Goal: Task Accomplishment & Management: Manage account settings

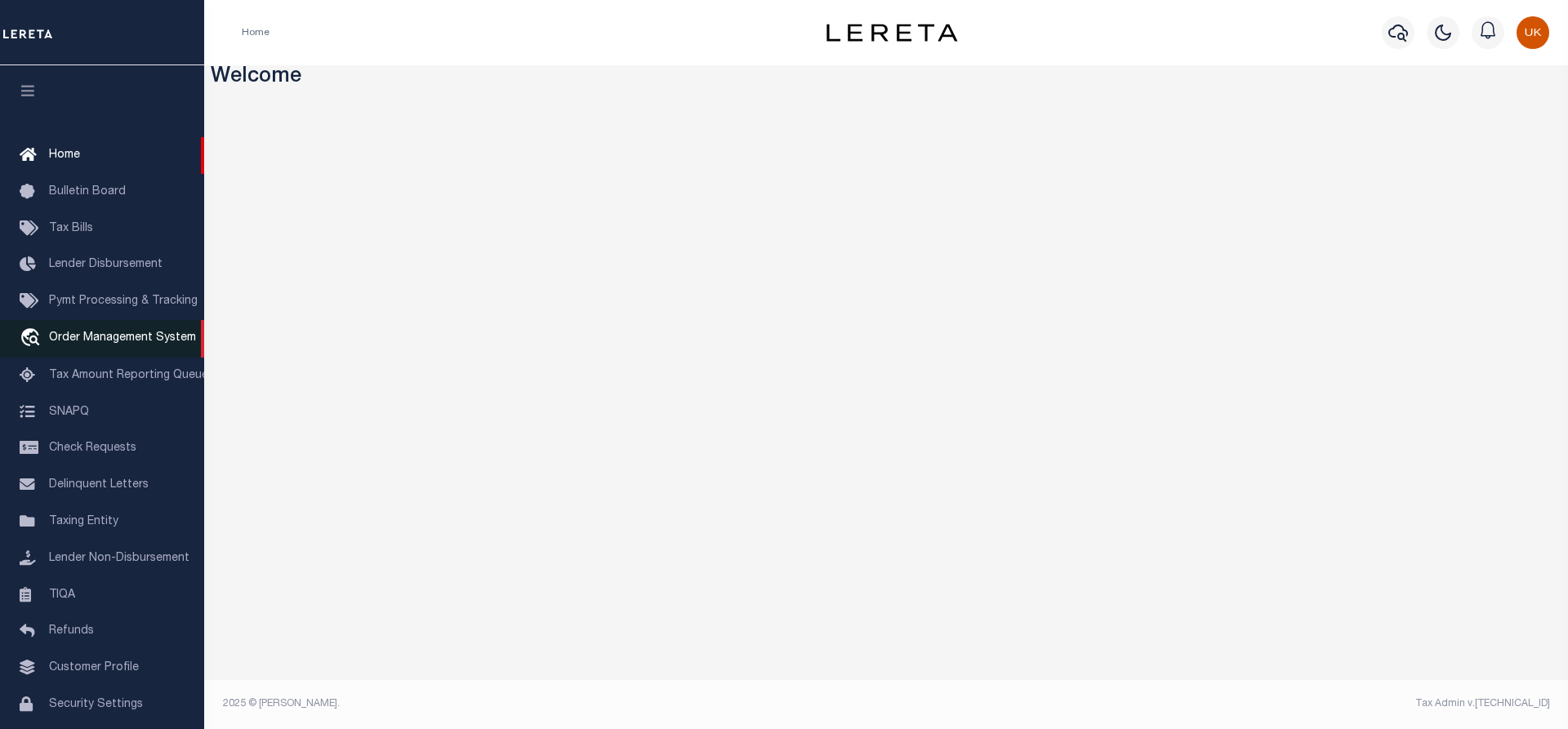
click at [133, 343] on span "Order Management System" at bounding box center [122, 338] width 147 height 12
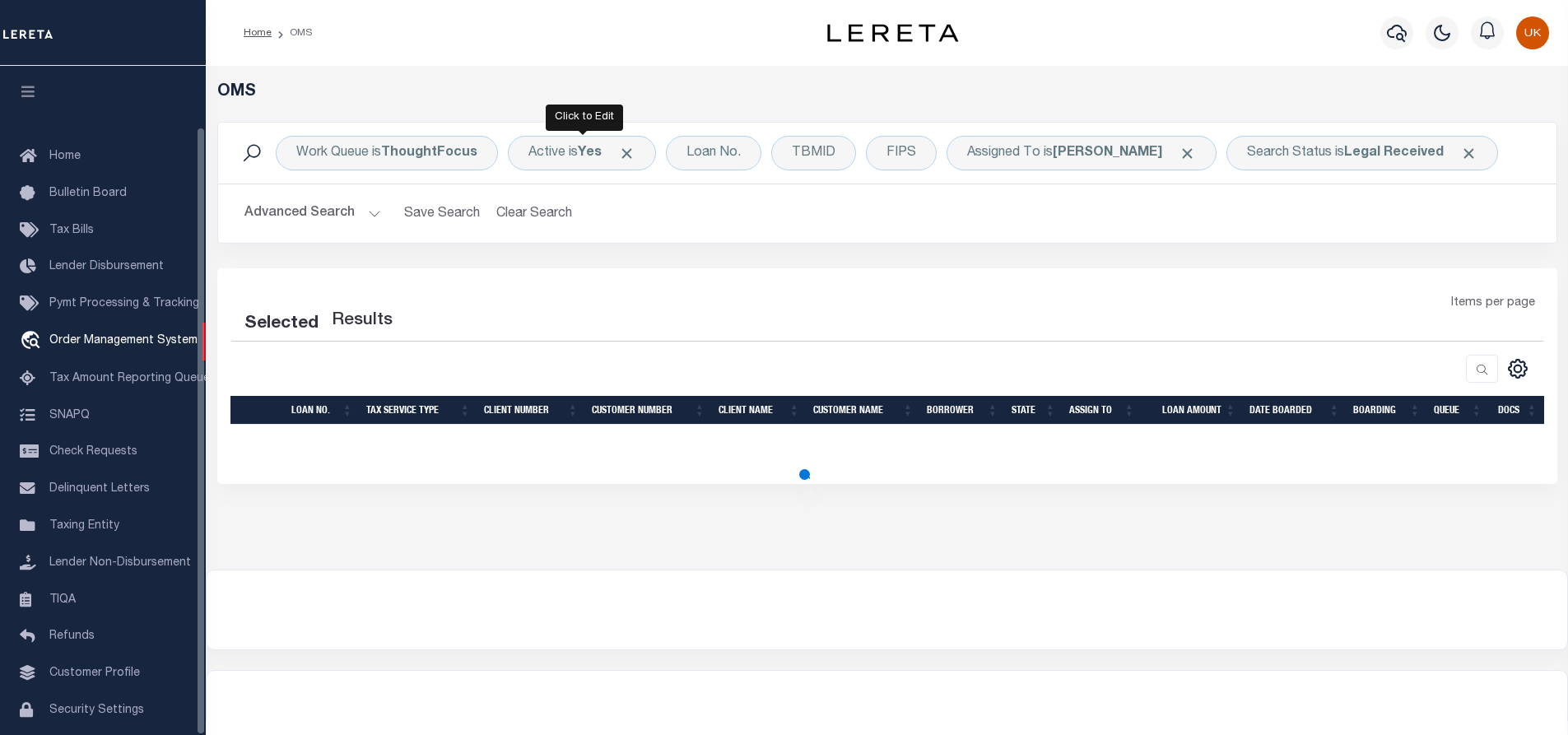
select select "200"
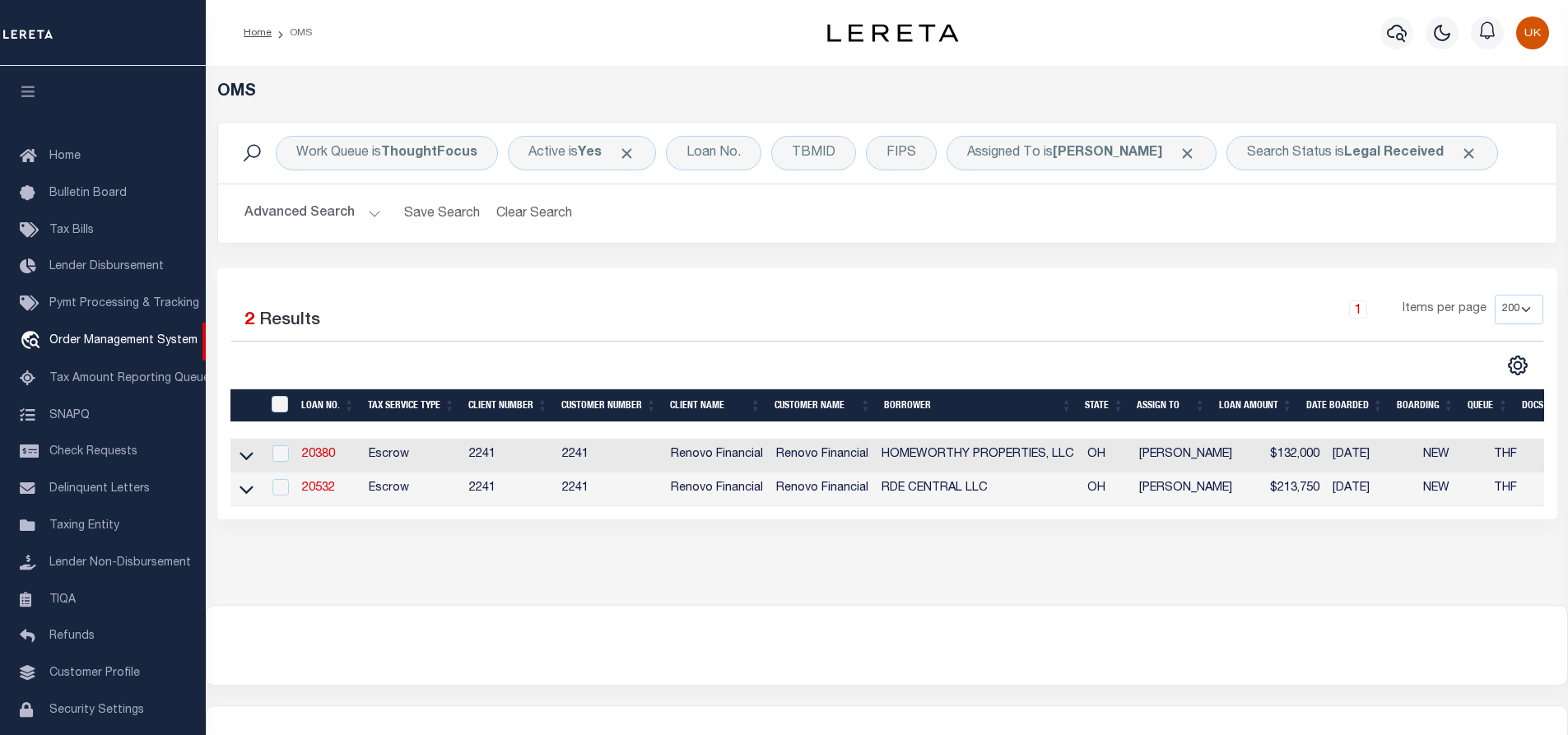
scroll to position [67, 0]
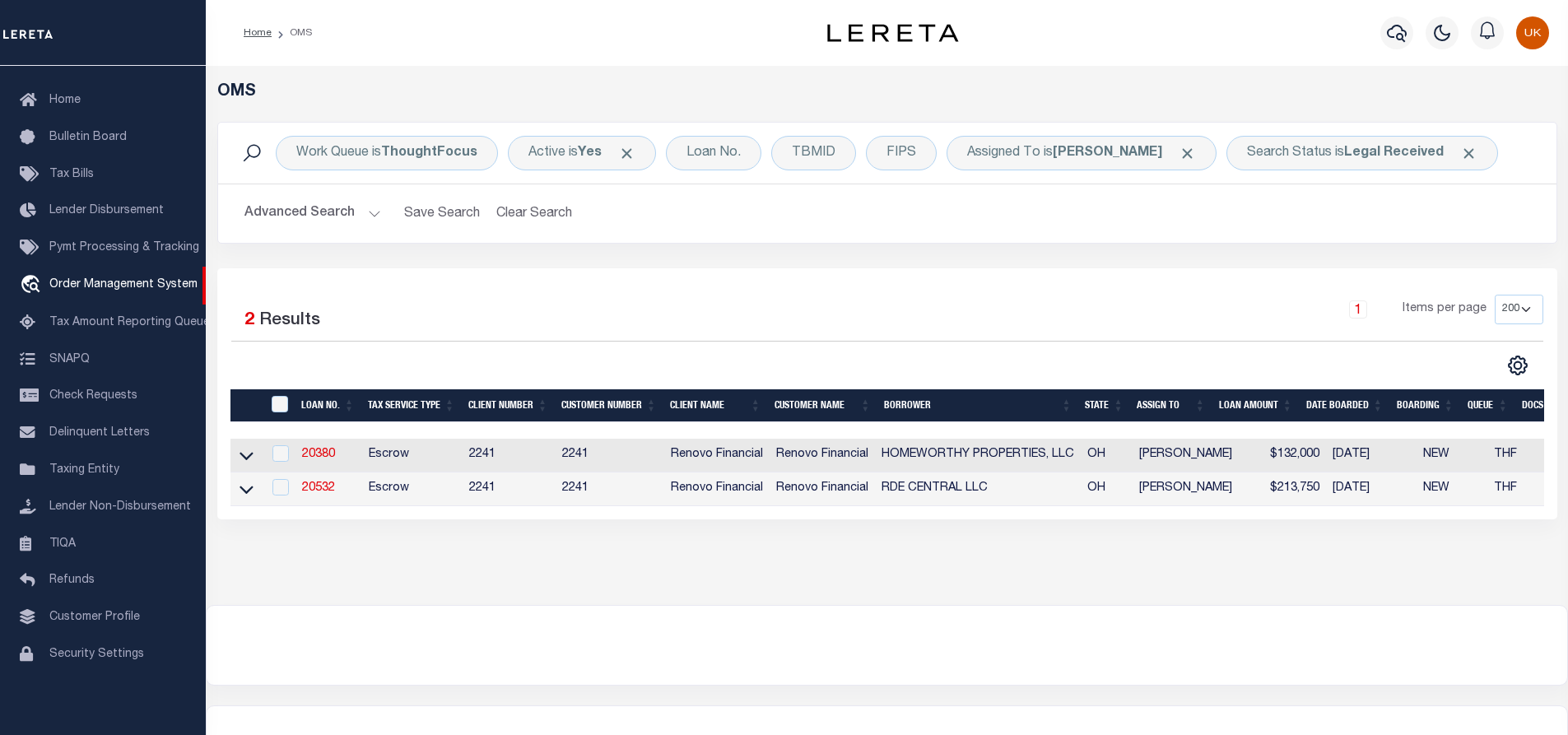
click at [1075, 655] on div at bounding box center [886, 645] width 1361 height 79
click at [389, 490] on td "Escrow" at bounding box center [412, 489] width 101 height 34
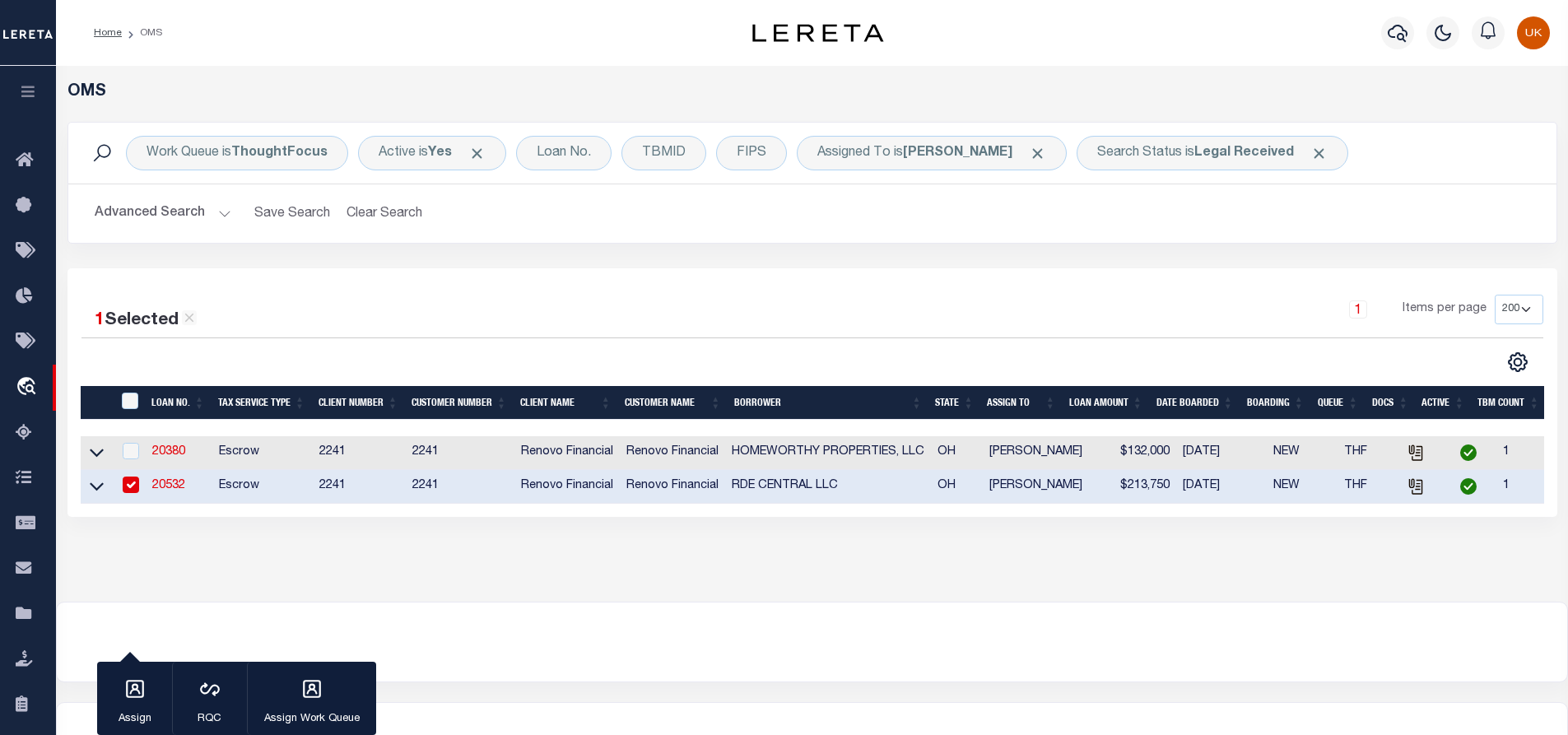
click at [132, 487] on input "checkbox" at bounding box center [131, 485] width 16 height 16
checkbox input "false"
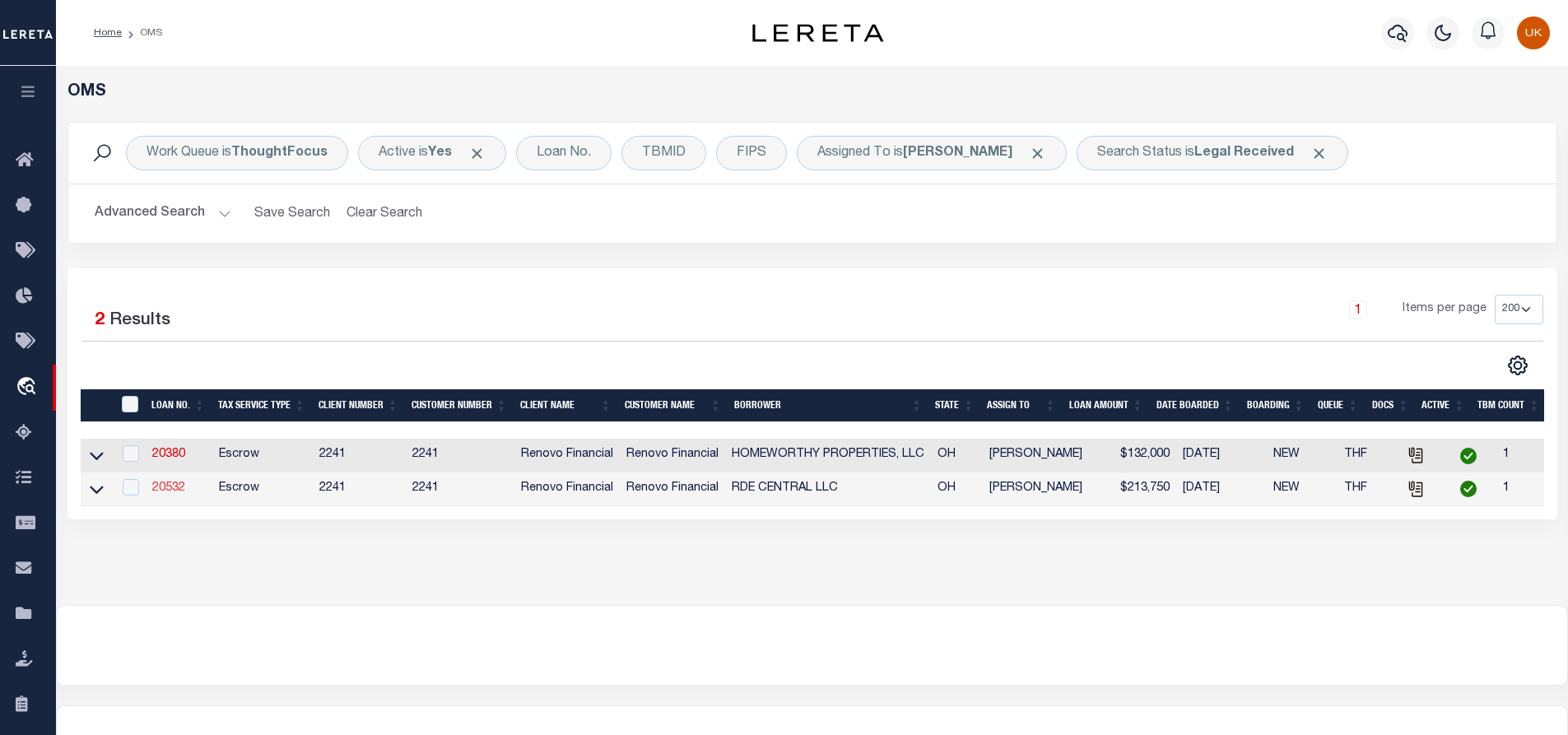
click at [170, 489] on link "20532" at bounding box center [169, 488] width 33 height 12
type input "20532"
type input "RDE CENTRAL LLC"
select select
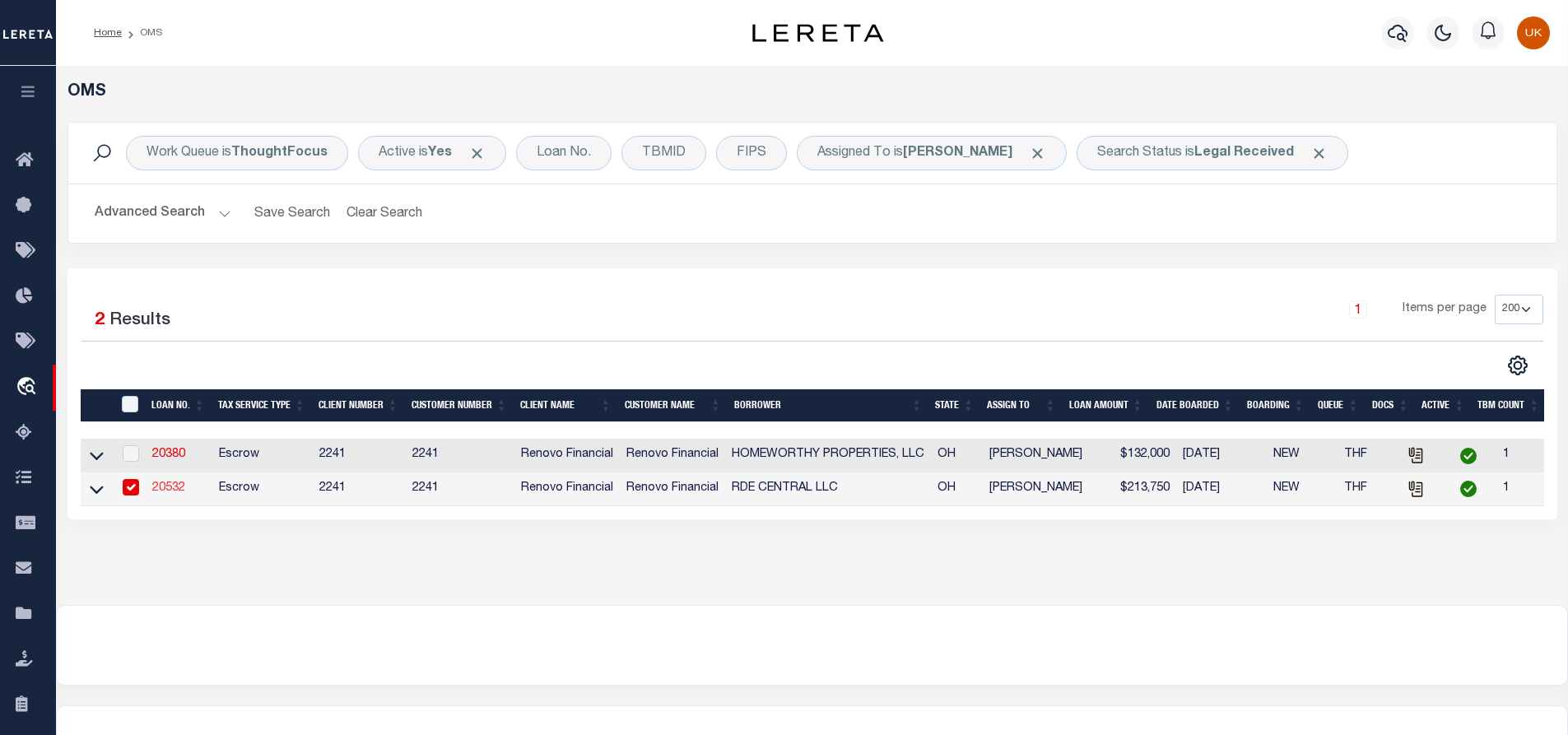
type input "[STREET_ADDRESS][PERSON_NAME]"
type input "[PERSON_NAME] CT 06066"
select select "400"
select select "Escrow"
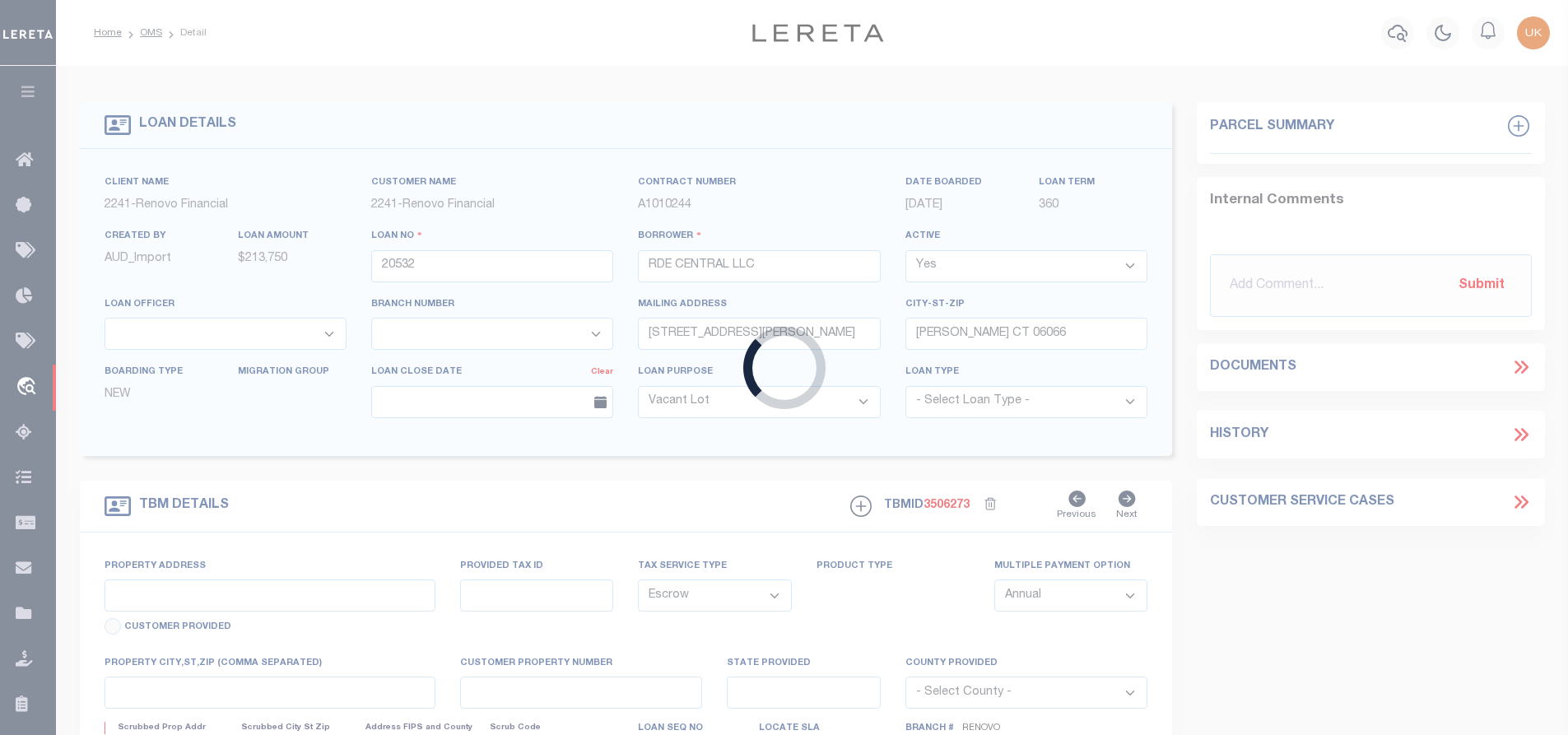
type input "[STREET_ADDRESS]"
select select
type input "[GEOGRAPHIC_DATA]"
type input "a0kUS00000B8wuw"
type input "OH"
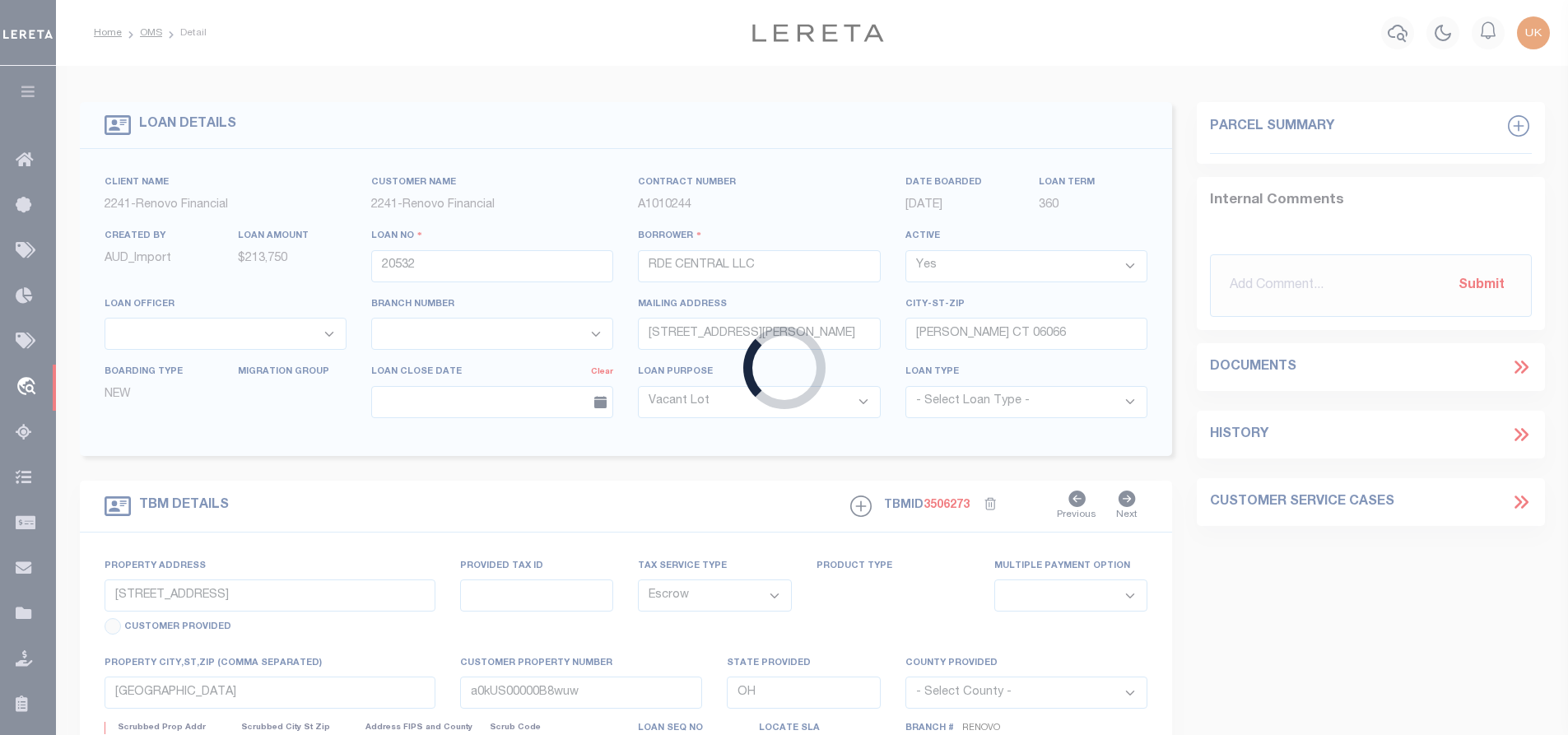
select select
type textarea "LEGAL REQUIRED"
select select "164194"
select select "25066"
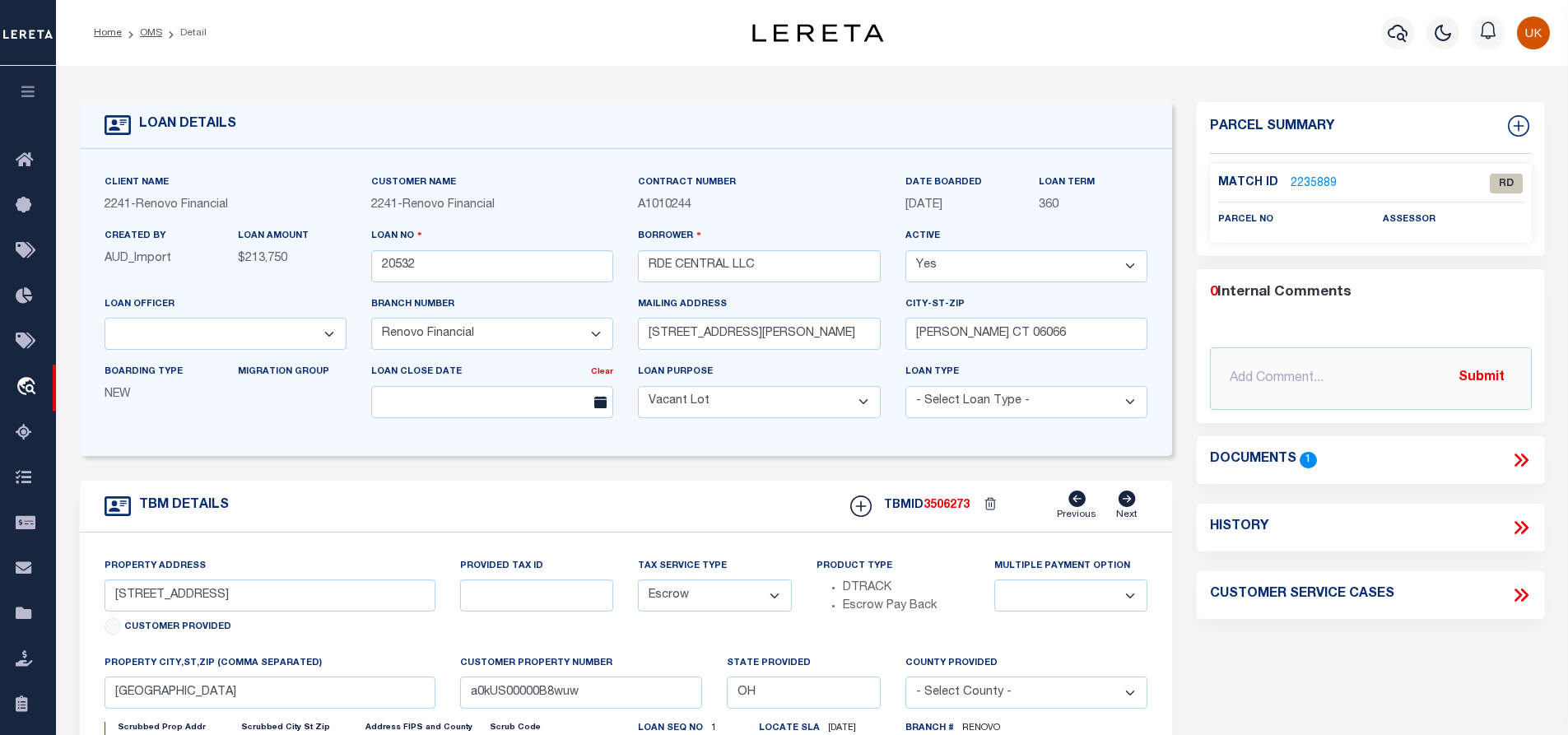
click at [1519, 459] on icon at bounding box center [1520, 460] width 21 height 21
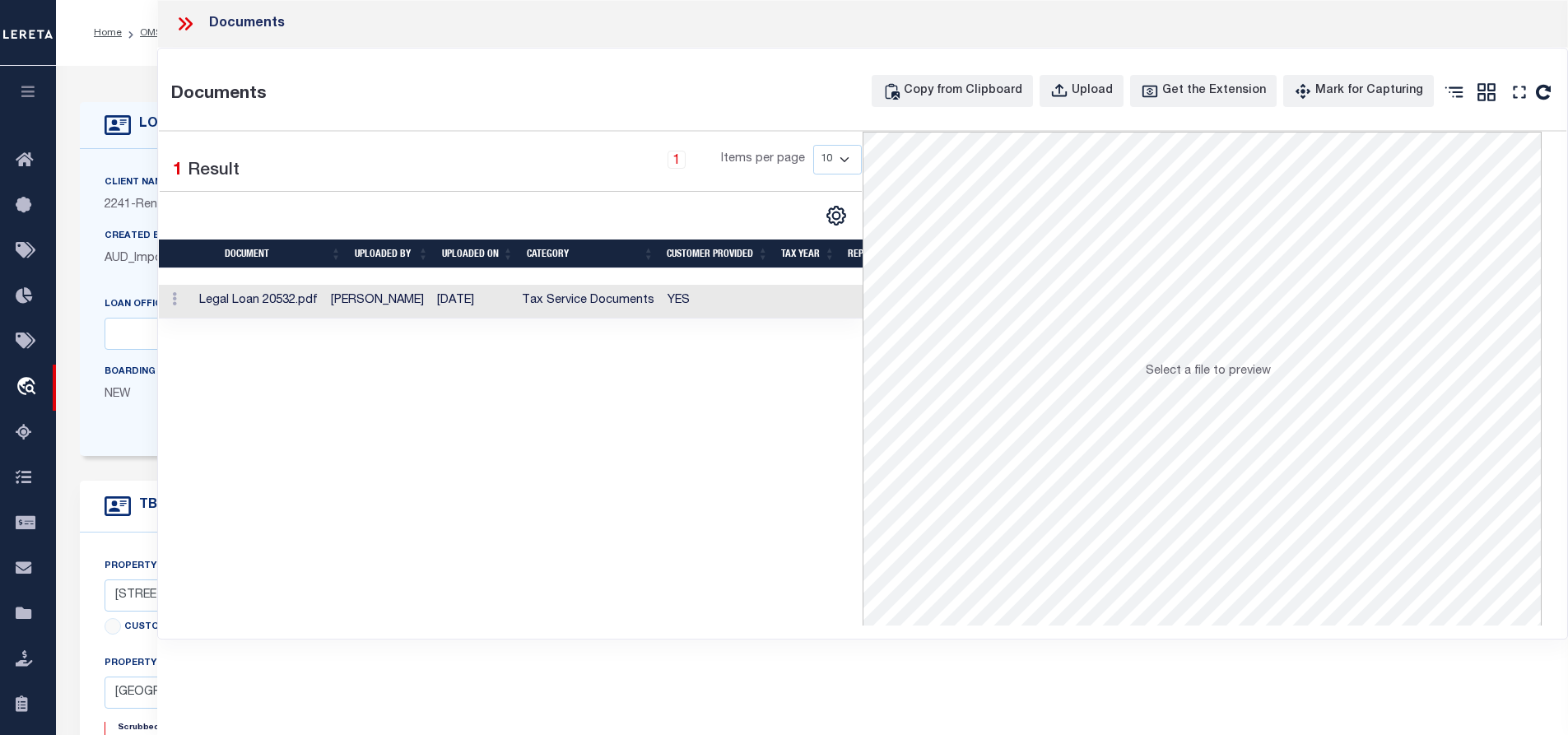
click at [193, 305] on td at bounding box center [175, 302] width 34 height 34
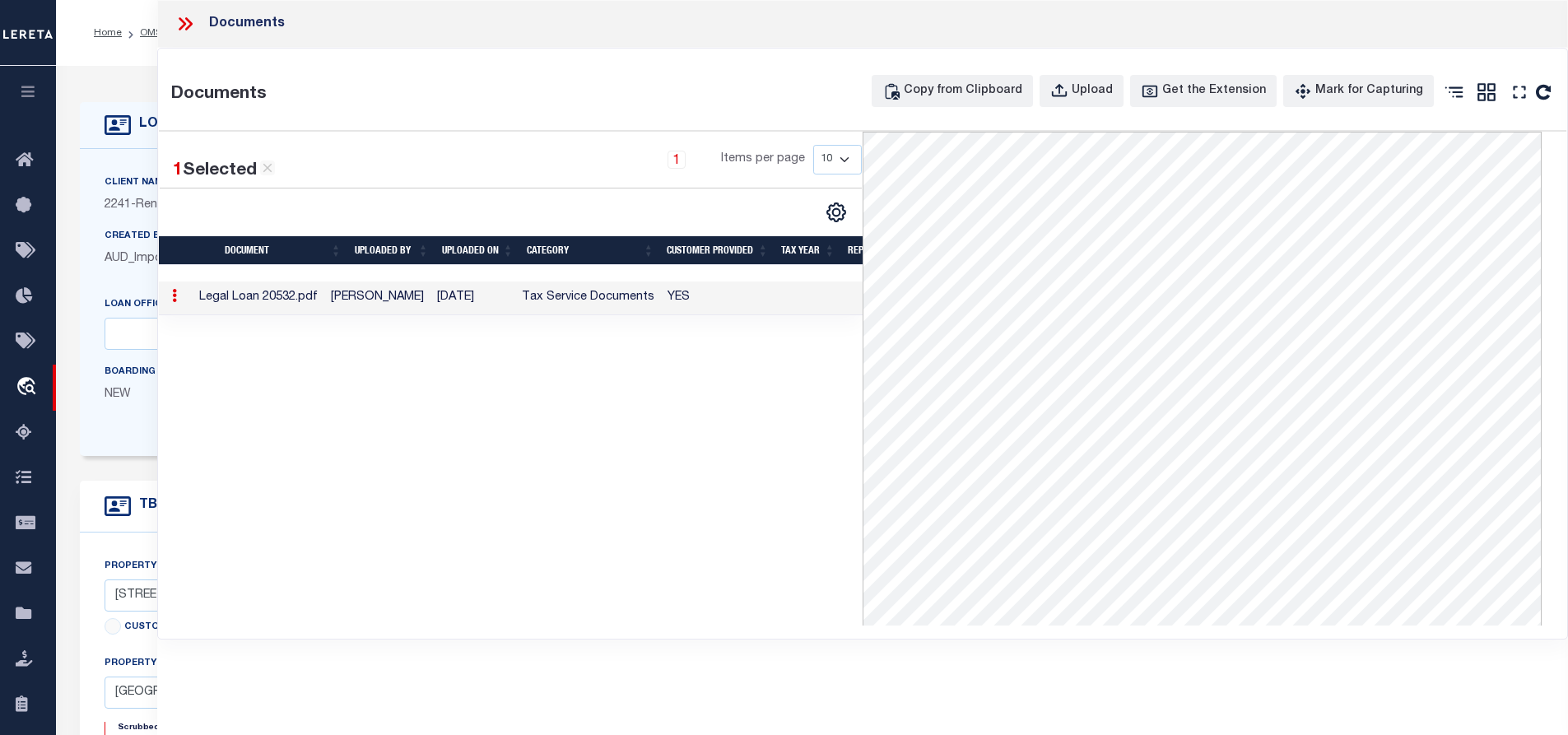
click at [688, 441] on div "1 Selected 1 Result 1 Items per page 10 25 50 100" at bounding box center [511, 378] width 704 height 494
click at [177, 24] on icon at bounding box center [185, 23] width 21 height 21
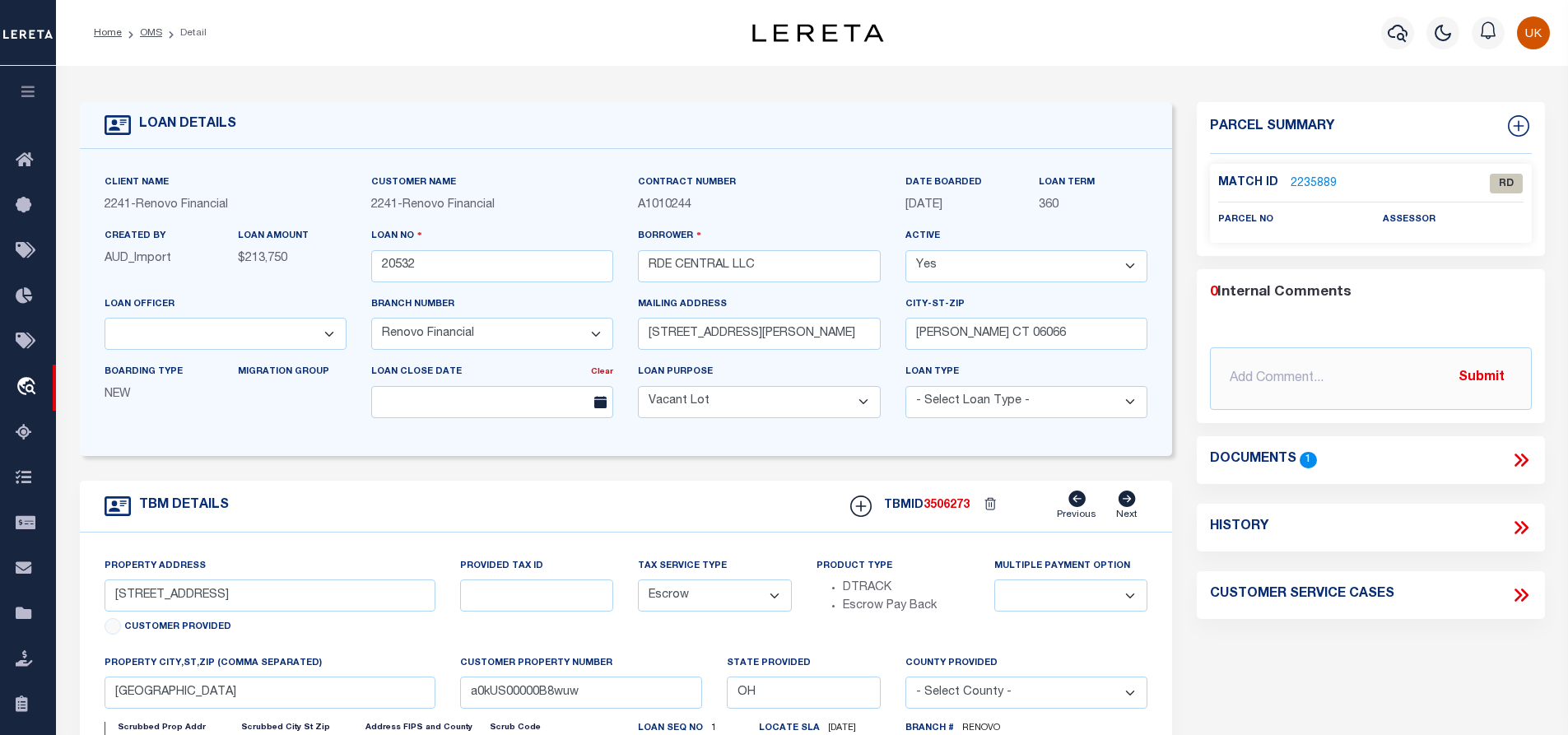
click at [1298, 183] on link "2235889" at bounding box center [1313, 184] width 46 height 17
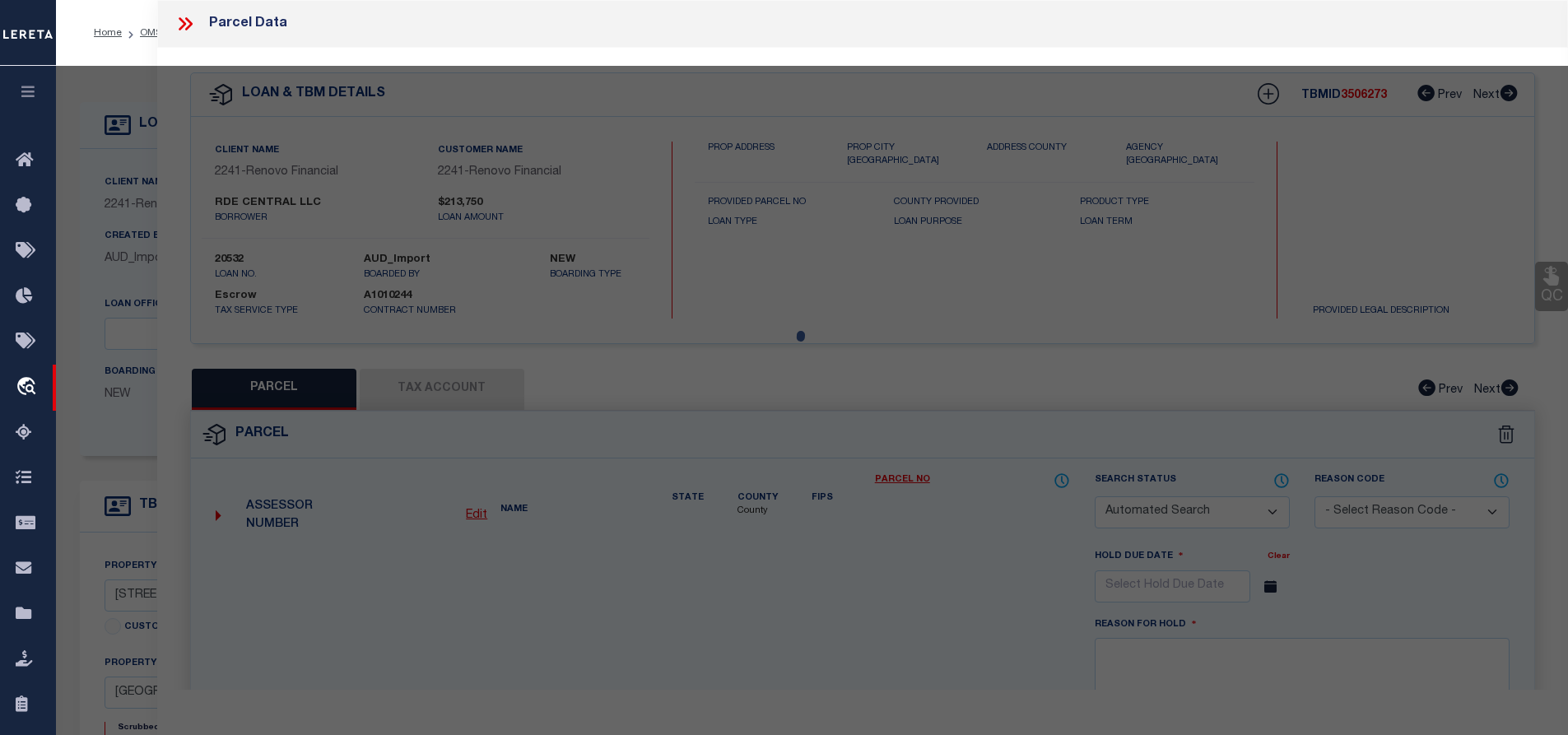
checkbox input "false"
select select "RD"
checkbox input "false"
type textarea "Document uploaded that satisfies a legal requirement, changing from [GEOGRAPHIC…"
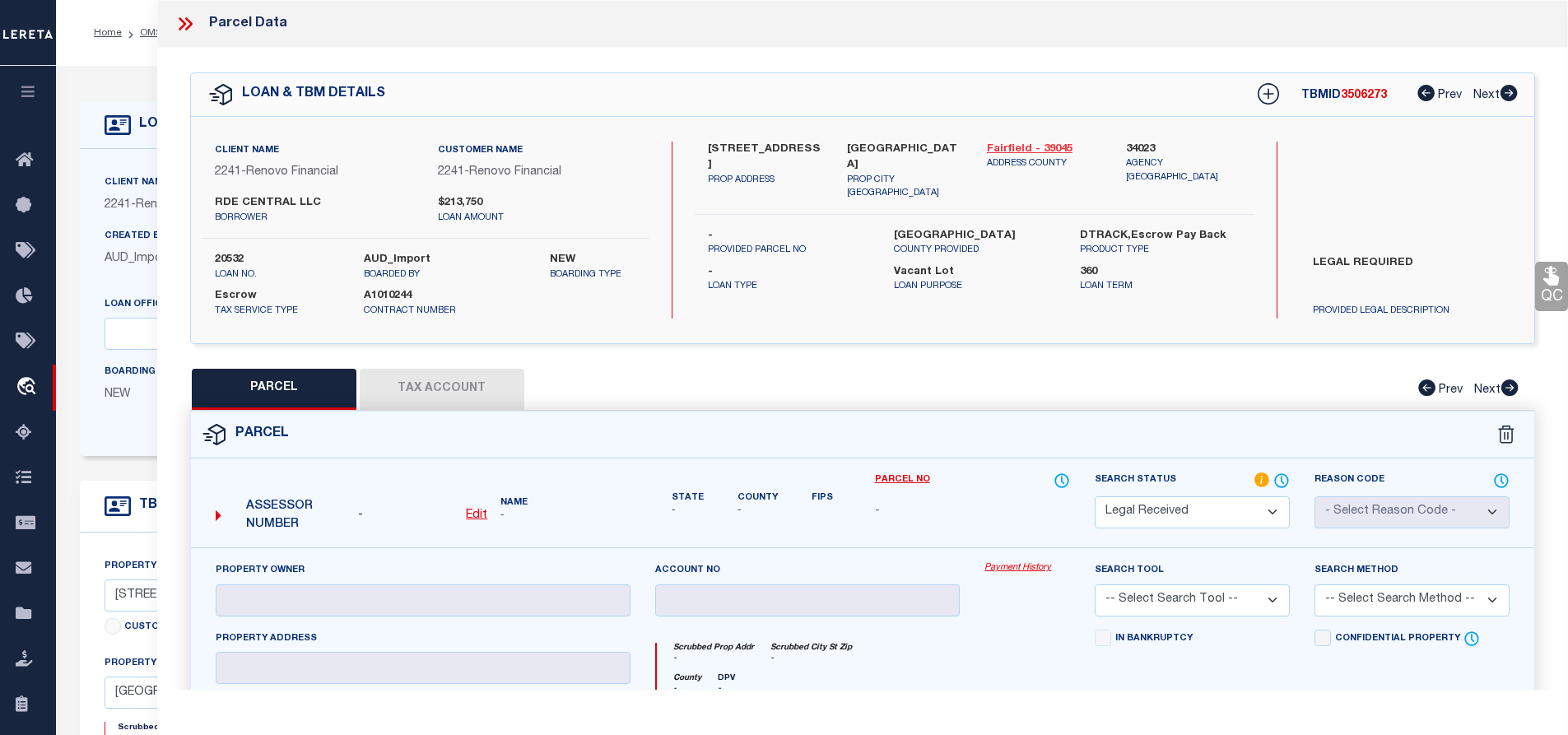
click at [1015, 147] on link "Fairfield - 39045" at bounding box center [1044, 150] width 115 height 16
drag, startPoint x: 708, startPoint y: 149, endPoint x: 815, endPoint y: 150, distance: 107.0
click at [815, 150] on label "[STREET_ADDRESS]" at bounding box center [766, 157] width 115 height 32
copy label "134-136 [GEOGRAPHIC_DATA]"
click at [873, 181] on div "Lancaster, OH [STREET_ADDRESS]" at bounding box center [904, 171] width 140 height 59
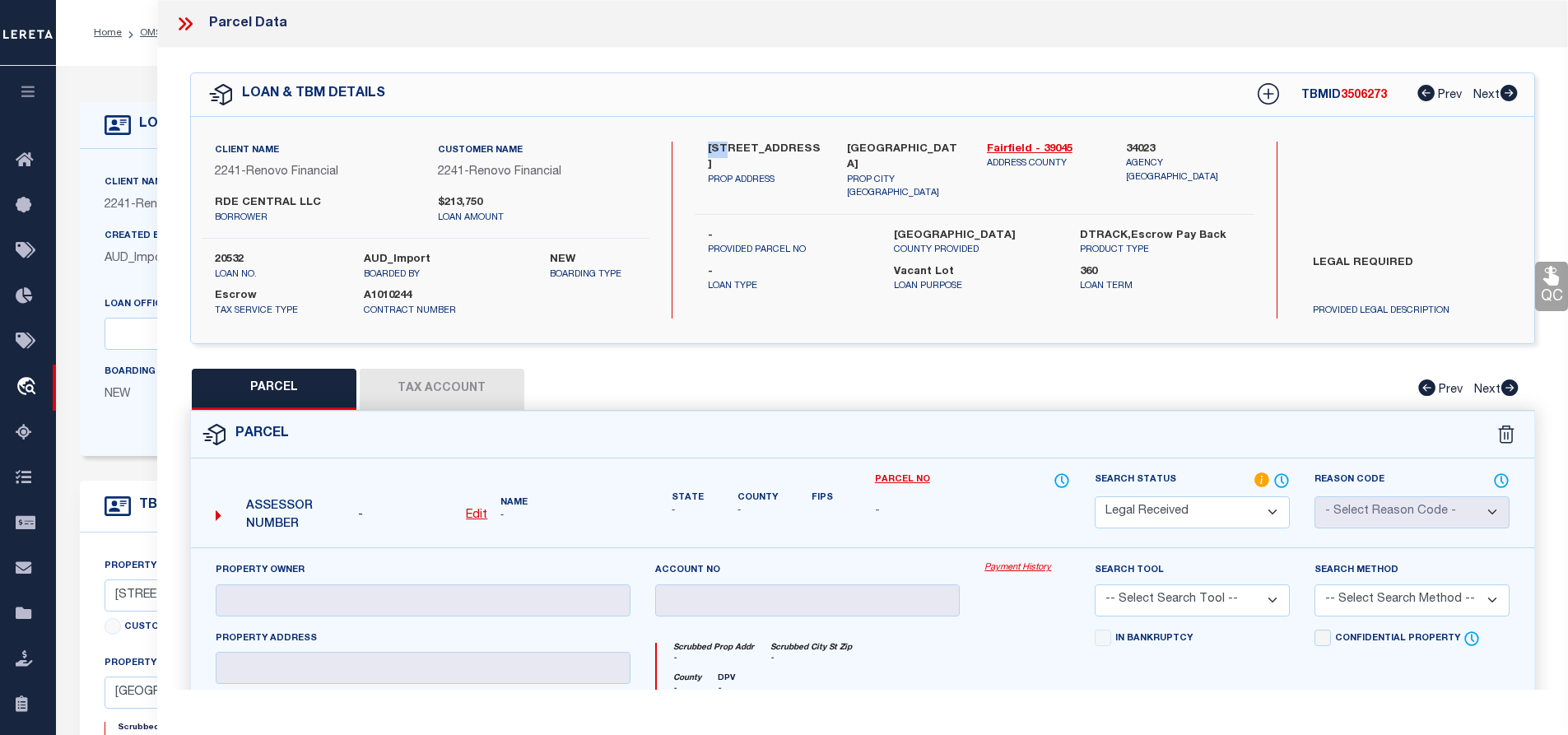
drag, startPoint x: 708, startPoint y: 147, endPoint x: 726, endPoint y: 149, distance: 18.1
click at [726, 149] on label "[STREET_ADDRESS]" at bounding box center [766, 157] width 115 height 32
copy label "134"
click at [782, 394] on div "PARCEL Tax Account Prev Next" at bounding box center [863, 389] width 1346 height 41
click at [706, 360] on div "QC QC QC" at bounding box center [863, 542] width 1412 height 990
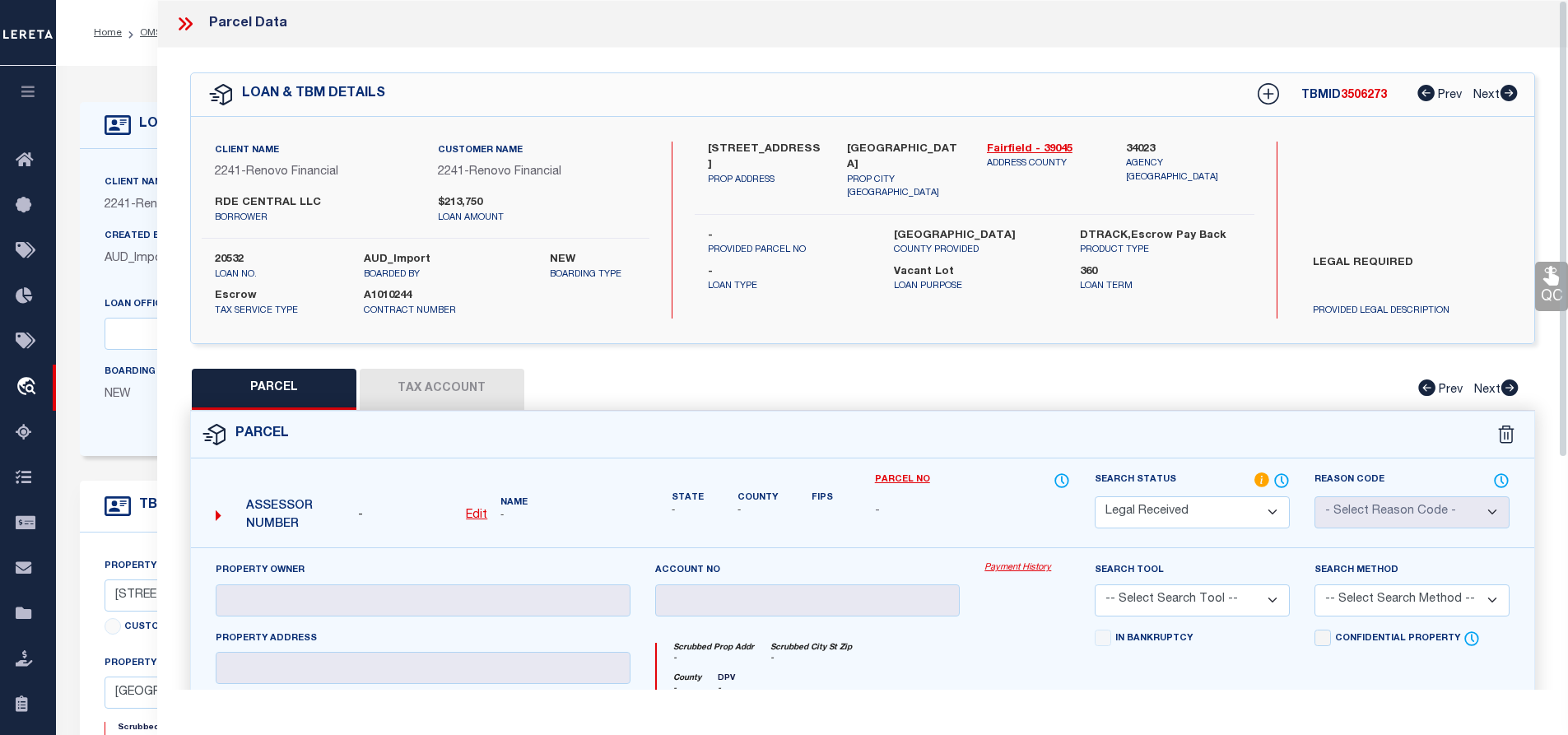
click at [1370, 98] on span "3506273" at bounding box center [1363, 95] width 46 height 12
click at [1360, 92] on span "3506273" at bounding box center [1363, 95] width 46 height 12
click at [184, 25] on icon at bounding box center [182, 24] width 7 height 13
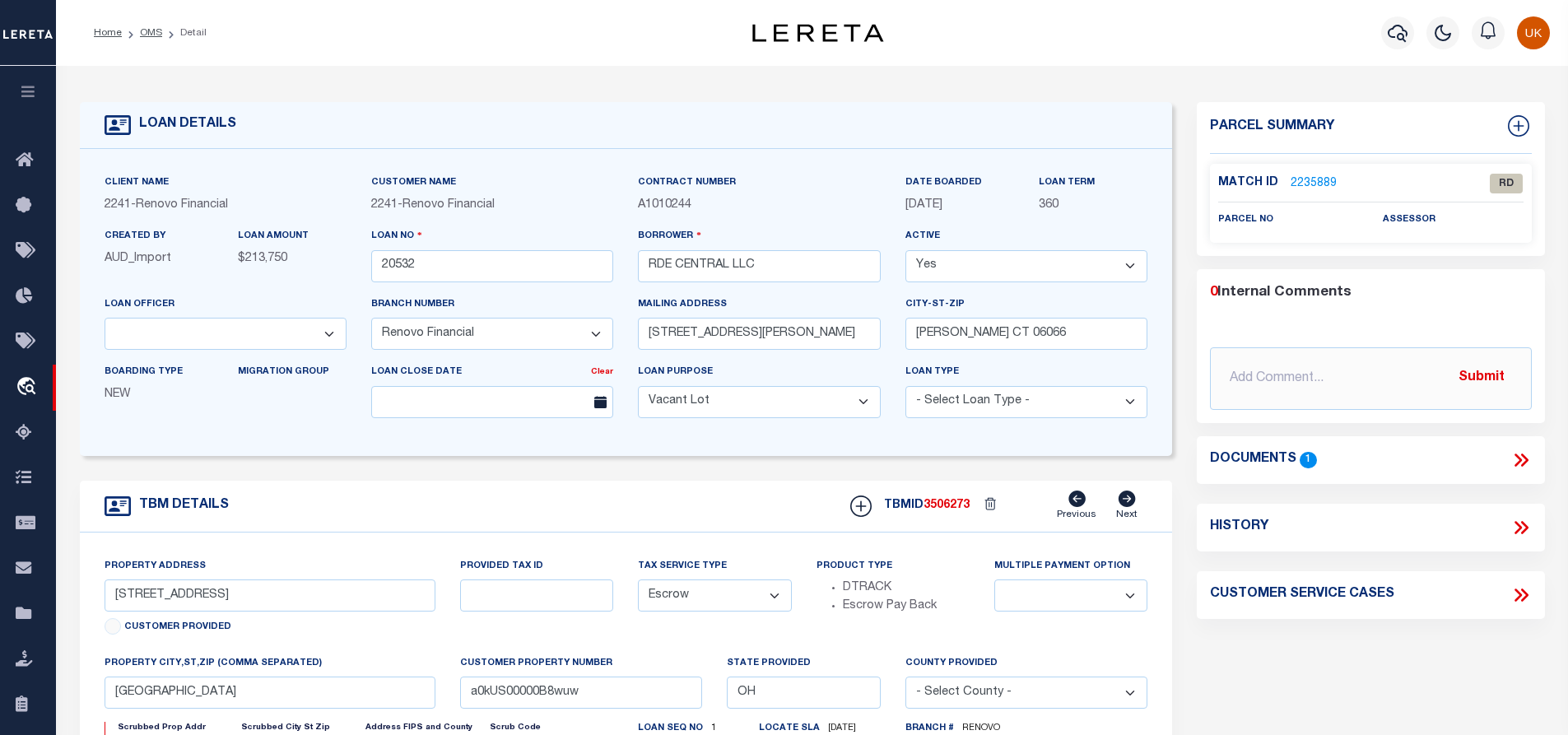
click at [1313, 179] on link "2235889" at bounding box center [1313, 184] width 46 height 17
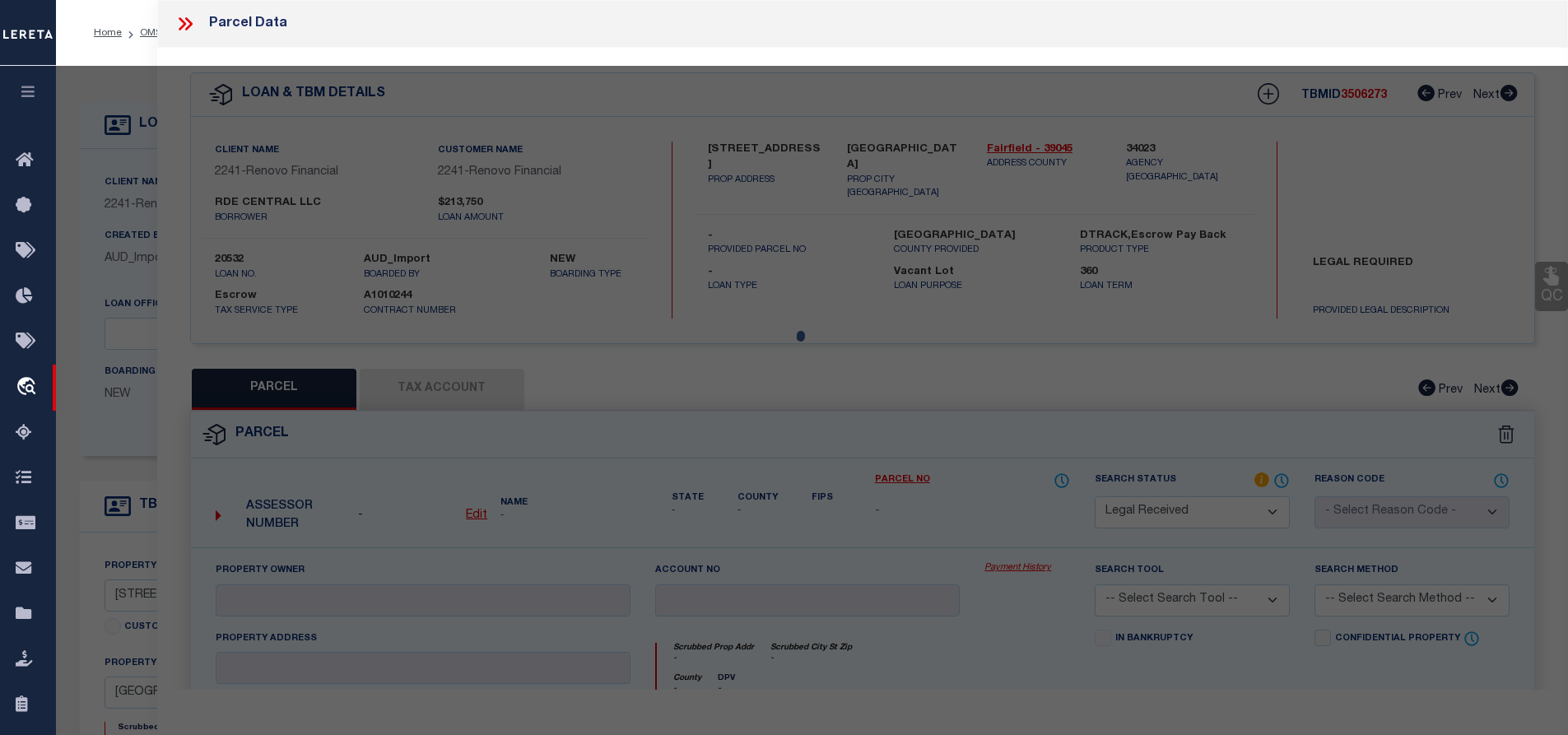
select select "AS"
checkbox input "false"
select select "RD"
checkbox input "false"
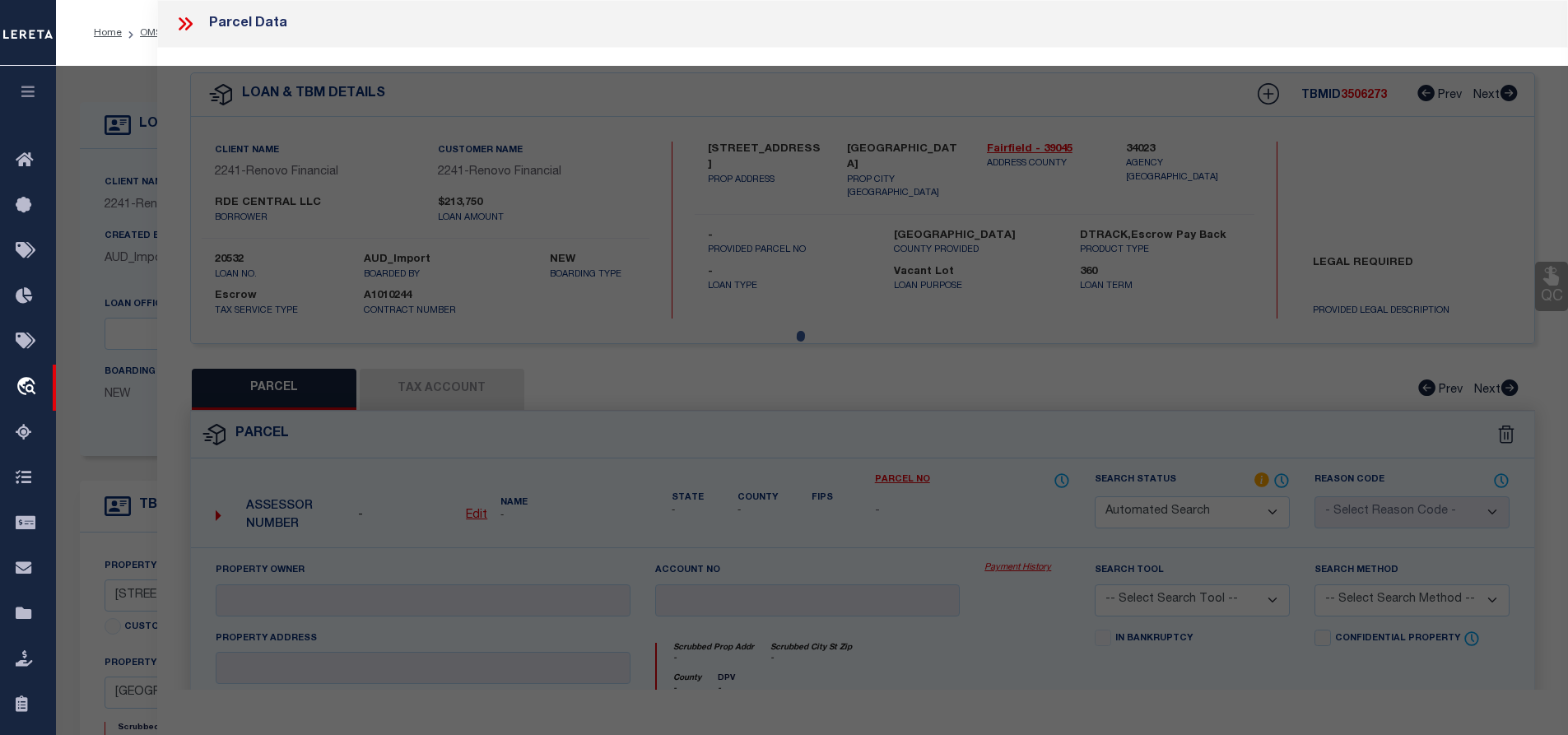
type textarea "Document uploaded that satisfies a legal requirement, changing from [GEOGRAPHIC…"
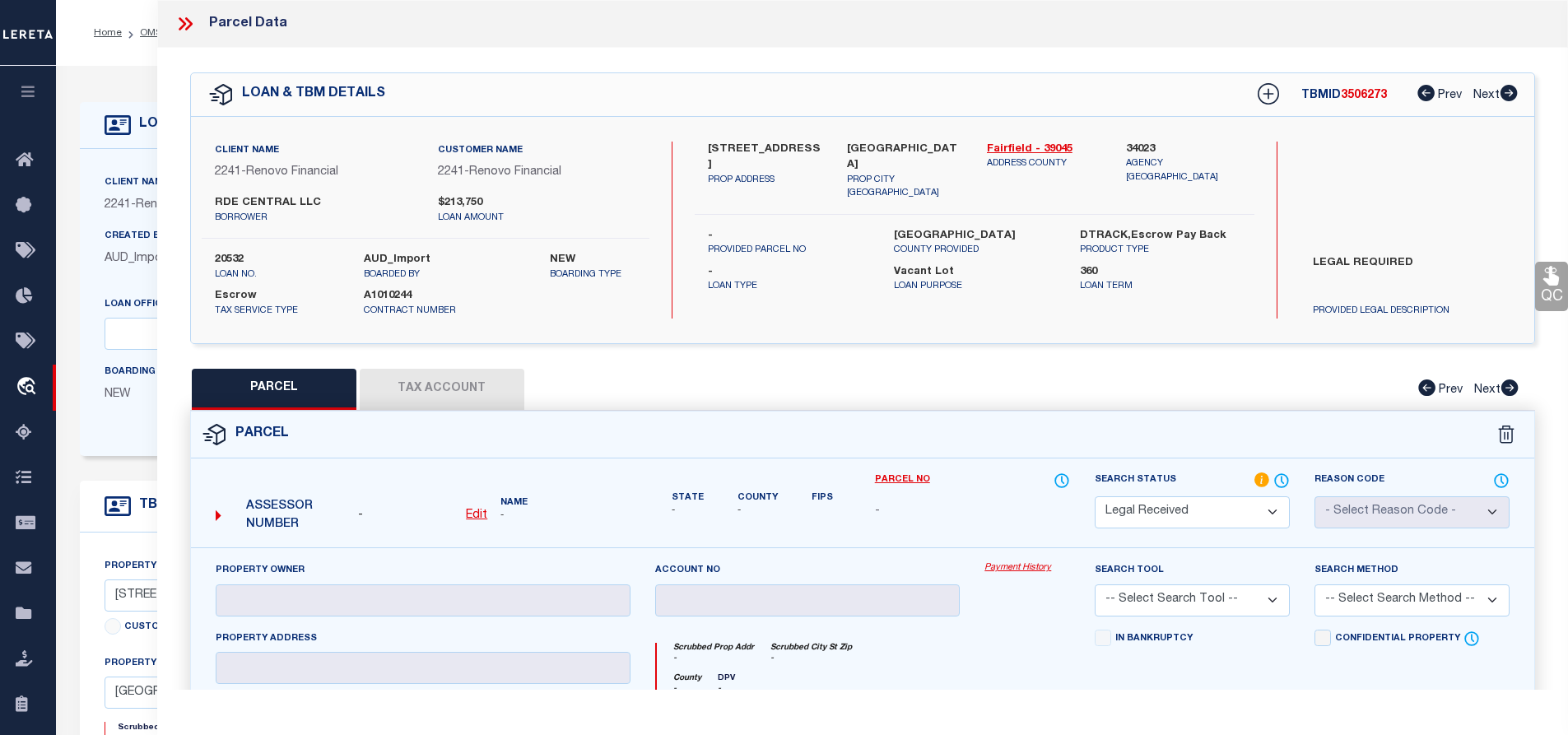
click at [478, 514] on u "Edit" at bounding box center [476, 516] width 21 height 12
select select "RD"
type textarea "-"
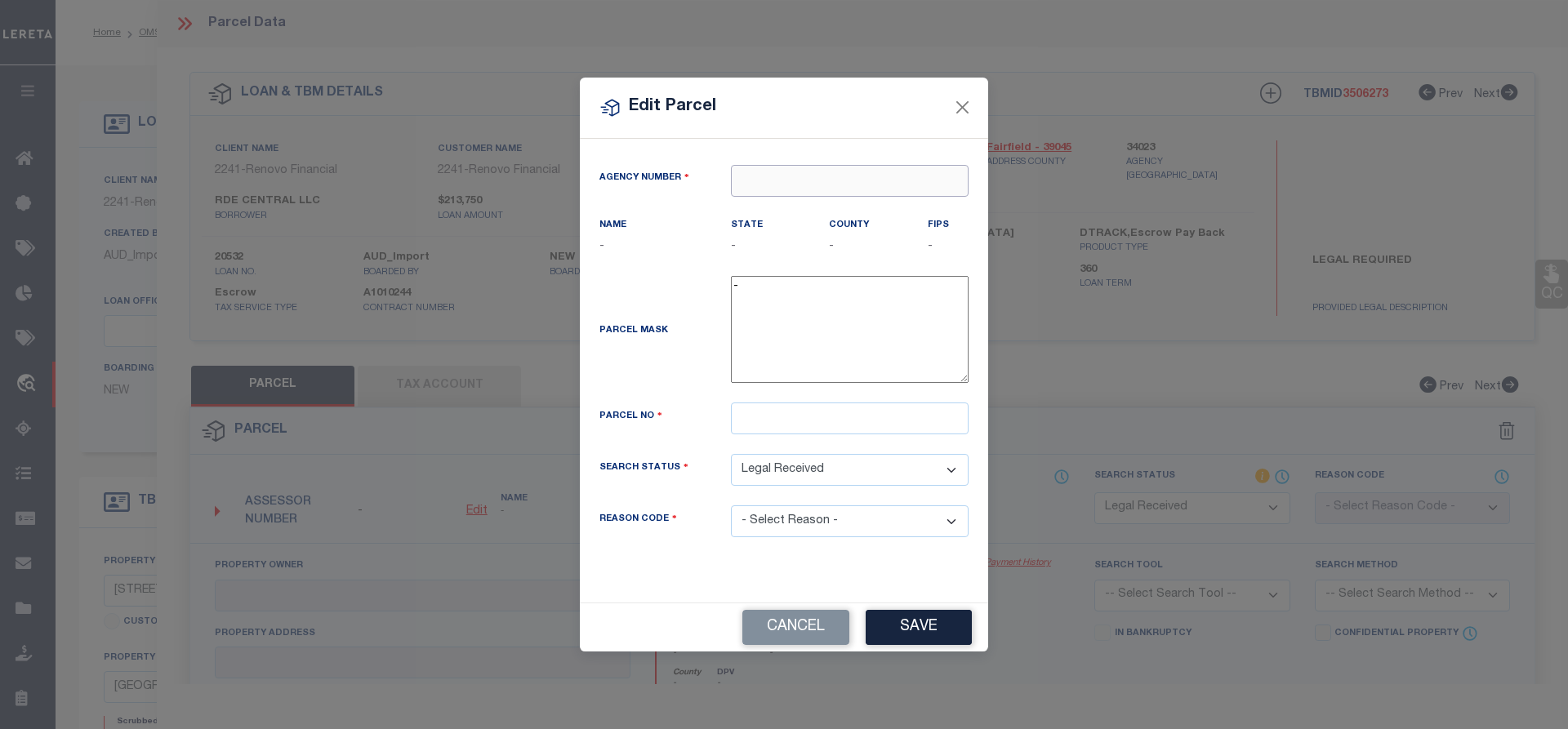
click at [827, 185] on input "text" at bounding box center [850, 180] width 238 height 32
type input "34023"
click at [852, 333] on textarea "-" at bounding box center [850, 328] width 238 height 106
click at [784, 422] on input "text" at bounding box center [850, 418] width 238 height 32
click at [769, 415] on input "text" at bounding box center [850, 418] width 238 height 32
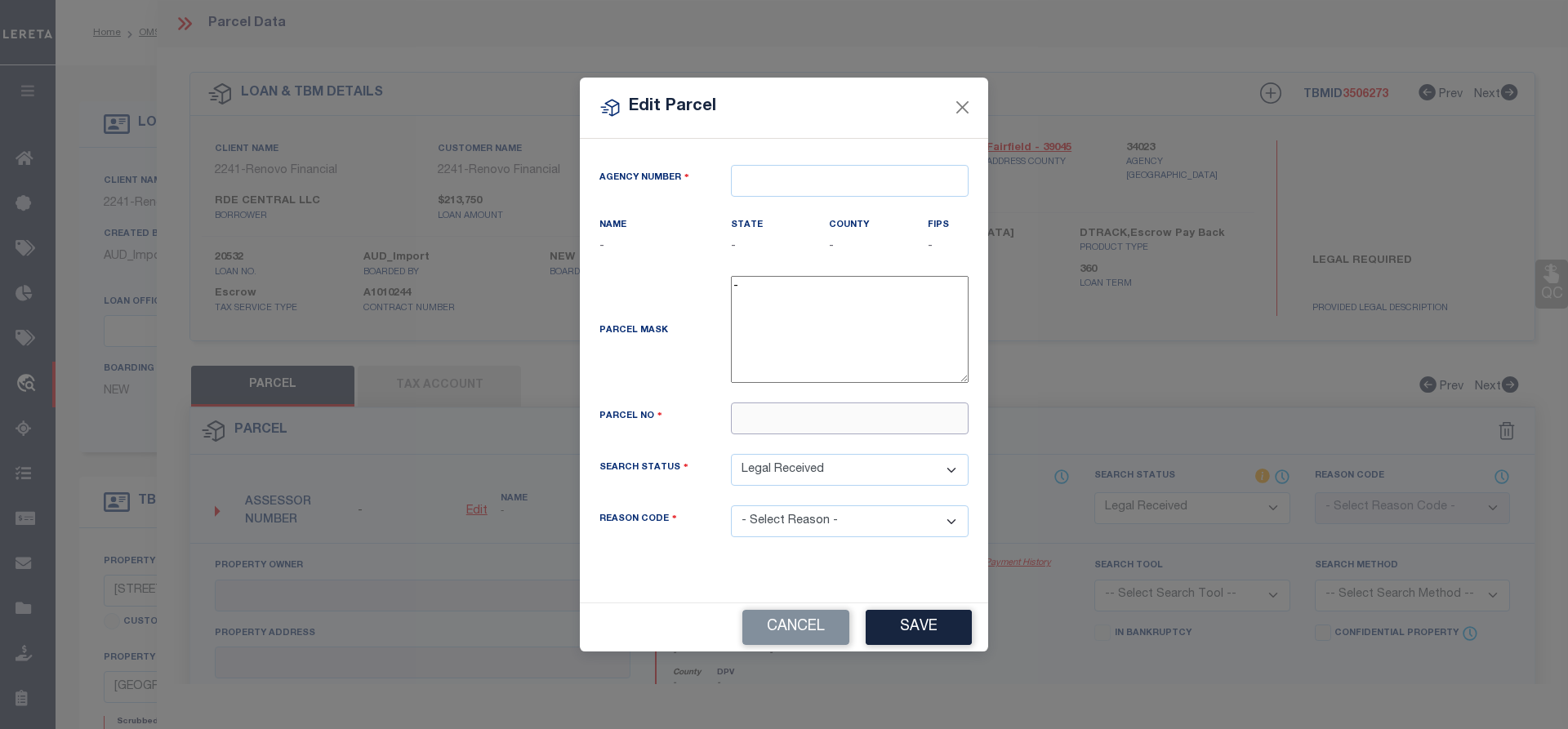
paste input "0535058600"
click at [774, 422] on input "0535058600" at bounding box center [850, 418] width 238 height 32
type input "0535058600"
click at [910, 632] on div "Edit Parcel Agency Number Name - State - County" at bounding box center [784, 364] width 1568 height 729
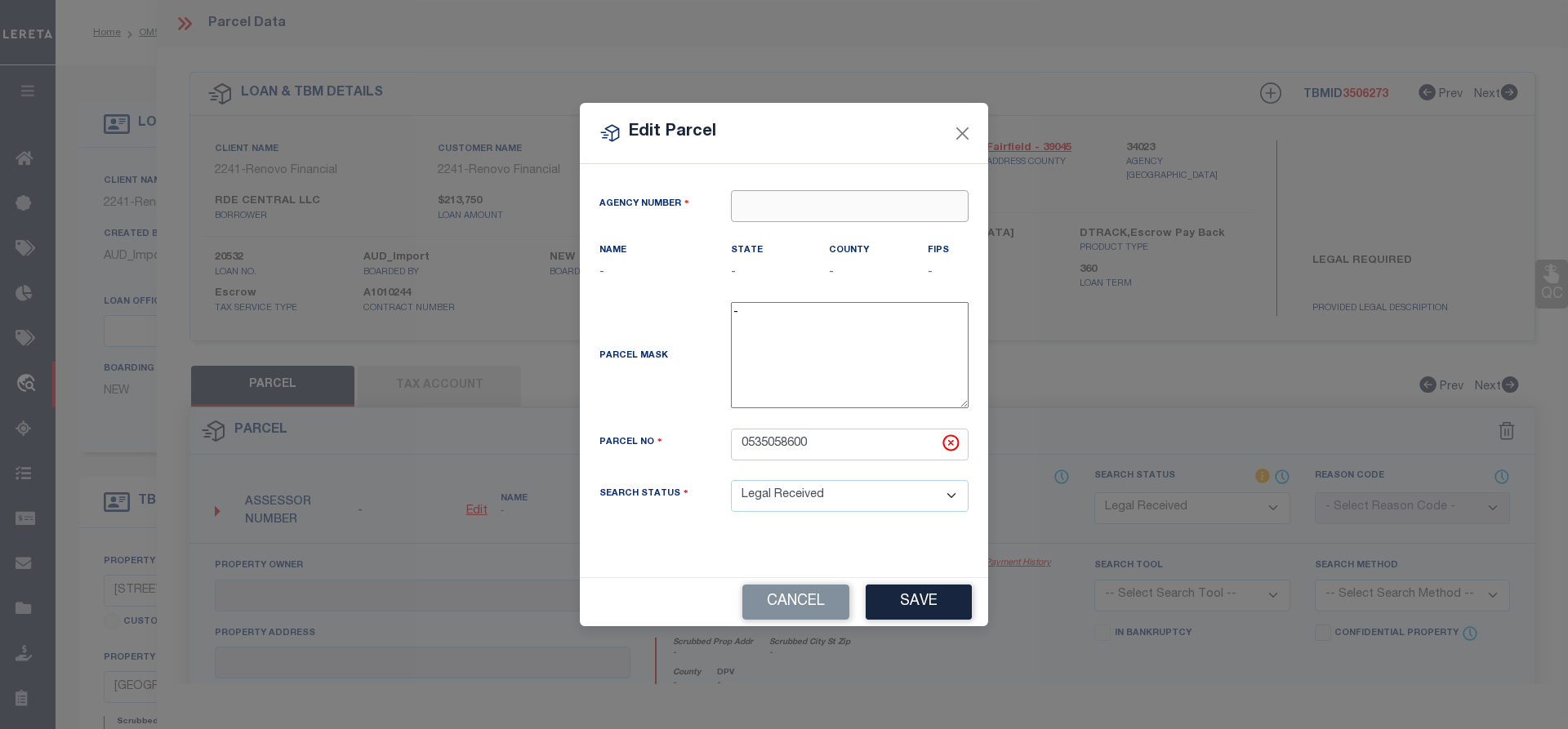
click at [774, 206] on input "text" at bounding box center [850, 206] width 238 height 32
click at [848, 237] on div "340230000 : [GEOGRAPHIC_DATA]" at bounding box center [850, 247] width 236 height 46
type input "340230000"
click at [910, 614] on button "Save" at bounding box center [919, 602] width 106 height 35
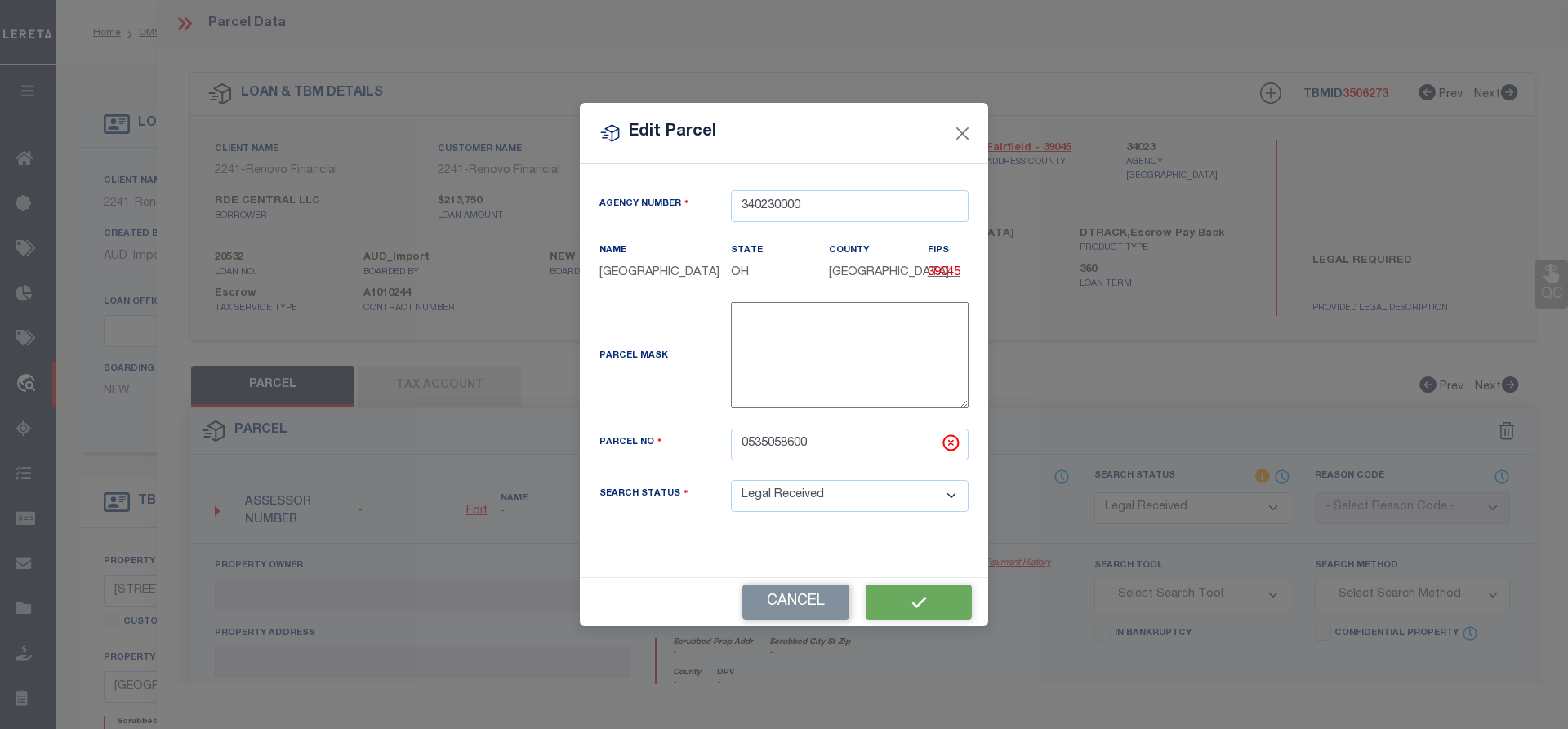
select select "RD"
checkbox input "false"
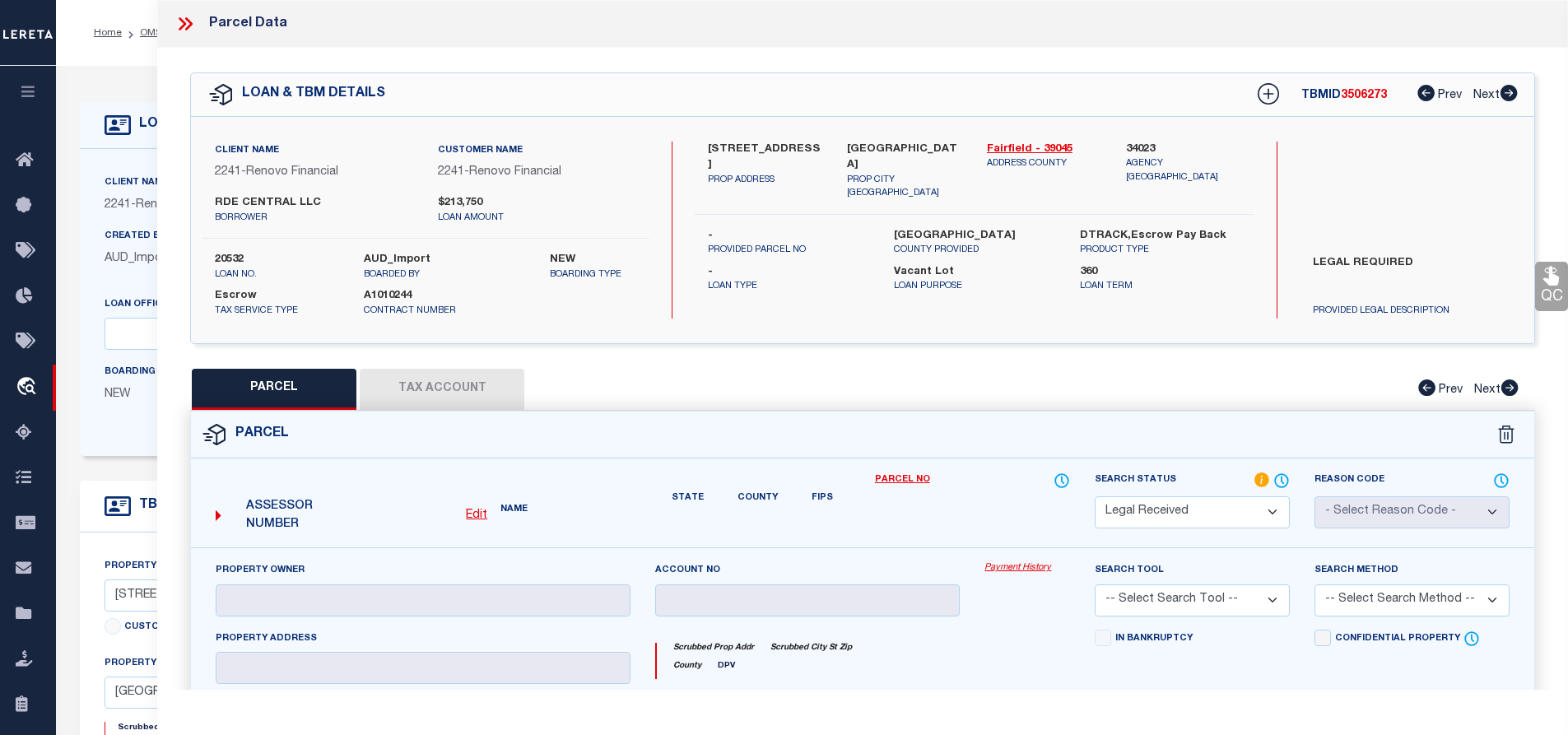
checkbox input "false"
type textarea "Document uploaded that satisfies a legal requirement, changing from [GEOGRAPHIC…"
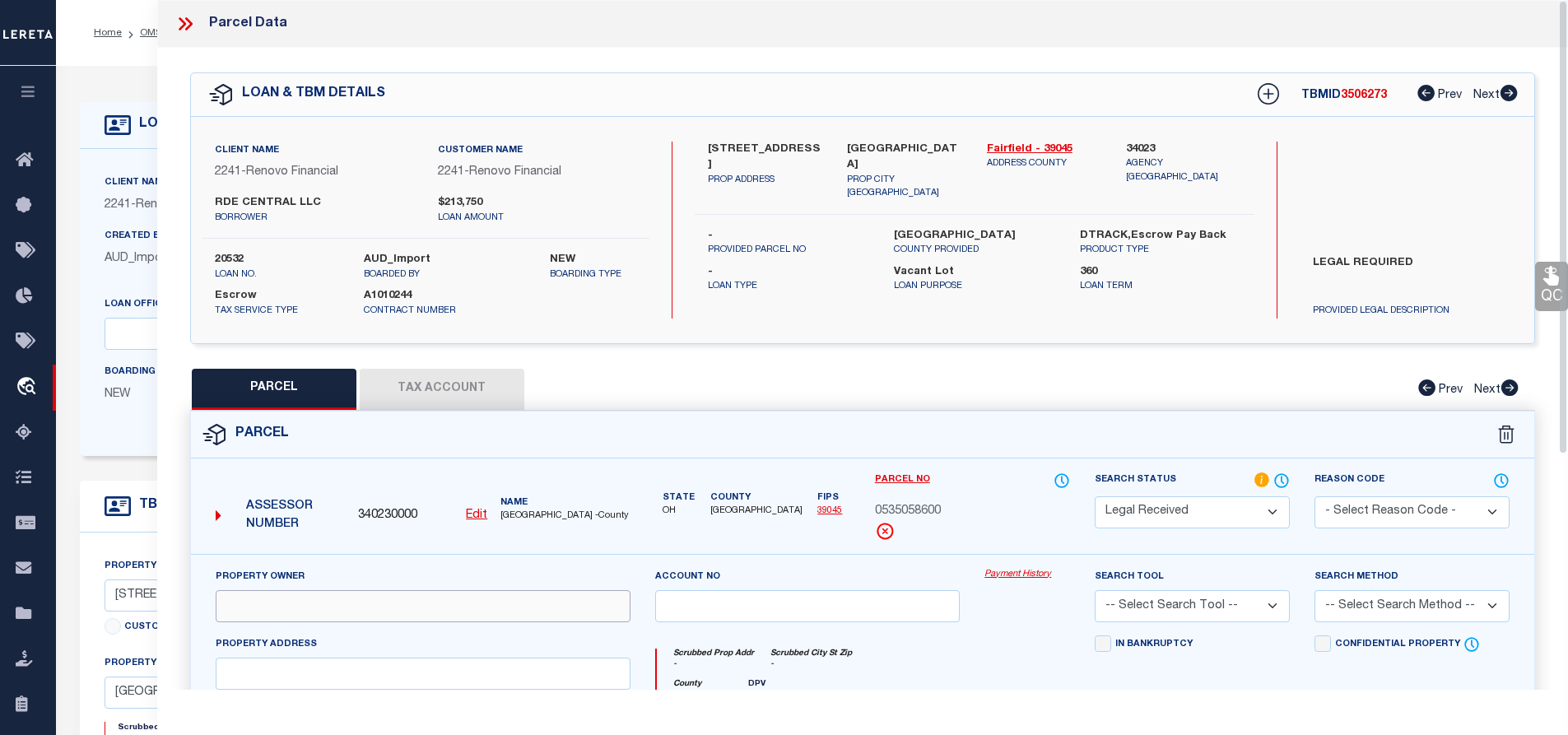
click at [259, 601] on input "text" at bounding box center [423, 606] width 415 height 32
paste input "RDE CENTRAL LLC"
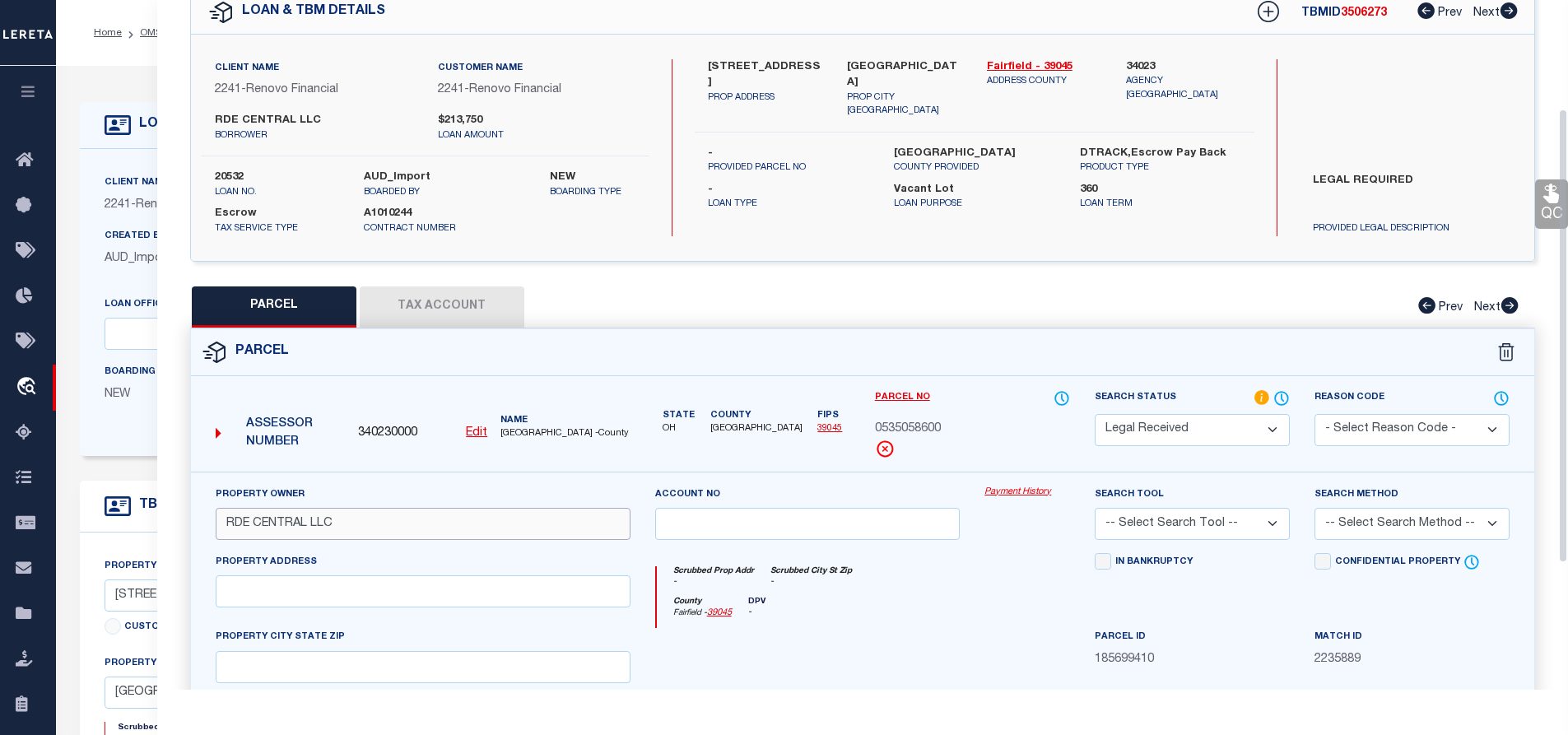
scroll to position [165, 0]
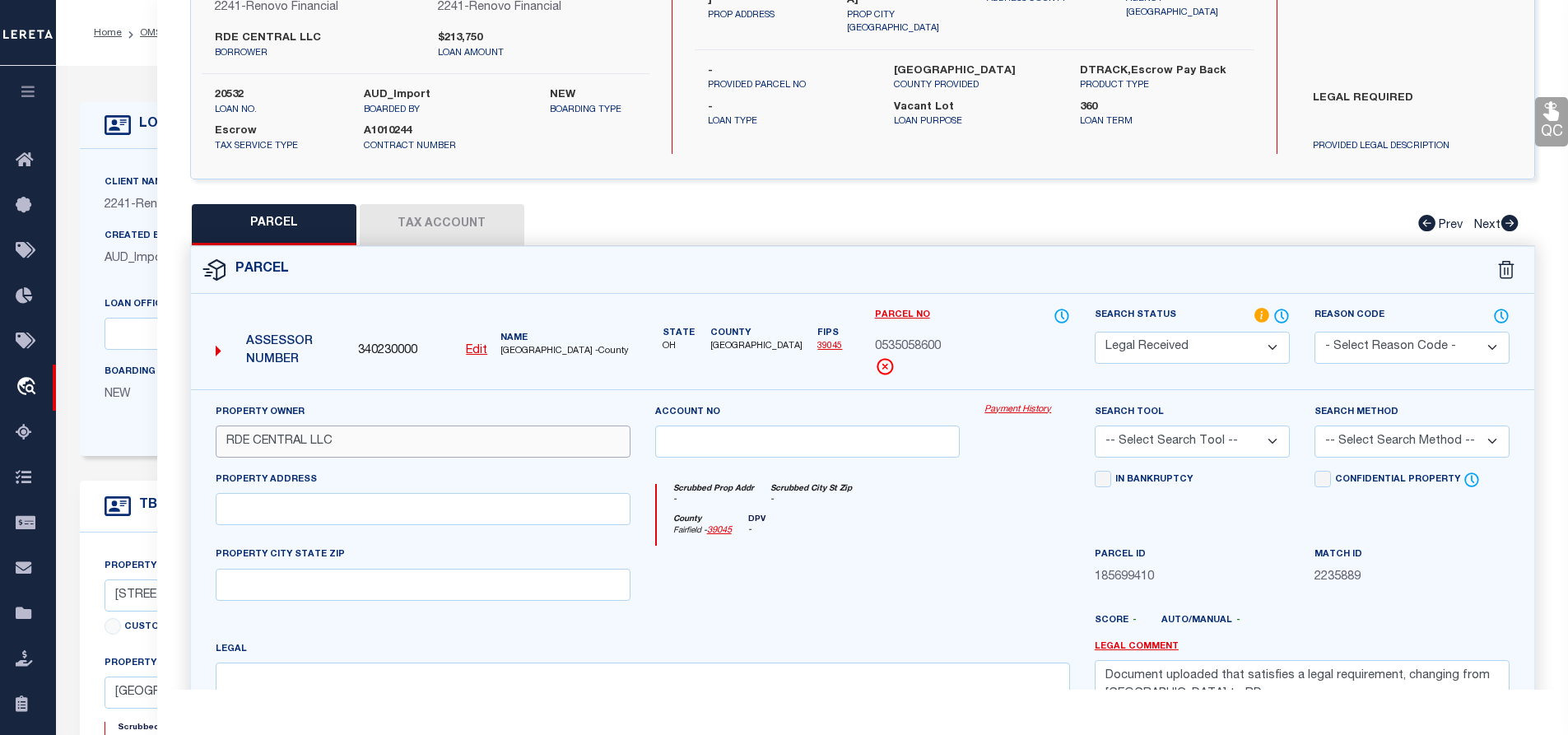
type input "RDE CENTRAL LLC"
click at [257, 520] on input "text" at bounding box center [423, 509] width 415 height 32
paste input "[STREET_ADDRESS]"
type input "[STREET_ADDRESS]"
click at [270, 579] on input "text" at bounding box center [423, 584] width 415 height 32
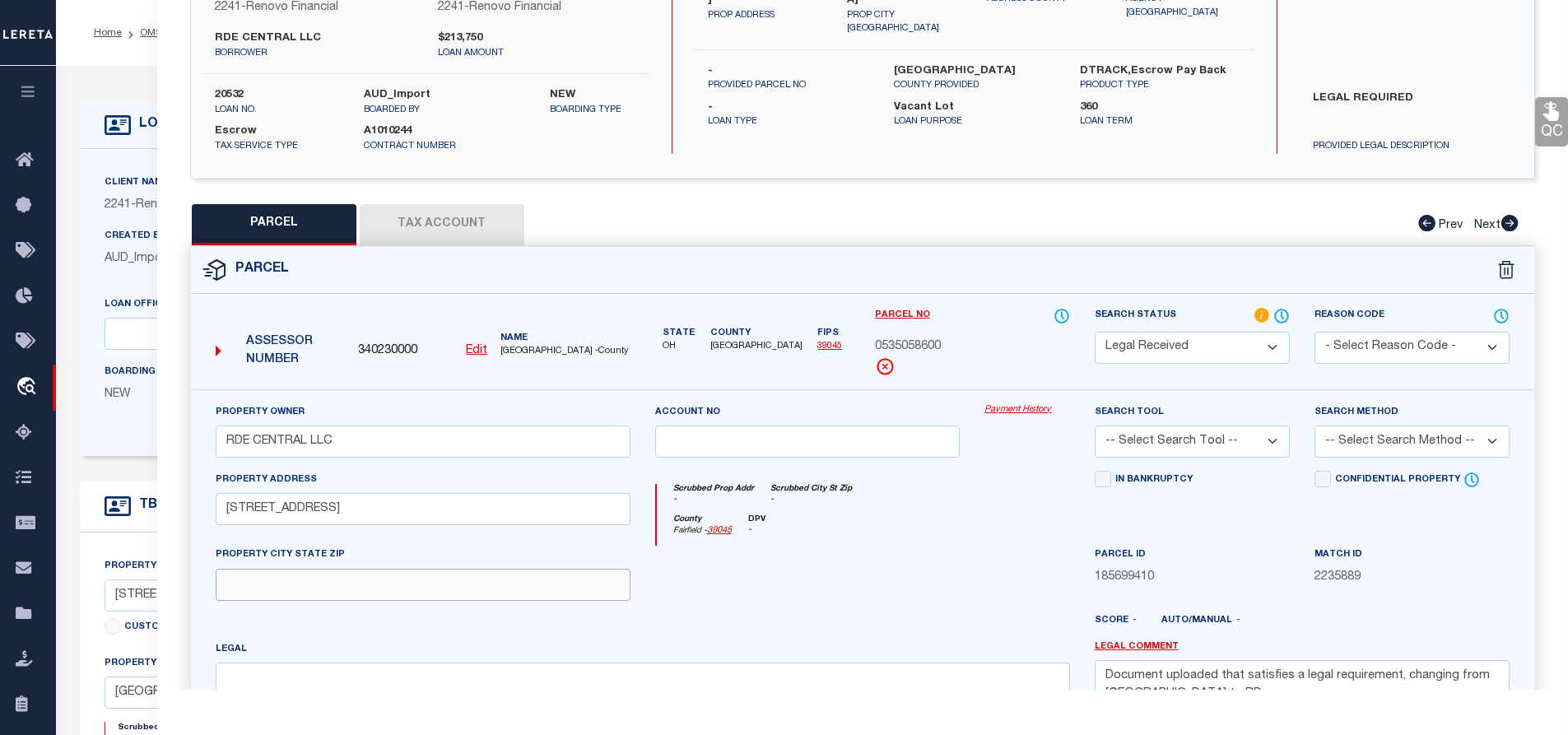
paste input "134 [STREET_ADDRESS]"
type input "134 [STREET_ADDRESS]"
click at [257, 590] on input "text" at bounding box center [423, 584] width 415 height 32
paste input "LANCASTER OH 43130"
type input "LANCASTER OH 43130"
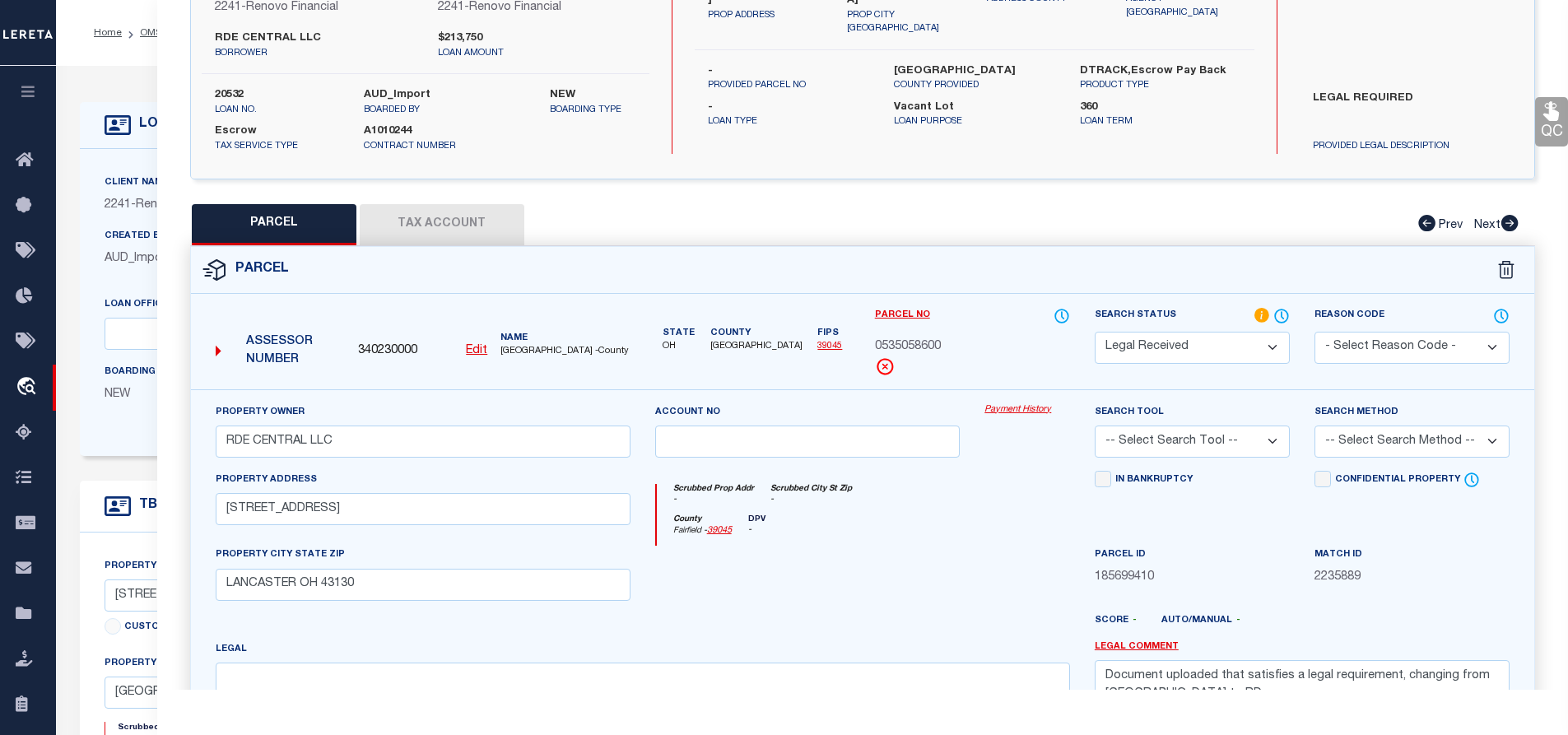
click at [623, 546] on div "Property Address [STREET_ADDRESS]" at bounding box center [422, 508] width 440 height 76
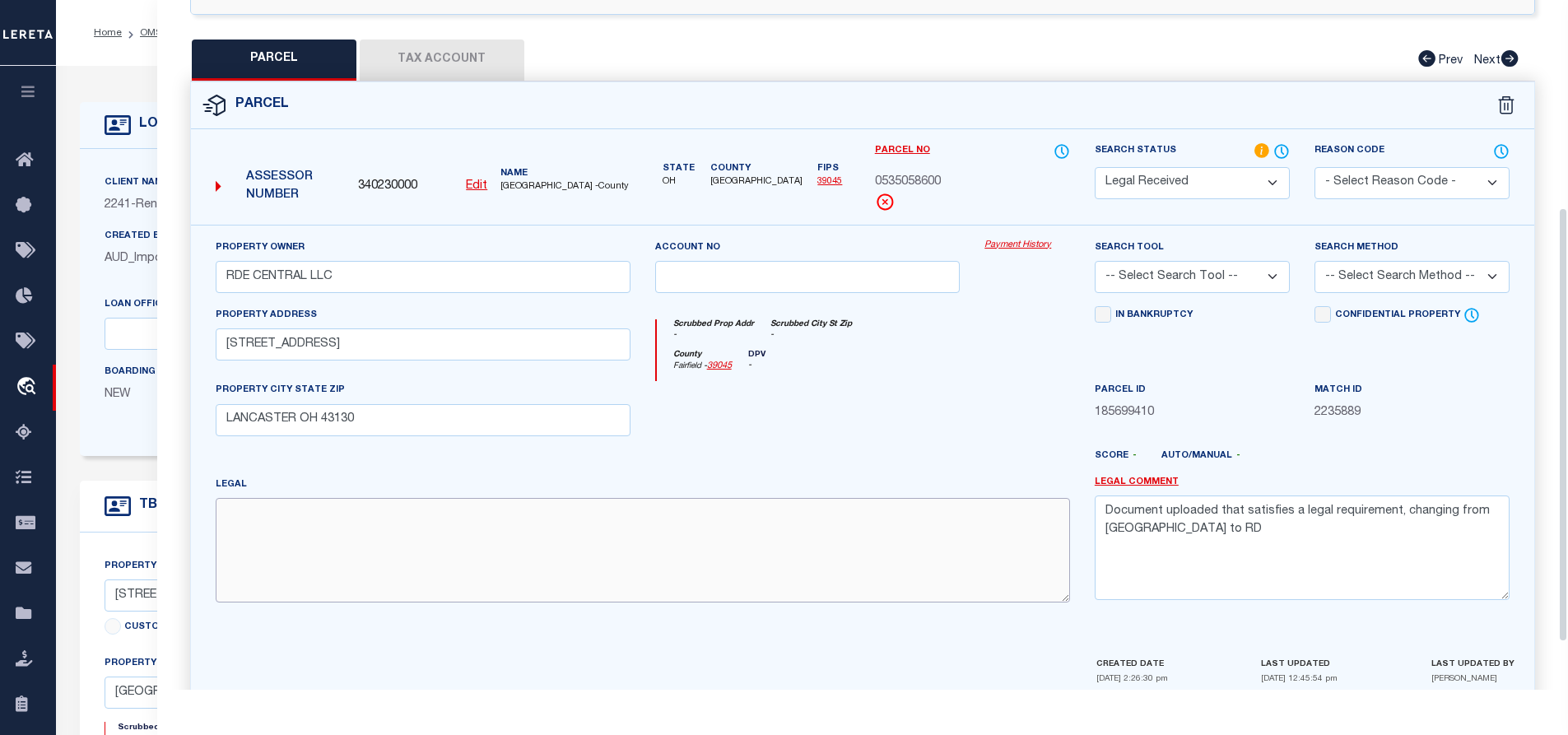
click at [316, 540] on textarea at bounding box center [642, 549] width 854 height 103
paste textarea "[PERSON_NAME] ADDITION LOT 237NE"
click at [227, 535] on textarea "[PERSON_NAME] ADDITION LOT 237NE" at bounding box center [642, 549] width 854 height 103
type textarea "[PERSON_NAME] ADDITION LOT 237NE"
click at [911, 410] on div at bounding box center [807, 415] width 330 height 68
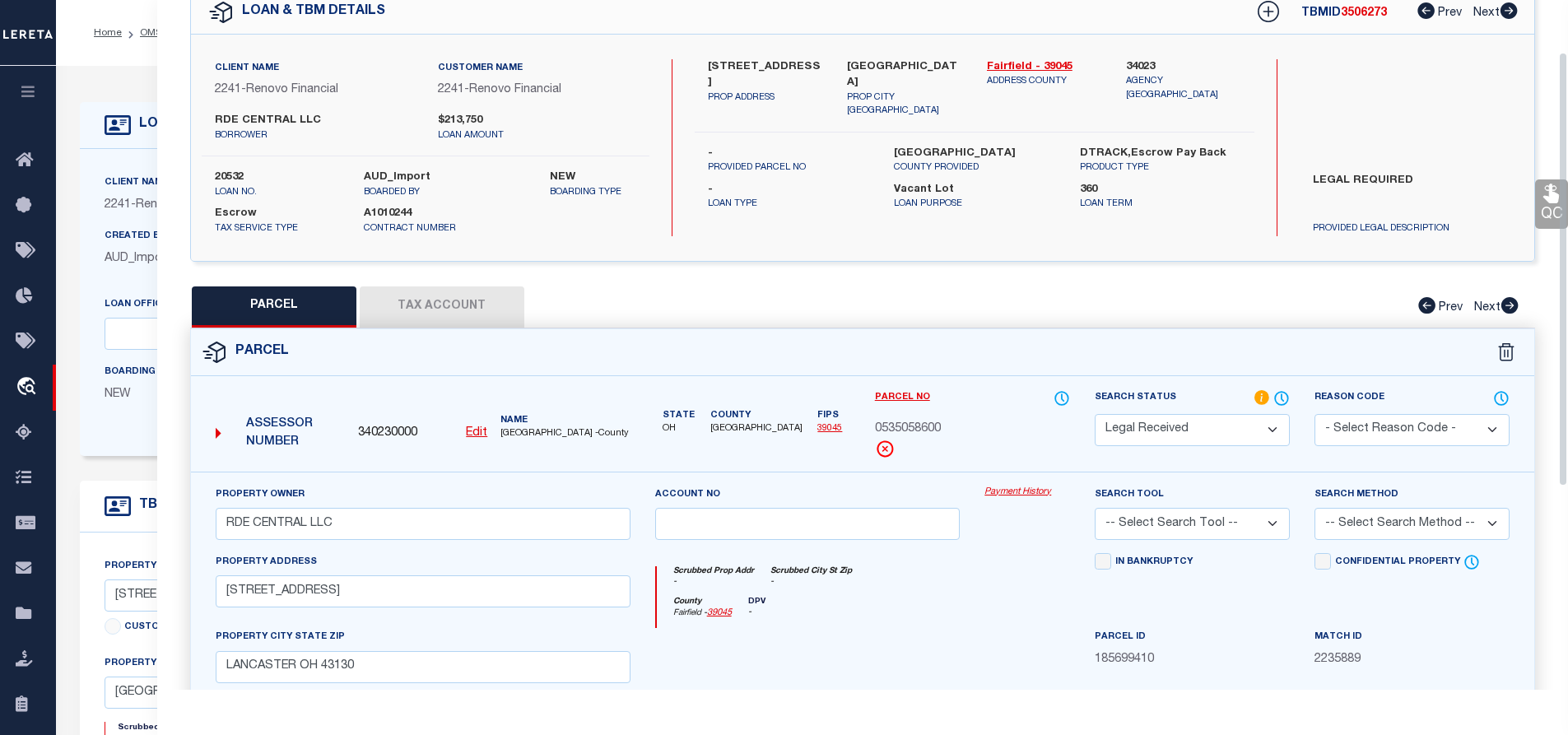
scroll to position [0, 0]
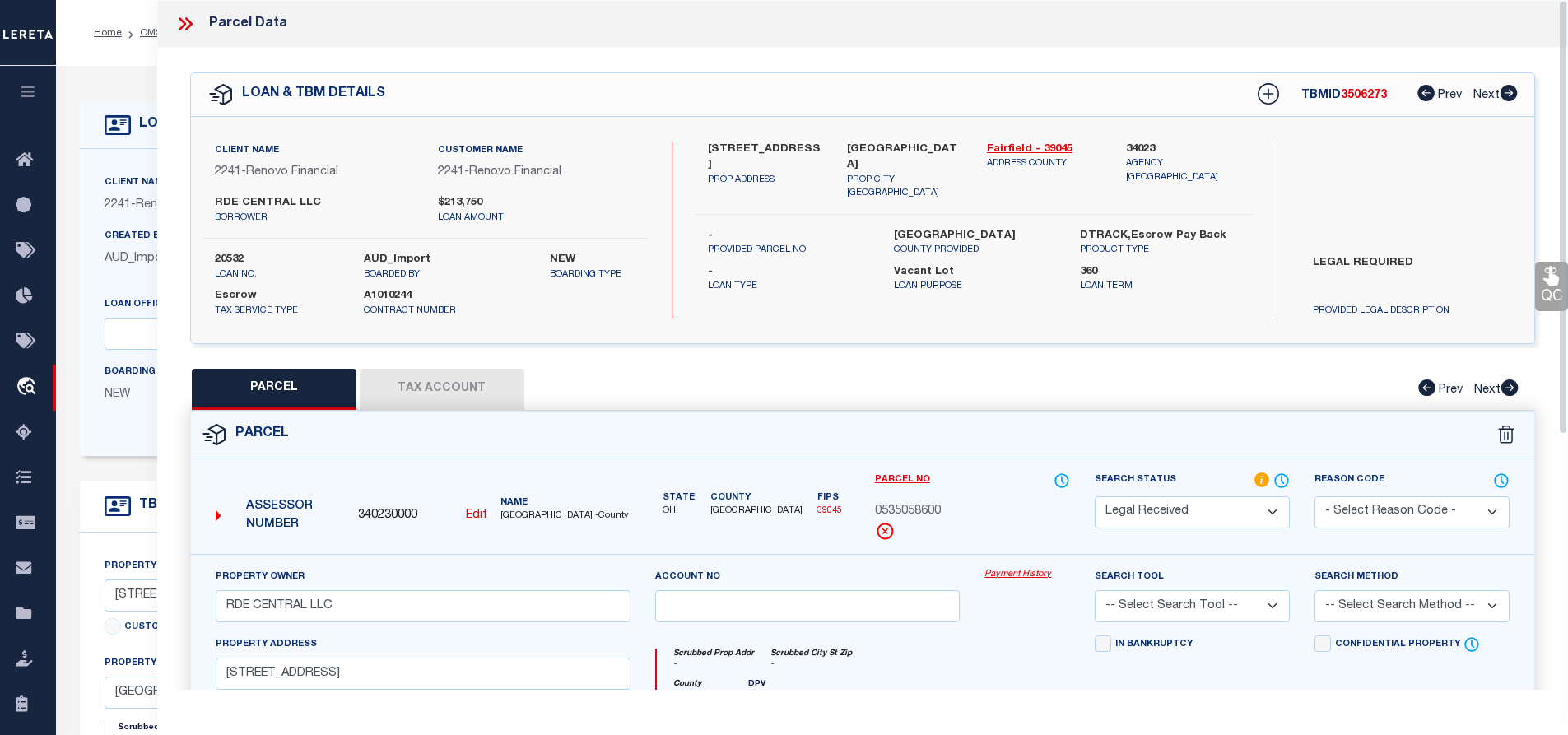
click at [501, 541] on div "Assessor Number 340230000 Edit Name [GEOGRAPHIC_DATA] -County" at bounding box center [422, 513] width 440 height 82
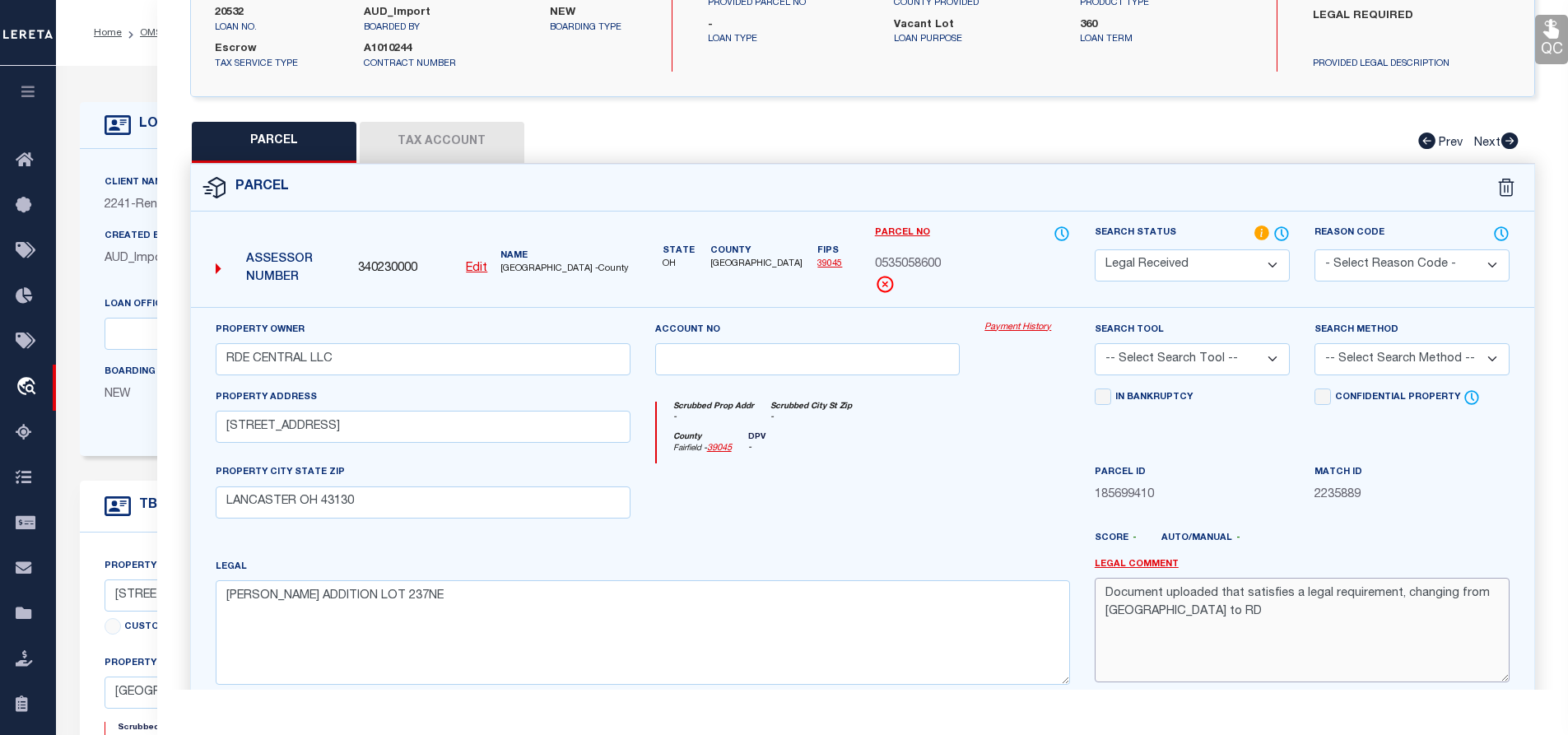
drag, startPoint x: 1110, startPoint y: 597, endPoint x: 1195, endPoint y: 631, distance: 91.5
click at [1195, 631] on textarea "Document uploaded that satisfies a legal requirement, changing from [GEOGRAPHIC…" at bounding box center [1302, 629] width 415 height 103
type textarea "D"
click at [1014, 493] on div at bounding box center [1027, 497] width 111 height 68
click at [1189, 356] on select "-- Select Search Tool -- 3rd Party Website Agency File Agency Website ATLS CNV-…" at bounding box center [1192, 359] width 195 height 32
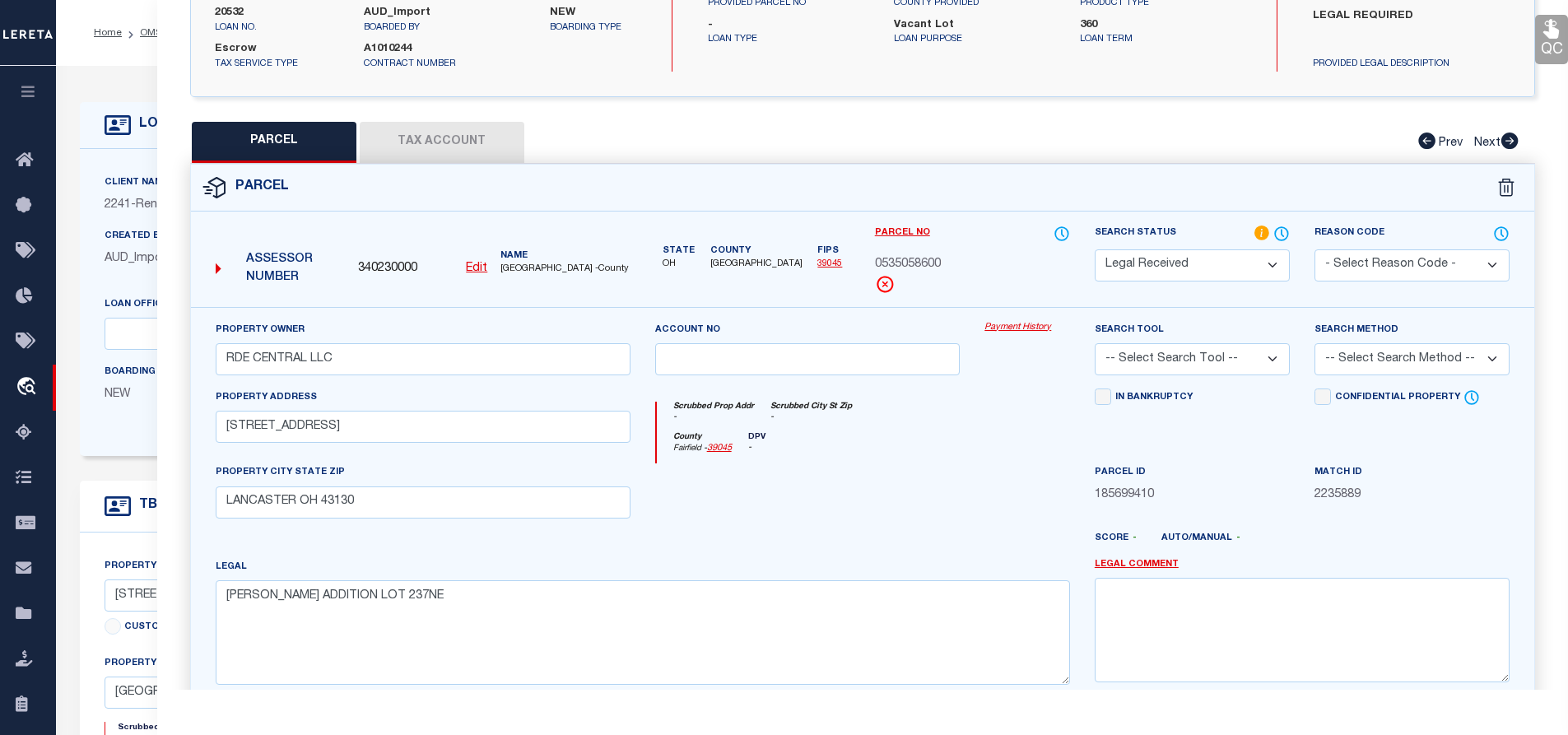
select select "AGW"
click at [1095, 344] on select "-- Select Search Tool -- 3rd Party Website Agency File Agency Website ATLS CNV-…" at bounding box center [1192, 359] width 195 height 32
click at [1387, 360] on select "-- Select Search Method -- Property Address Legal Liability Info Provided" at bounding box center [1411, 359] width 195 height 32
select select "LEG"
click at [1314, 344] on select "-- Select Search Method -- Property Address Legal Liability Info Provided" at bounding box center [1411, 359] width 195 height 32
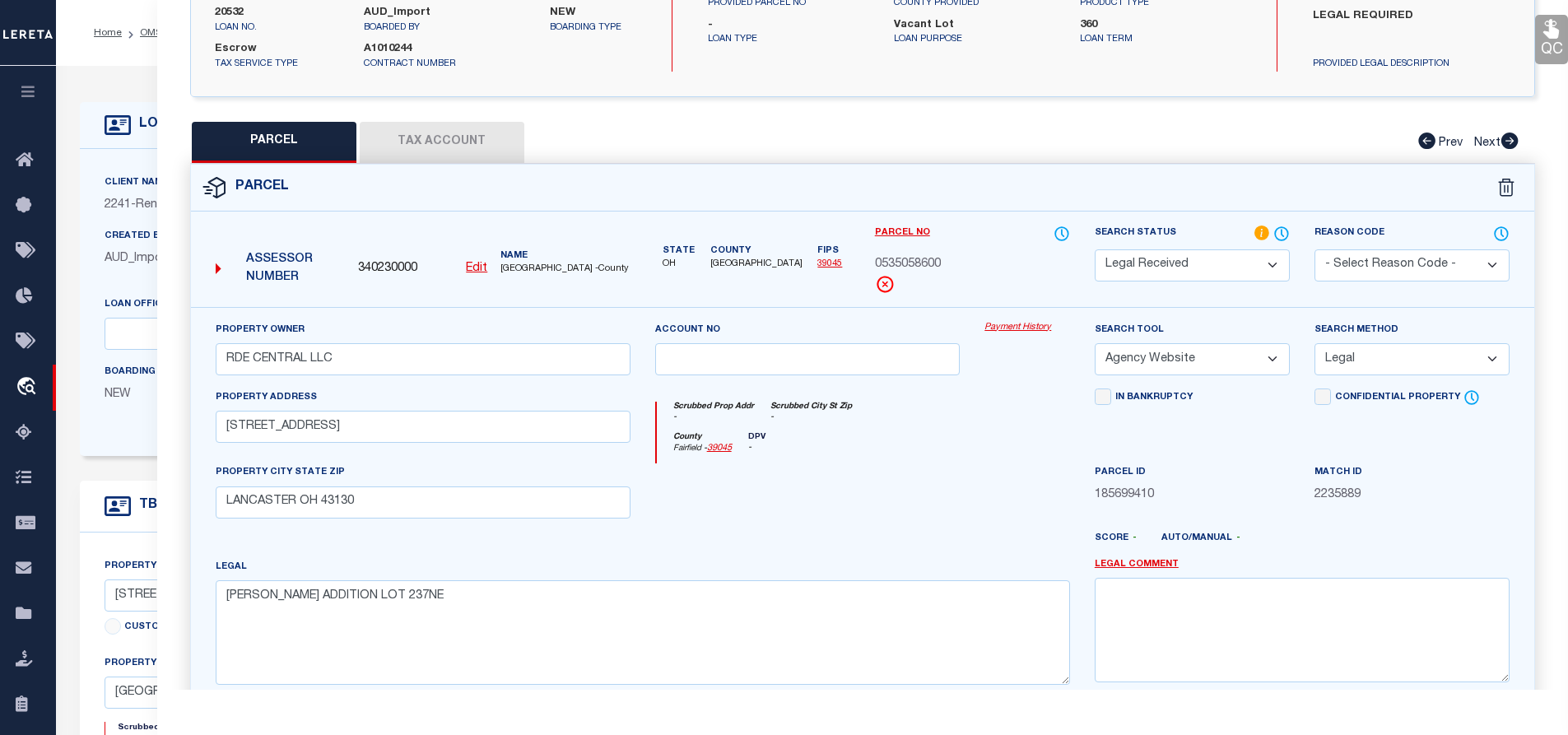
click at [1229, 450] on div "In Bankruptcy" at bounding box center [1192, 426] width 219 height 76
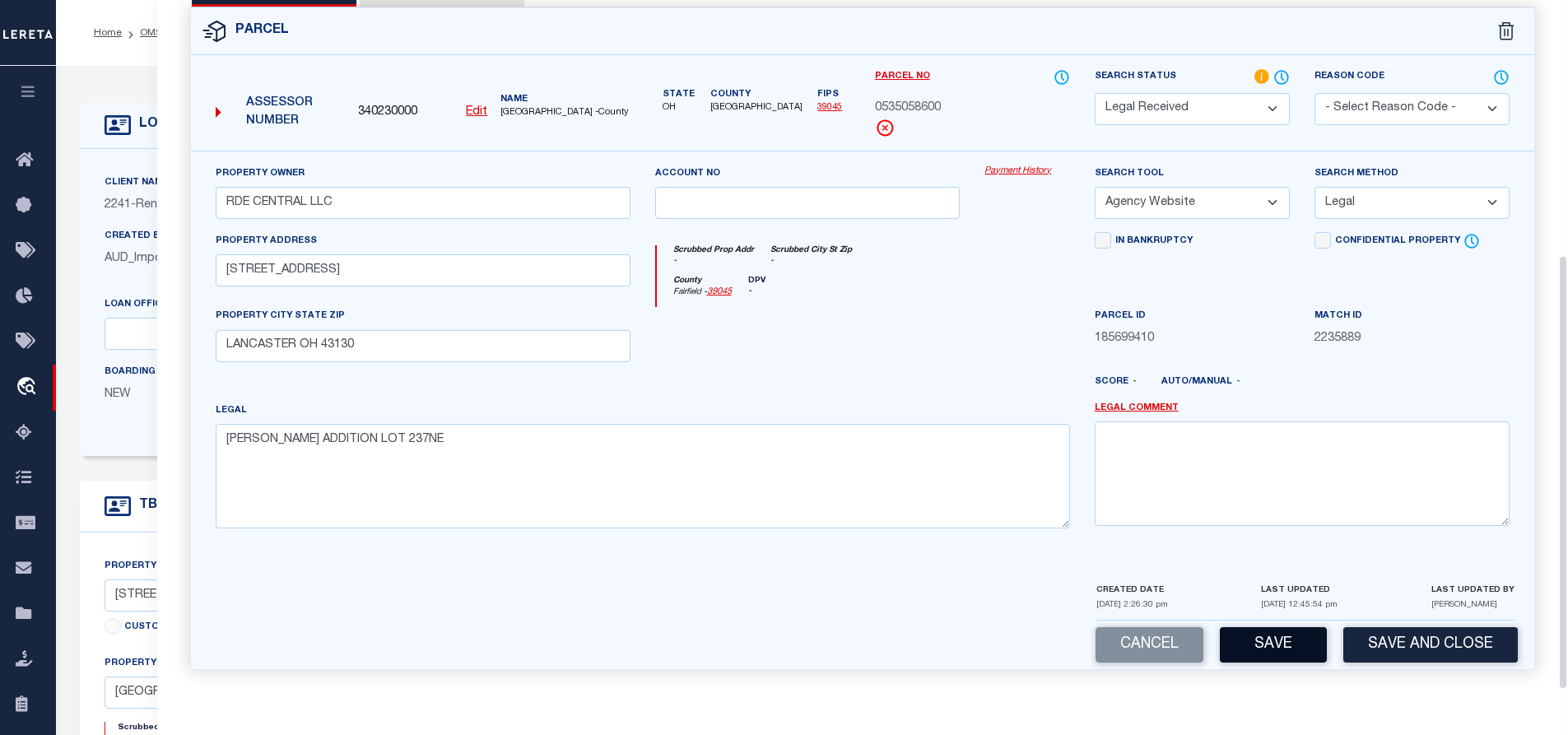
click at [1283, 643] on button "Save" at bounding box center [1273, 644] width 107 height 36
select select "AS"
select select
checkbox input "false"
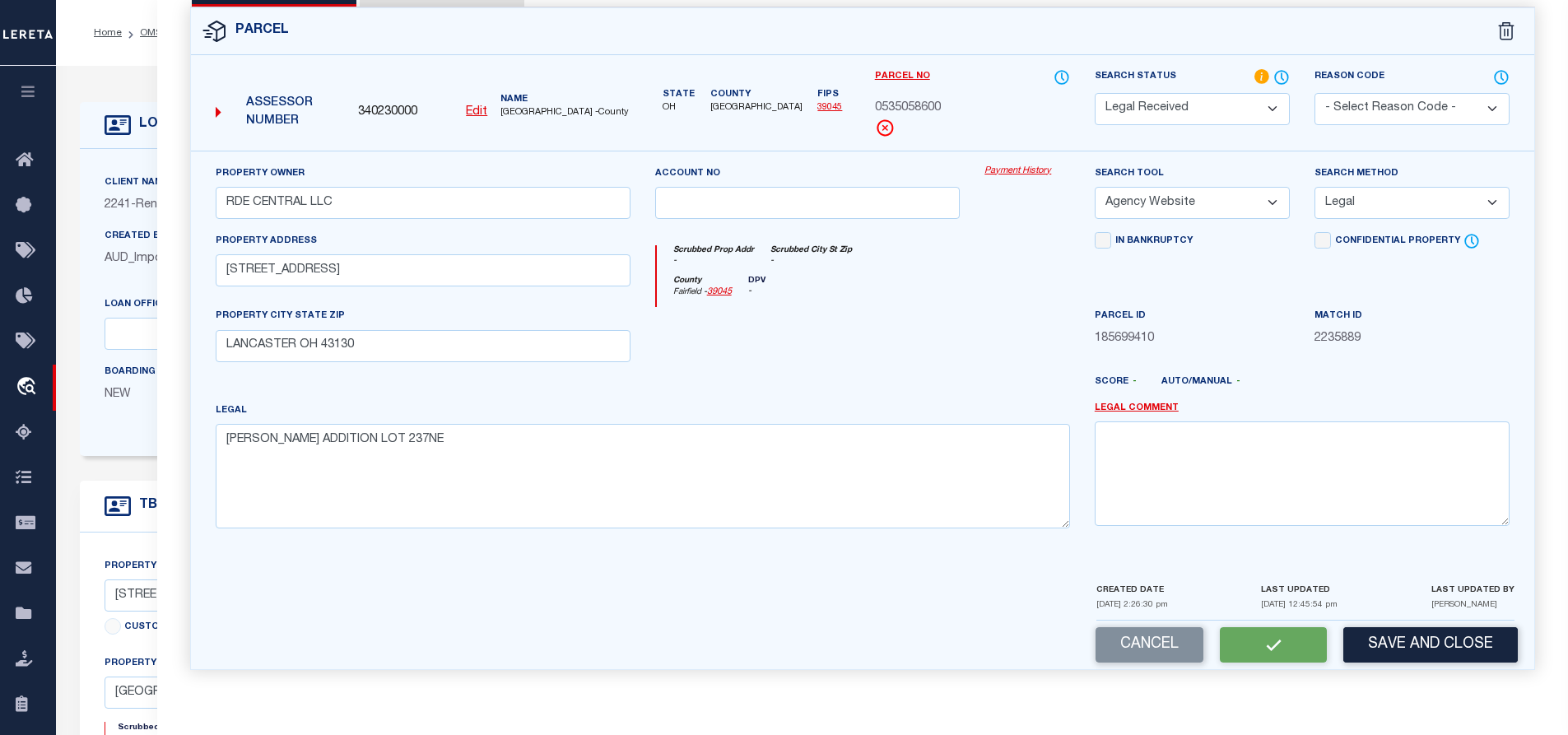
checkbox input "false"
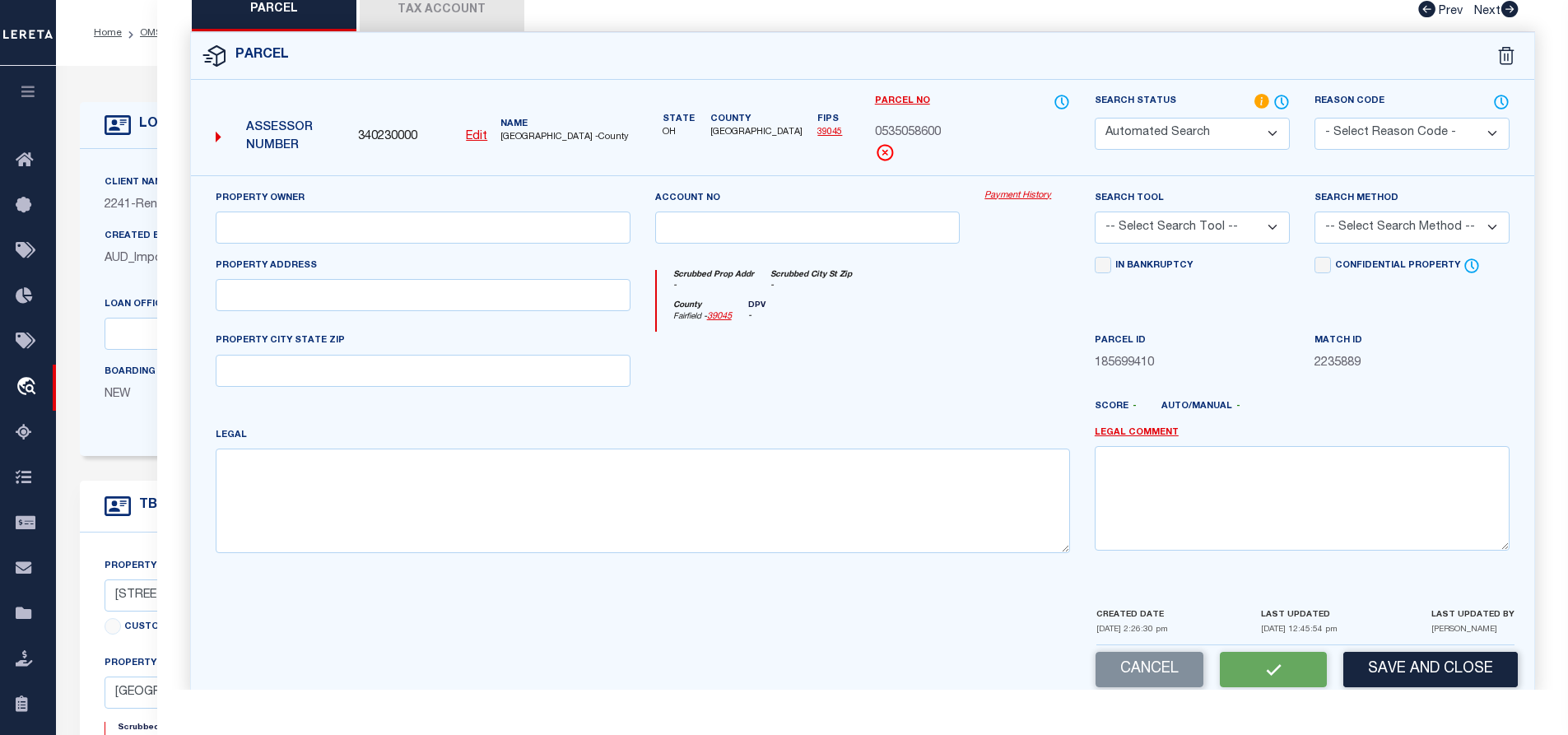
select select "RD"
type input "RDE CENTRAL LLC"
select select "AGW"
select select "LEG"
type input "[STREET_ADDRESS]"
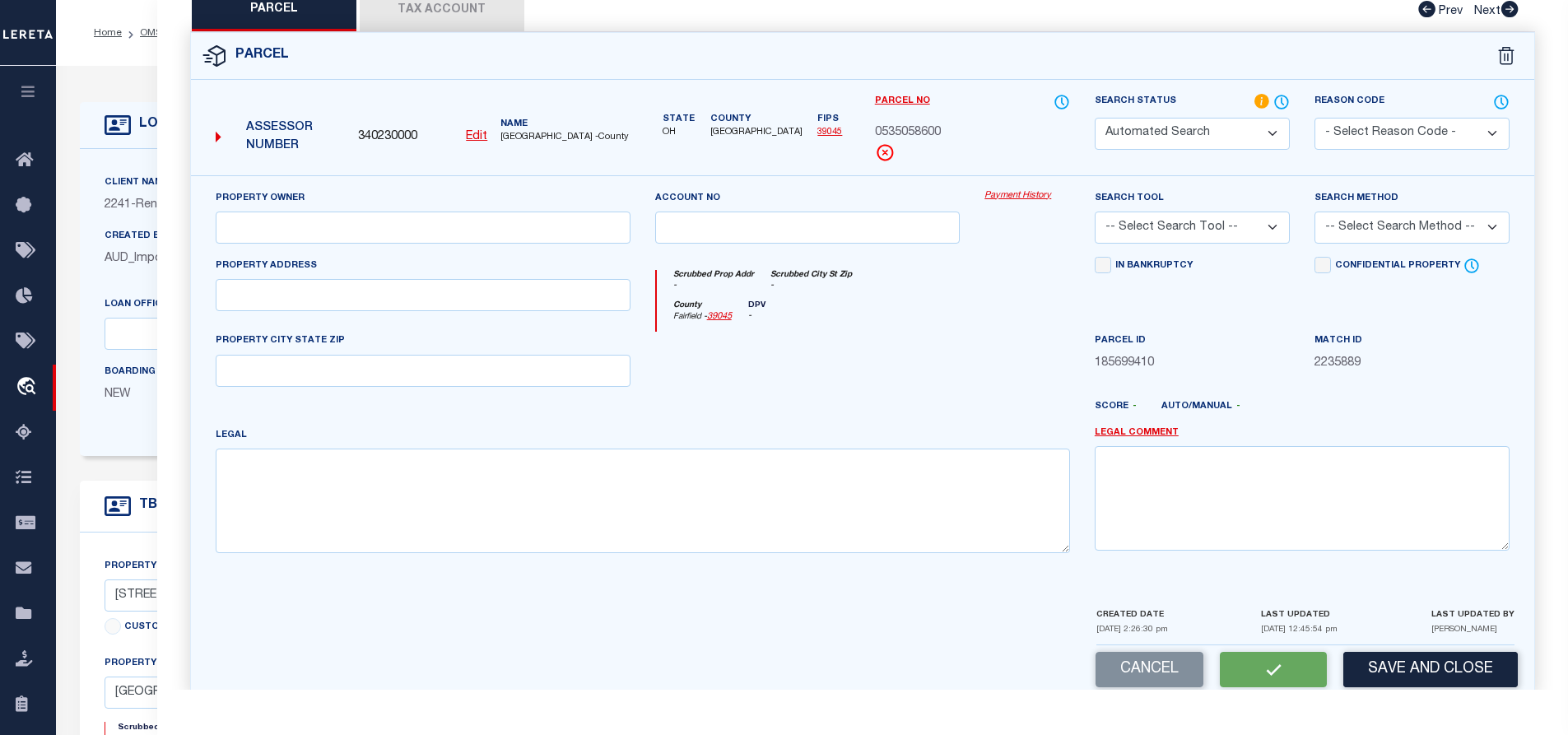
type input "LANCASTER OH 43130"
type textarea "[PERSON_NAME] ADDITION LOT 237NE"
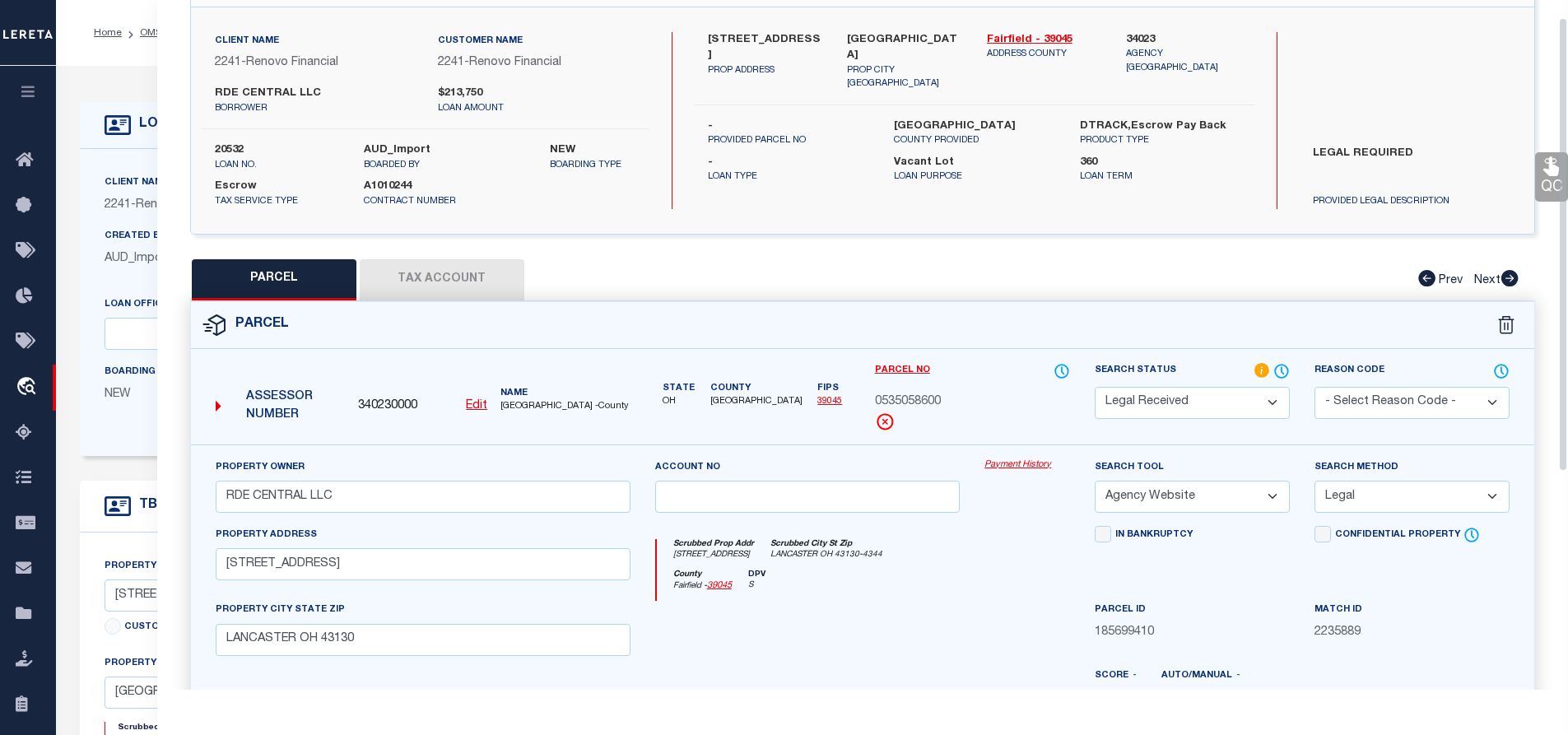
scroll to position [27, 0]
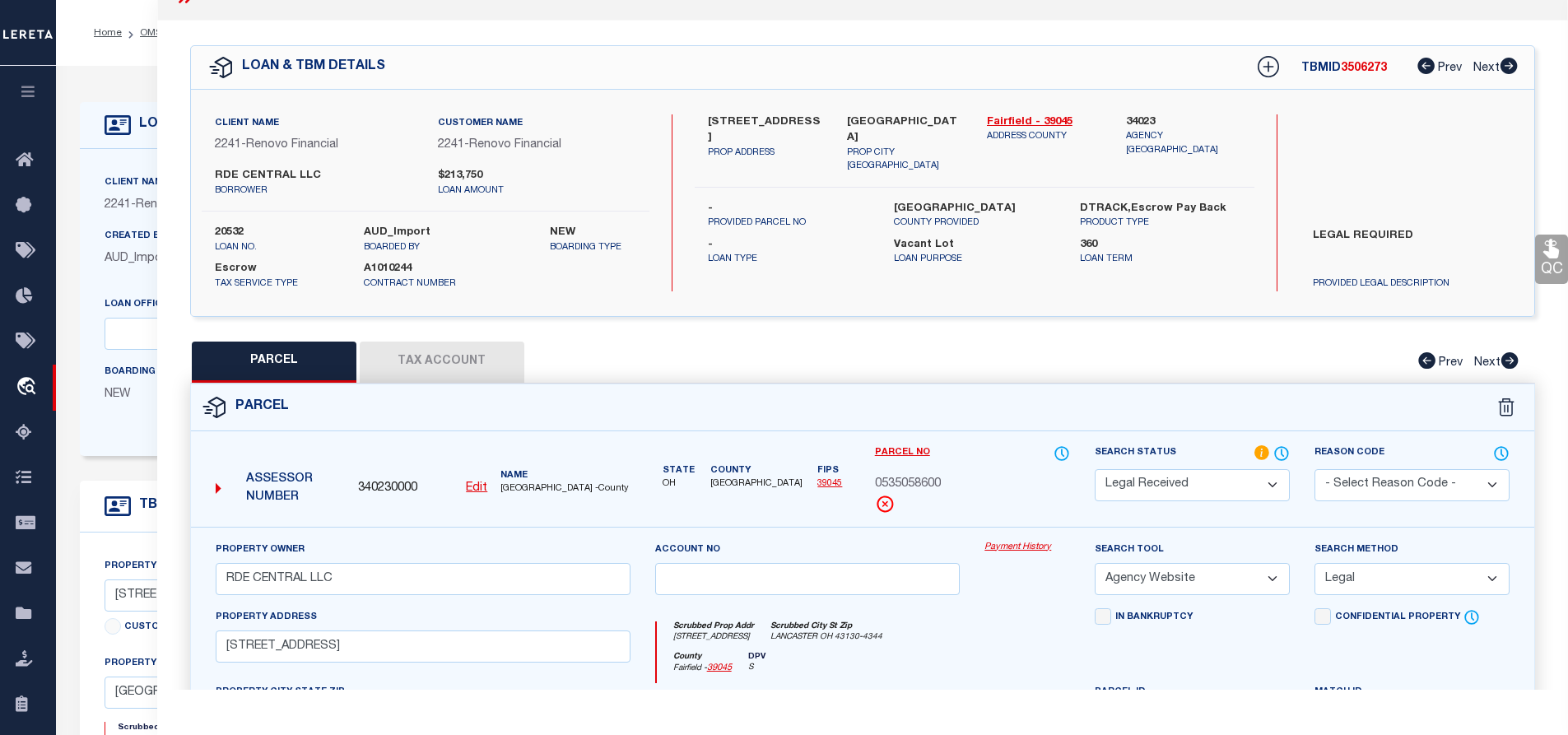
click at [487, 360] on button "Tax Account" at bounding box center [442, 362] width 164 height 41
select select "100"
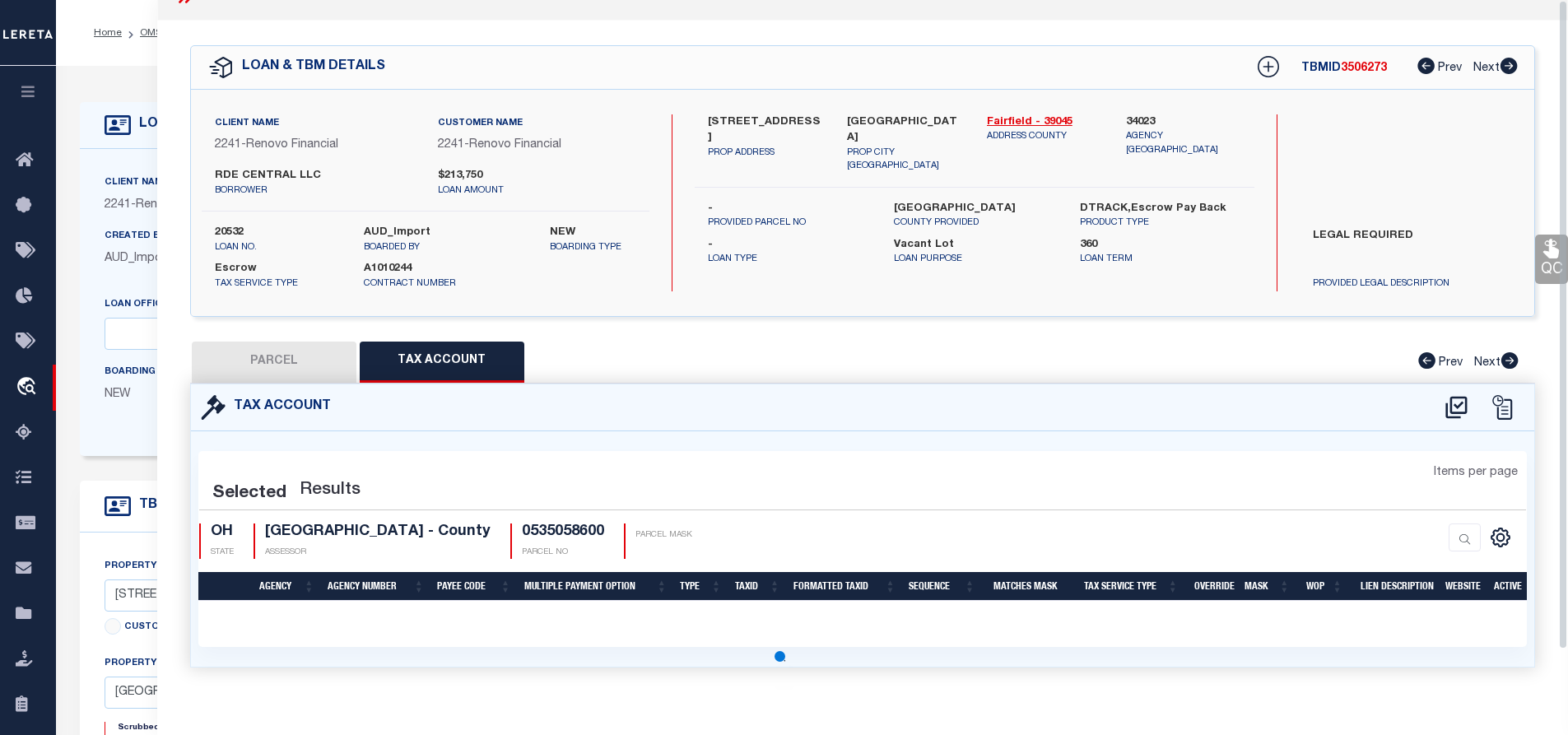
scroll to position [0, 0]
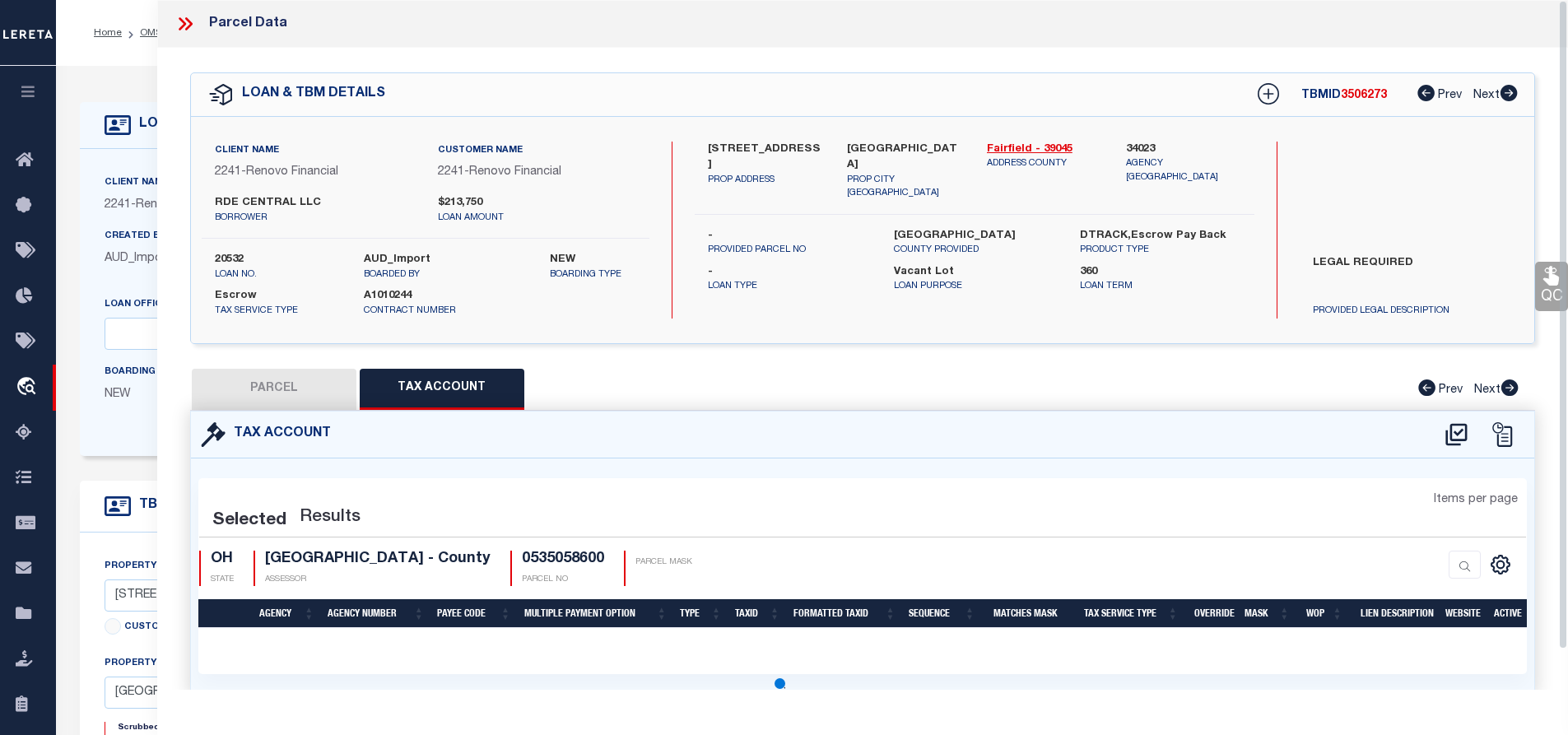
select select "100"
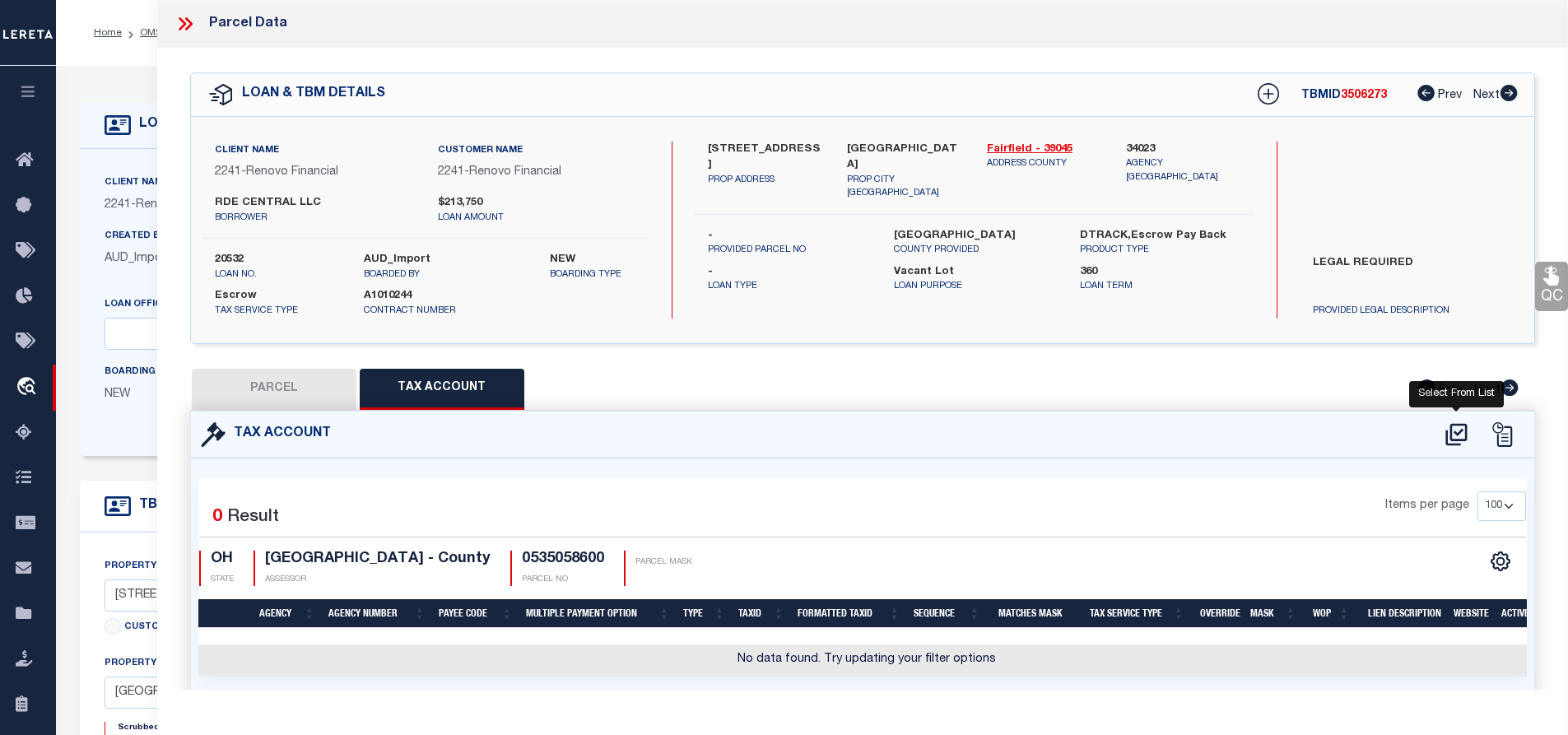
click at [1457, 434] on icon at bounding box center [1457, 434] width 27 height 27
select select "100"
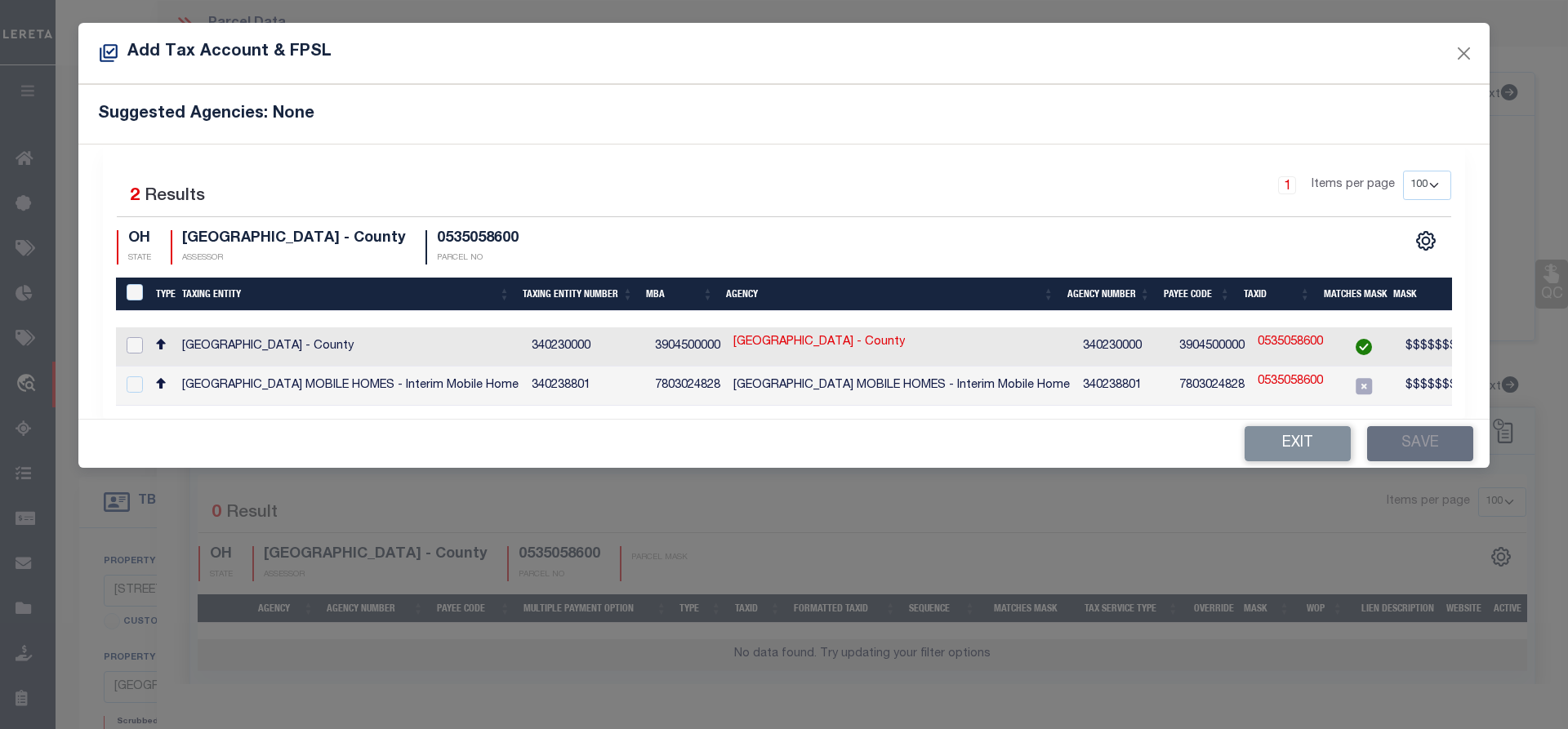
click at [131, 346] on input "checkbox" at bounding box center [135, 345] width 16 height 16
checkbox input "true"
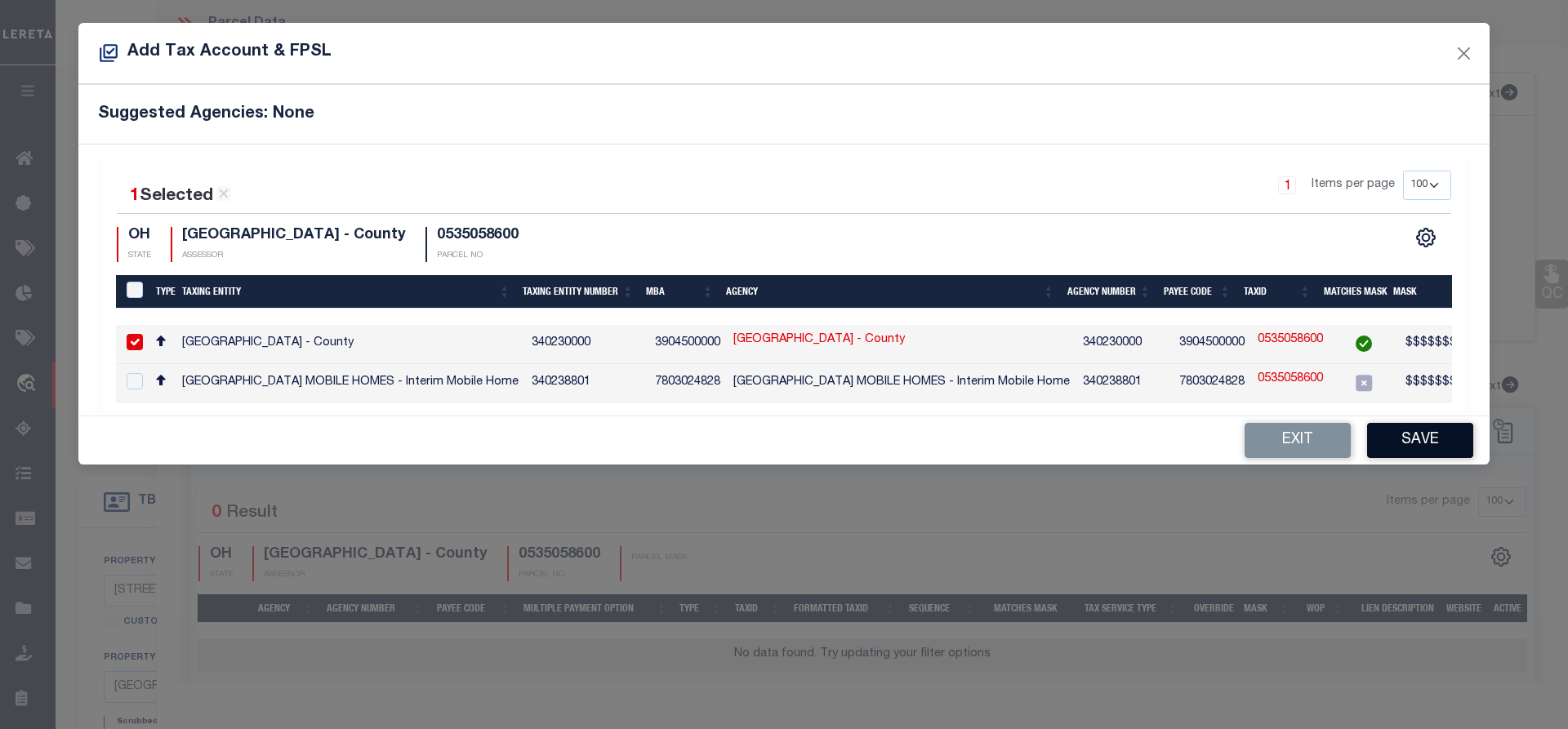
click at [1408, 452] on button "Save" at bounding box center [1420, 441] width 106 height 35
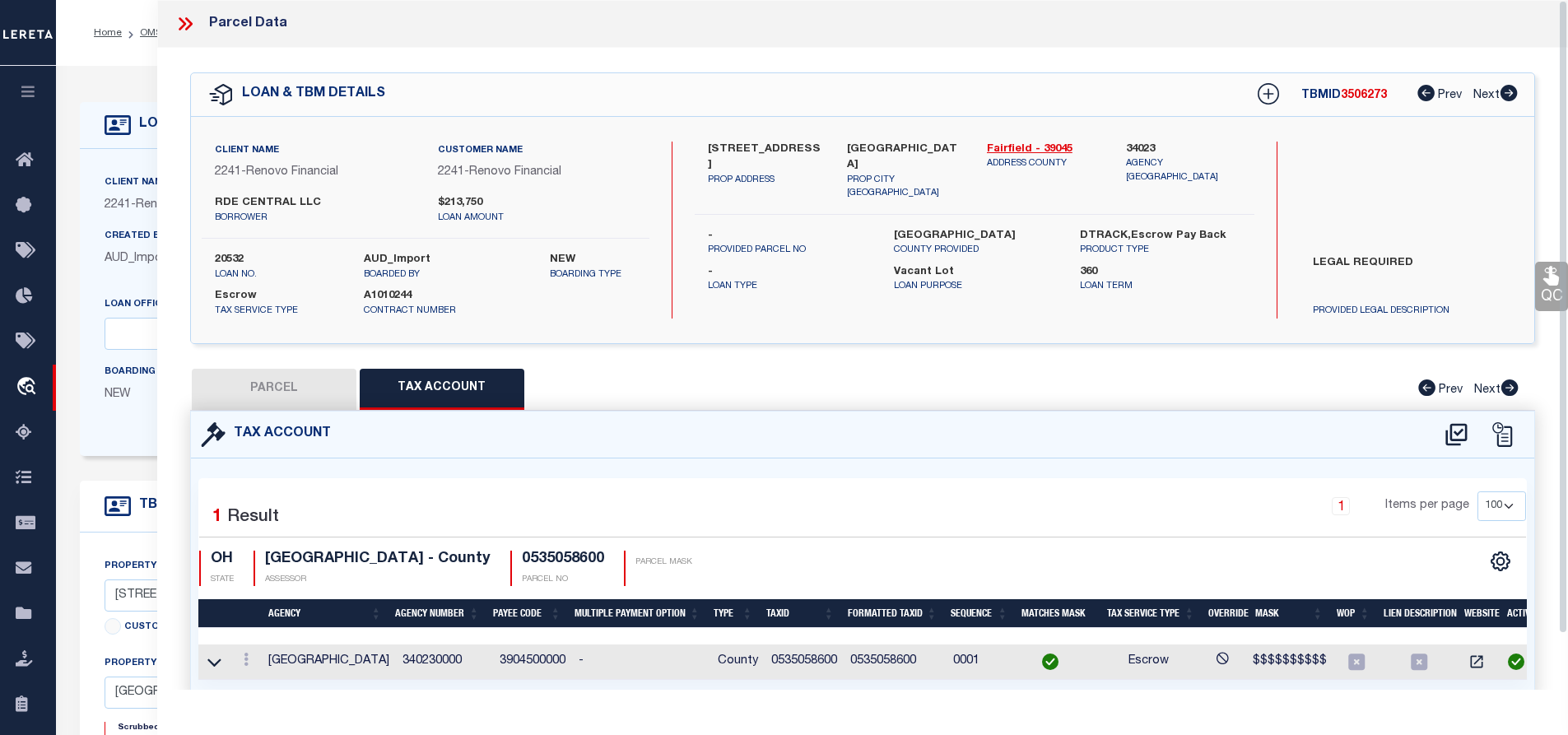
scroll to position [0, 8]
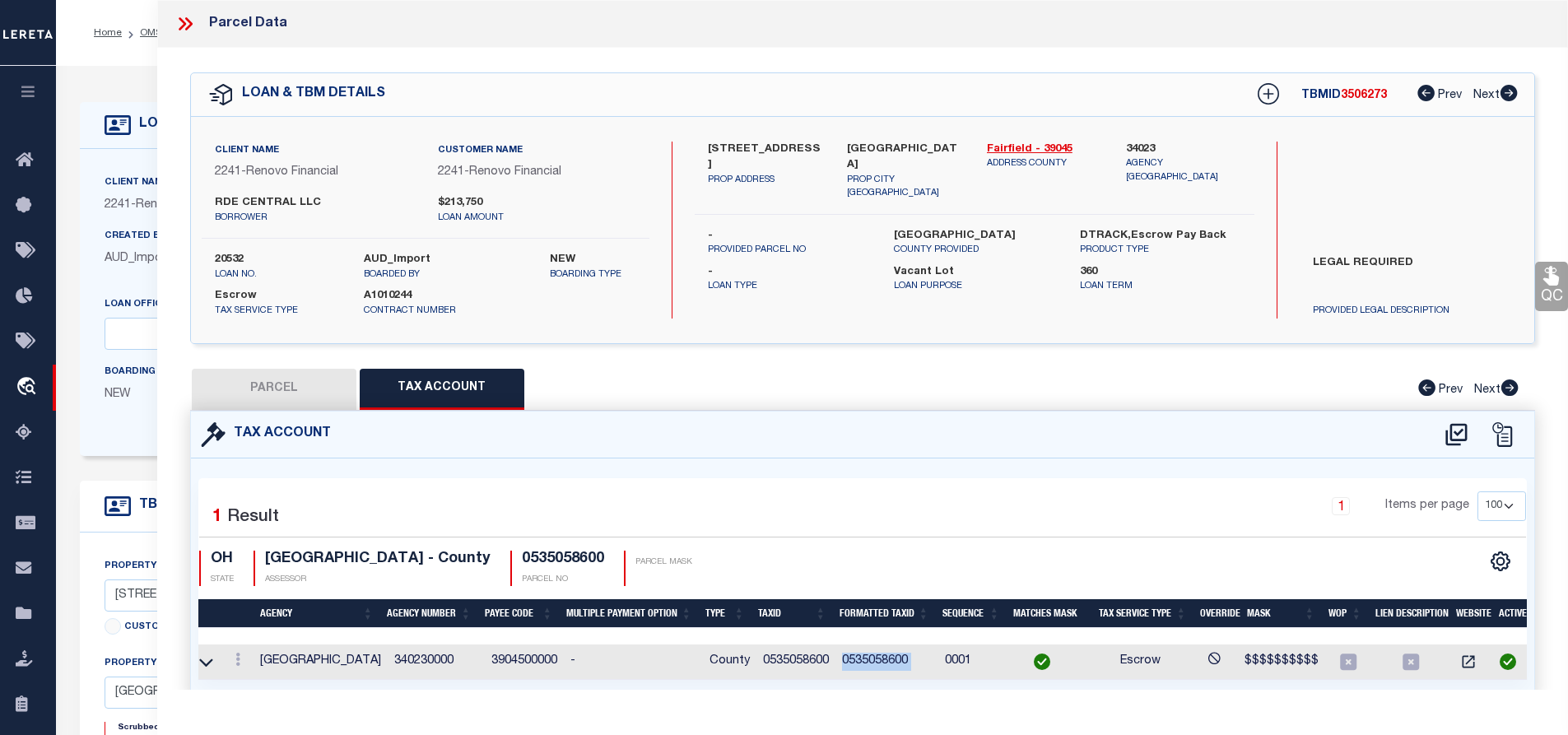
drag, startPoint x: 841, startPoint y: 660, endPoint x: 936, endPoint y: 662, distance: 95.0
click at [936, 662] on tr "[GEOGRAPHIC_DATA] 340230000 3904500000 - County 0535058600 0535058600 0001 Escr…" at bounding box center [859, 662] width 1338 height 36
drag, startPoint x: 1340, startPoint y: 98, endPoint x: 1383, endPoint y: 96, distance: 43.0
click at [1383, 96] on span "3506273" at bounding box center [1363, 95] width 46 height 12
copy span "3506273"
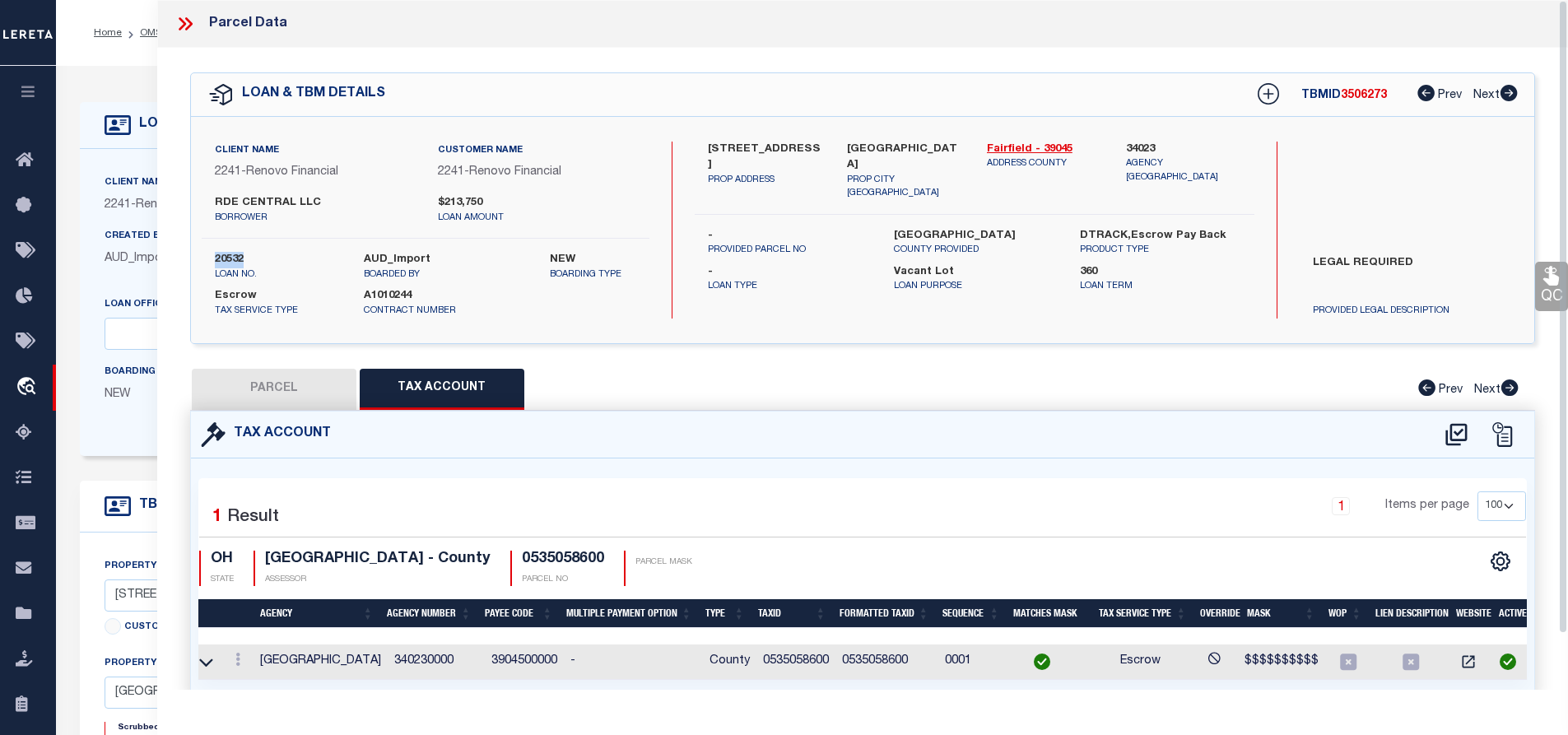
drag, startPoint x: 212, startPoint y: 259, endPoint x: 247, endPoint y: 260, distance: 35.0
click at [247, 260] on div "20532 loan no." at bounding box center [277, 267] width 149 height 29
copy label "20532"
drag, startPoint x: 758, startPoint y: 660, endPoint x: 821, endPoint y: 660, distance: 63.0
click at [821, 660] on td "0535058600" at bounding box center [796, 662] width 79 height 36
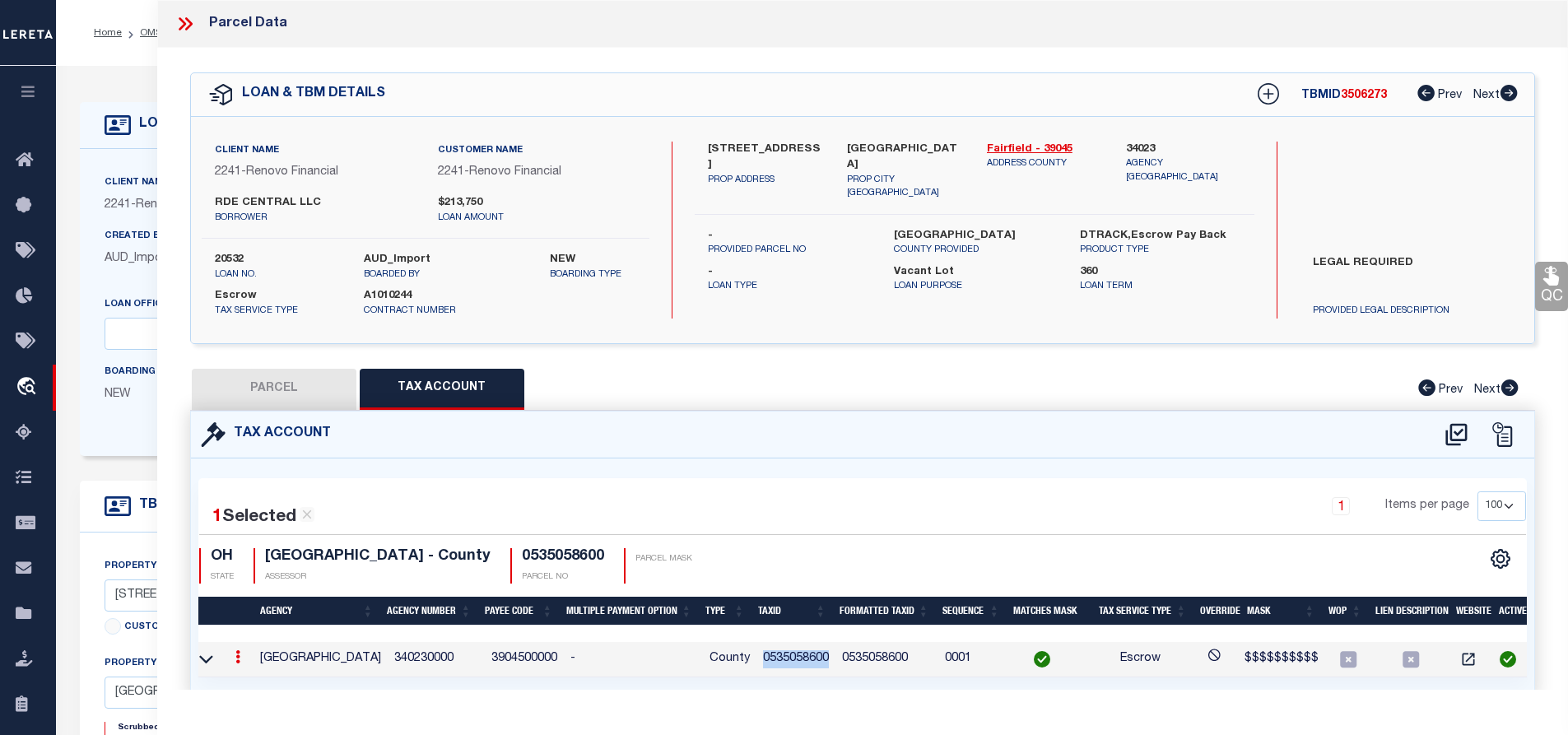
copy td "0535058600"
click at [284, 383] on button "PARCEL" at bounding box center [274, 389] width 164 height 41
select select "AS"
select select
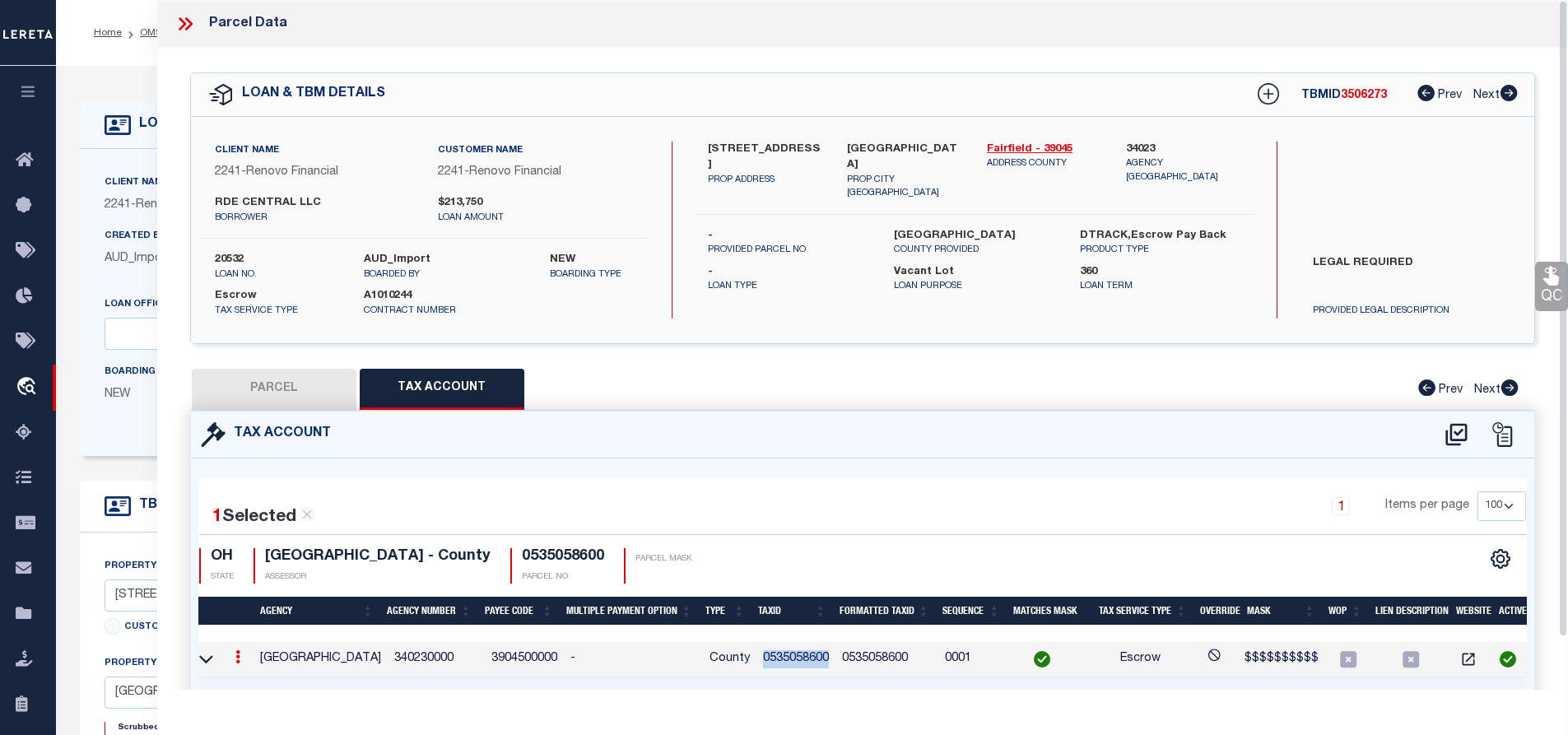
checkbox input "false"
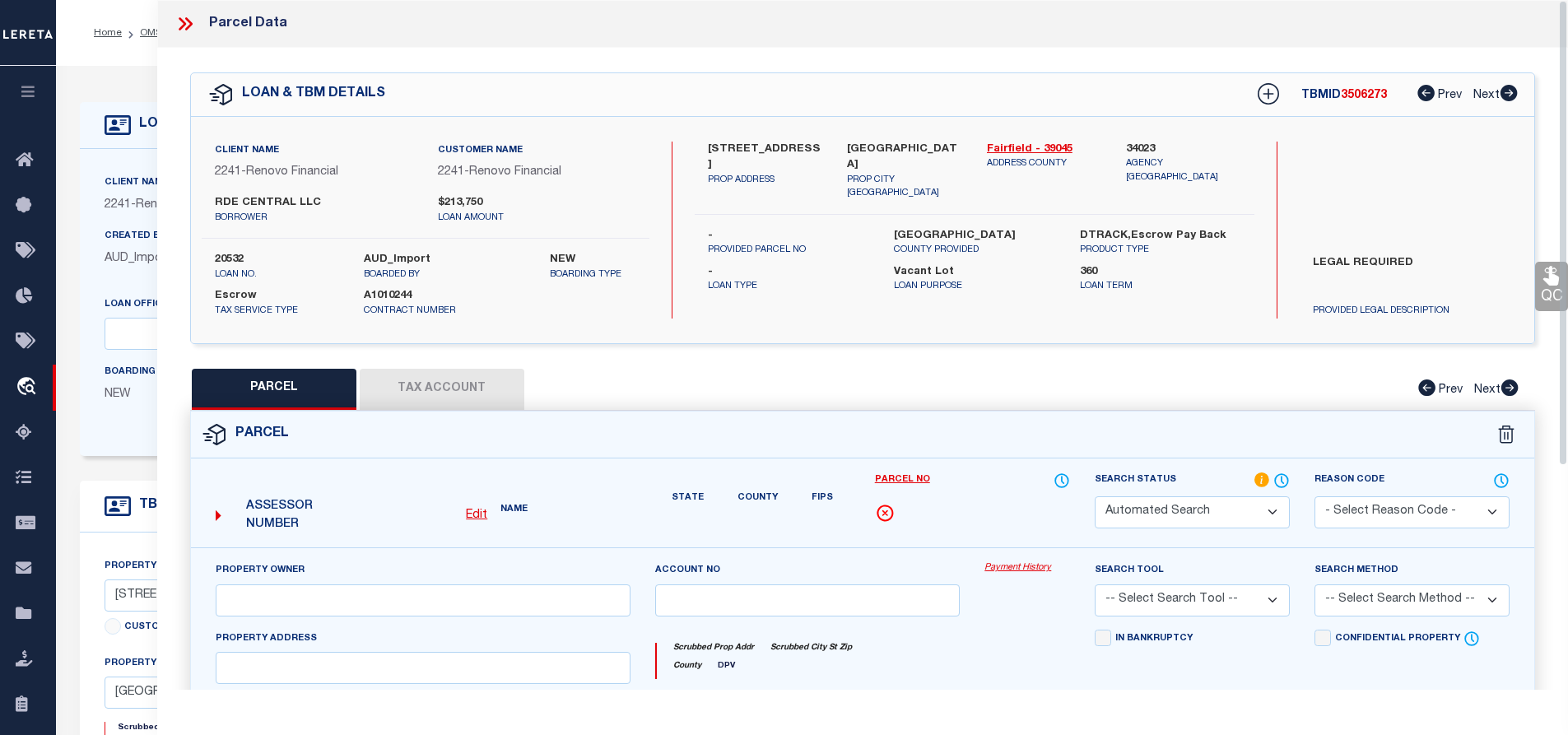
select select "RD"
type input "RDE CENTRAL LLC"
select select "AGW"
select select "LEG"
type input "[STREET_ADDRESS]"
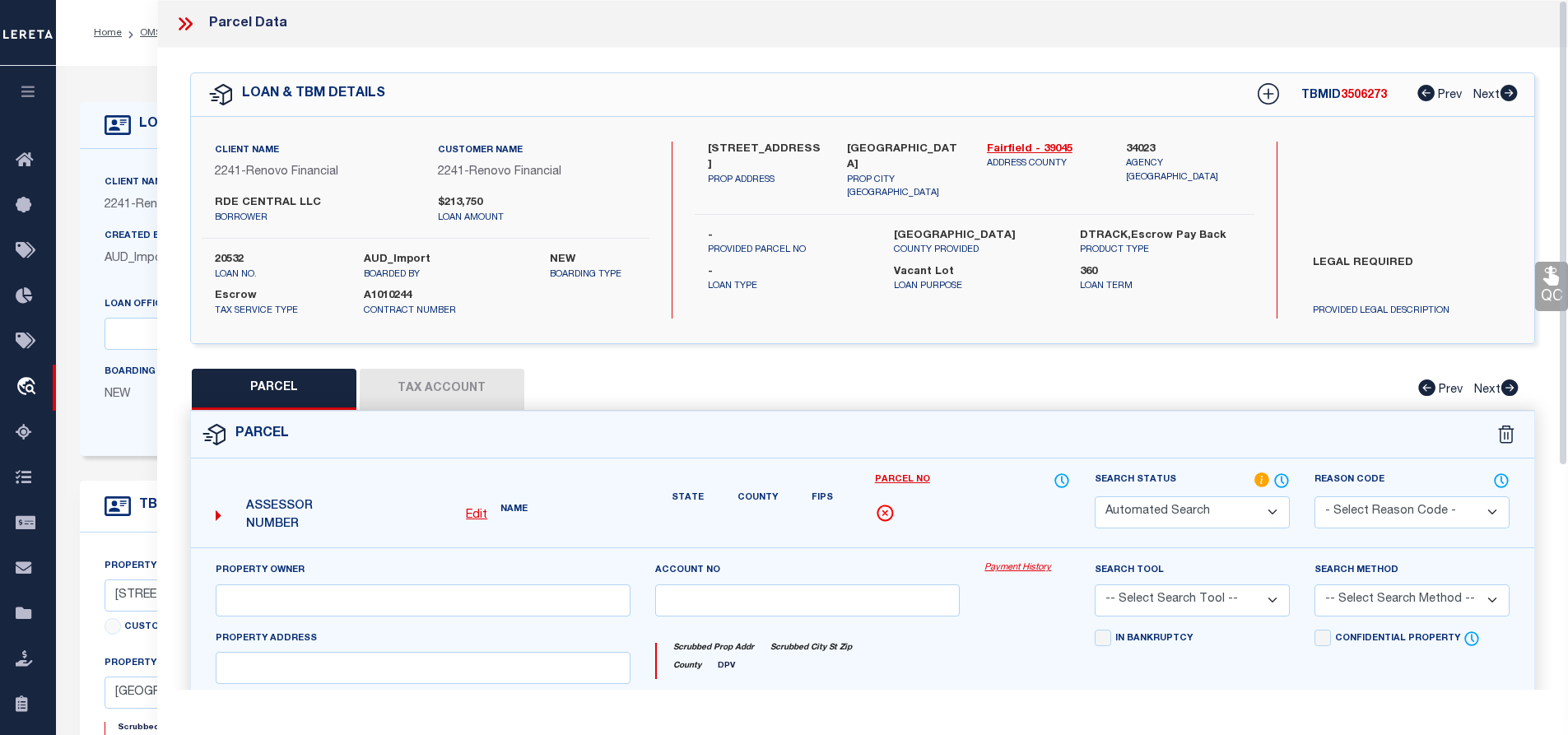
type input "LANCASTER OH 43130"
type textarea "[PERSON_NAME] ADDITION LOT 237NE"
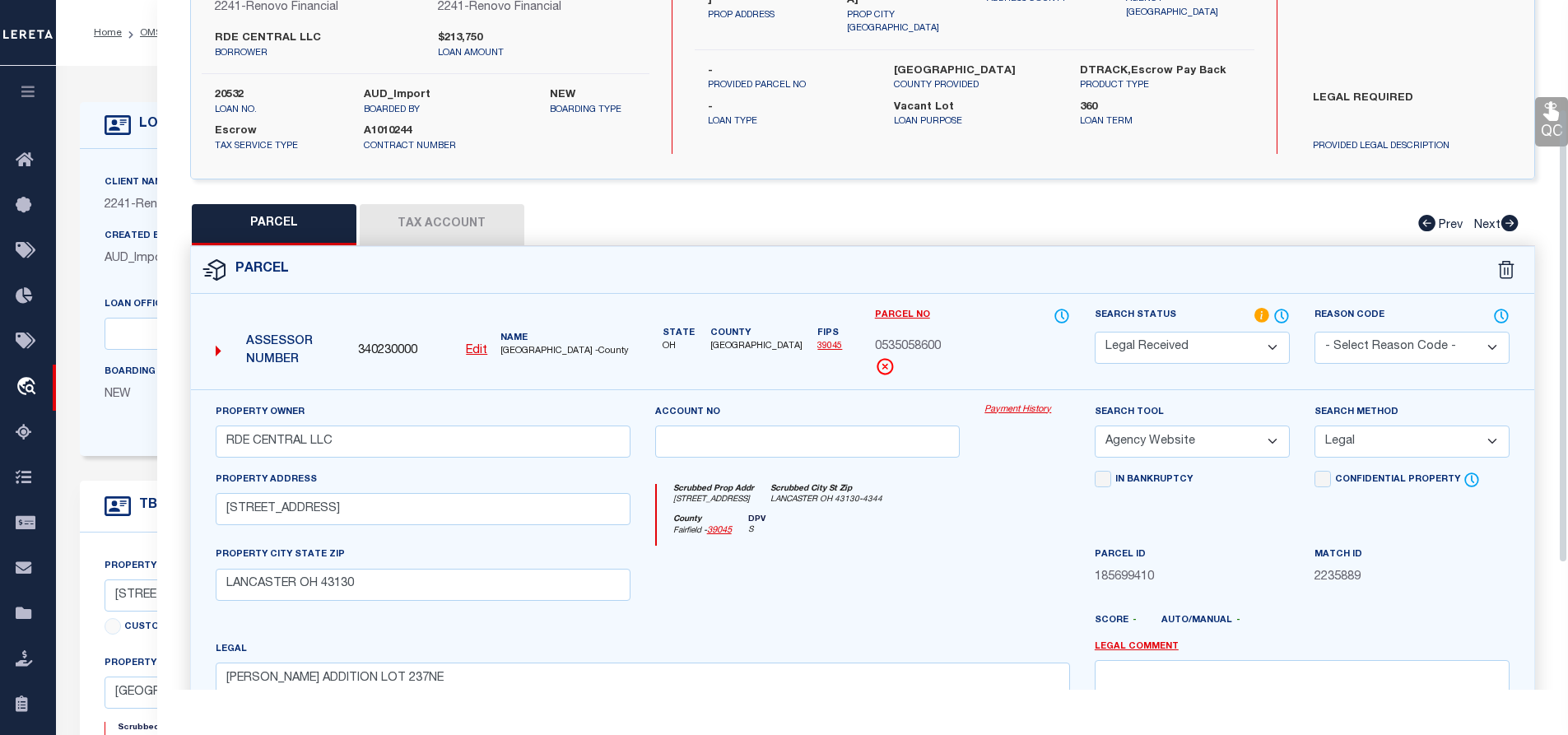
scroll to position [0, 0]
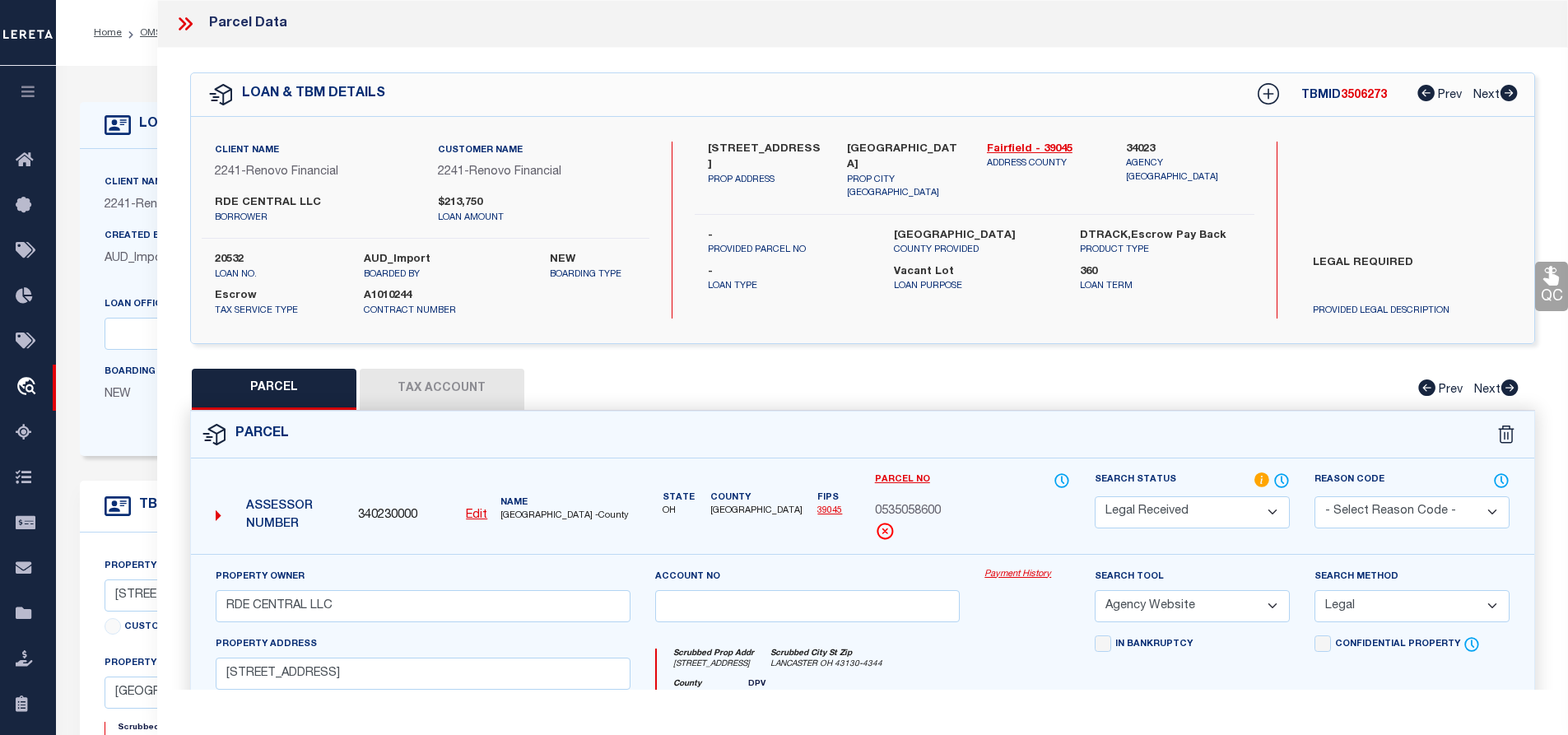
click at [189, 23] on icon at bounding box center [188, 24] width 7 height 13
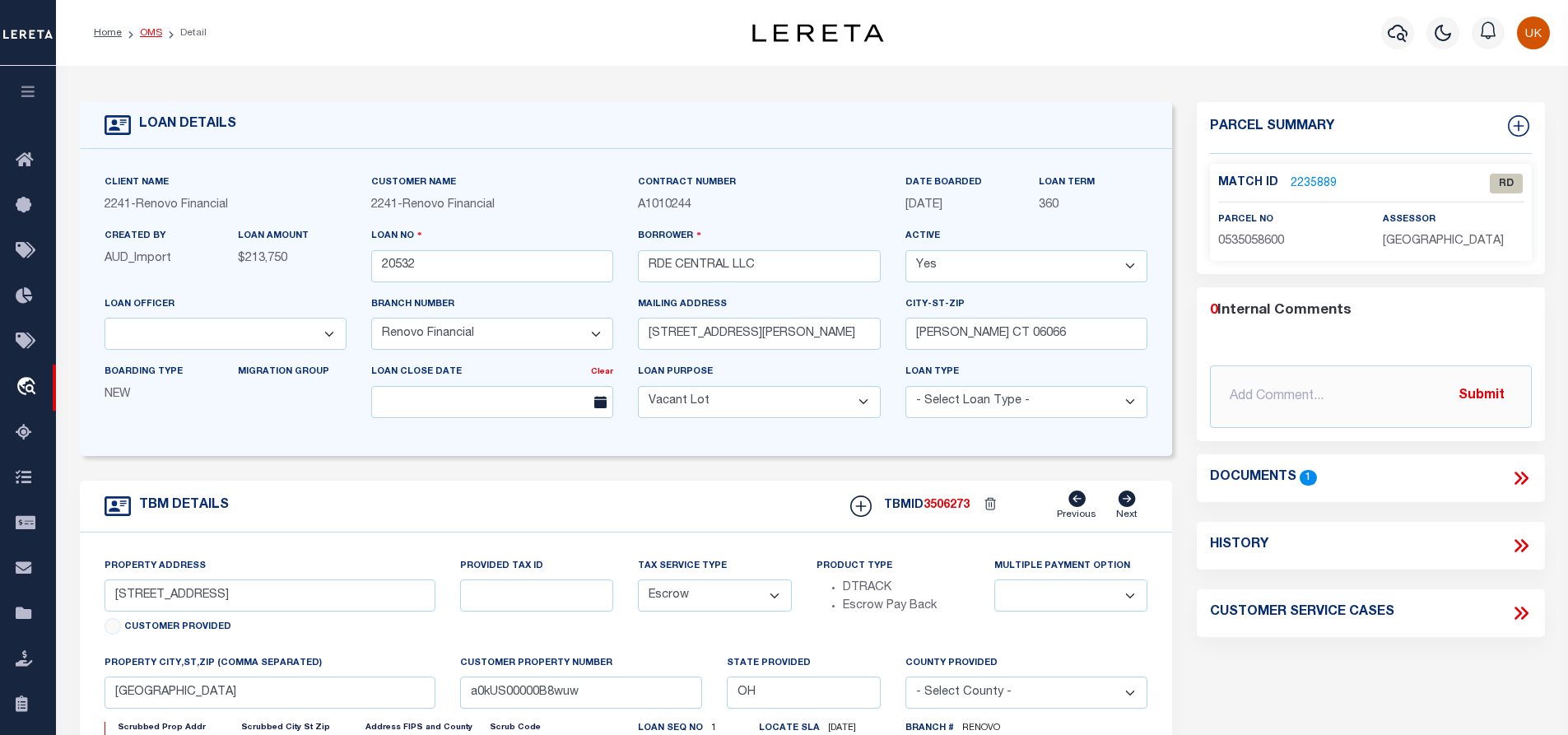
click at [157, 36] on link "OMS" at bounding box center [151, 33] width 22 height 10
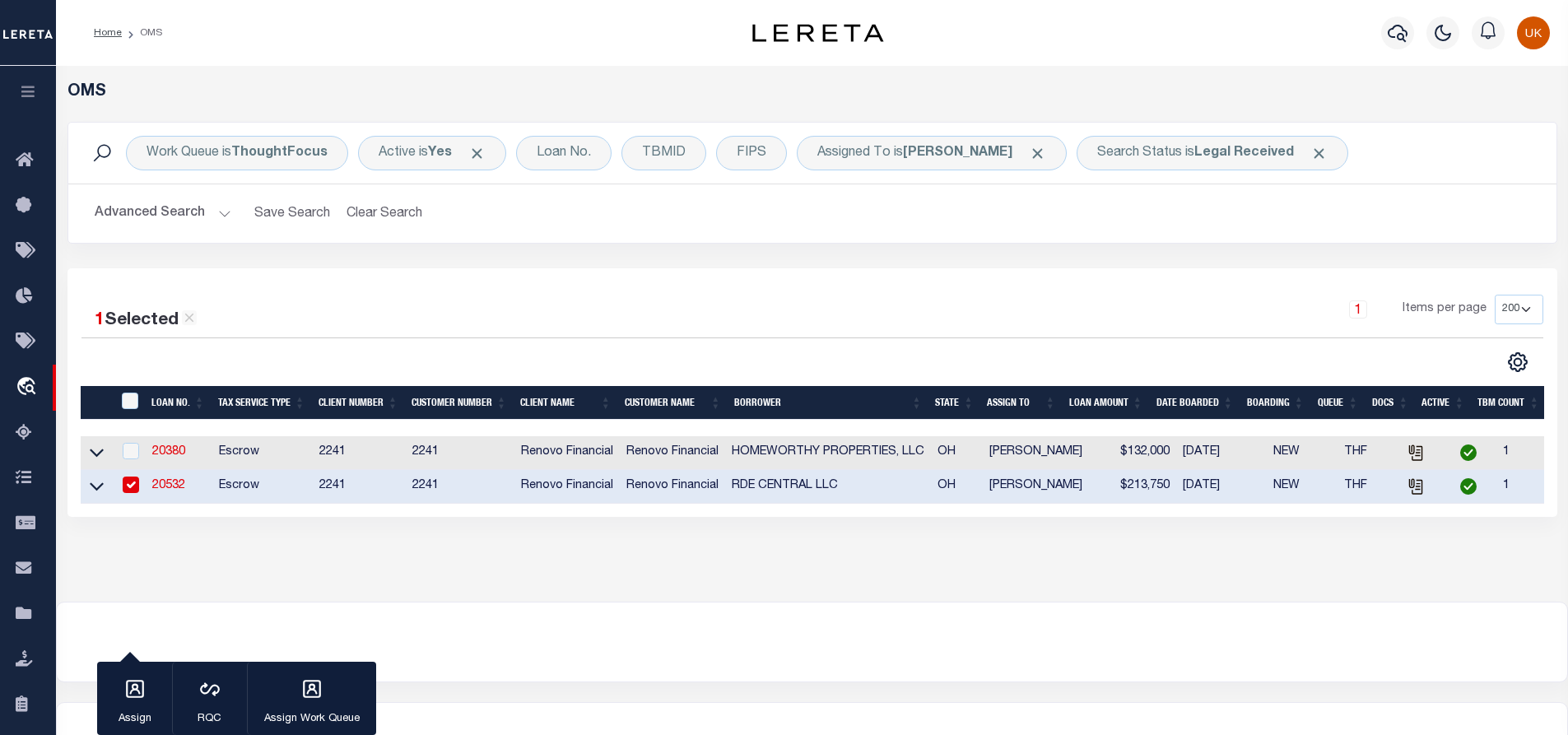
click at [520, 592] on div "OMS Work Queue is ThoughtFocus Active is Yes Loan No. TBMID FIPS Assigned To is…" at bounding box center [811, 334] width 1512 height 536
click at [136, 486] on input "checkbox" at bounding box center [131, 485] width 16 height 16
checkbox input "false"
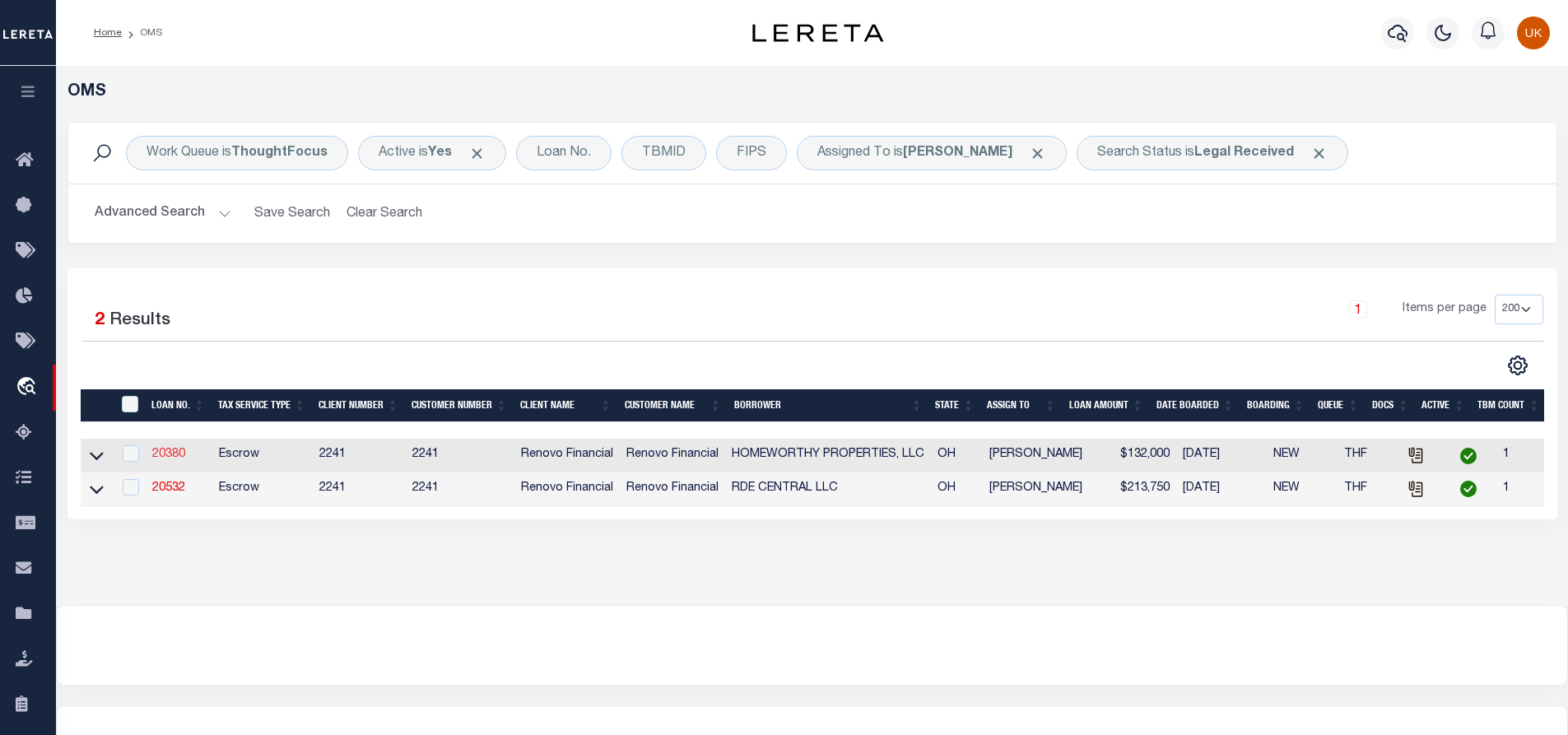
click at [170, 456] on link "20380" at bounding box center [169, 454] width 33 height 12
type input "20380"
type input "HOMEWORTHY PROPERTIES, LLC"
type input "[STREET_ADDRESS][PERSON_NAME]"
type input "[GEOGRAPHIC_DATA] 44708"
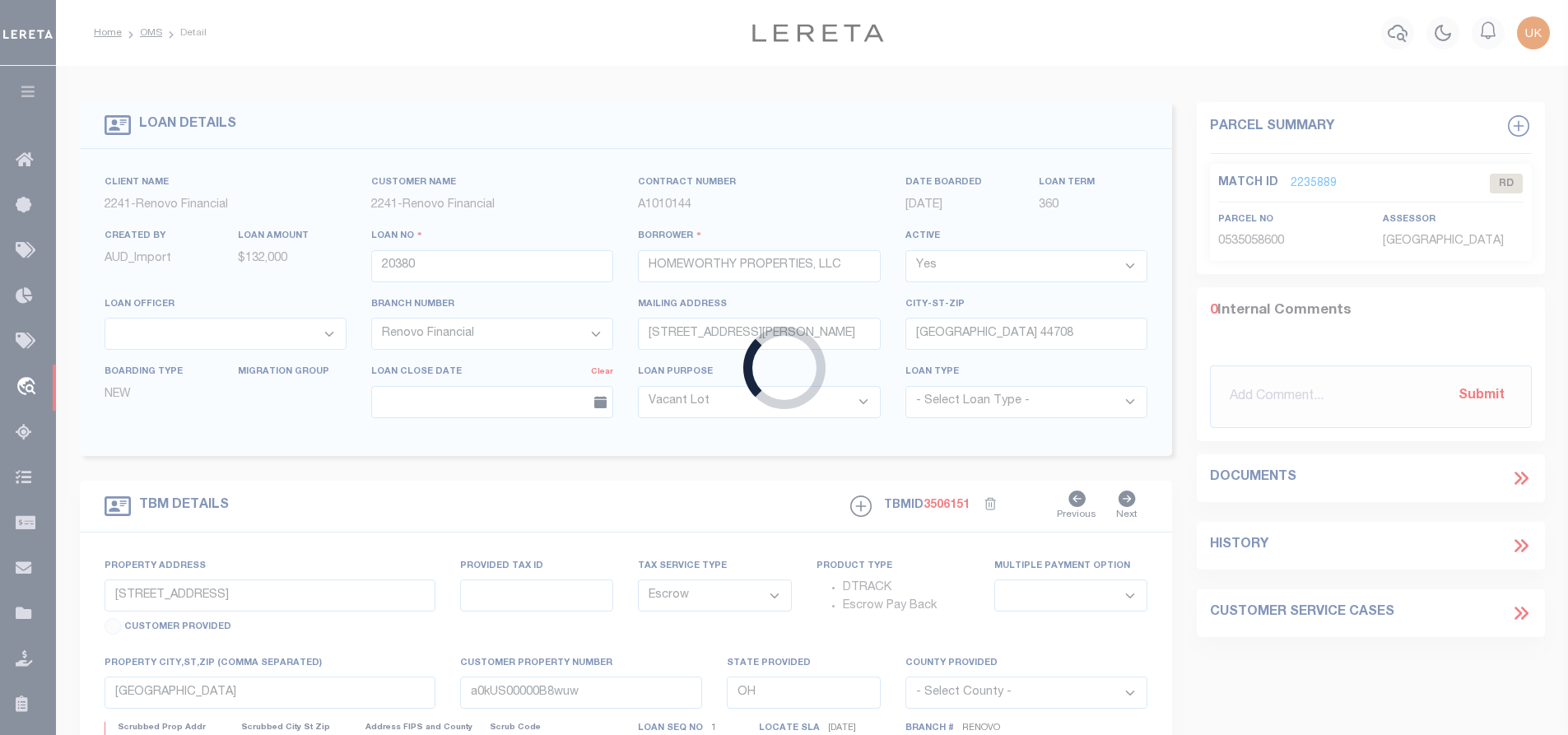
type input "[STREET_ADDRESS][PERSON_NAME]"
select select
type input "[GEOGRAPHIC_DATA], OH 44312"
type input "a0kUS00000CcCNr"
select select
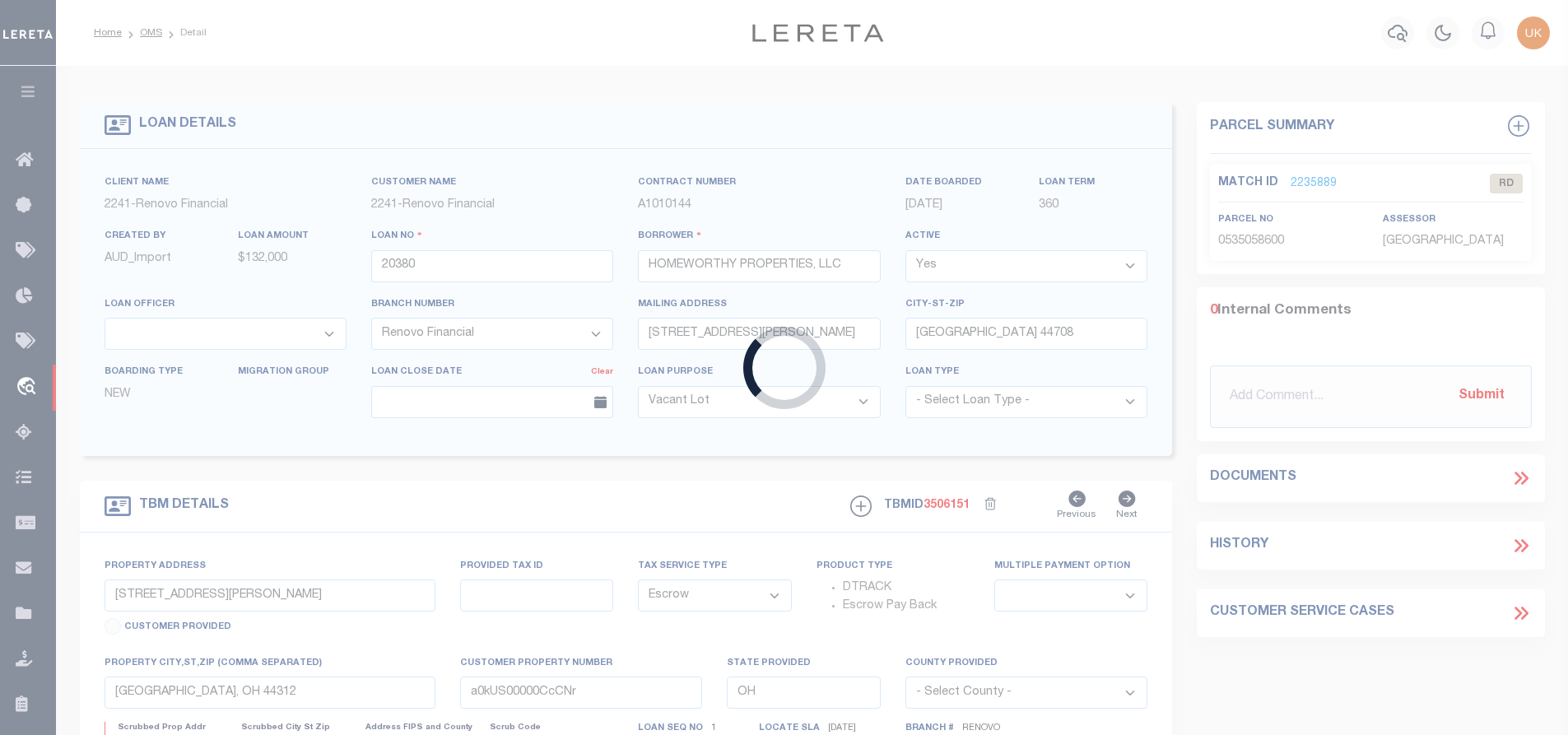
select select "25066"
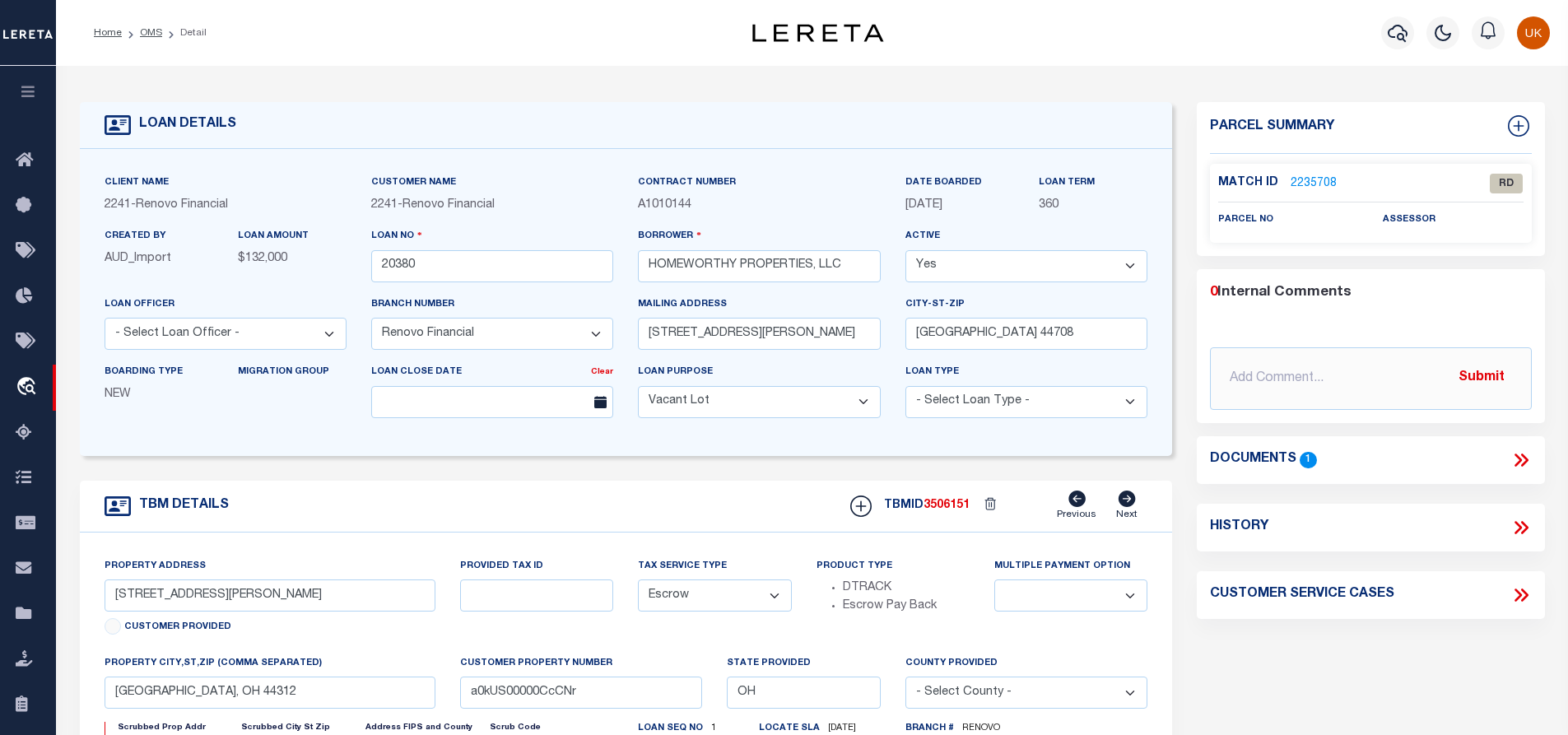
click at [1520, 462] on icon at bounding box center [1520, 460] width 21 height 21
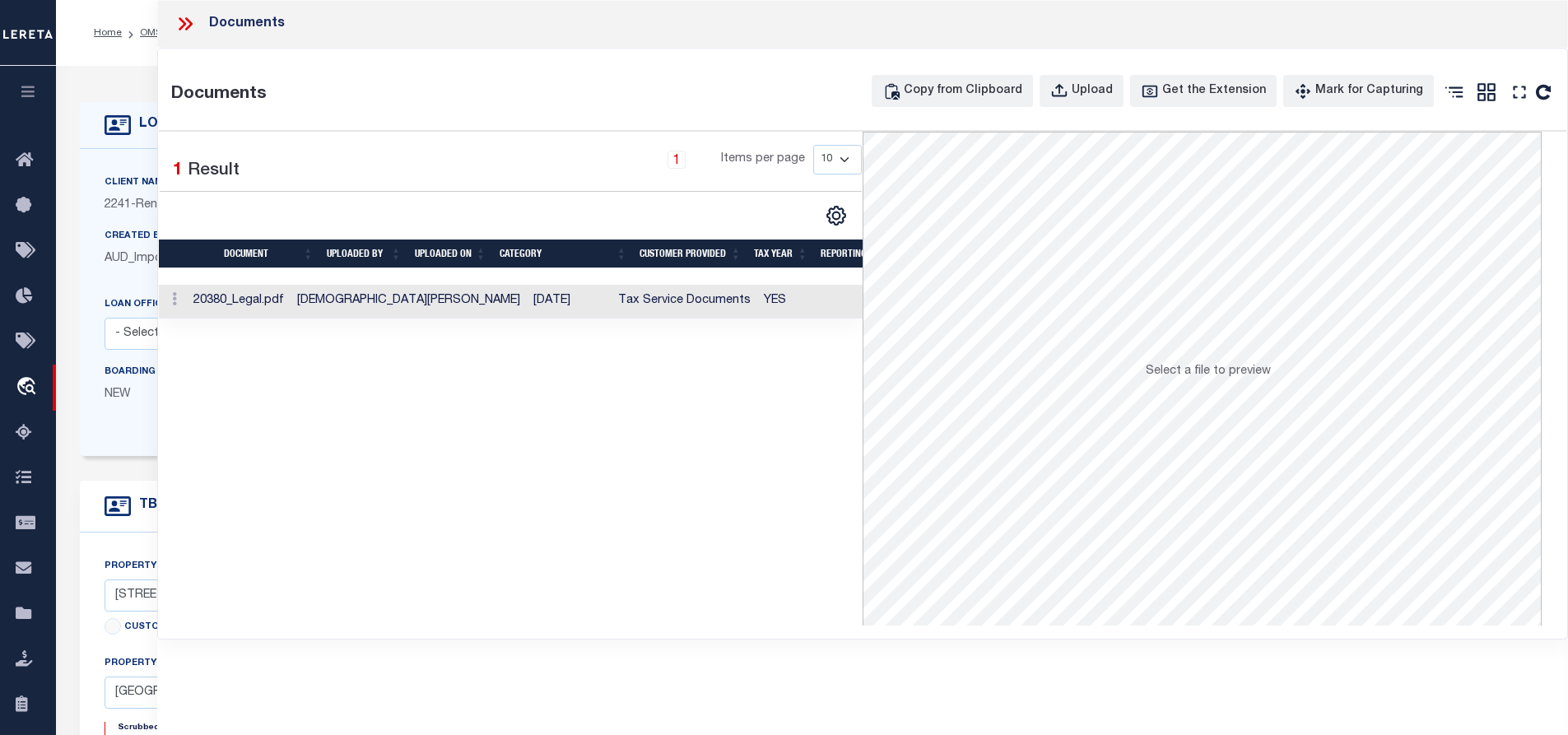
click at [186, 304] on td at bounding box center [173, 302] width 28 height 34
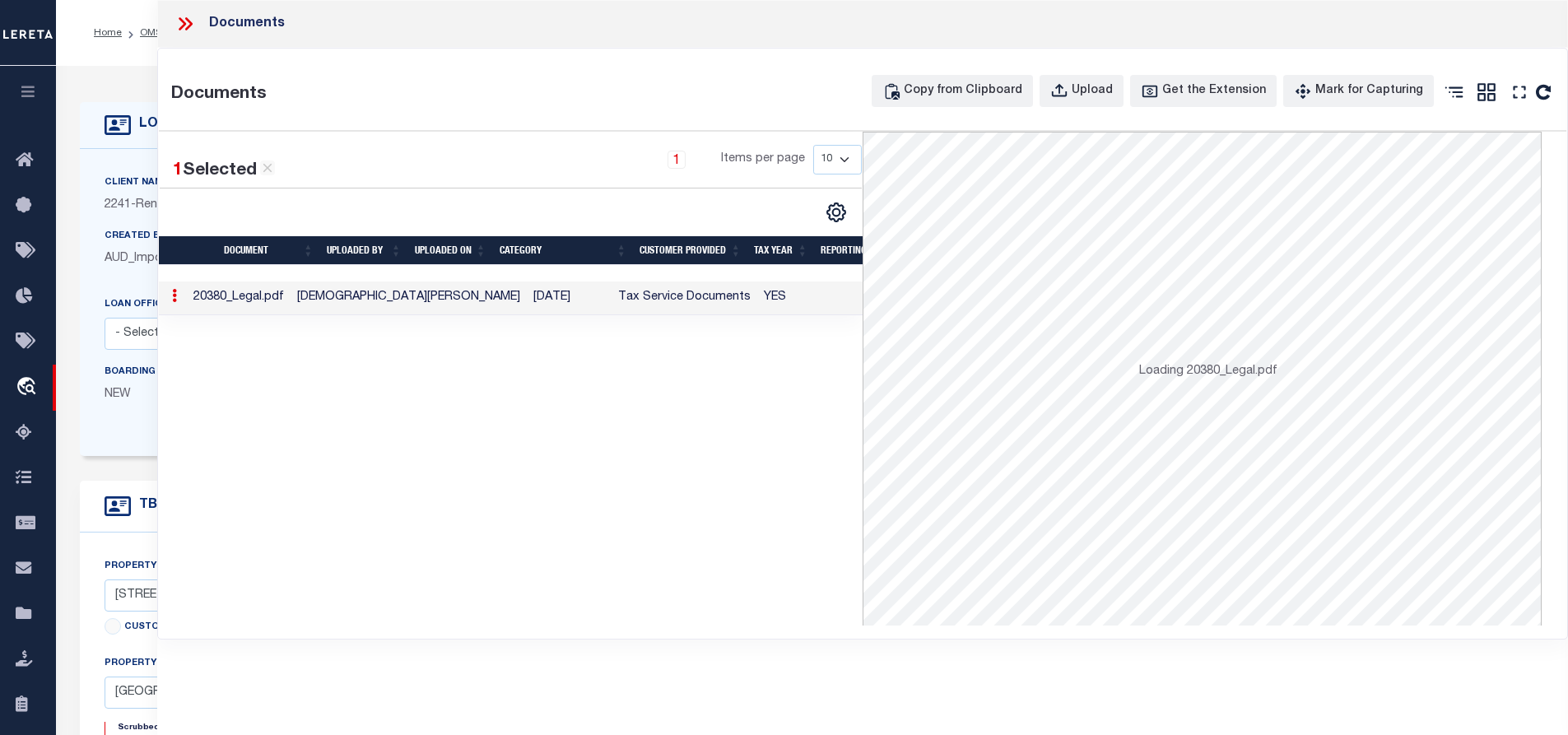
click at [186, 304] on td at bounding box center [173, 298] width 28 height 34
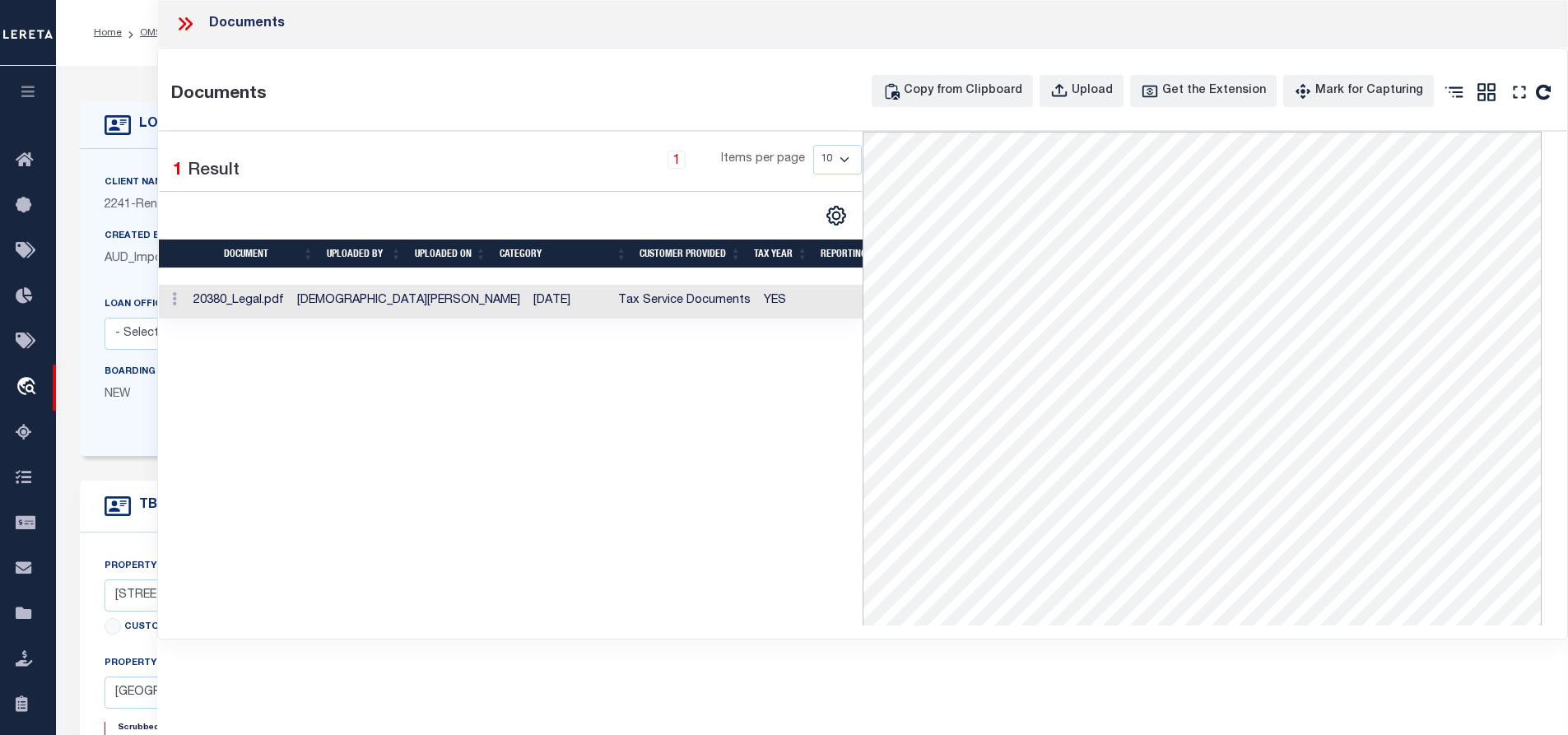
click at [180, 25] on icon at bounding box center [185, 23] width 21 height 21
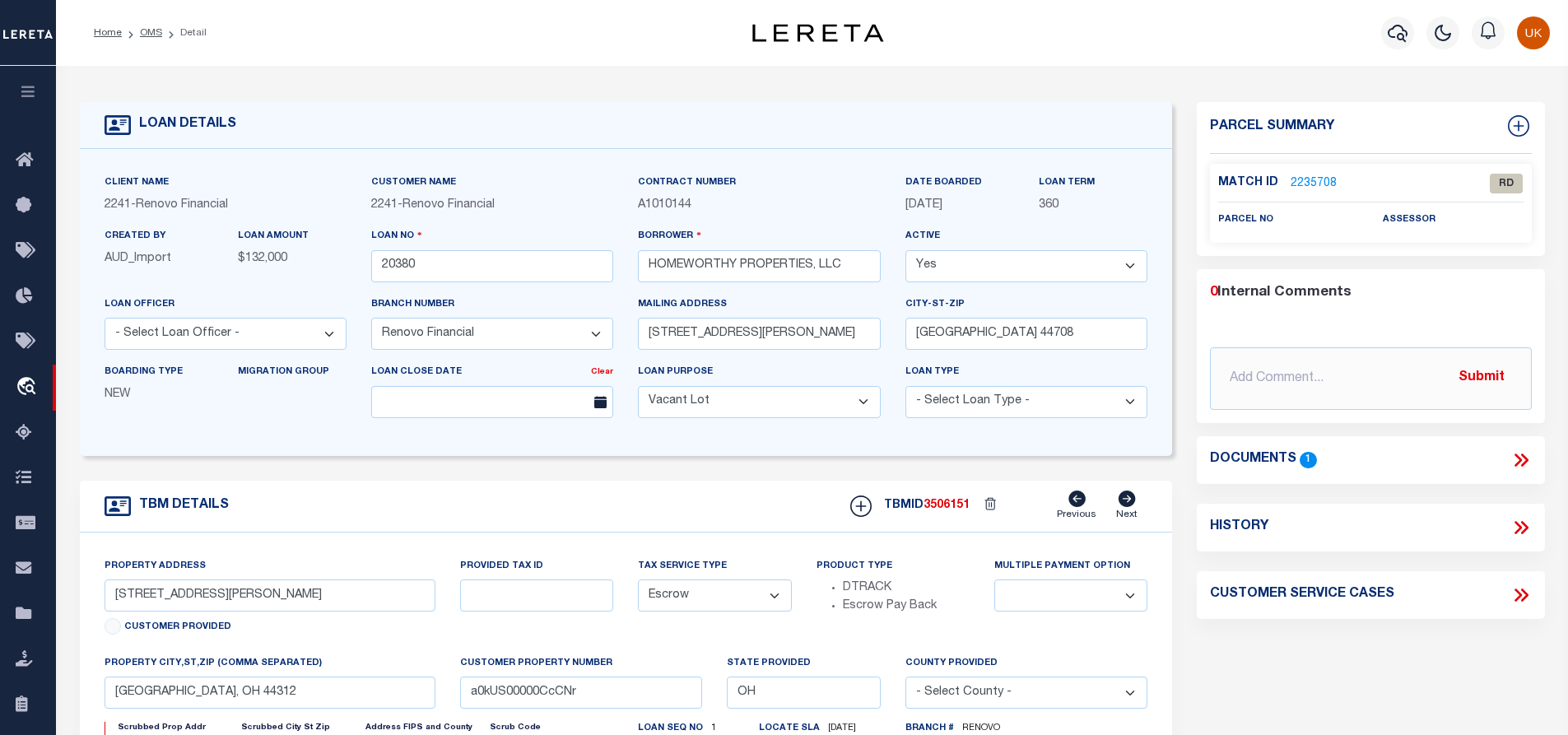
click at [1311, 176] on link "2235708" at bounding box center [1313, 184] width 46 height 17
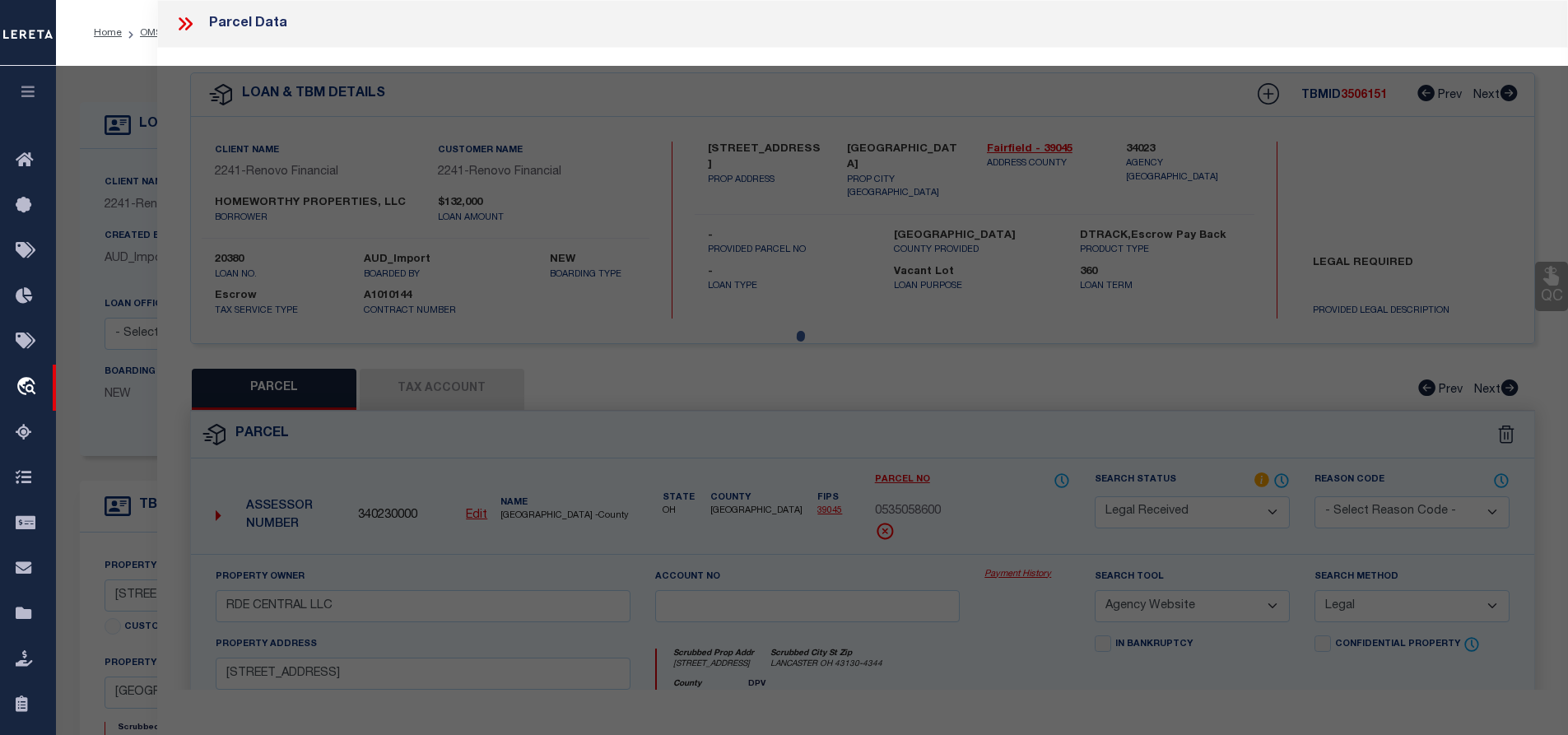
select select "AS"
select select
checkbox input "false"
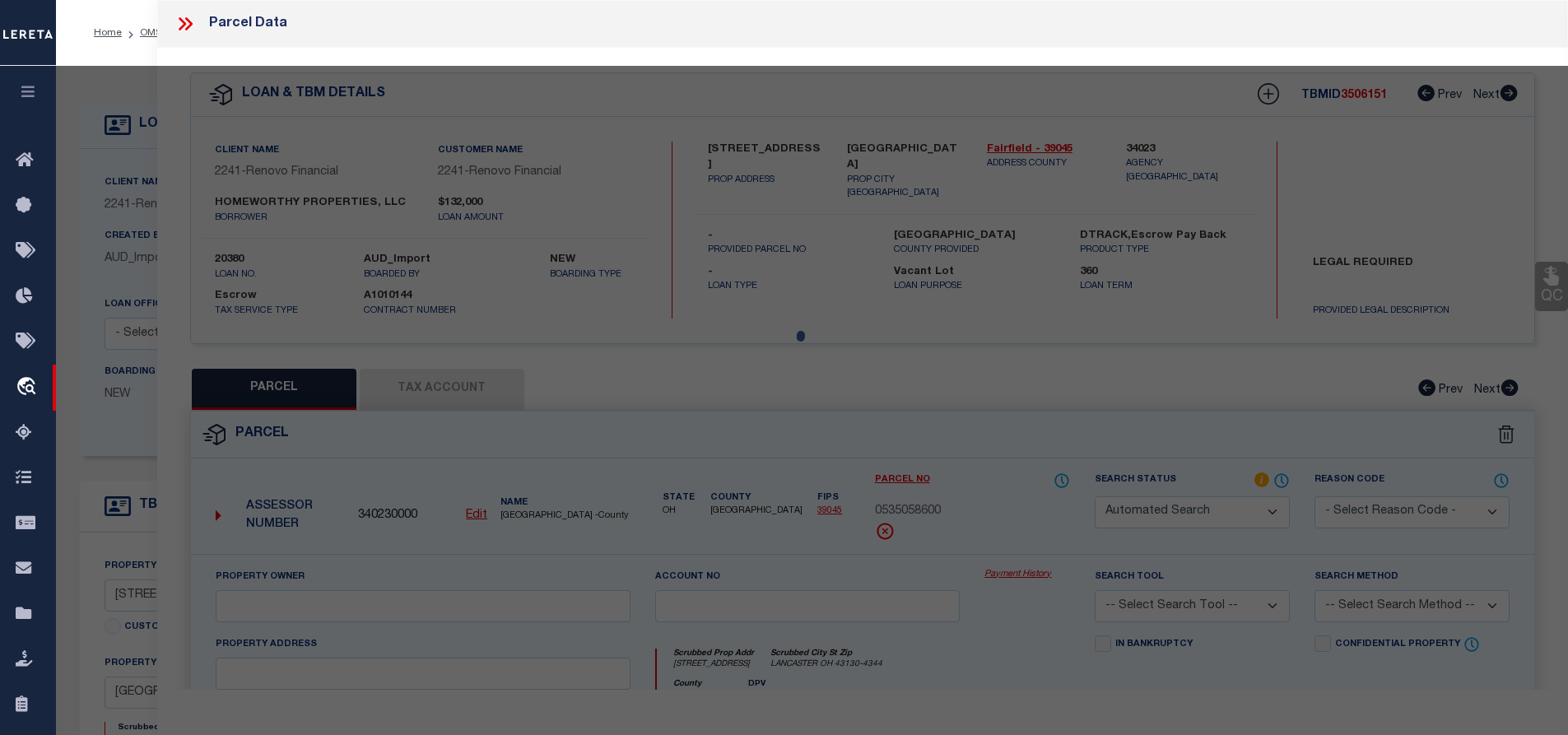
select select "RD"
checkbox input "false"
type textarea "Document uploaded that satisfies a legal requirement, changing from [GEOGRAPHIC…"
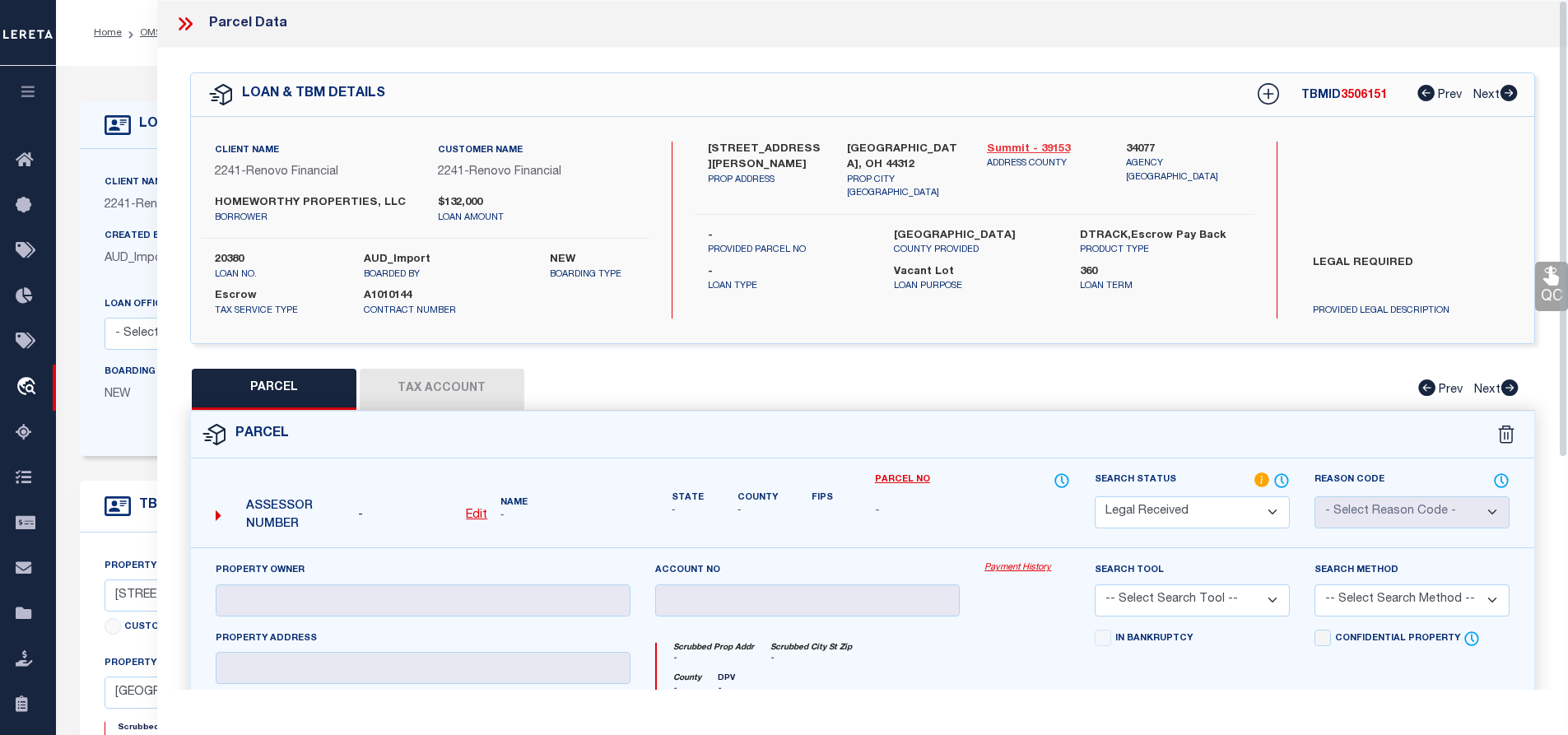
click at [1020, 145] on link "Summit - 39153" at bounding box center [1044, 150] width 115 height 16
click at [474, 515] on u "Edit" at bounding box center [476, 516] width 21 height 12
select select "RD"
type textarea "-"
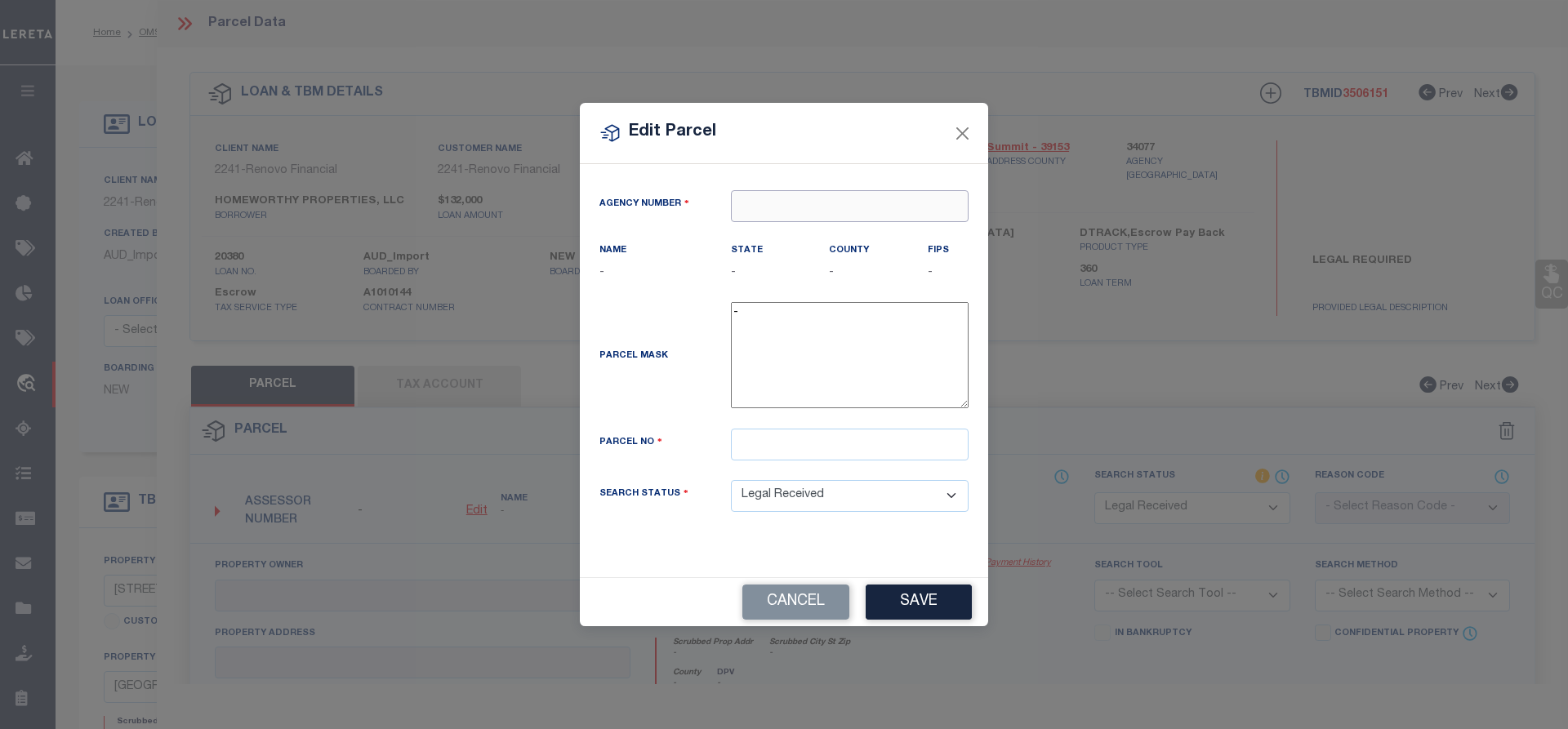
click at [744, 208] on input "text" at bounding box center [850, 206] width 238 height 32
click at [816, 243] on div "340770000 : [GEOGRAPHIC_DATA]" at bounding box center [850, 247] width 236 height 46
type input "340770000"
click at [773, 450] on input "text" at bounding box center [850, 444] width 238 height 32
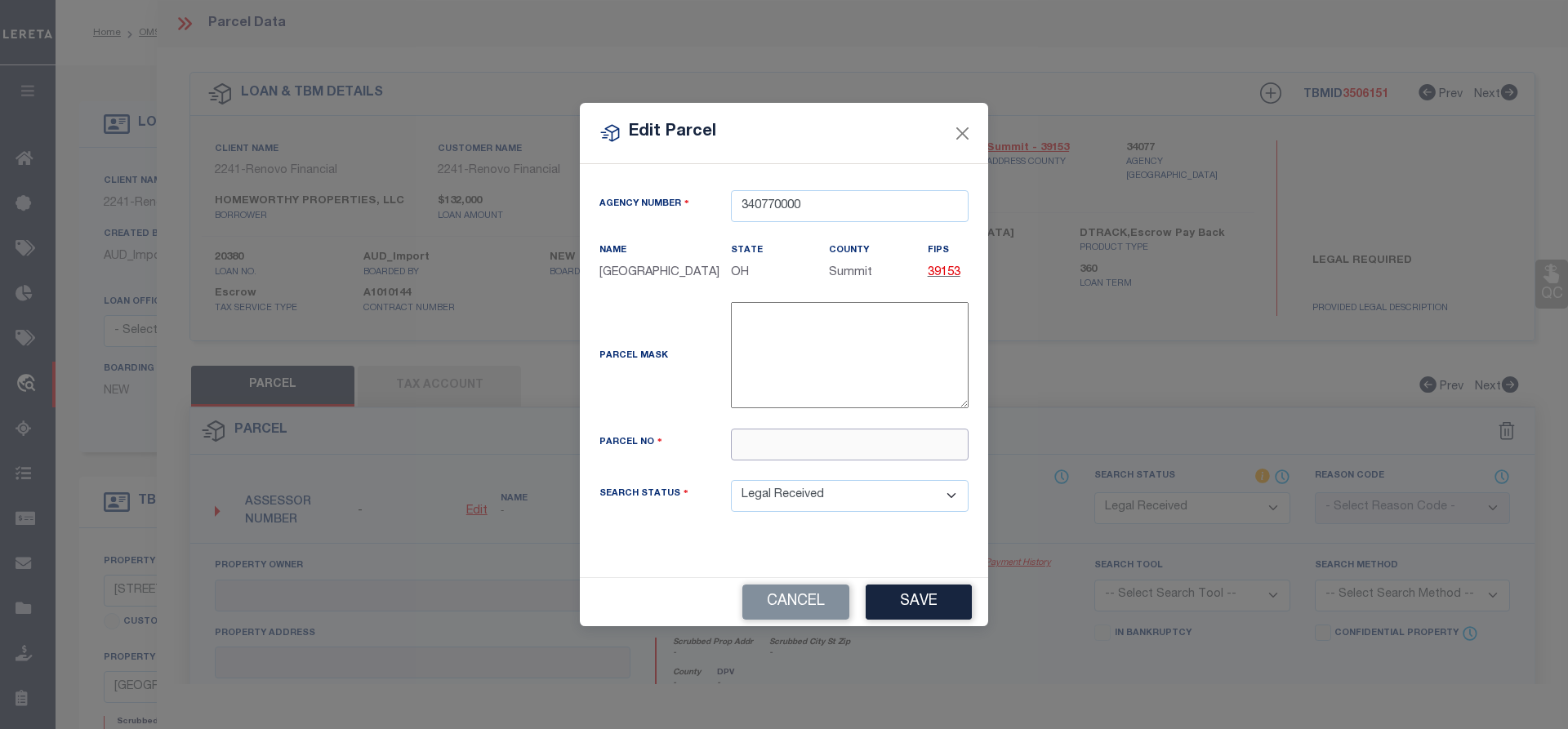
paste input "6743644"
type input "6743644"
click at [930, 606] on button "Save" at bounding box center [919, 602] width 106 height 35
select select "RD"
checkbox input "false"
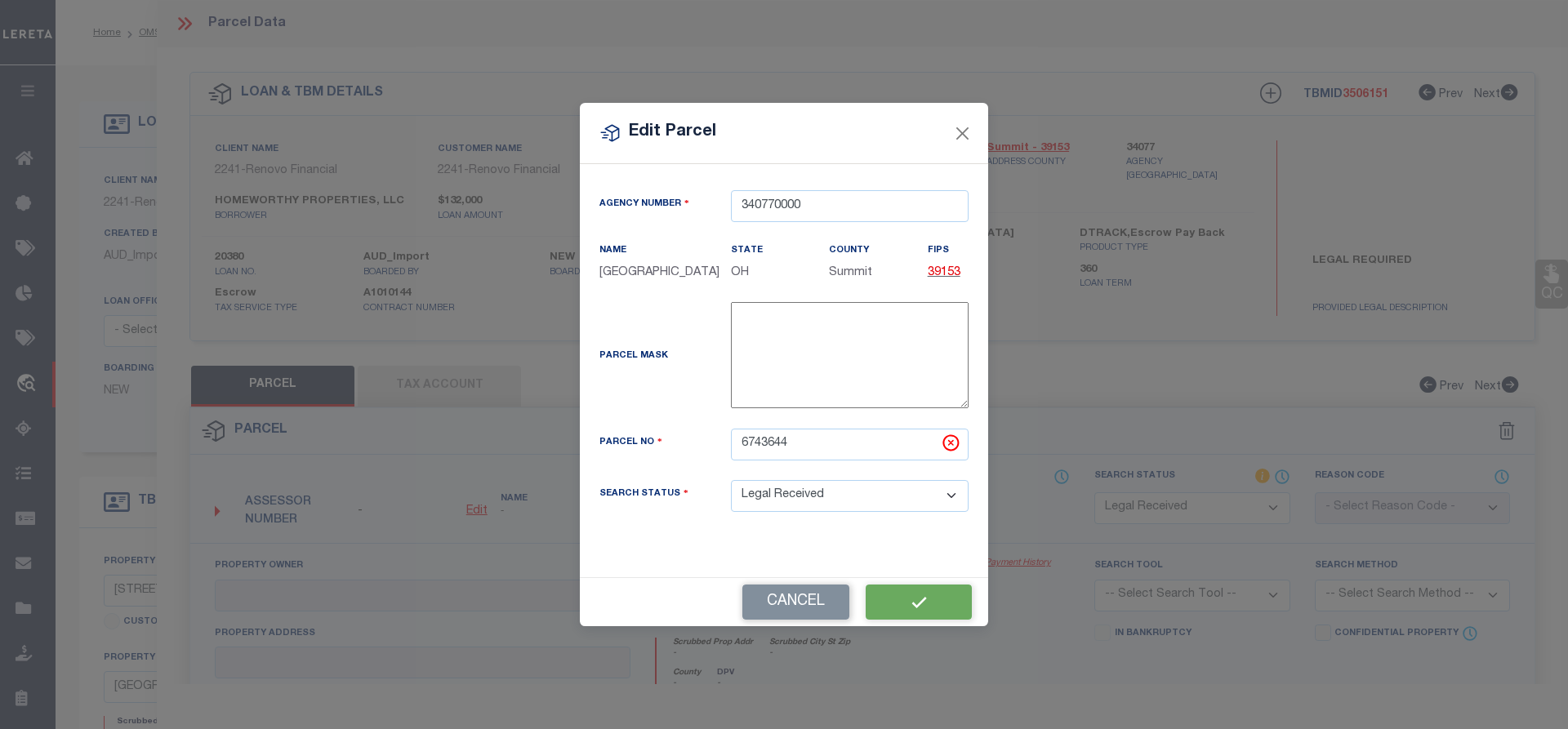
checkbox input "false"
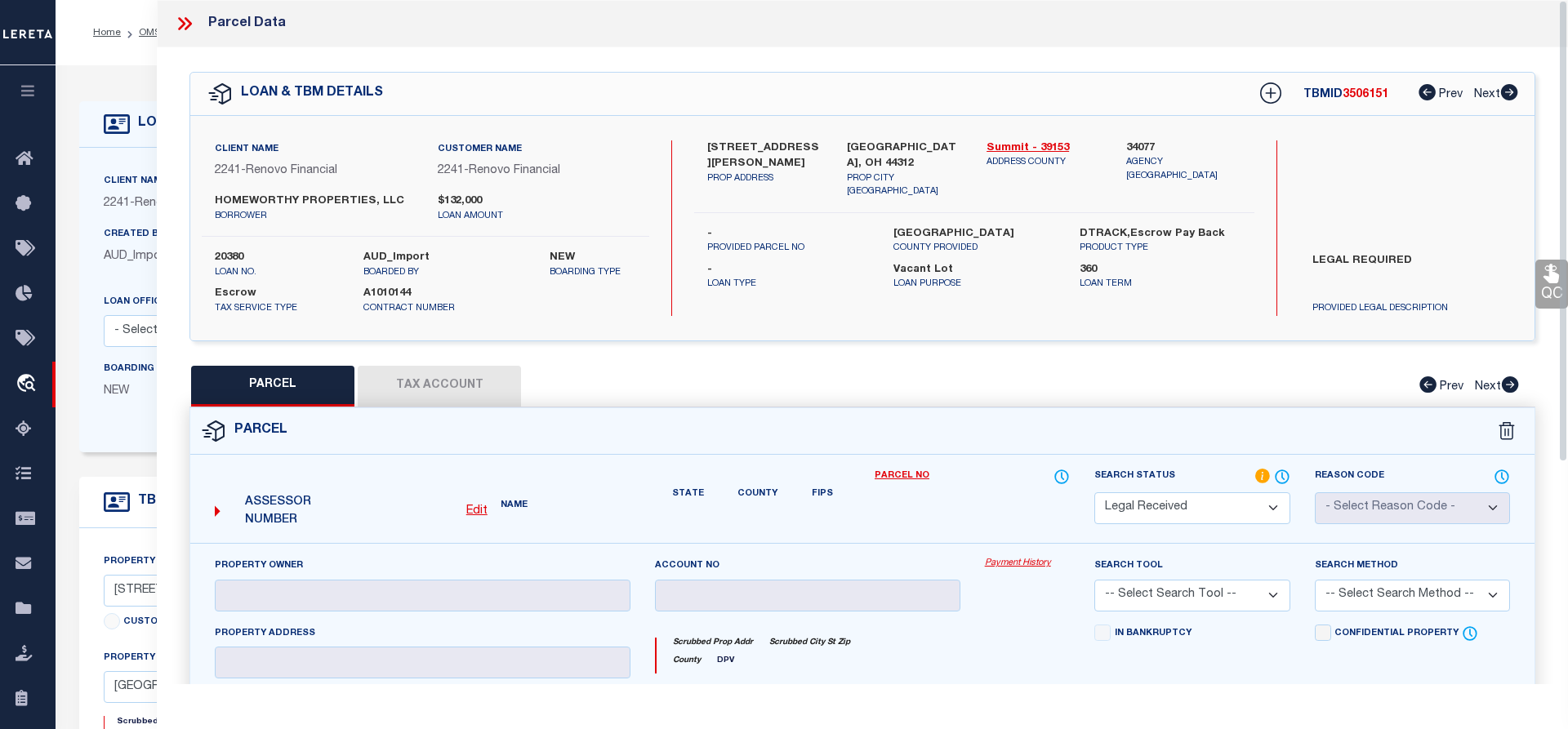
checkbox input "false"
type textarea "Document uploaded that satisfies a legal requirement, changing from [GEOGRAPHIC…"
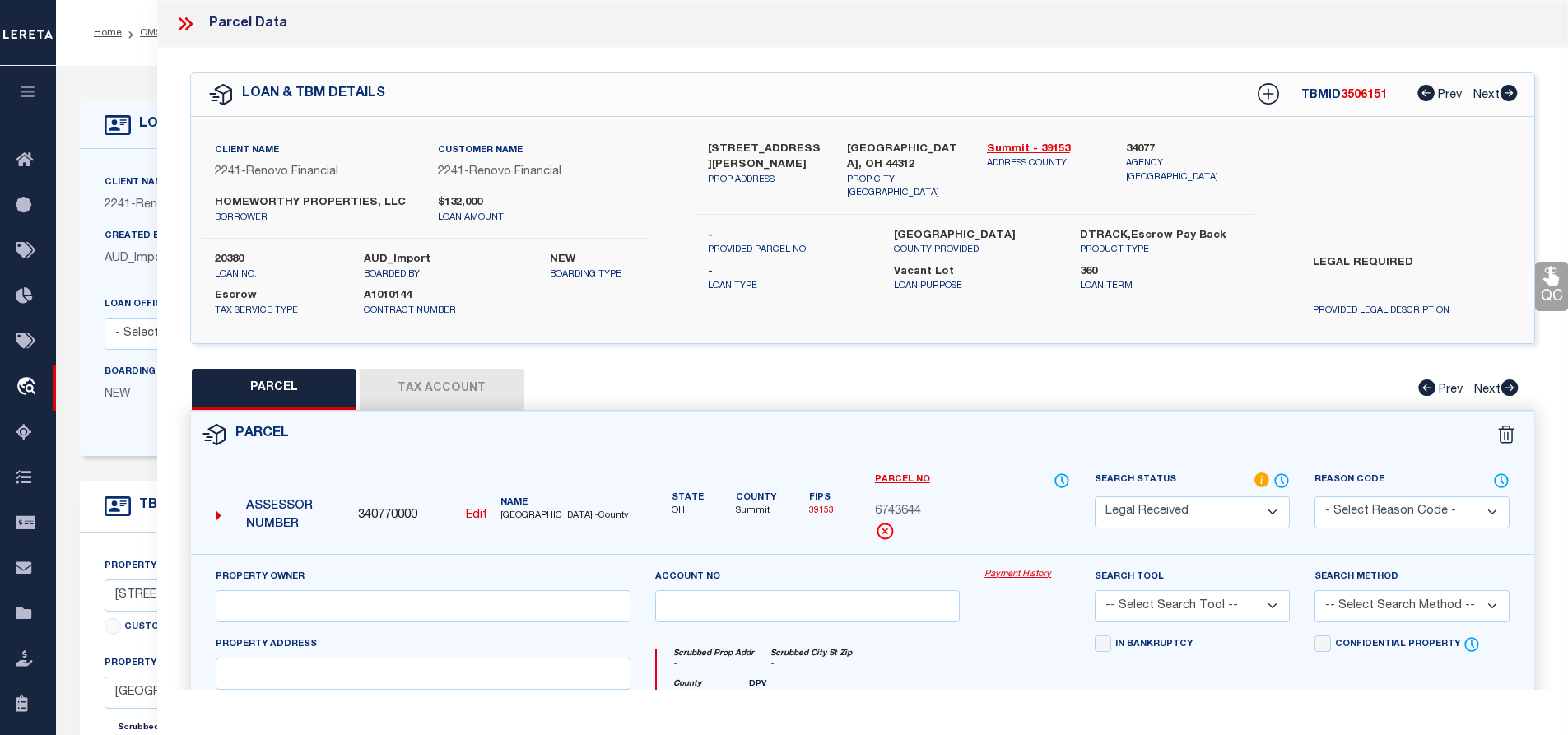
scroll to position [165, 0]
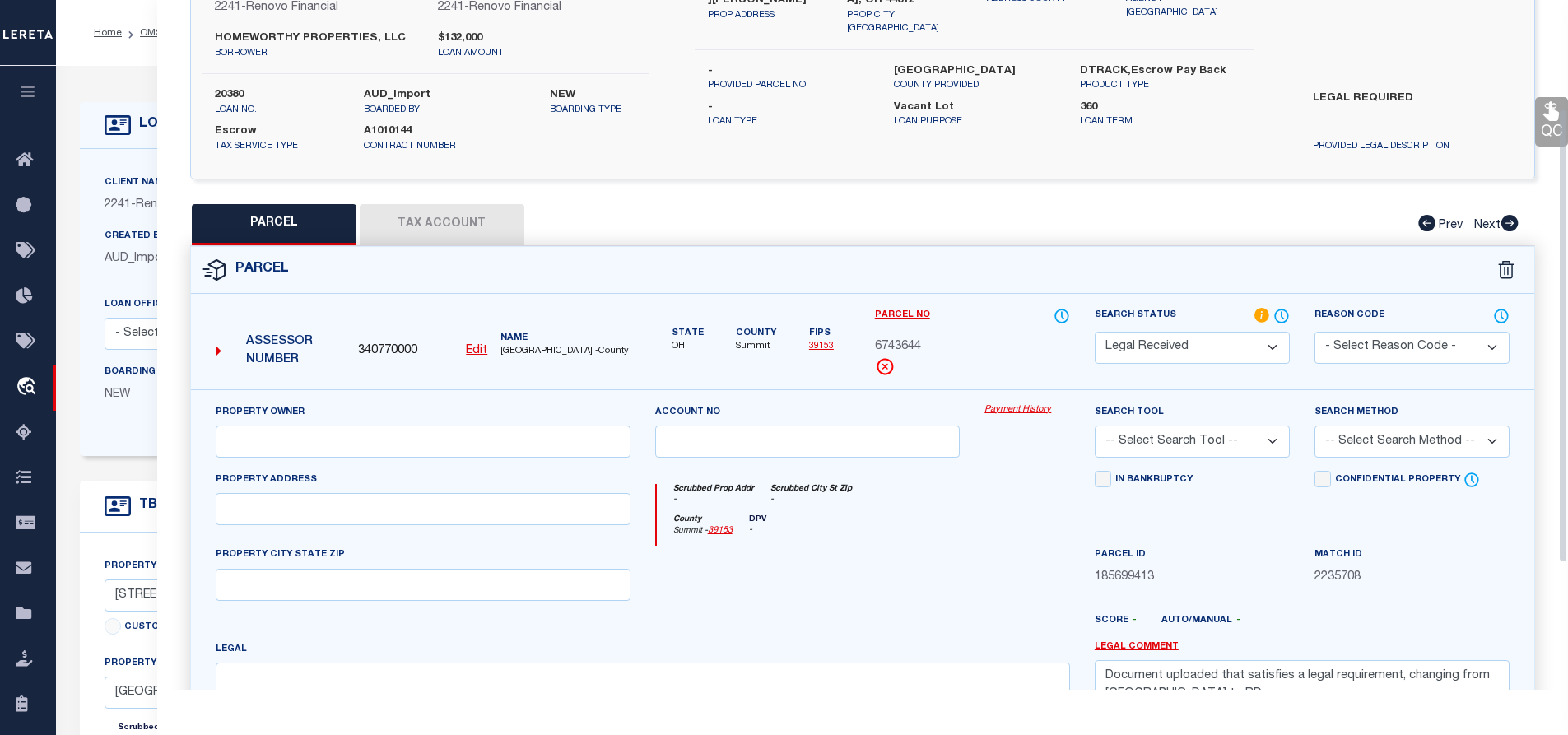
click at [963, 370] on div "Parcel No 6743644" at bounding box center [971, 342] width 195 height 69
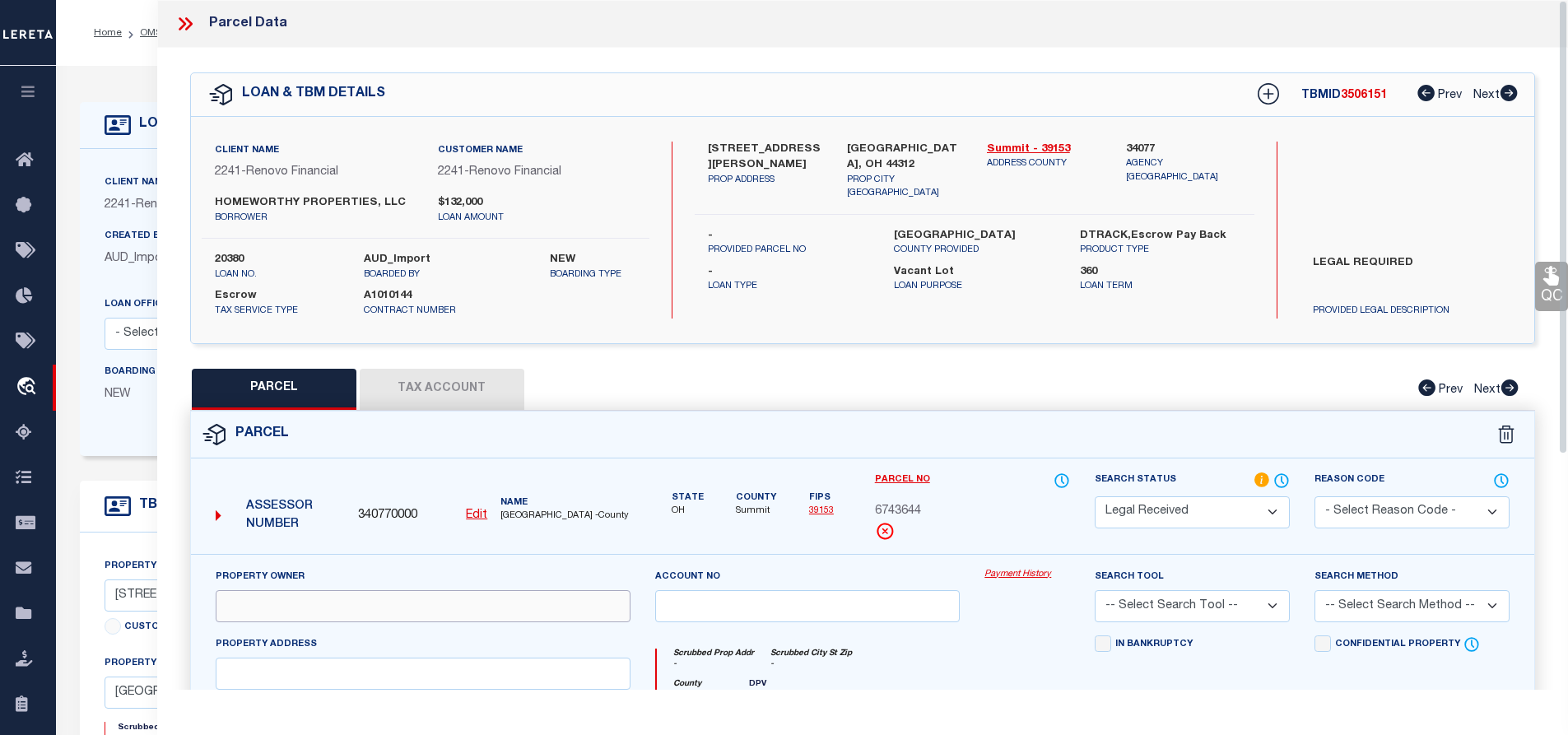
click at [285, 610] on input "text" at bounding box center [423, 606] width 415 height 32
paste input "HOMEWORTHY PROPERTIES LLC"
type input "HOMEWORTHY PROPERTIES LLC"
click at [403, 568] on div "Property Owner HOMEWORTHY PROPERTIES LLC" at bounding box center [423, 594] width 415 height 54
drag, startPoint x: 710, startPoint y: 150, endPoint x: 788, endPoint y: 150, distance: 78.0
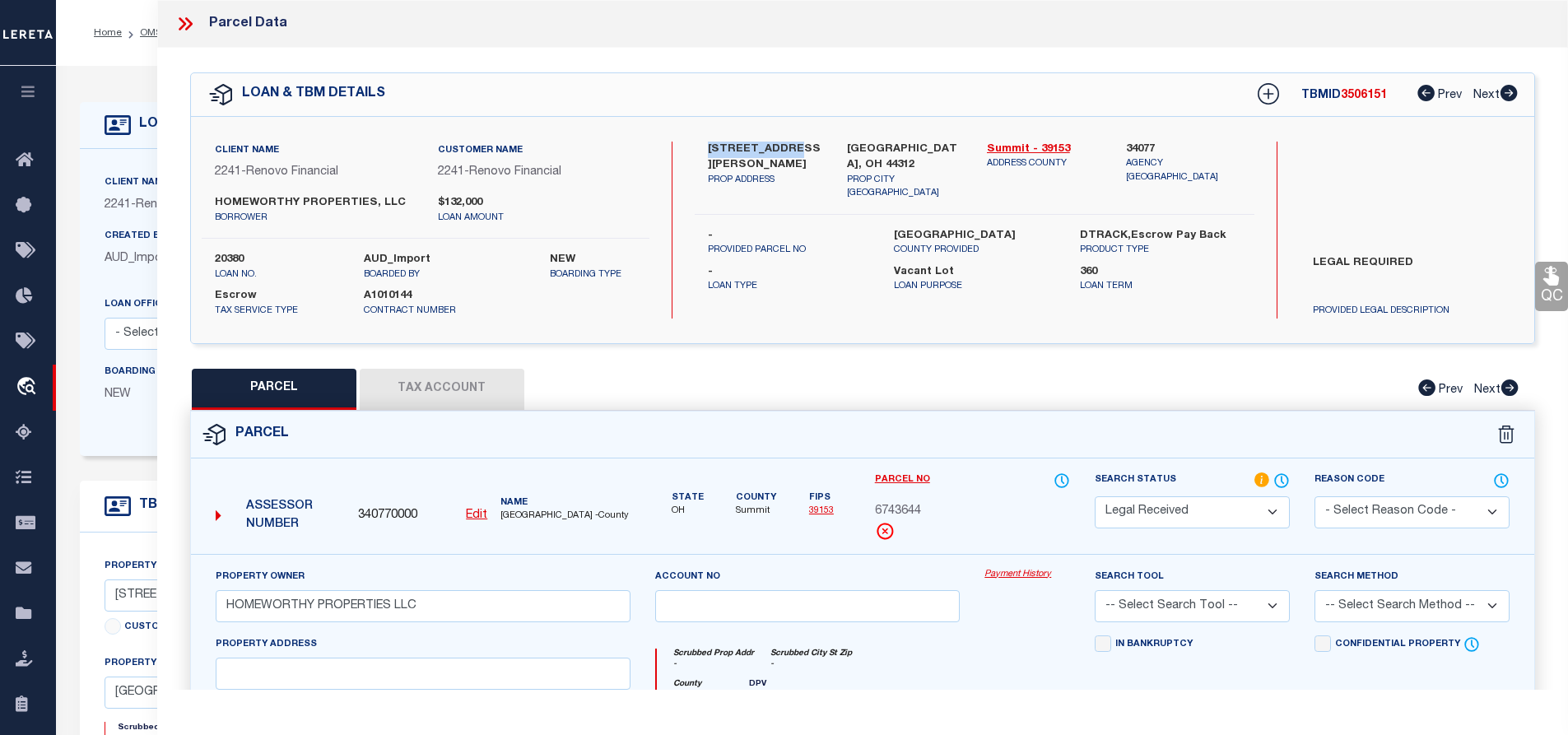
click at [788, 150] on label "[STREET_ADDRESS][PERSON_NAME]" at bounding box center [766, 157] width 115 height 32
copy label "125 [PERSON_NAME]"
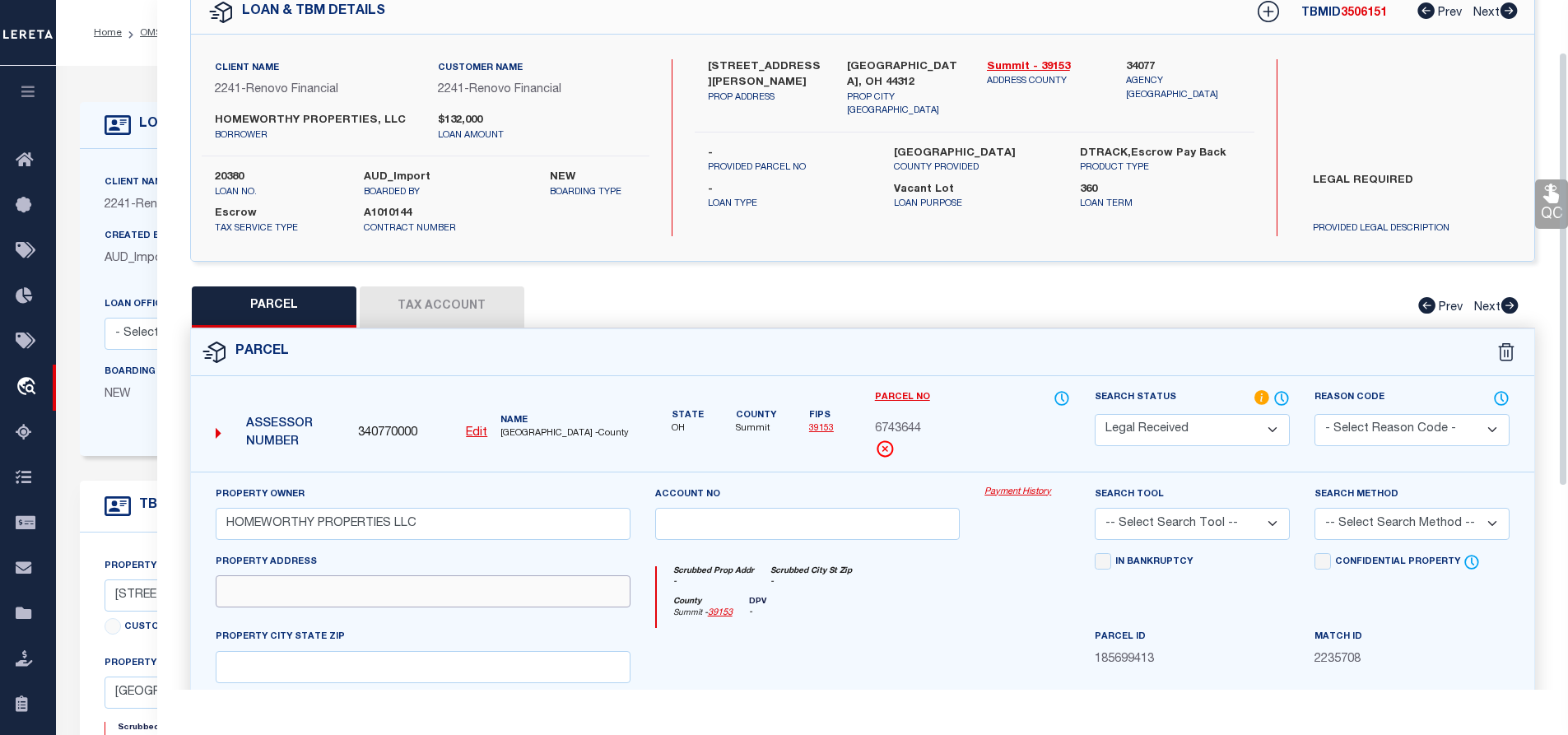
click at [279, 592] on input "text" at bounding box center [423, 591] width 415 height 32
paste input "125 [PERSON_NAME]"
drag, startPoint x: 705, startPoint y: 80, endPoint x: 758, endPoint y: 79, distance: 53.0
click at [758, 79] on div "[STREET_ADDRESS][PERSON_NAME] PROP ADDRESS" at bounding box center [765, 89] width 140 height 59
copy label "Avenue"
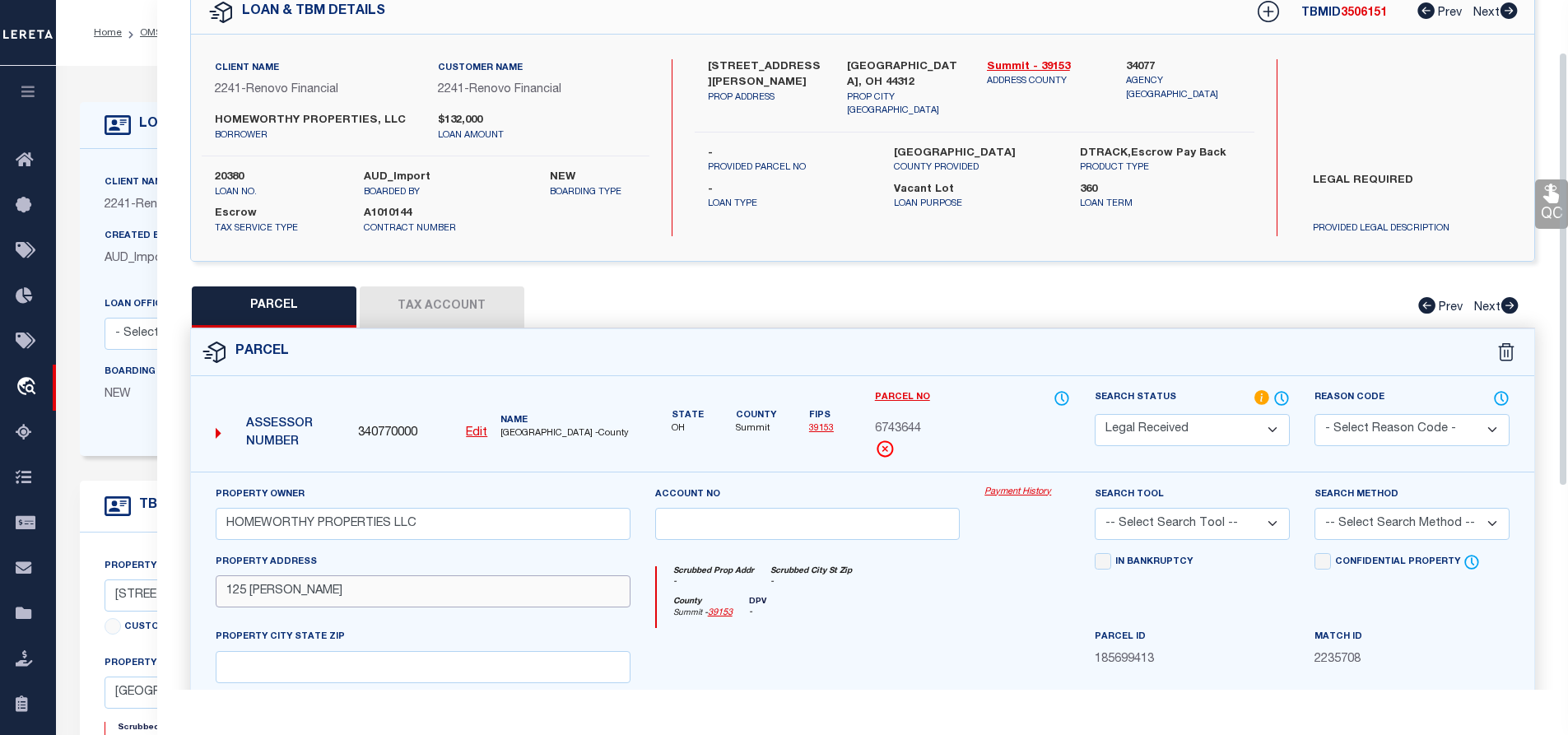
click at [345, 586] on input "125 [PERSON_NAME]" at bounding box center [423, 591] width 415 height 32
paste input "Avenue"
type input "[STREET_ADDRESS][PERSON_NAME]"
drag, startPoint x: 848, startPoint y: 62, endPoint x: 937, endPoint y: 59, distance: 89.1
click at [937, 59] on label "[GEOGRAPHIC_DATA], OH 44312" at bounding box center [905, 75] width 115 height 32
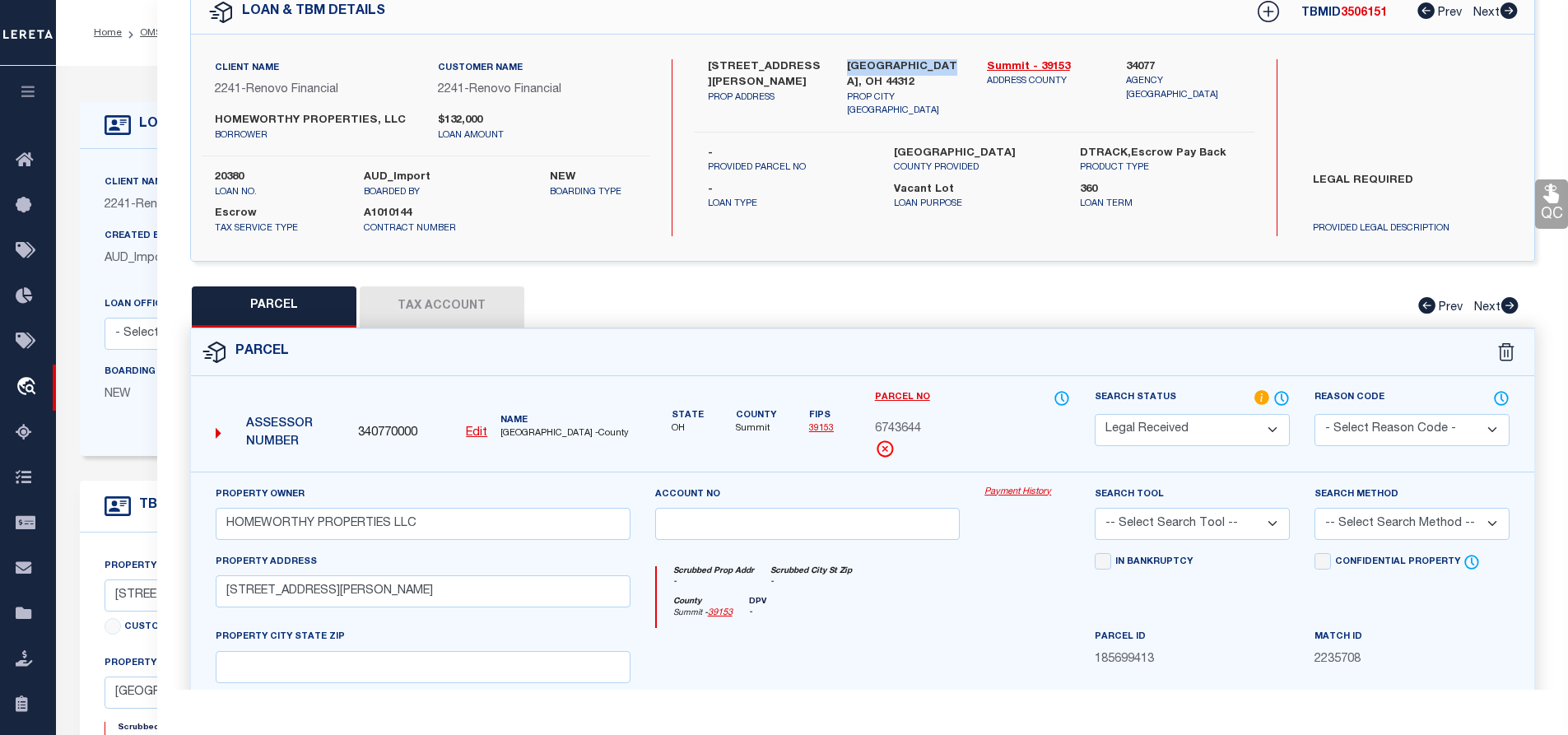
copy label "[GEOGRAPHIC_DATA], OH 44312"
click at [341, 659] on input "text" at bounding box center [423, 666] width 415 height 32
paste input "[GEOGRAPHIC_DATA], OH 44312"
type input "[GEOGRAPHIC_DATA], OH 44312"
click at [475, 626] on div "Property Address [STREET_ADDRESS][PERSON_NAME]" at bounding box center [422, 591] width 440 height 76
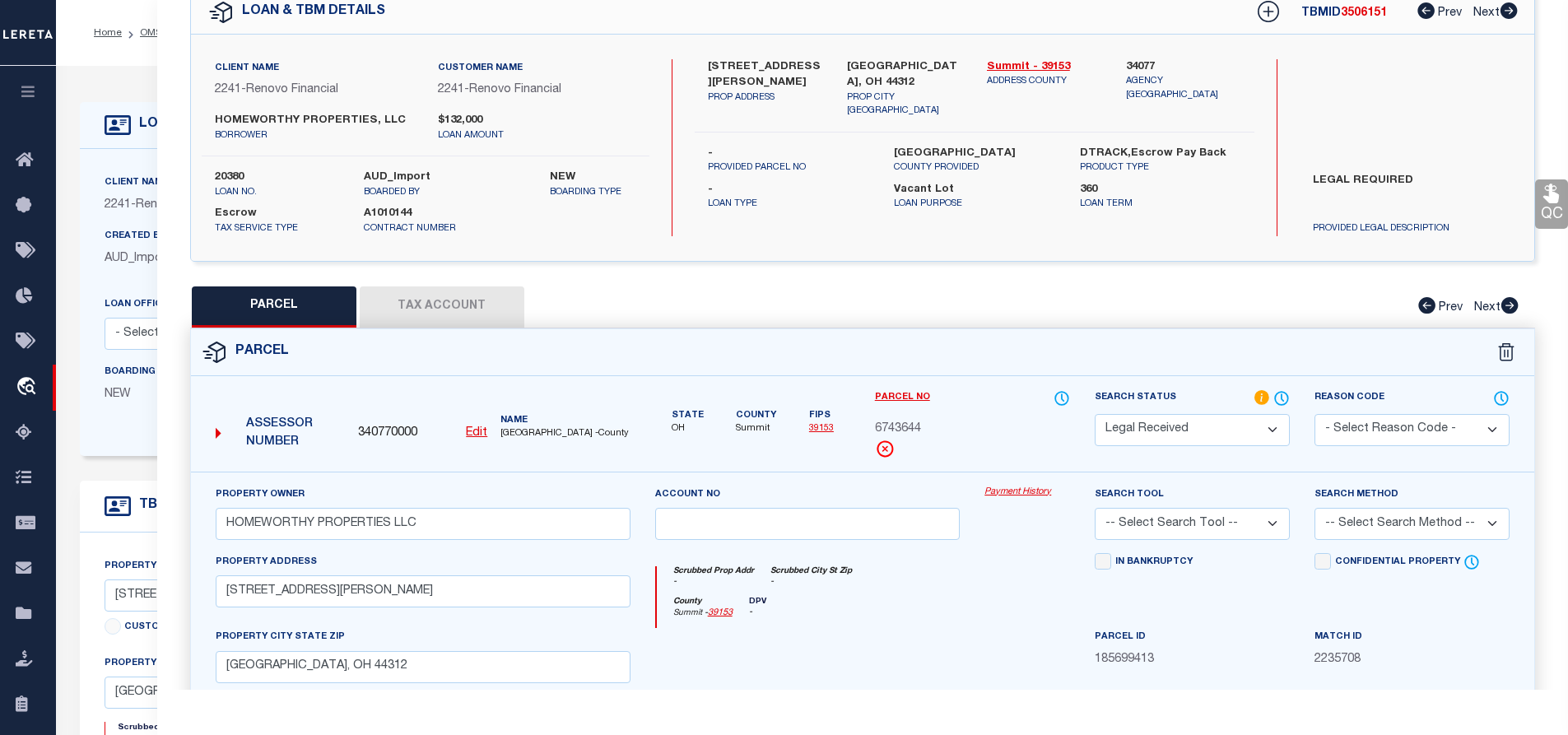
scroll to position [247, 0]
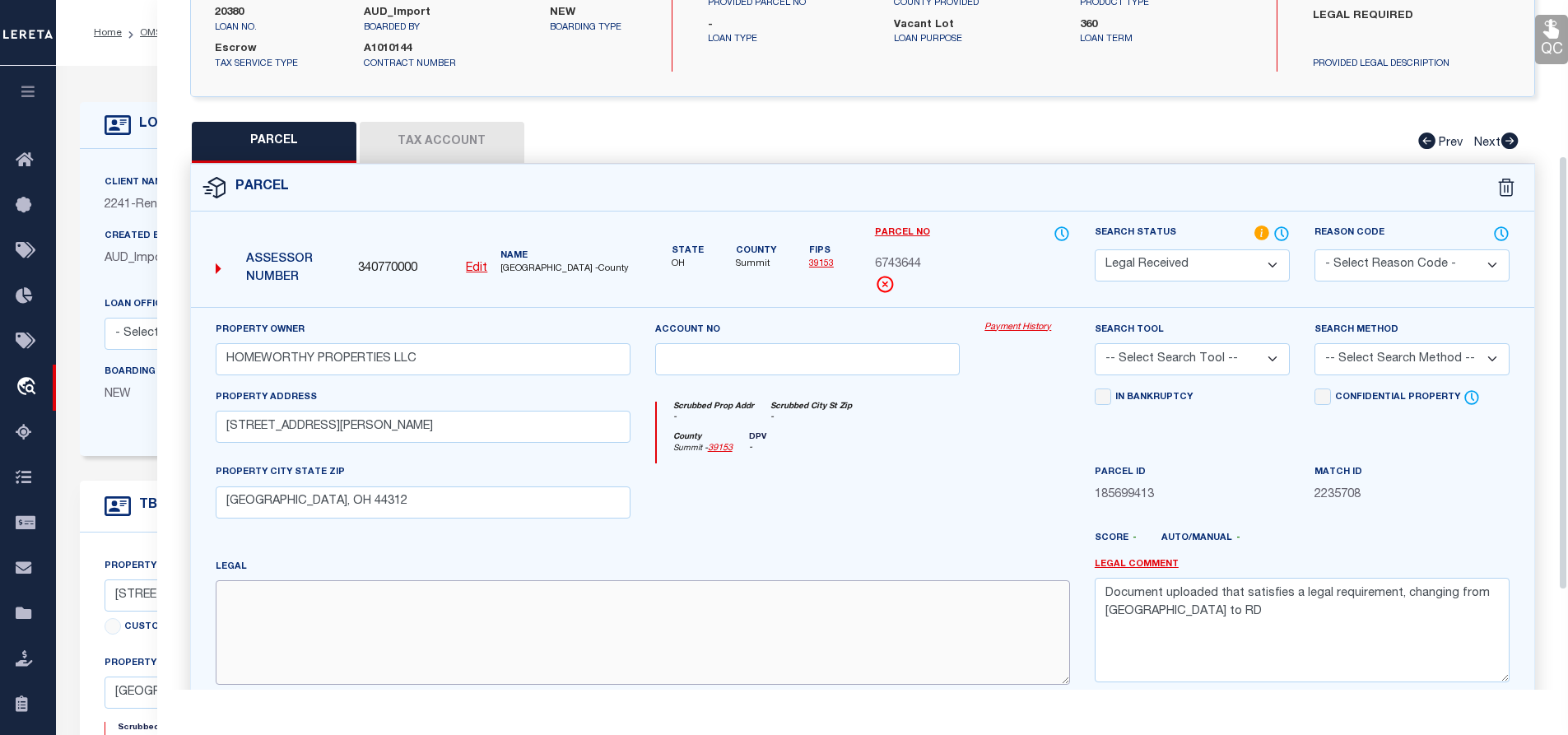
click at [351, 616] on textarea at bounding box center [642, 632] width 854 height 103
paste textarea "HIGH GR PK LOT [STREET_ADDRESS][PERSON_NAME]"
click at [253, 600] on textarea "HIGH GR PK LOT [STREET_ADDRESS][PERSON_NAME]" at bounding box center [642, 632] width 854 height 103
click at [726, 519] on div at bounding box center [807, 497] width 330 height 68
drag, startPoint x: 228, startPoint y: 602, endPoint x: 600, endPoint y: 603, distance: 372.0
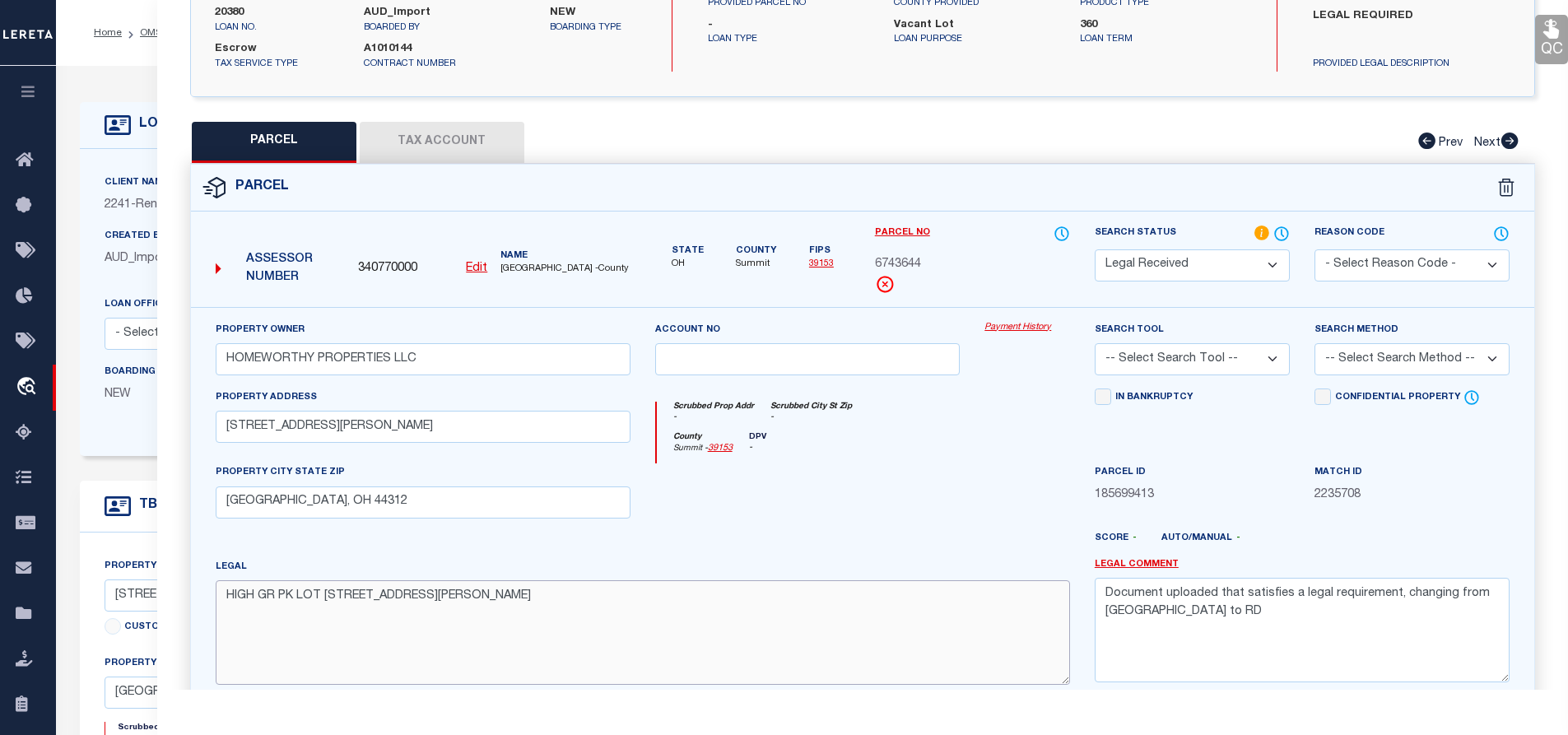
click at [600, 603] on textarea "HIGH GR PK LOT [STREET_ADDRESS][PERSON_NAME]" at bounding box center [642, 632] width 854 height 103
paste textarea "HIGH GR PK LOT 240 ALL"
click at [252, 600] on textarea "HIGH GR PK LOT 240 ALL" at bounding box center [642, 632] width 854 height 103
type textarea "HIGH GR PK LOT 240 ALL"
click at [385, 559] on div "Legal HIGH GR PK LOT 240 ALL" at bounding box center [642, 622] width 854 height 127
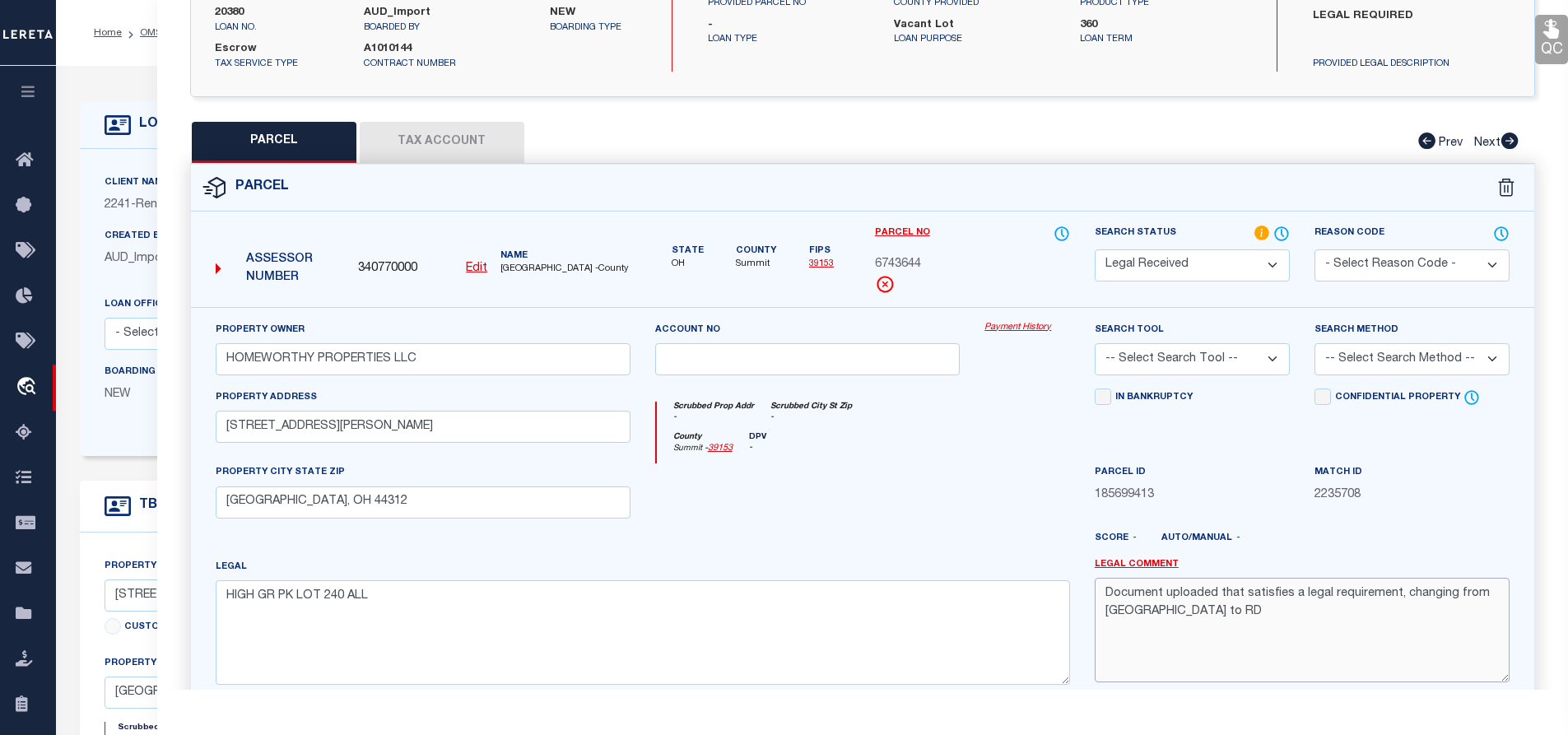
drag, startPoint x: 1107, startPoint y: 596, endPoint x: 1194, endPoint y: 630, distance: 93.4
click at [1194, 630] on textarea "Document uploaded that satisfies a legal requirement, changing from [GEOGRAPHIC…" at bounding box center [1302, 629] width 415 height 103
click at [1270, 527] on div "Parcel ID 185699413" at bounding box center [1192, 497] width 219 height 68
click at [1204, 354] on select "-- Select Search Tool -- 3rd Party Website Agency File Agency Website ATLS CNV-…" at bounding box center [1192, 359] width 195 height 32
select select "AGW"
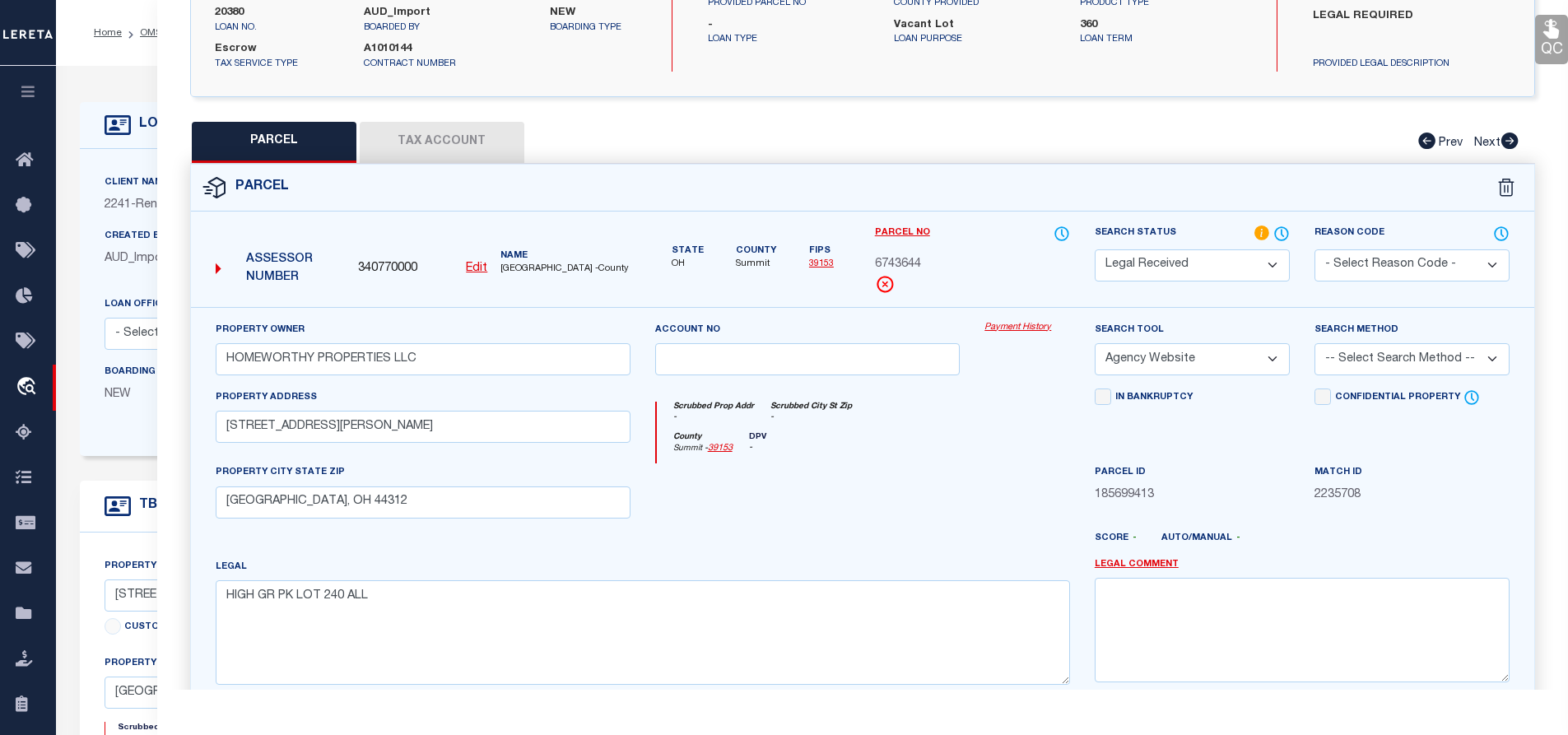
click at [1095, 344] on select "-- Select Search Tool -- 3rd Party Website Agency File Agency Website ATLS CNV-…" at bounding box center [1192, 359] width 195 height 32
click at [1428, 363] on select "-- Select Search Method -- Property Address Legal Liability Info Provided" at bounding box center [1411, 359] width 195 height 32
select select "LEG"
click at [1314, 344] on select "-- Select Search Method -- Property Address Legal Liability Info Provided" at bounding box center [1411, 359] width 195 height 32
click at [1242, 470] on div "Parcel ID 185699413" at bounding box center [1192, 484] width 195 height 40
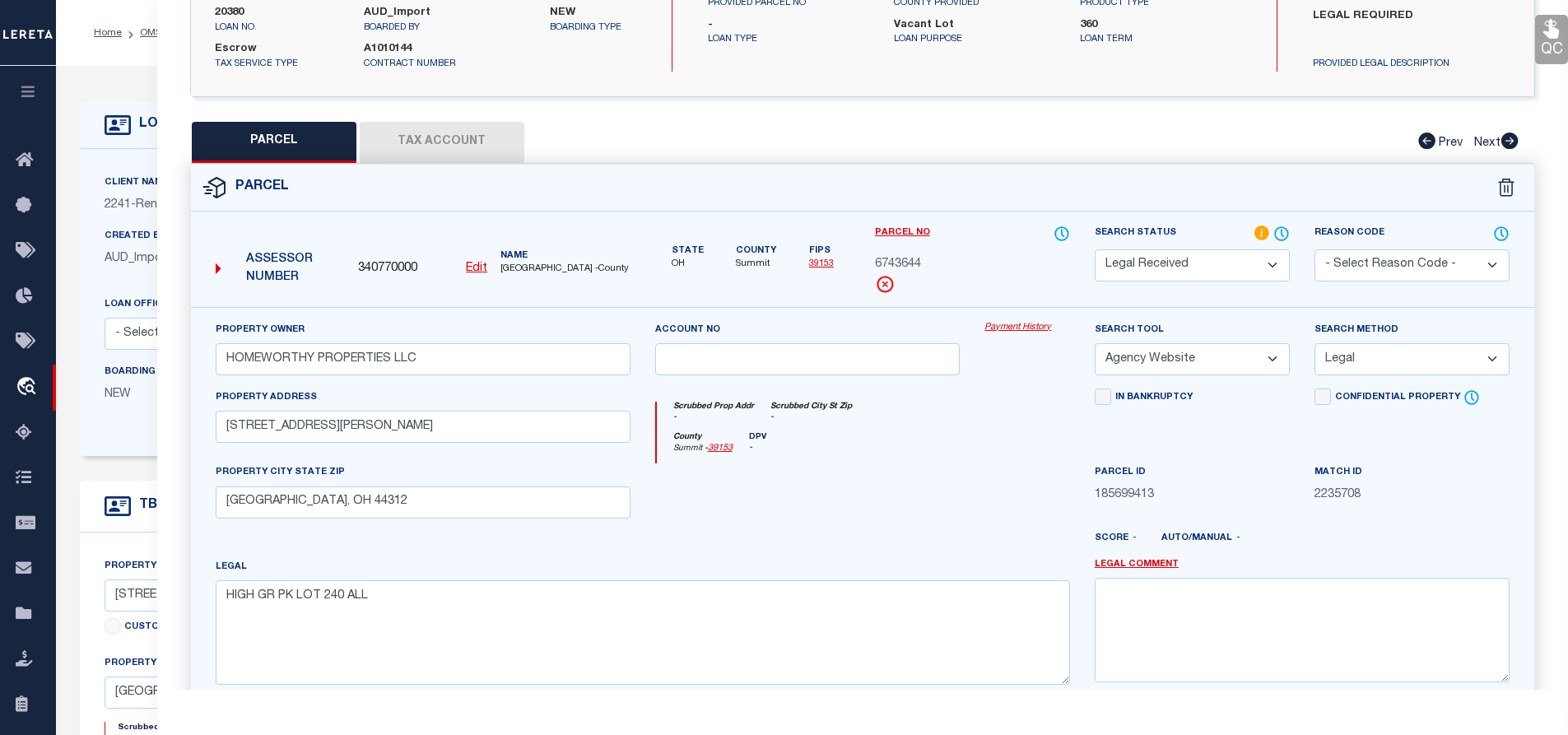
scroll to position [405, 0]
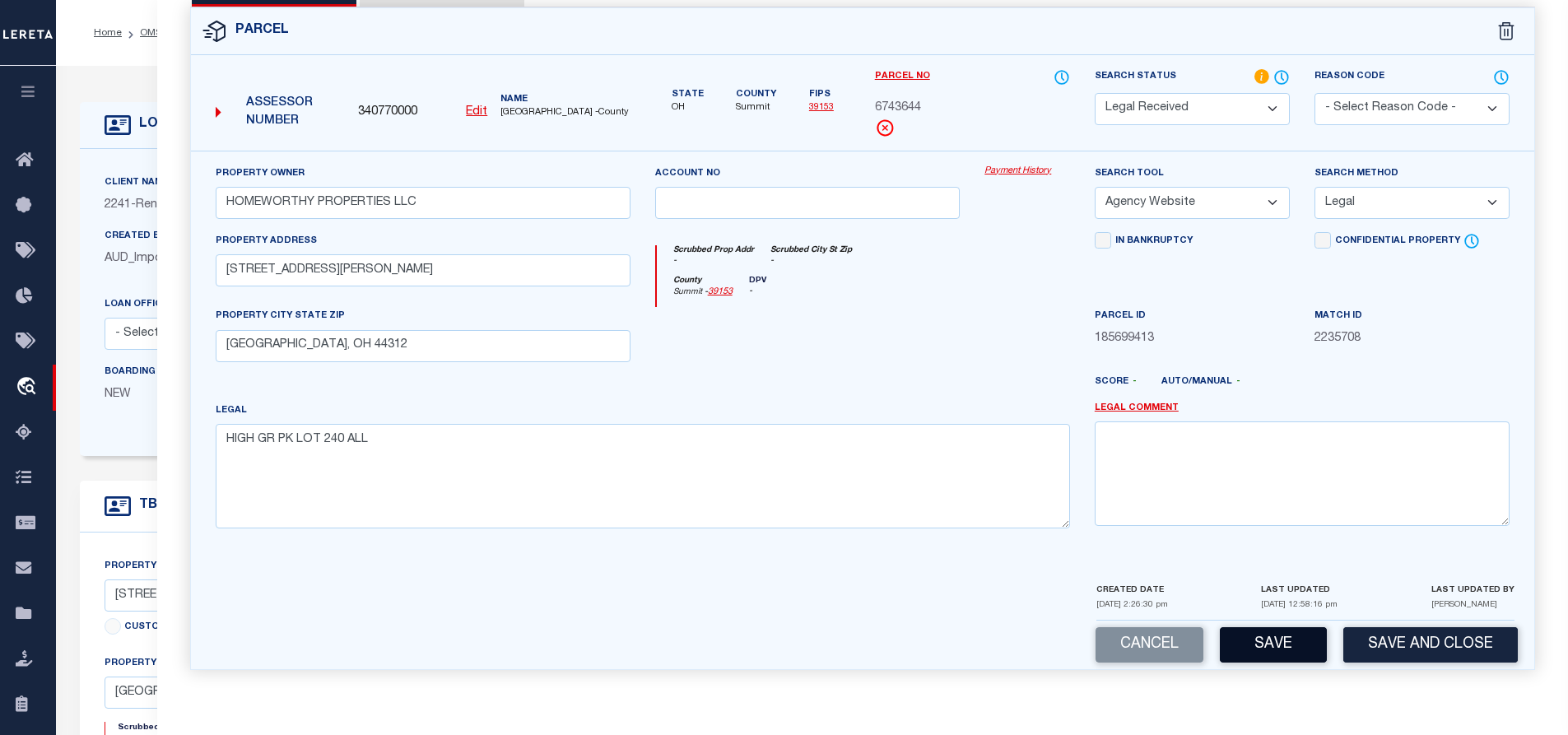
click at [1288, 645] on button "Save" at bounding box center [1273, 644] width 107 height 36
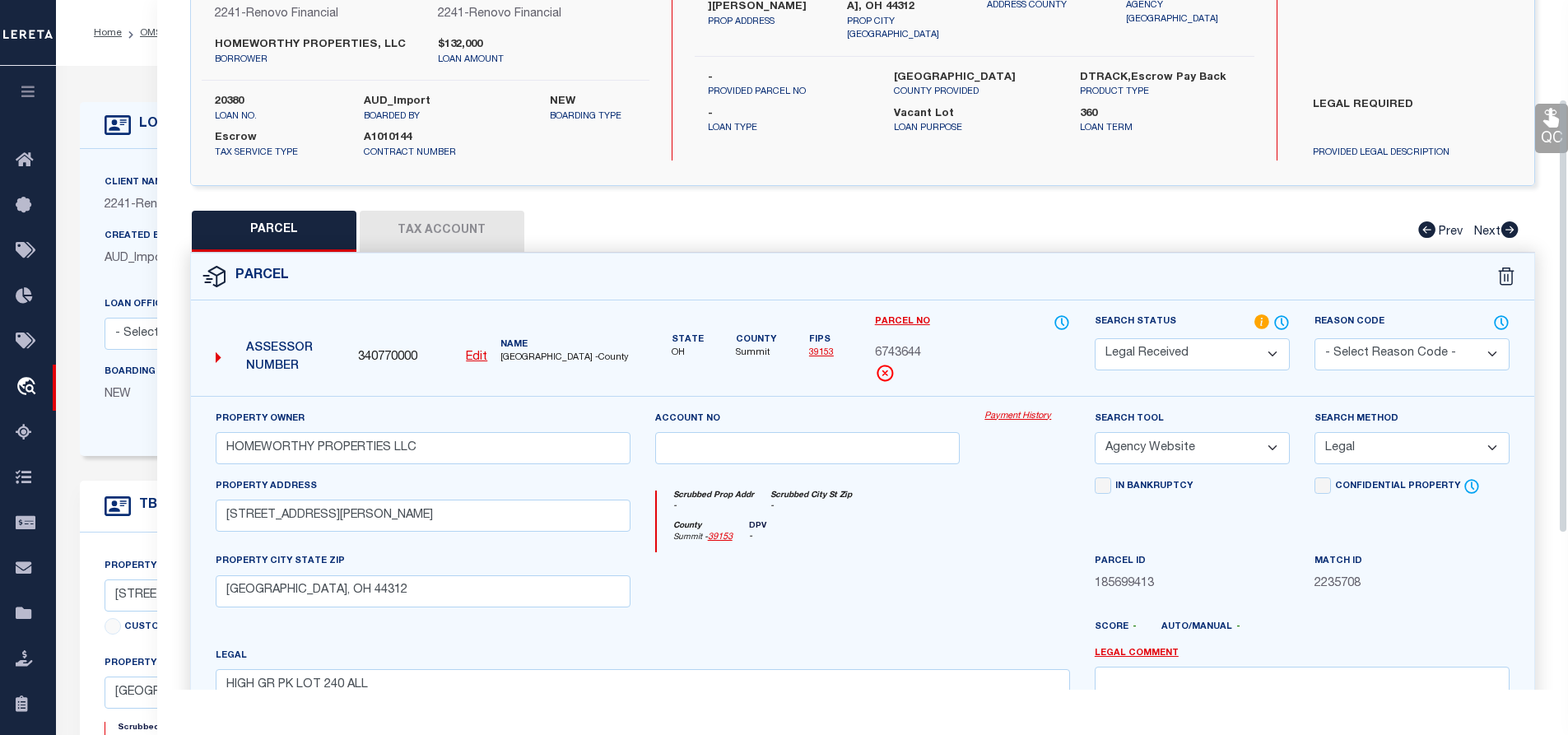
select select "AS"
select select
checkbox input "false"
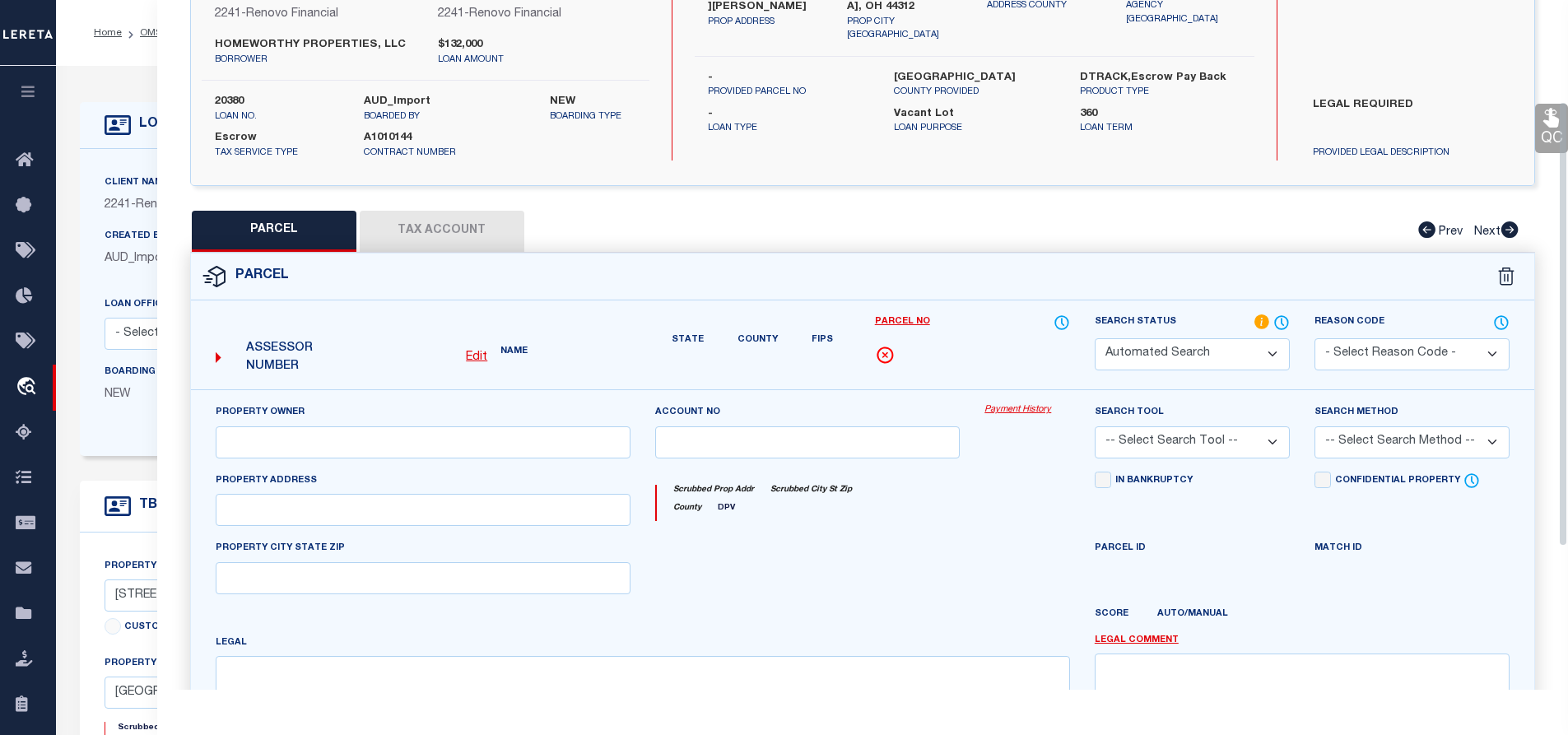
select select "RD"
type input "HOMEWORTHY PROPERTIES LLC"
select select "AGW"
select select "LEG"
type input "[STREET_ADDRESS][PERSON_NAME]"
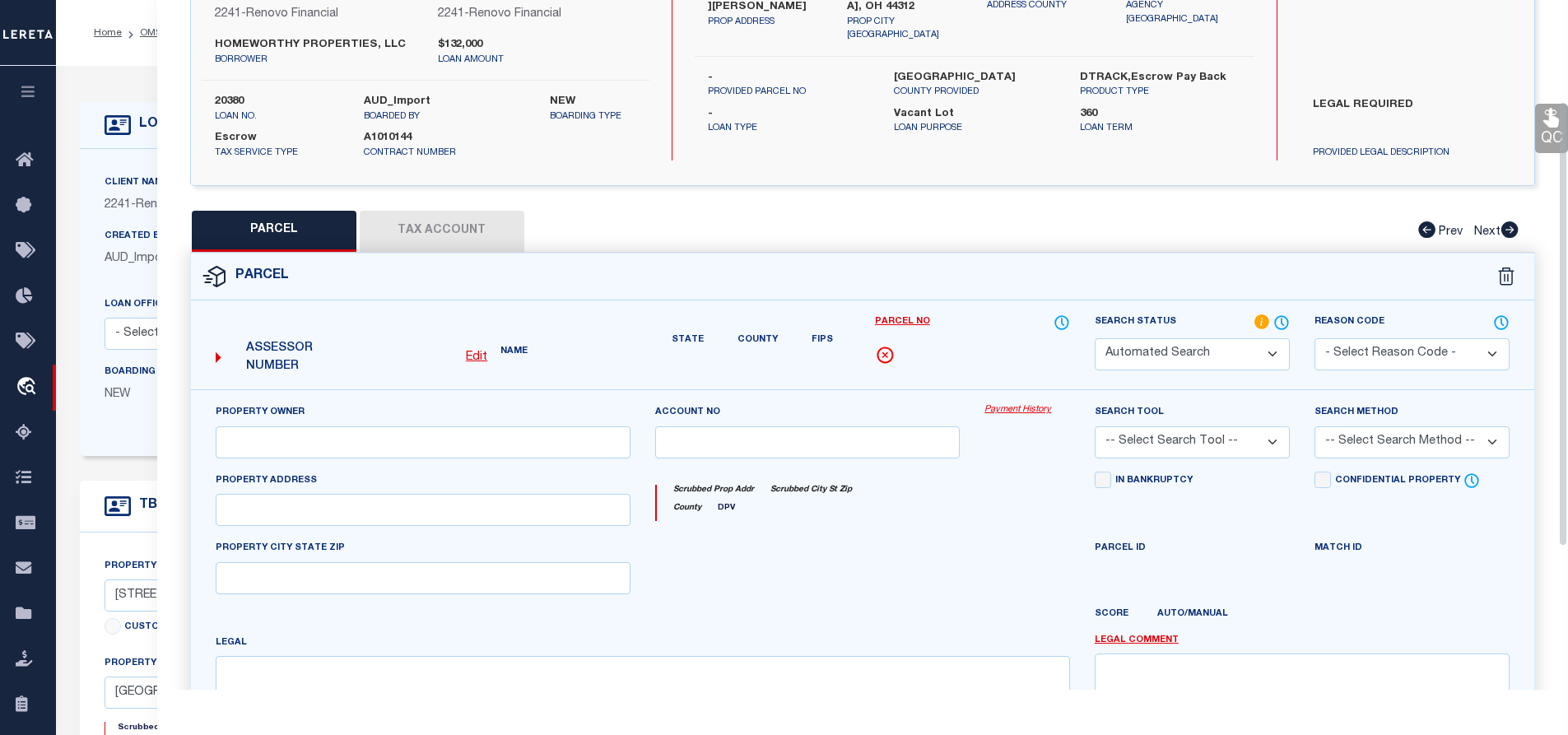
type input "[GEOGRAPHIC_DATA], OH 44312"
type textarea "HIGH GR PK LOT 240 ALL"
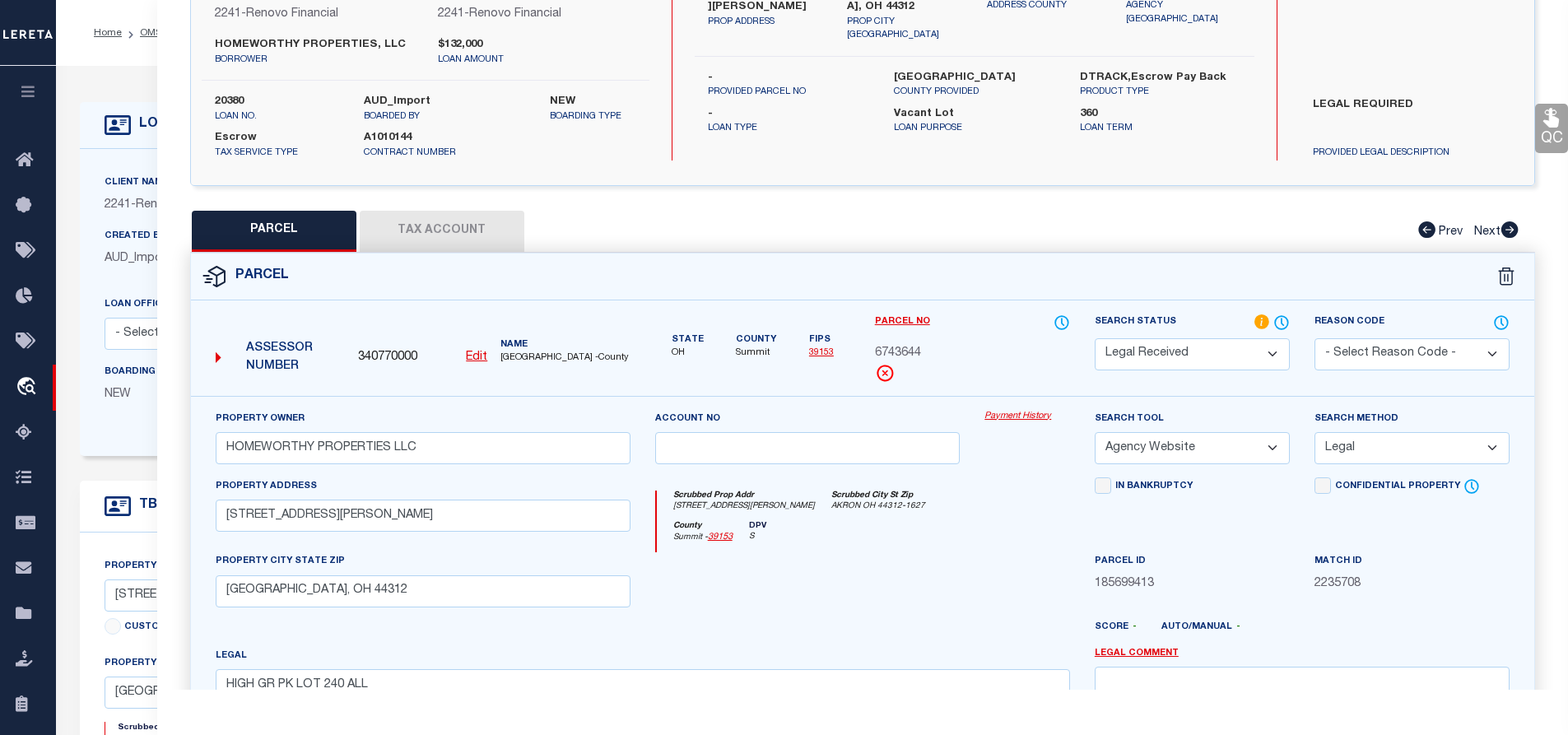
click at [451, 232] on button "Tax Account" at bounding box center [442, 231] width 164 height 41
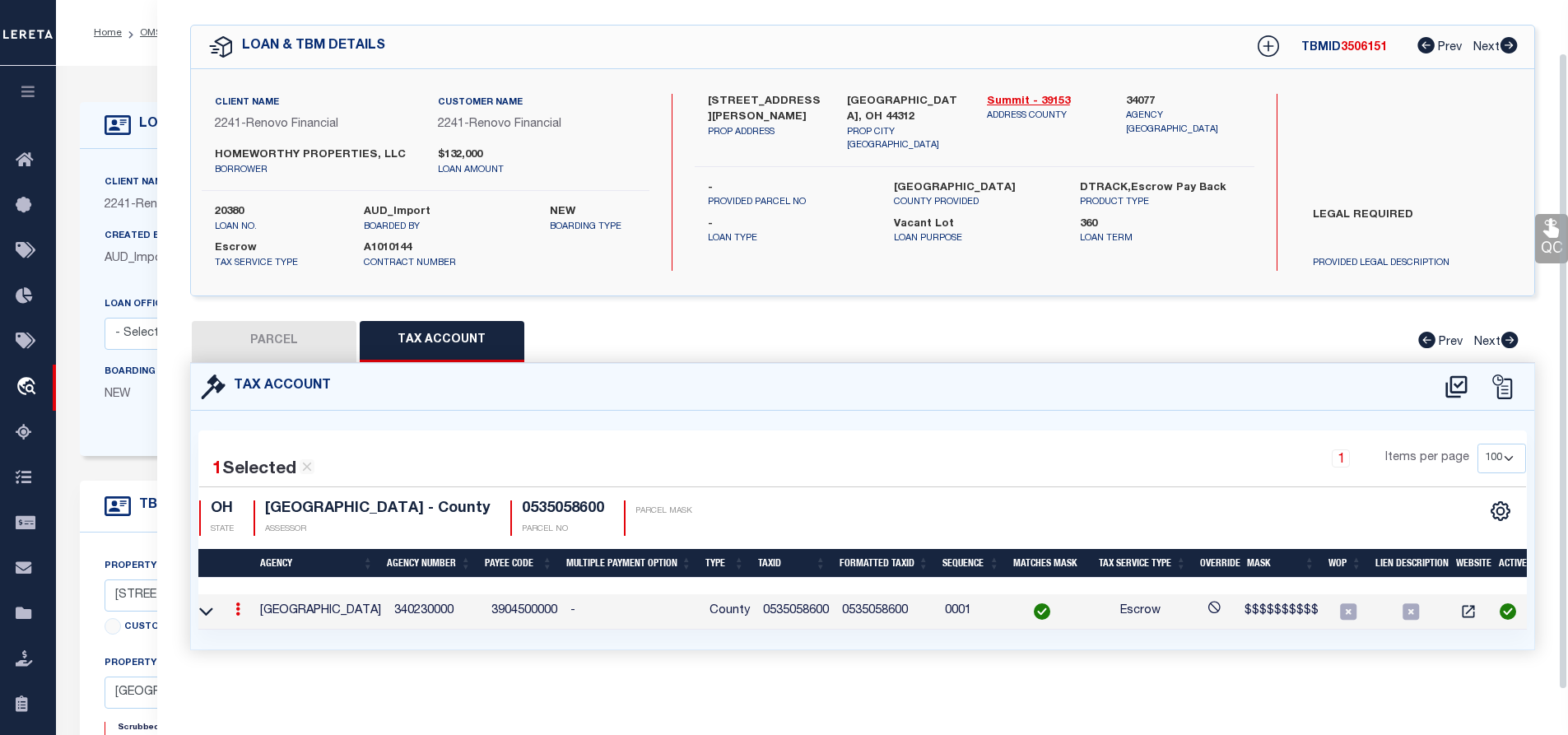
select select "100"
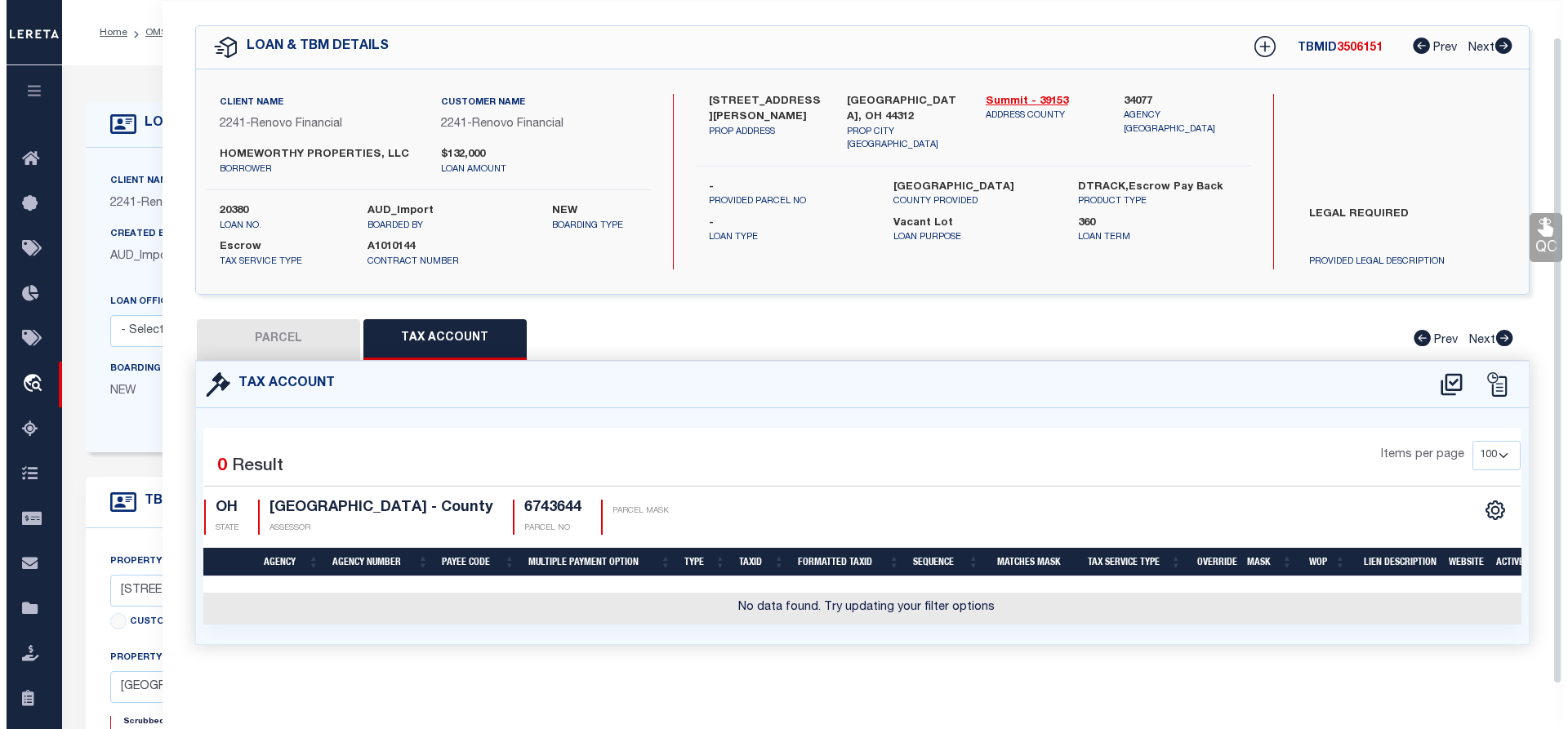
scroll to position [54, 0]
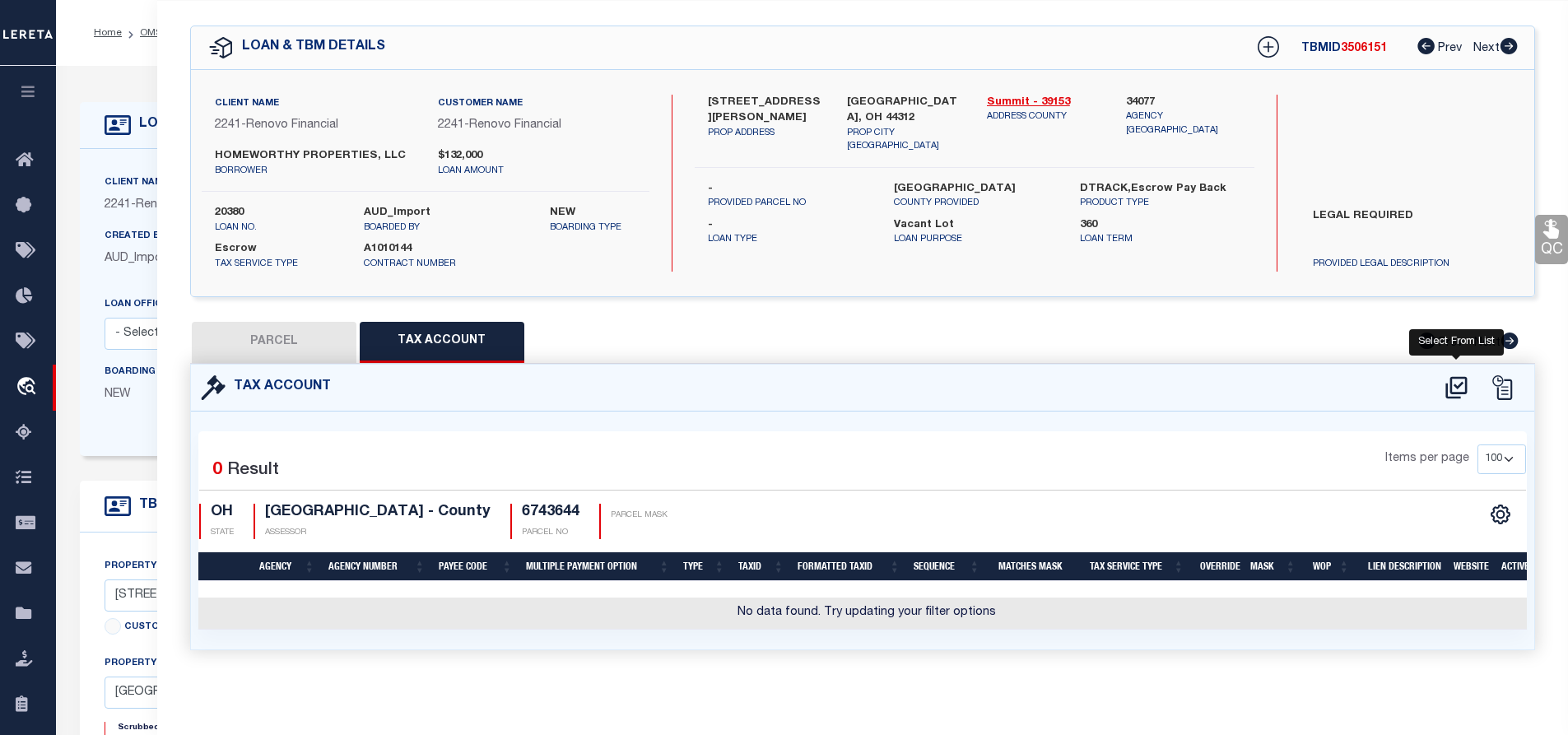
click at [1462, 379] on icon at bounding box center [1457, 388] width 27 height 27
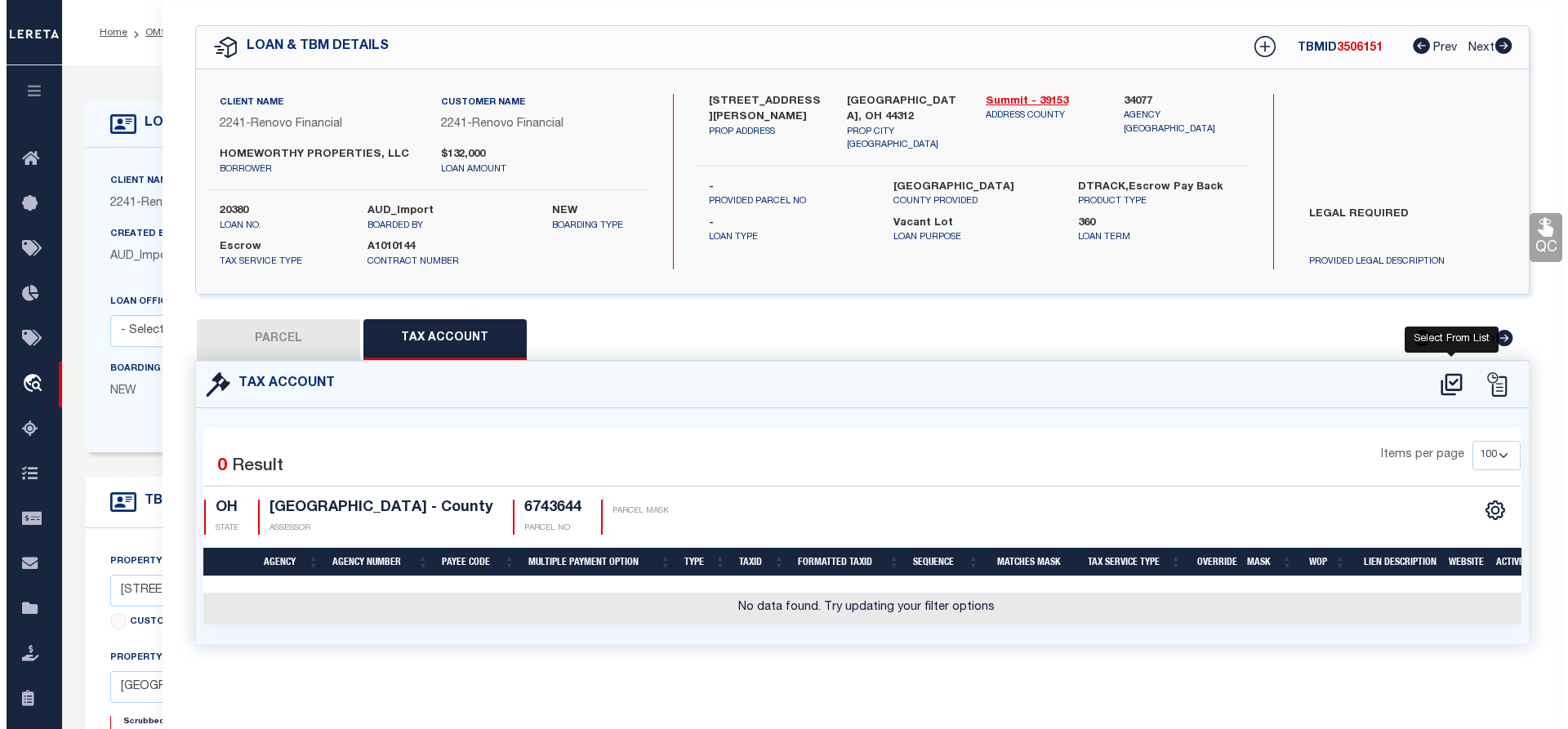
select select "100"
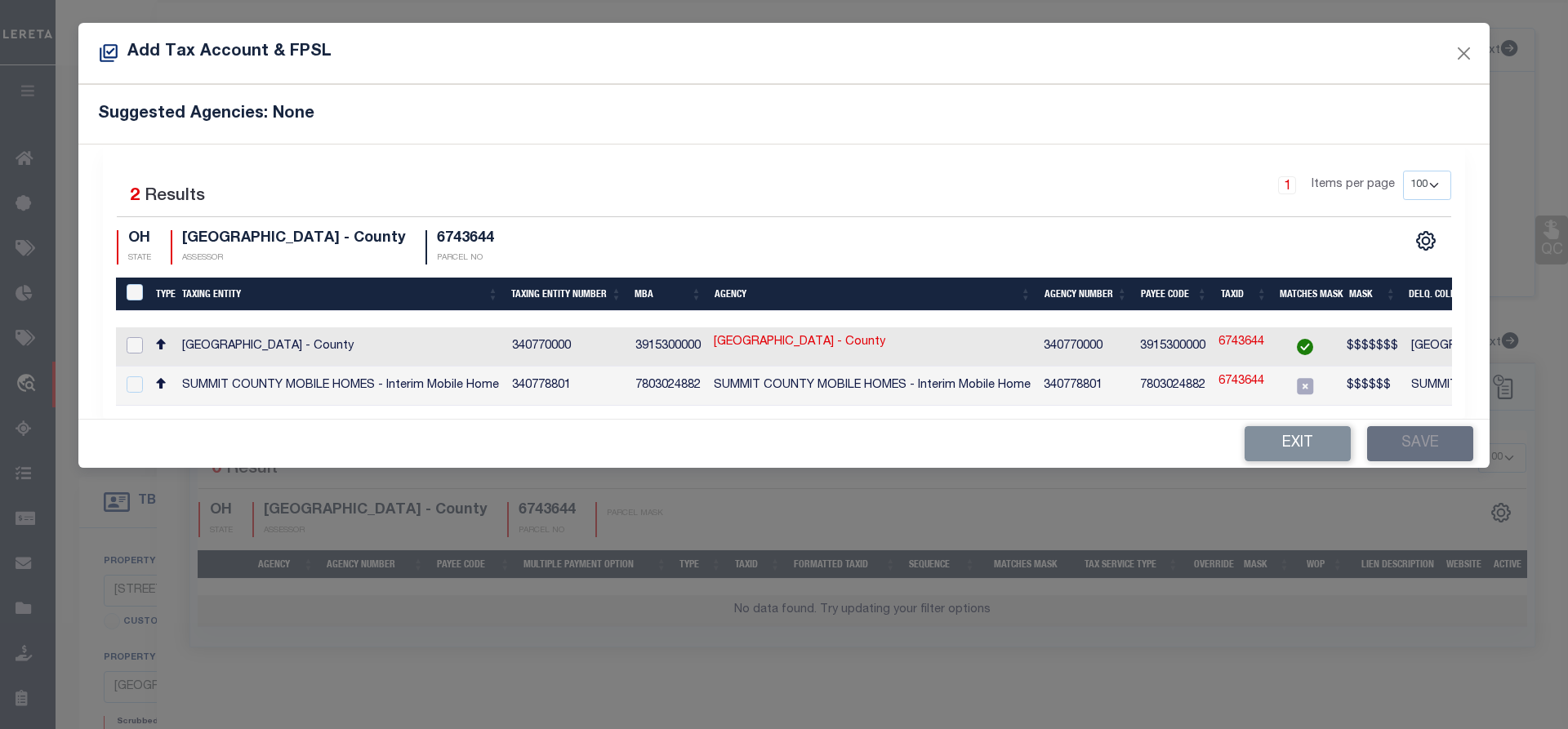
click at [134, 341] on input "checkbox" at bounding box center [135, 345] width 16 height 16
checkbox input "true"
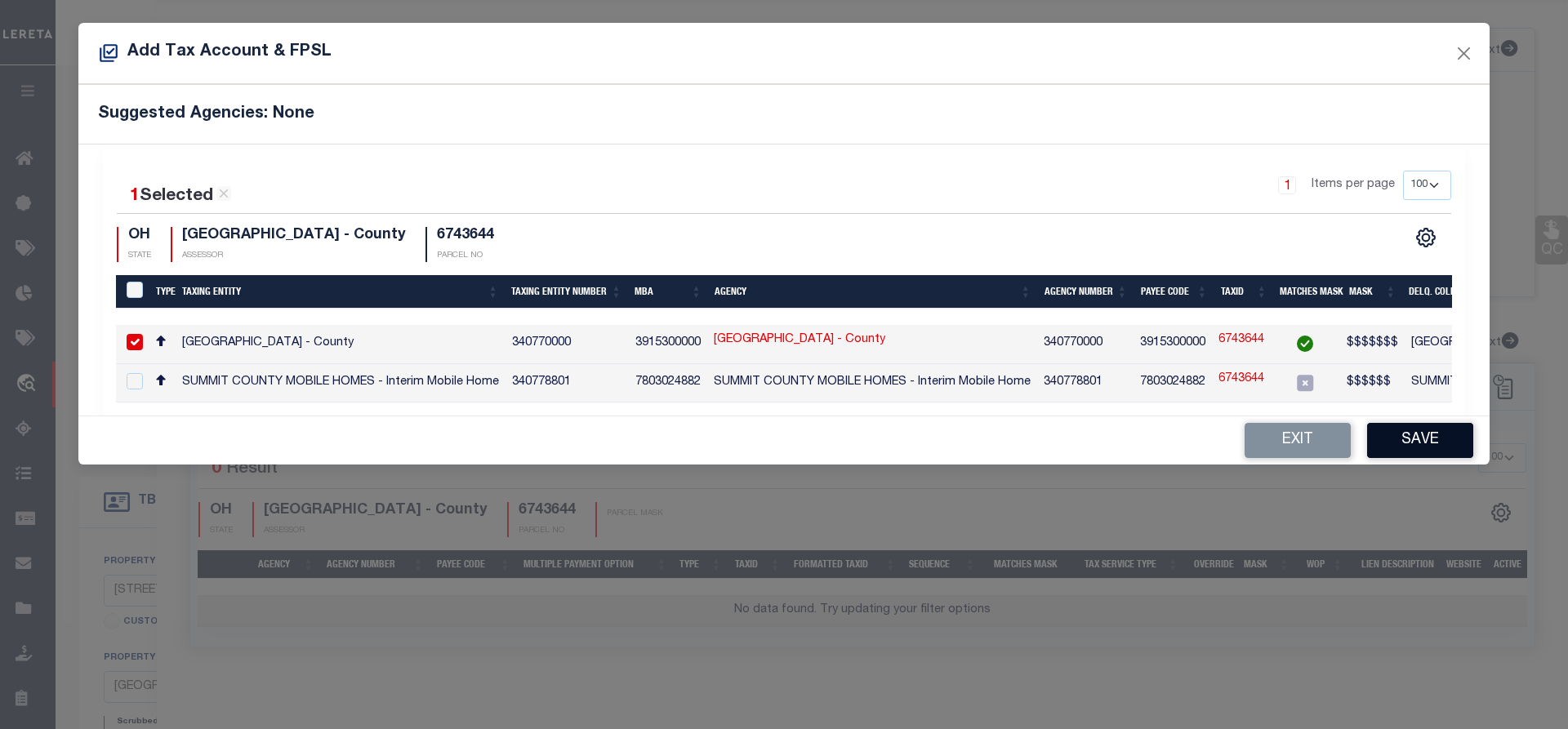
click at [1414, 451] on button "Save" at bounding box center [1420, 441] width 106 height 35
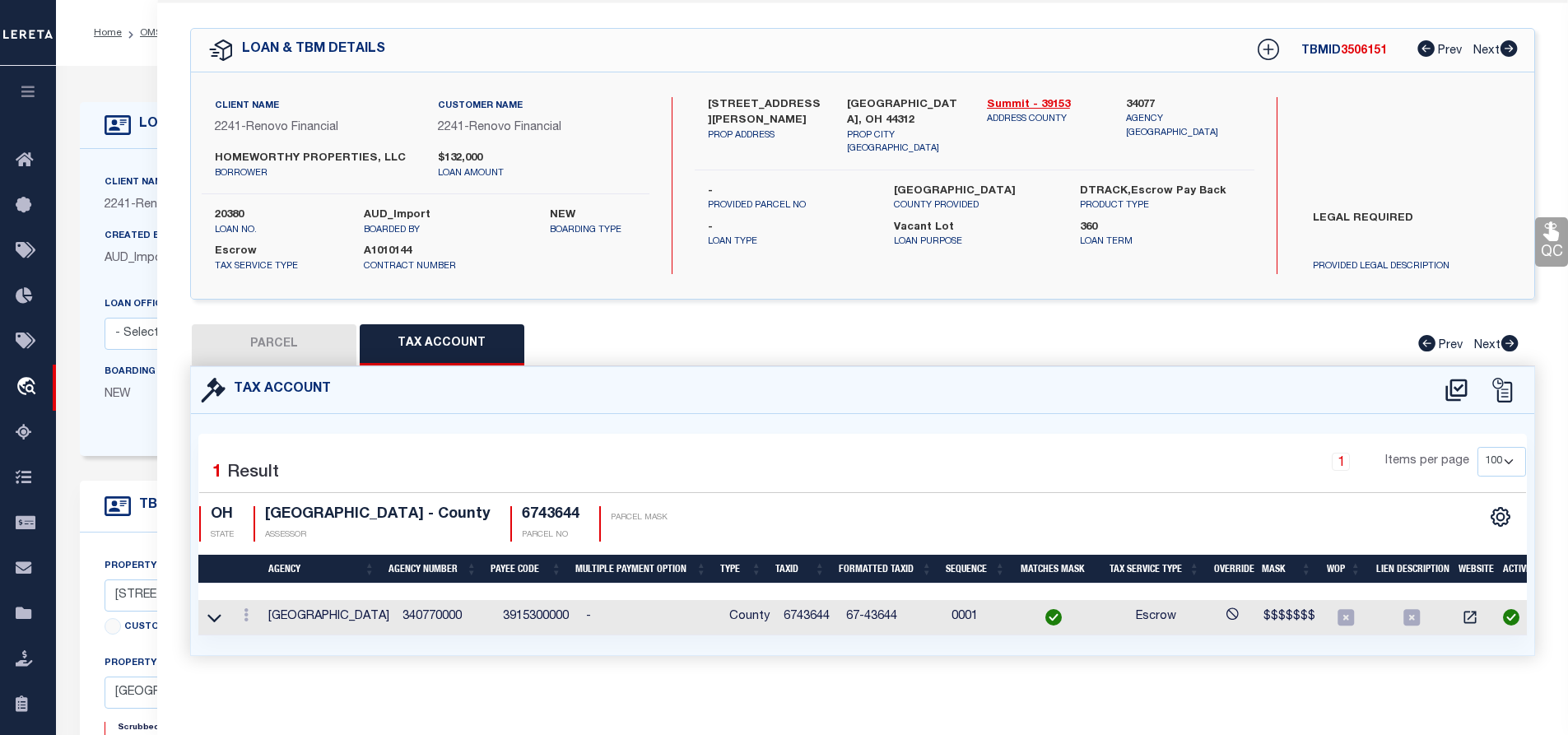
click at [284, 341] on button "PARCEL" at bounding box center [274, 345] width 164 height 41
select select "AS"
select select
checkbox input "false"
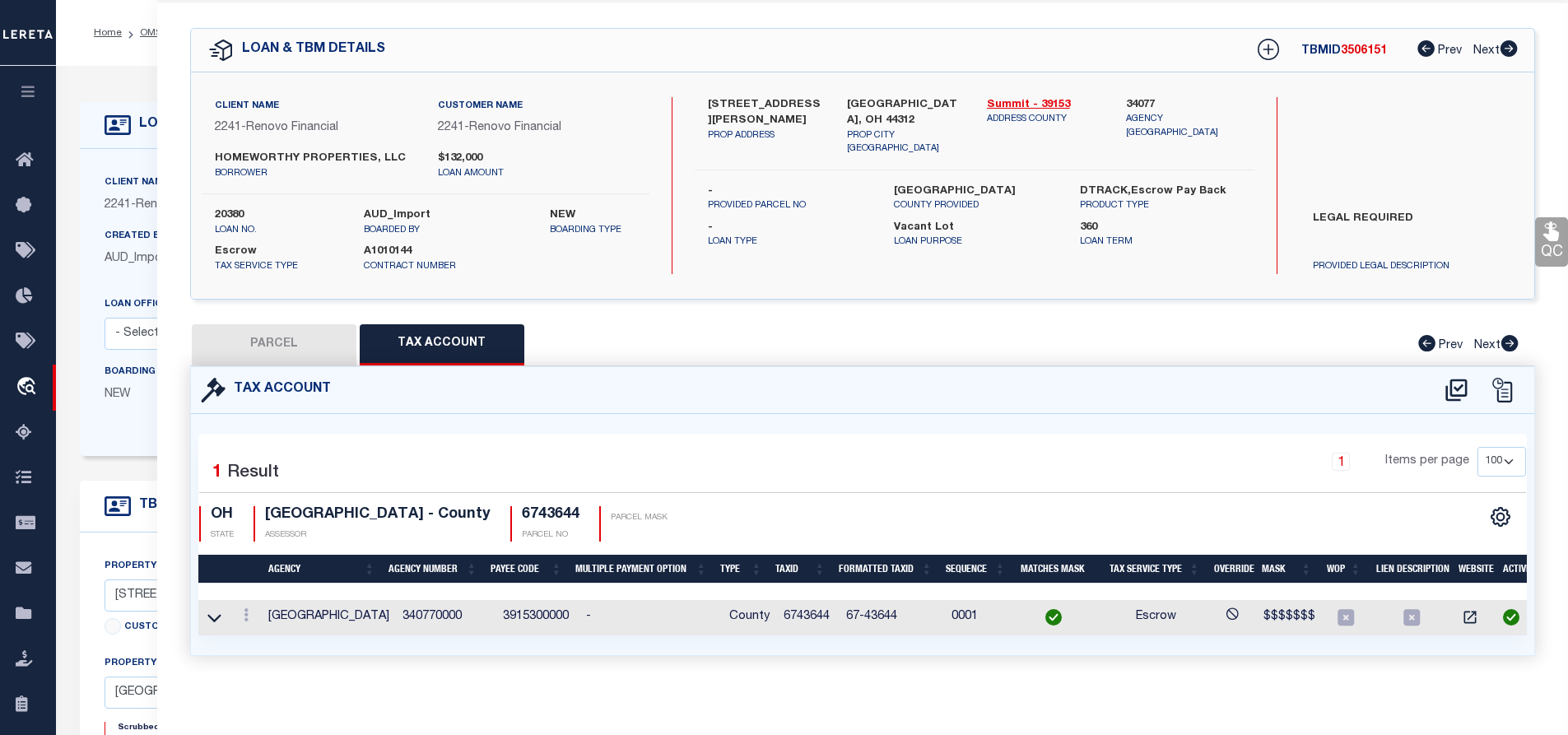
checkbox input "false"
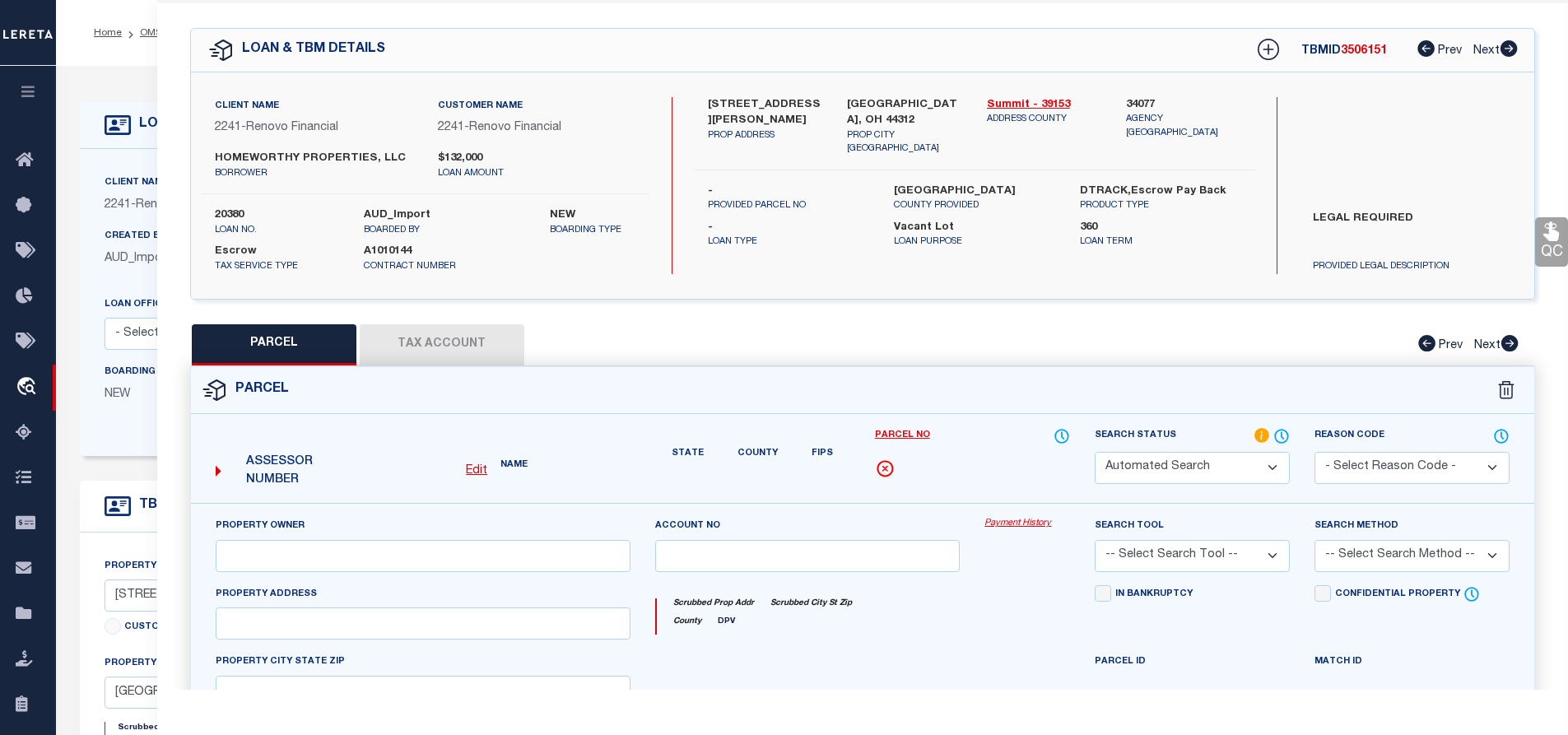
select select "RD"
type input "HOMEWORTHY PROPERTIES LLC"
select select "AGW"
select select "LEG"
type input "[STREET_ADDRESS][PERSON_NAME]"
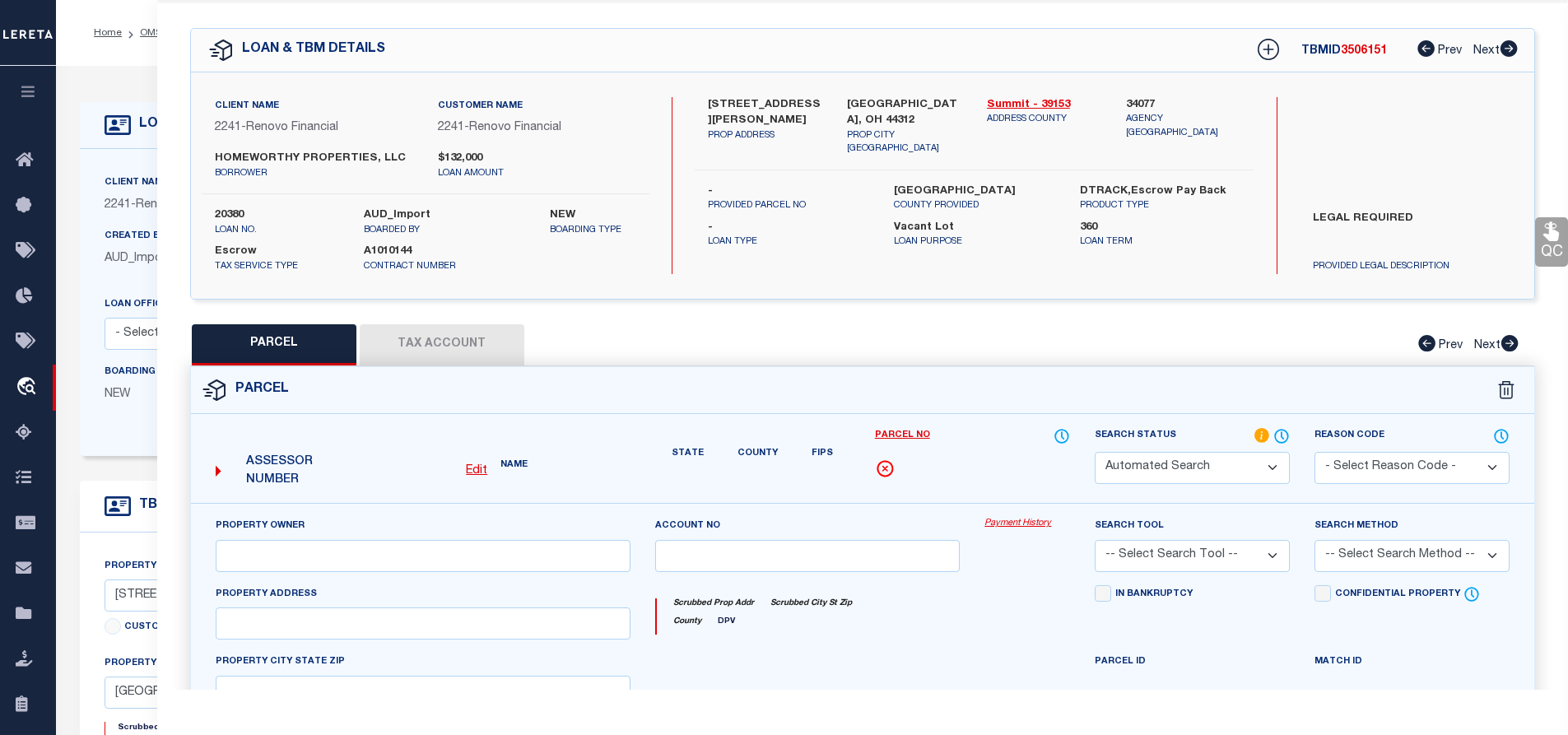
type input "[GEOGRAPHIC_DATA], OH 44312"
type textarea "HIGH GR PK LOT 240 ALL"
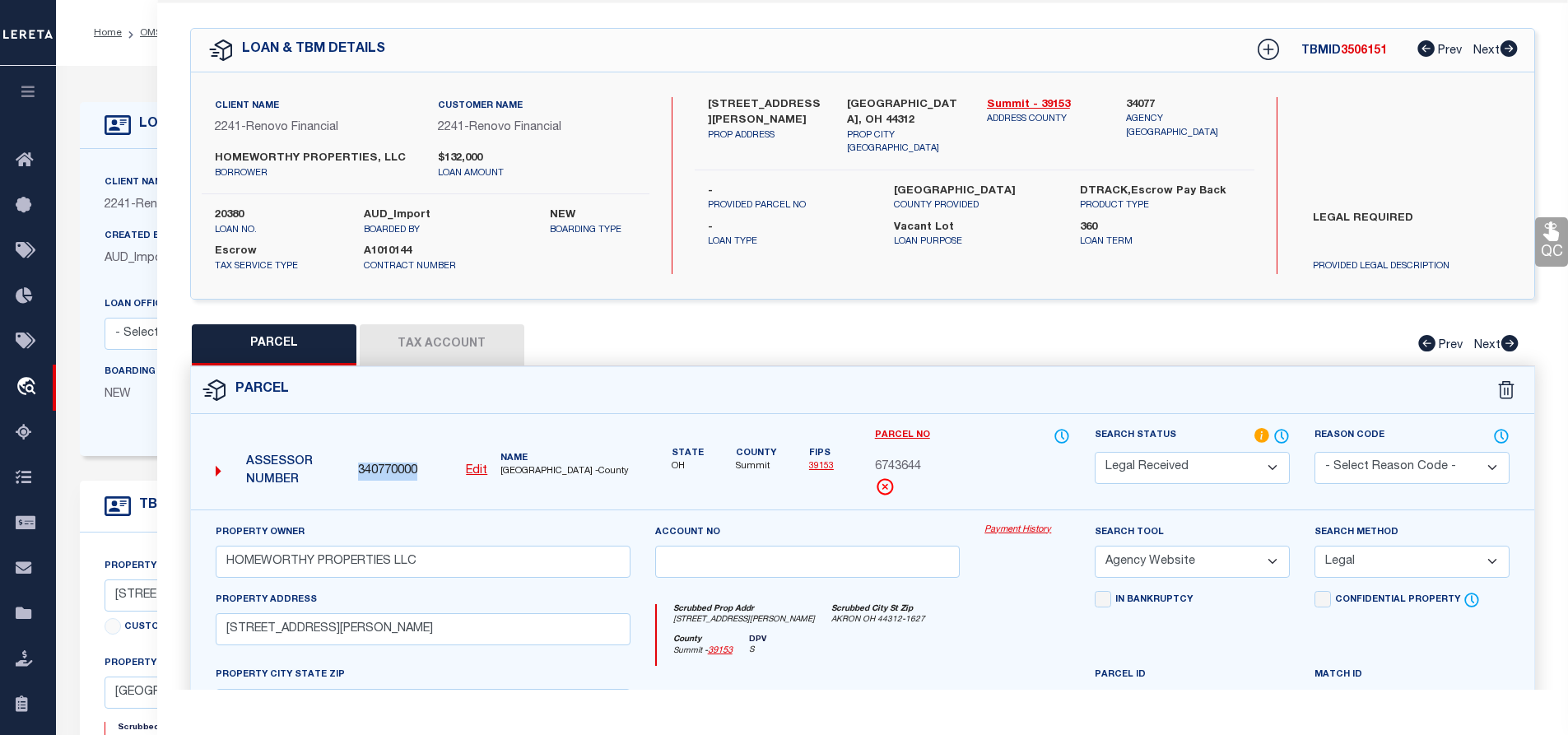
drag, startPoint x: 357, startPoint y: 473, endPoint x: 417, endPoint y: 474, distance: 60.0
click at [417, 474] on span "340770000" at bounding box center [387, 472] width 59 height 18
copy span "340770000"
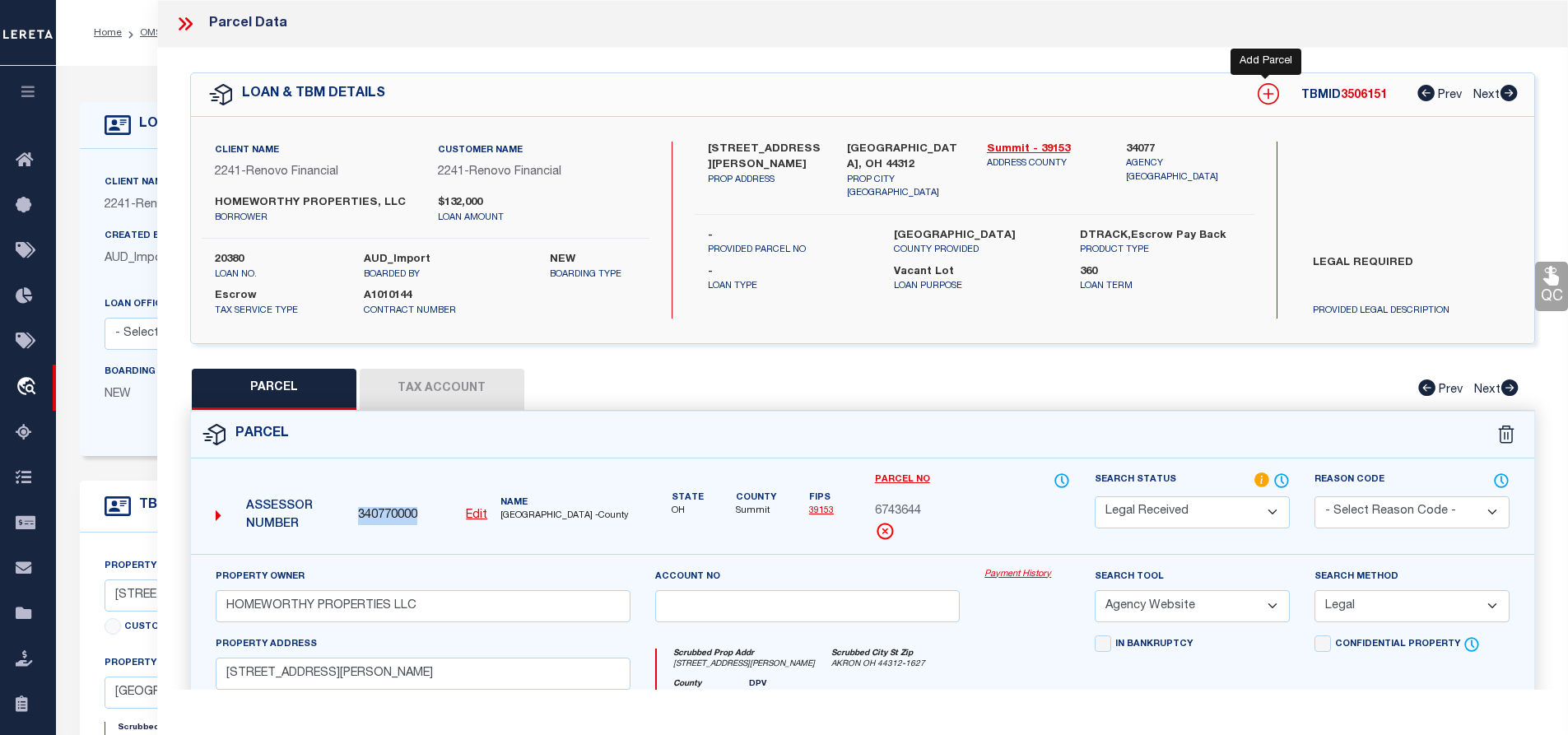
click at [1265, 93] on icon at bounding box center [1267, 93] width 21 height 21
select select "IP"
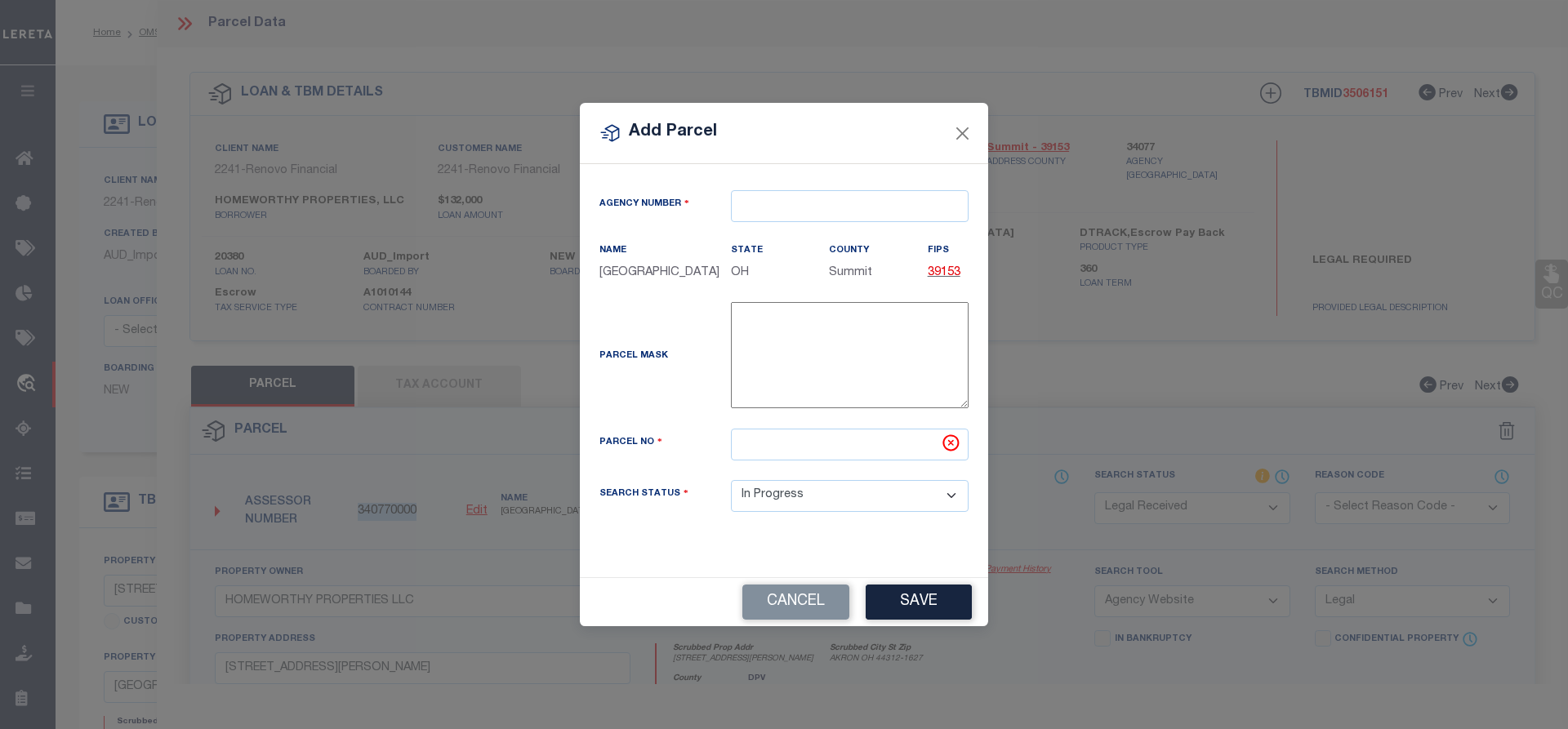
type textarea "-"
click at [755, 202] on input "text" at bounding box center [850, 206] width 238 height 32
paste input "340770000"
type input "340770000"
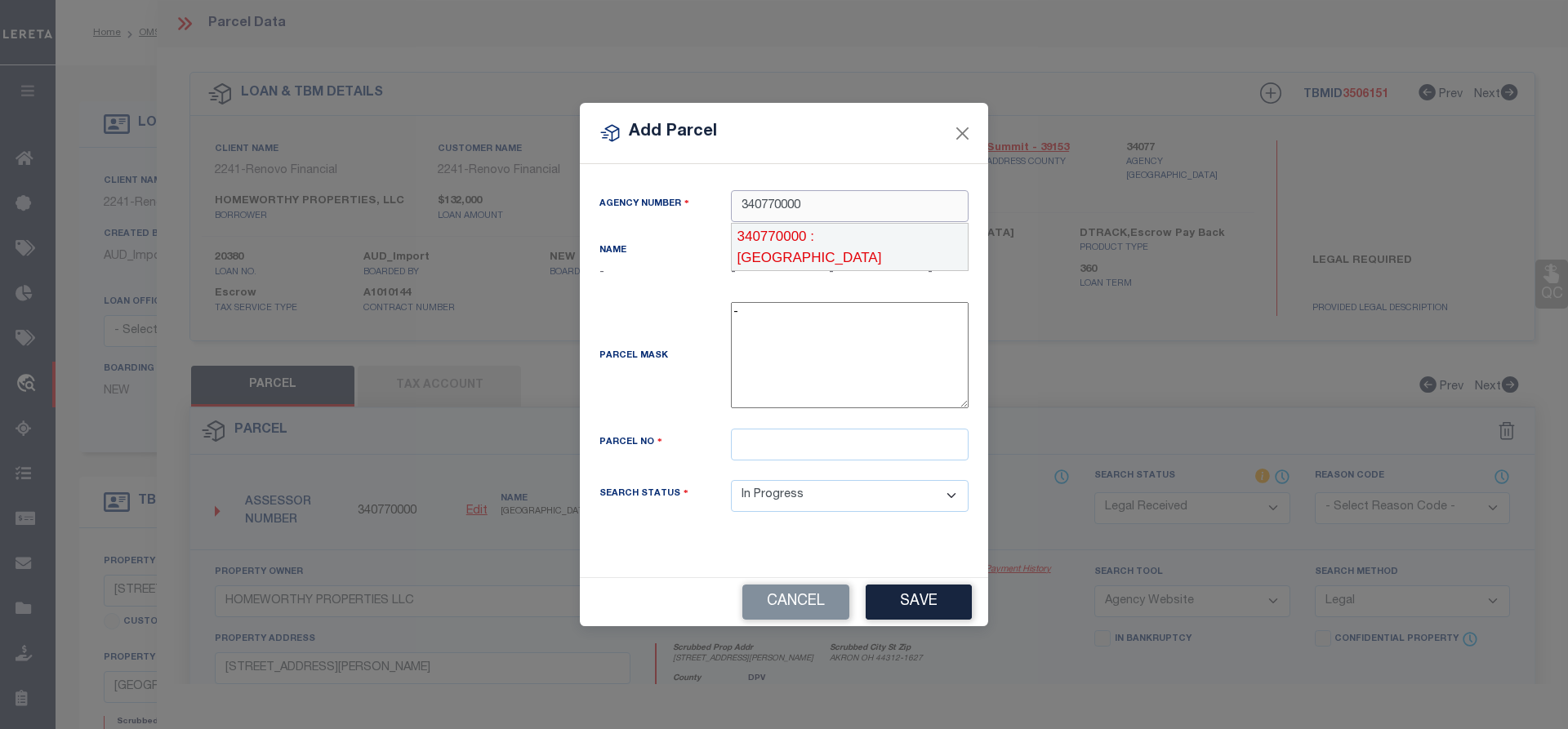
click at [883, 237] on div "340770000 : [GEOGRAPHIC_DATA]" at bounding box center [850, 247] width 236 height 46
type input "340770000"
drag, startPoint x: 806, startPoint y: 125, endPoint x: 650, endPoint y: 125, distance: 156.0
click at [650, 125] on div "Add Parcel" at bounding box center [784, 133] width 408 height 62
click at [962, 132] on button "Close" at bounding box center [962, 132] width 21 height 21
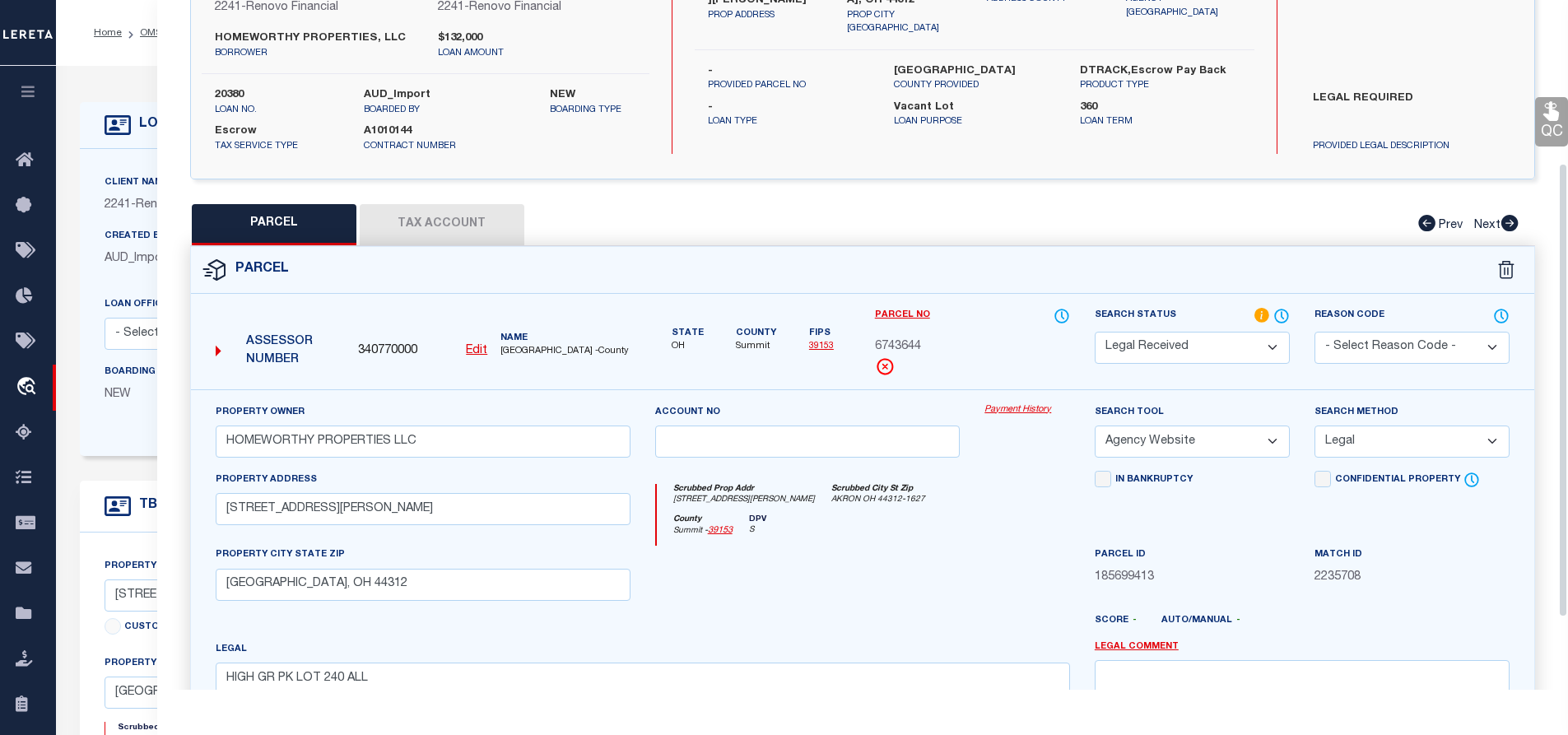
scroll to position [247, 0]
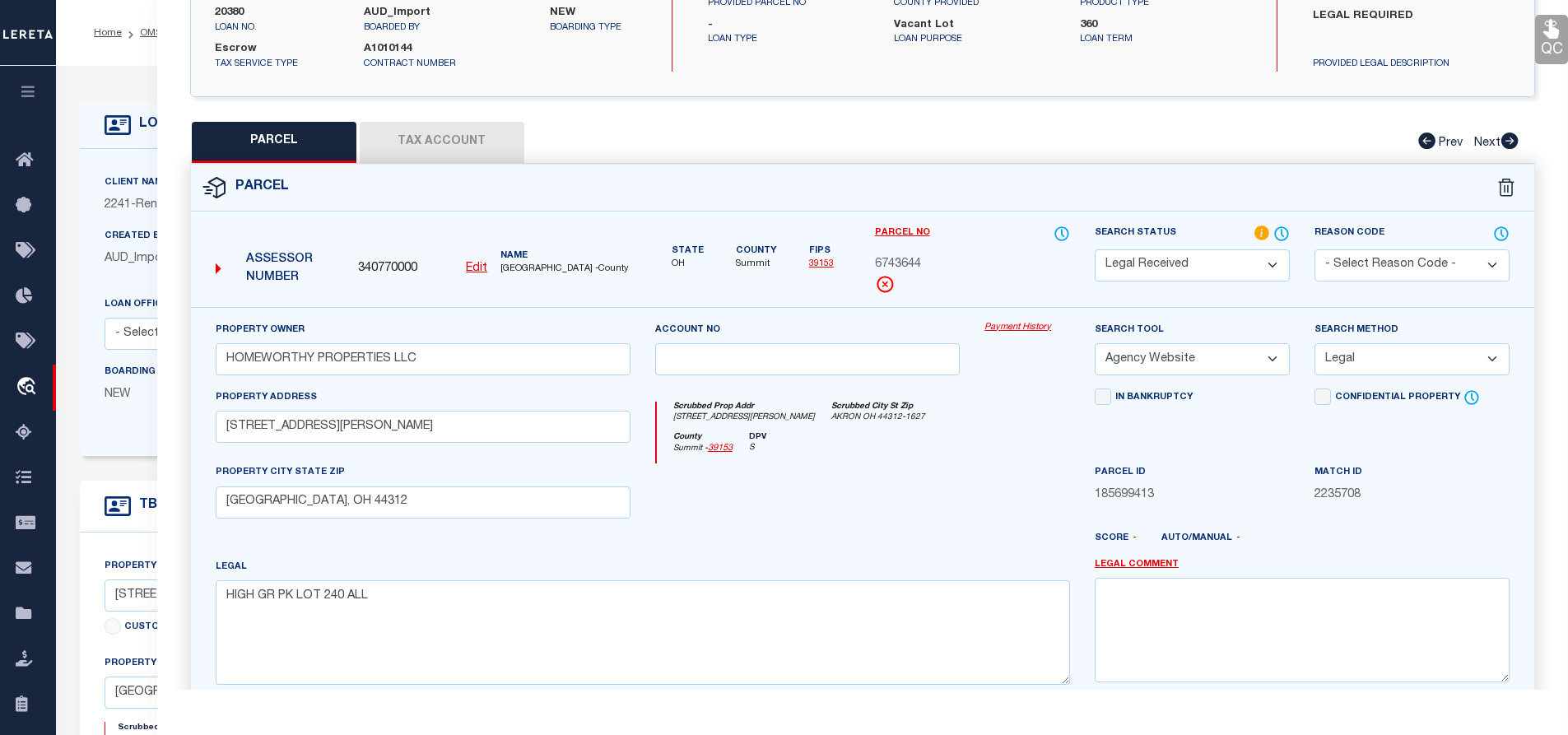
click at [474, 269] on u "Edit" at bounding box center [476, 268] width 21 height 12
type input "6743644"
select select "RD"
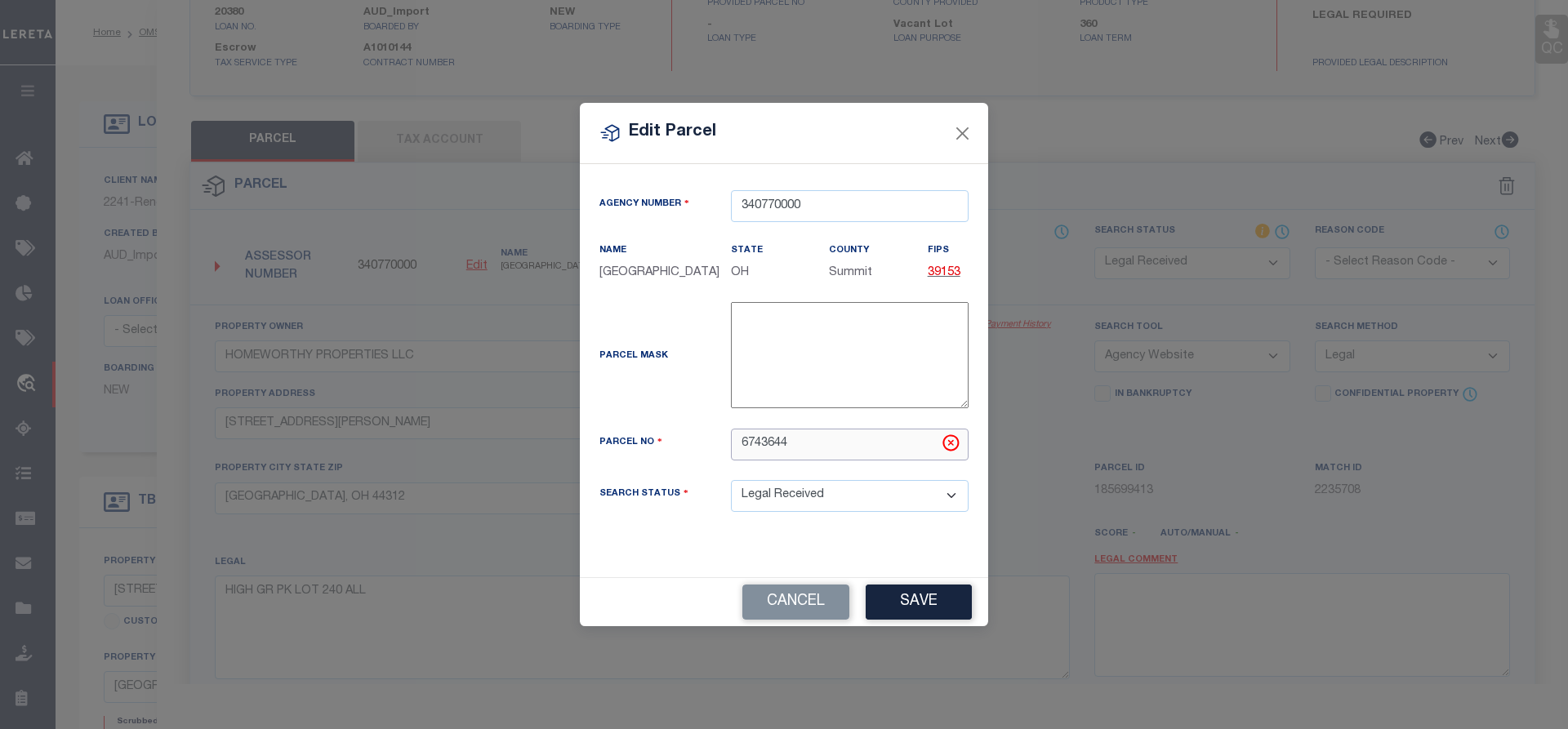
drag, startPoint x: 745, startPoint y: 443, endPoint x: 788, endPoint y: 442, distance: 43.0
click at [788, 442] on input "6743644" at bounding box center [850, 444] width 238 height 32
paste input "5"
type input "6743645"
click at [923, 598] on button "Save" at bounding box center [919, 602] width 106 height 35
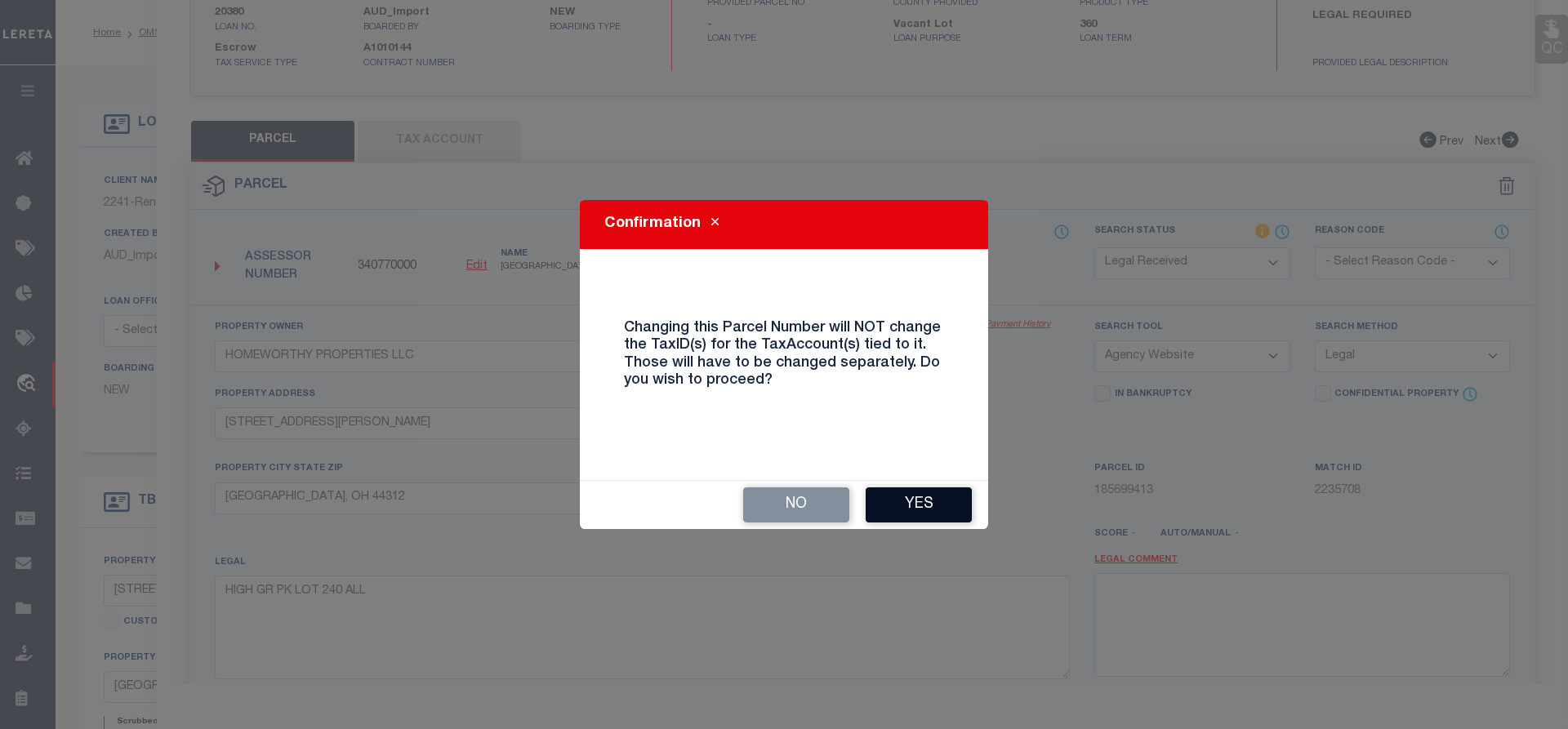
click at [933, 503] on button "Yes" at bounding box center [919, 505] width 106 height 35
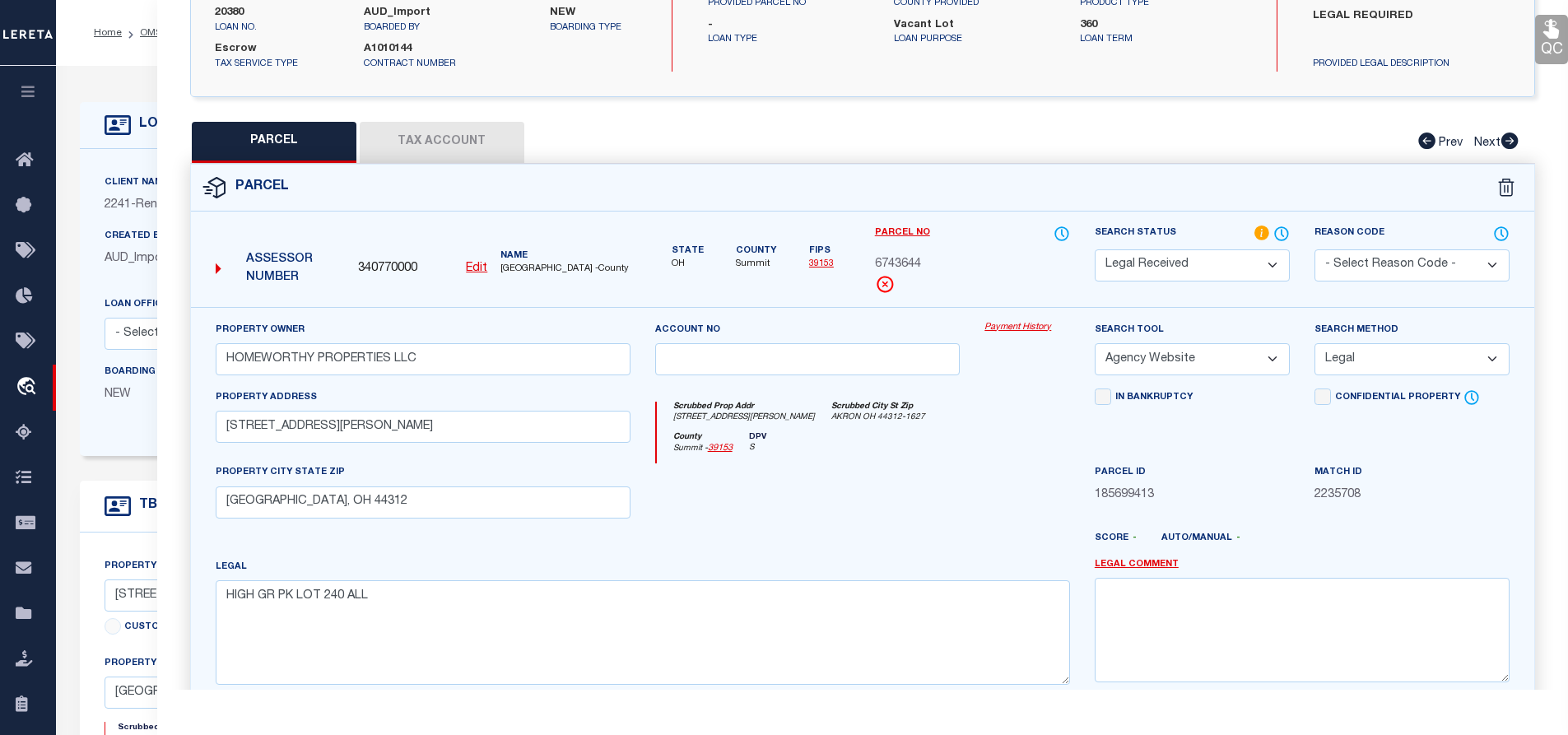
select select "RD"
select select
checkbox input "false"
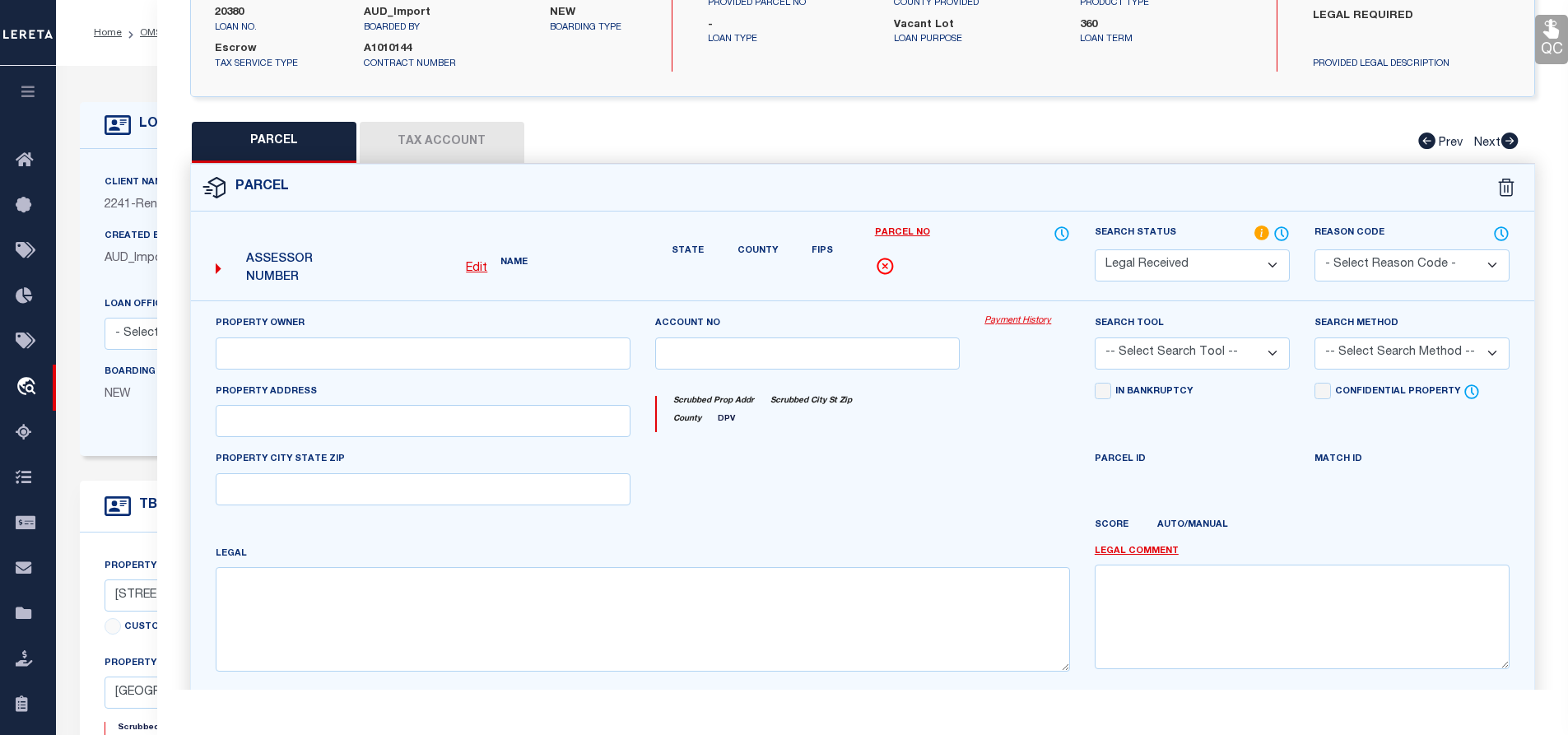
type input "HOMEWORTHY PROPERTIES LLC"
select select "AGW"
select select "LEG"
type input "[STREET_ADDRESS][PERSON_NAME]"
type input "[GEOGRAPHIC_DATA], OH 44312"
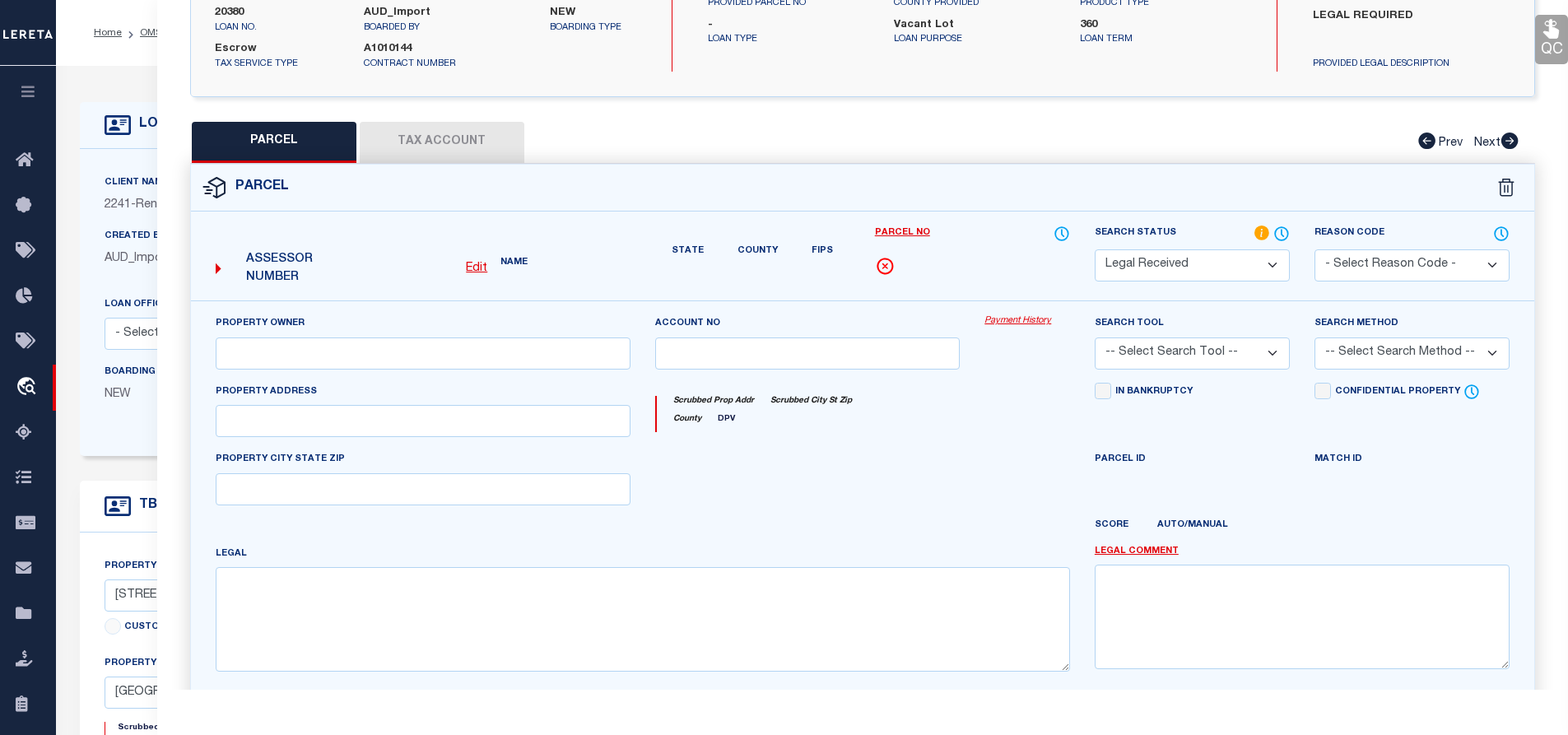
type textarea "HIGH GR PK LOT 240 ALL"
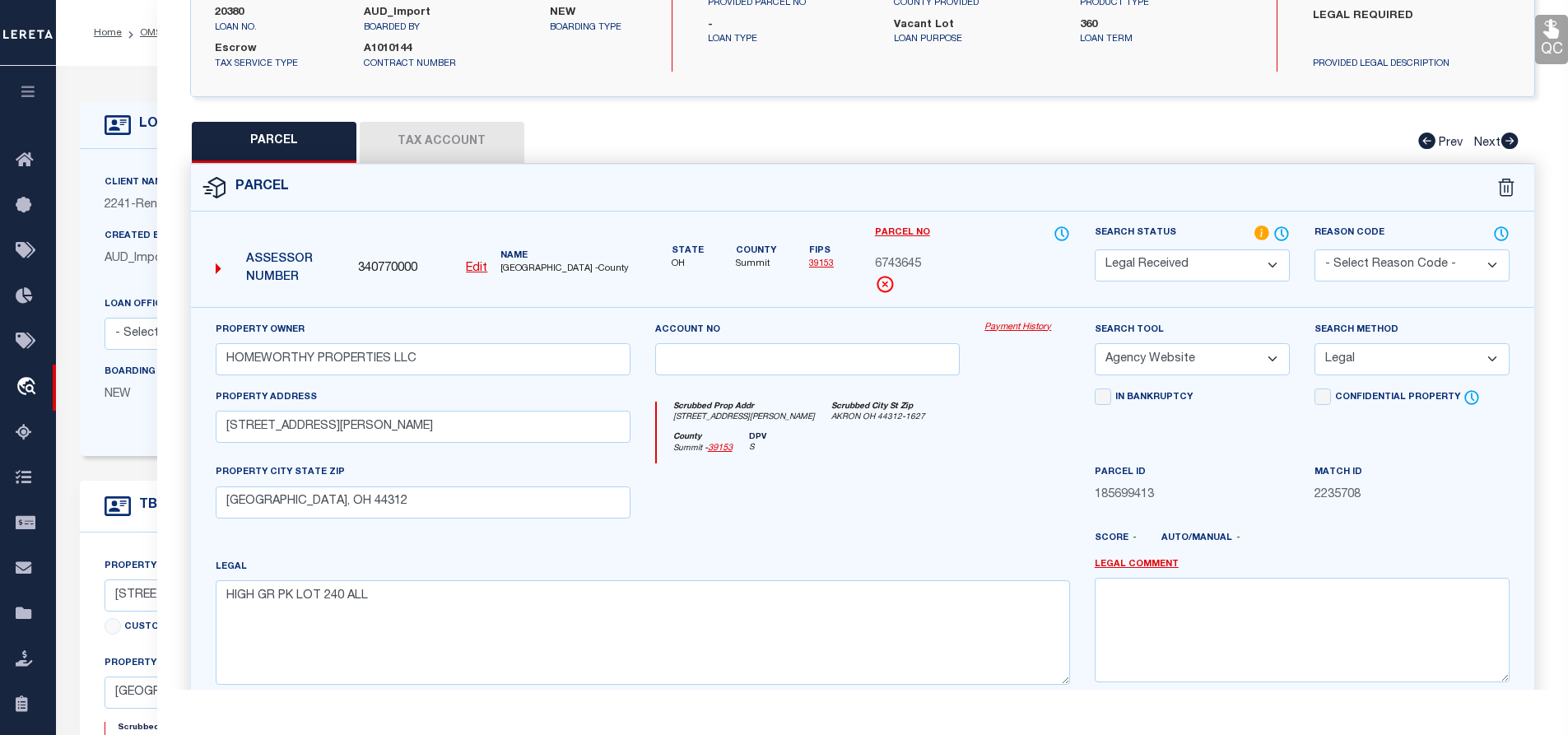
click at [427, 147] on button "Tax Account" at bounding box center [442, 142] width 164 height 41
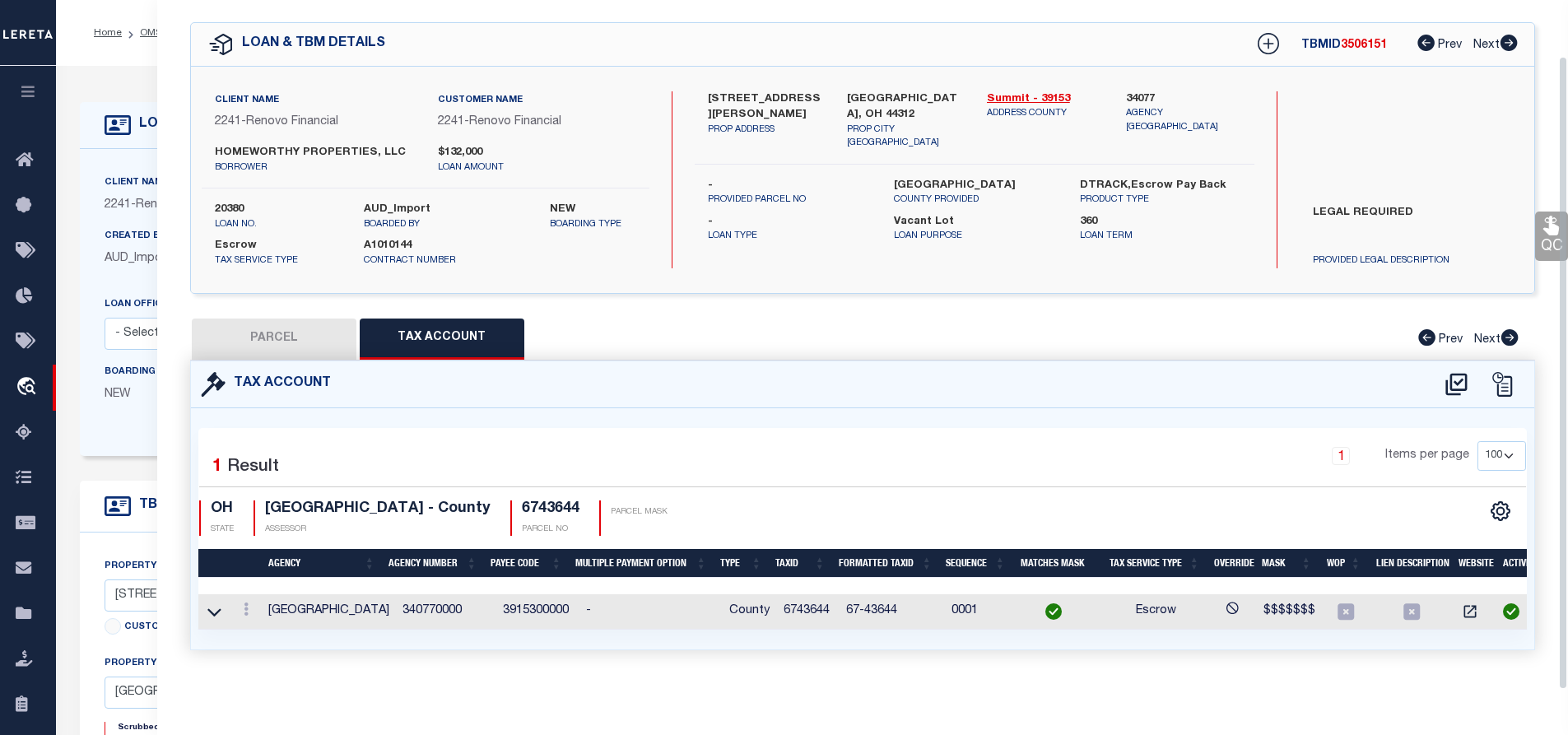
select select "100"
click at [244, 603] on icon at bounding box center [246, 609] width 5 height 13
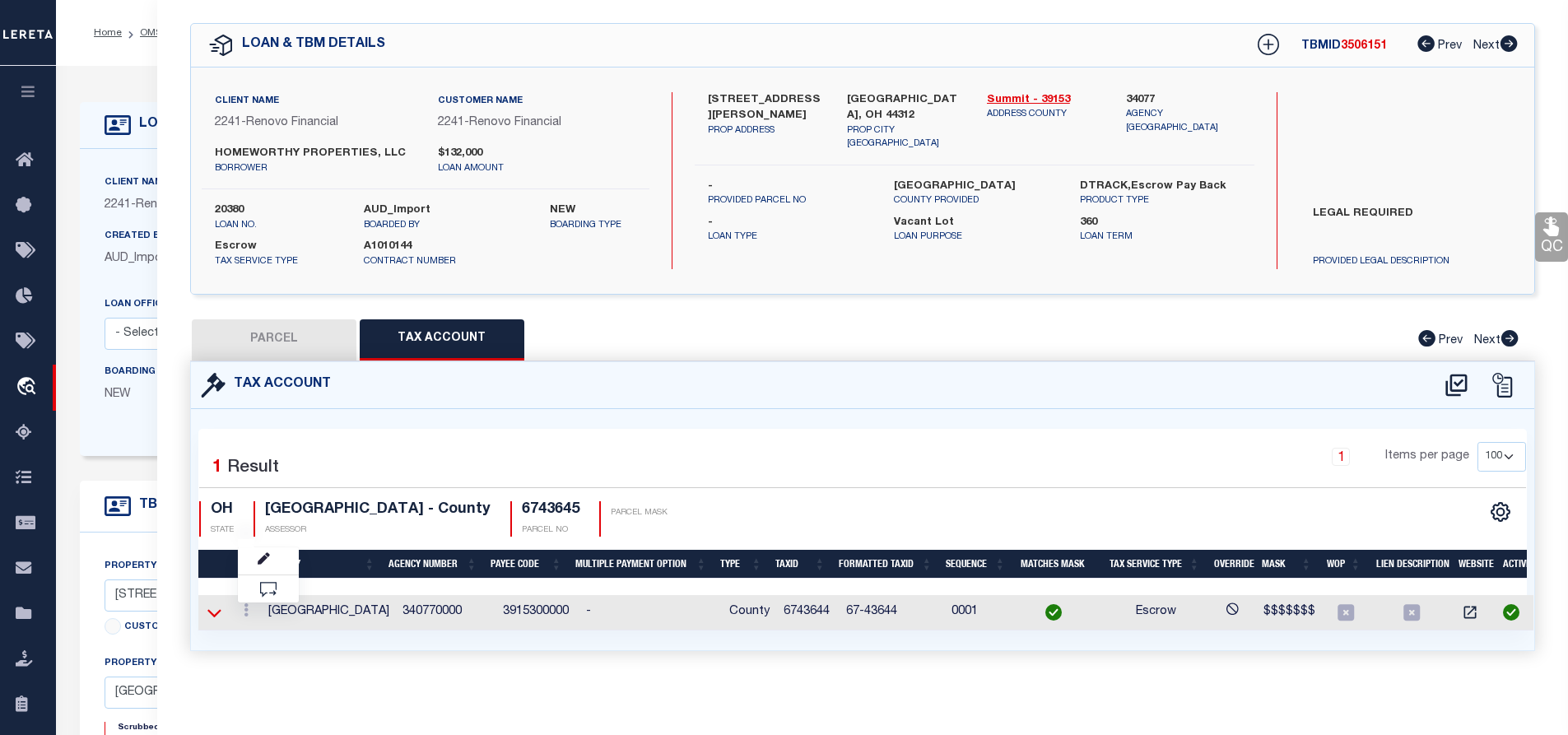
click at [215, 612] on icon at bounding box center [214, 612] width 14 height 17
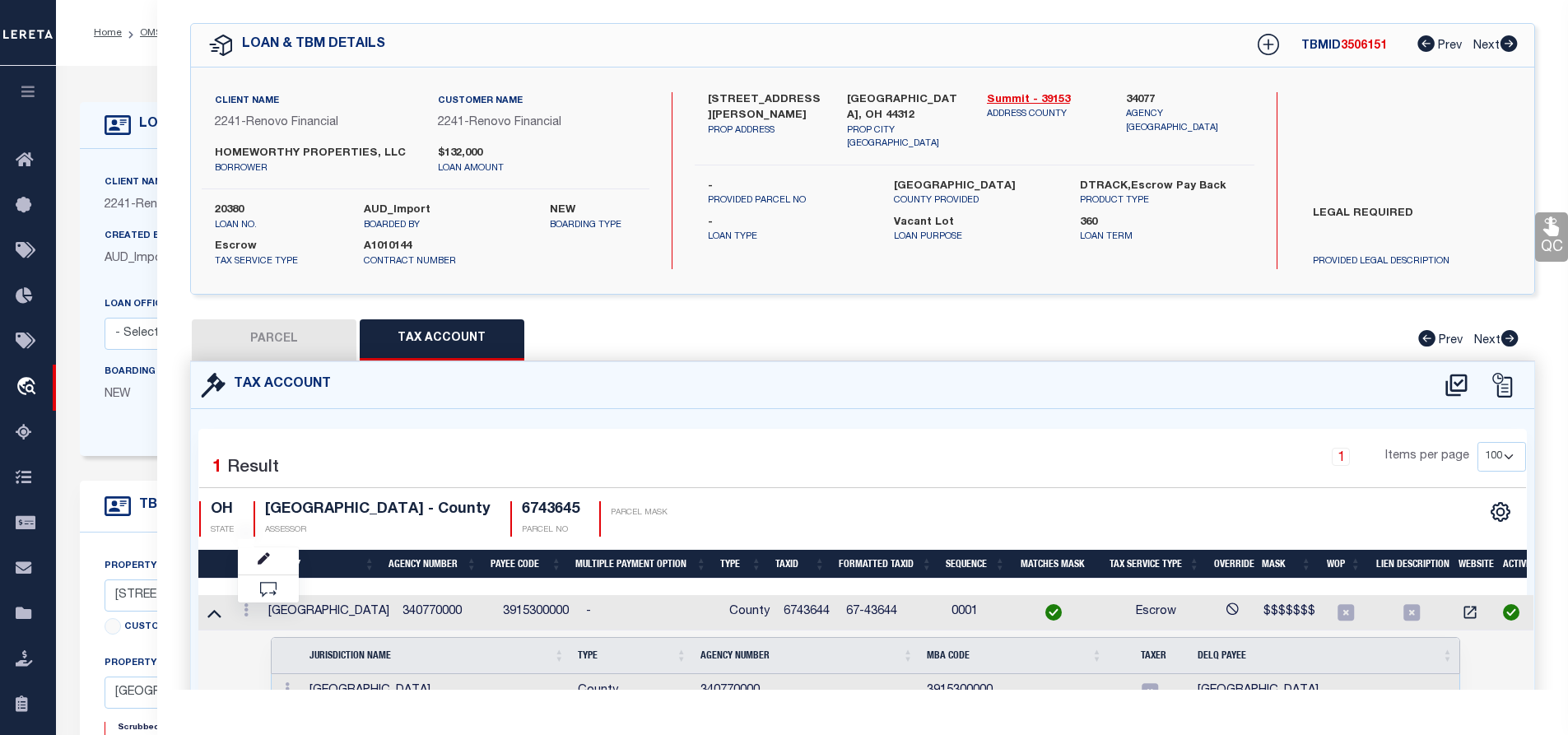
scroll to position [137, 0]
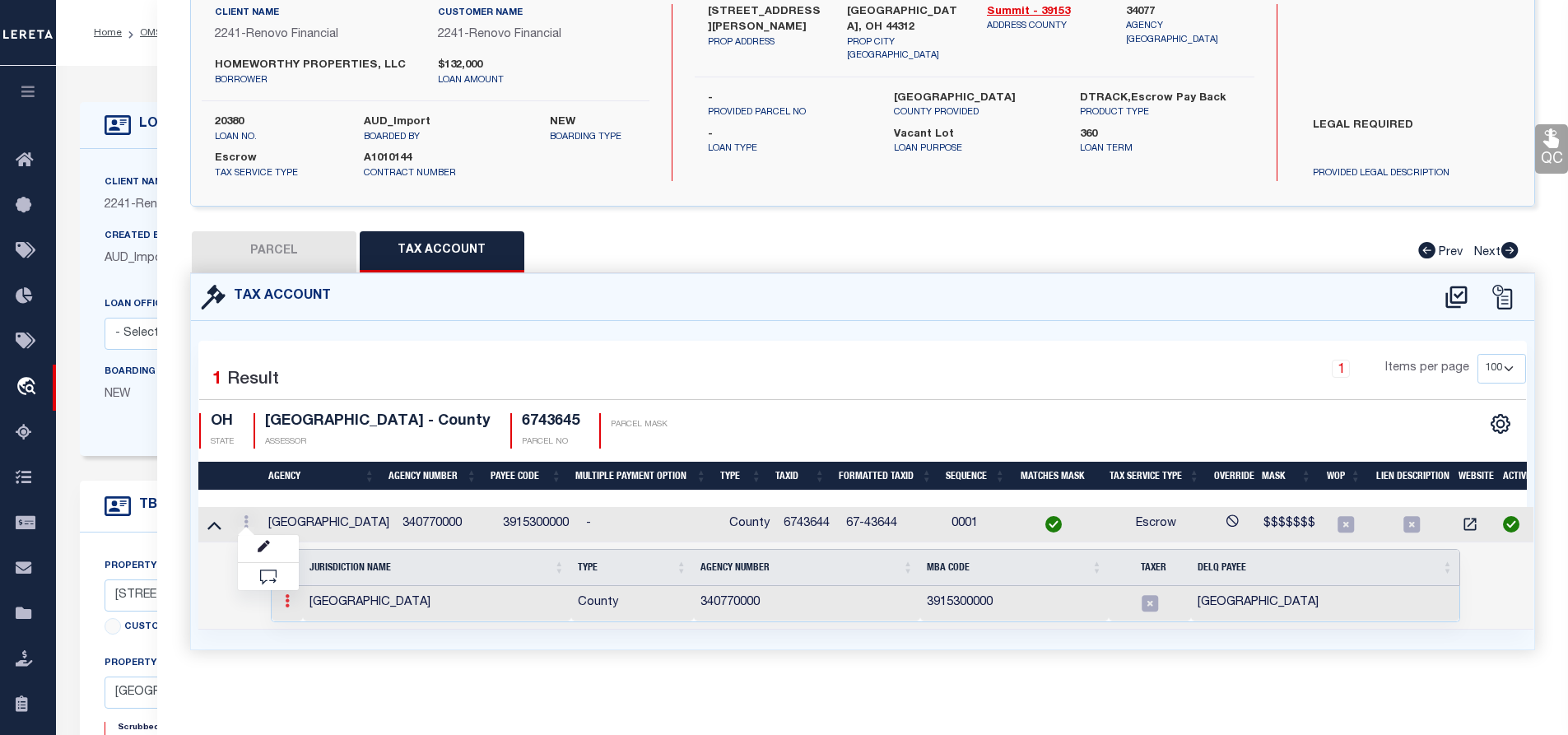
click at [286, 603] on icon at bounding box center [287, 601] width 5 height 13
click at [285, 602] on icon at bounding box center [287, 601] width 5 height 13
click at [308, 632] on img at bounding box center [307, 628] width 16 height 16
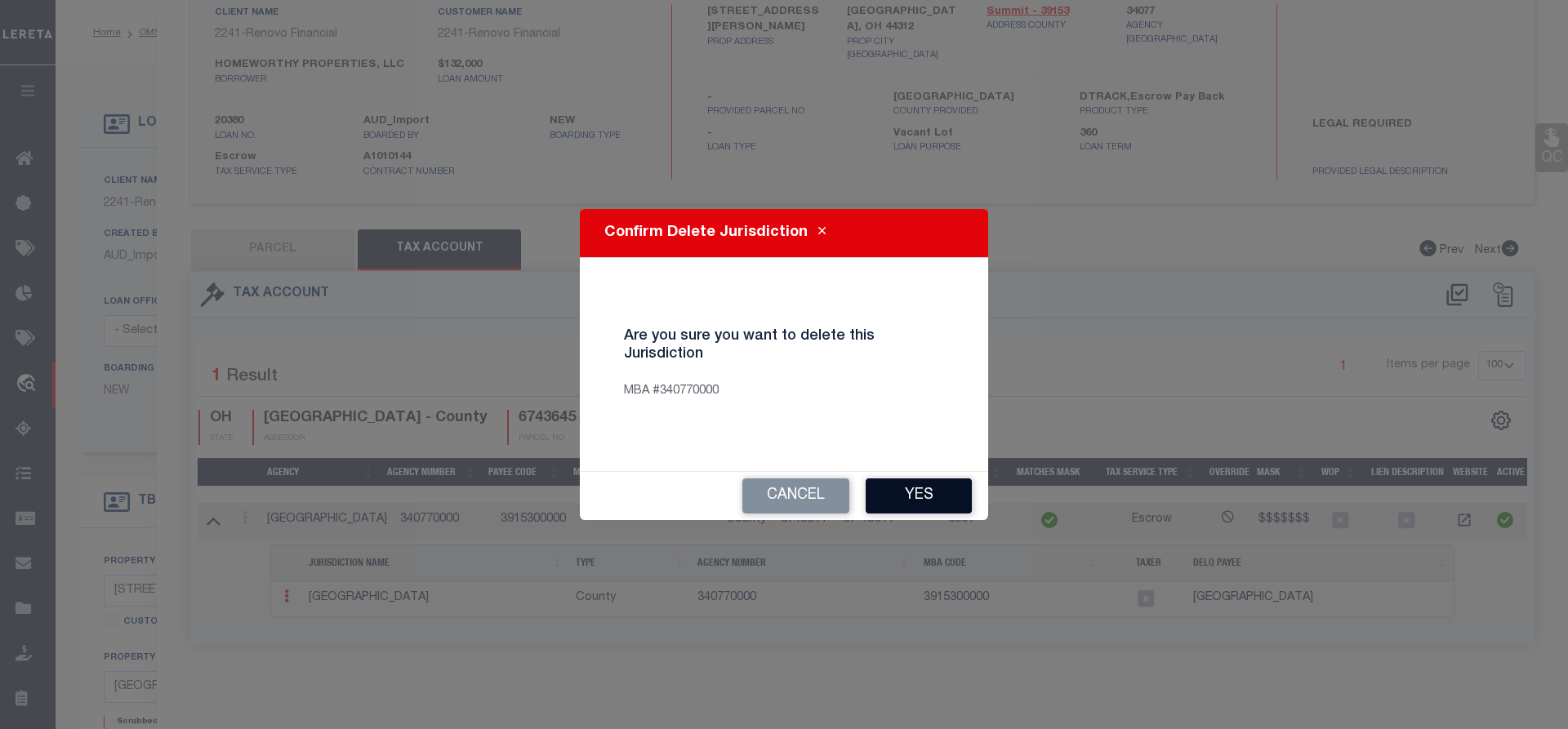
click at [925, 494] on button "Yes" at bounding box center [919, 496] width 106 height 35
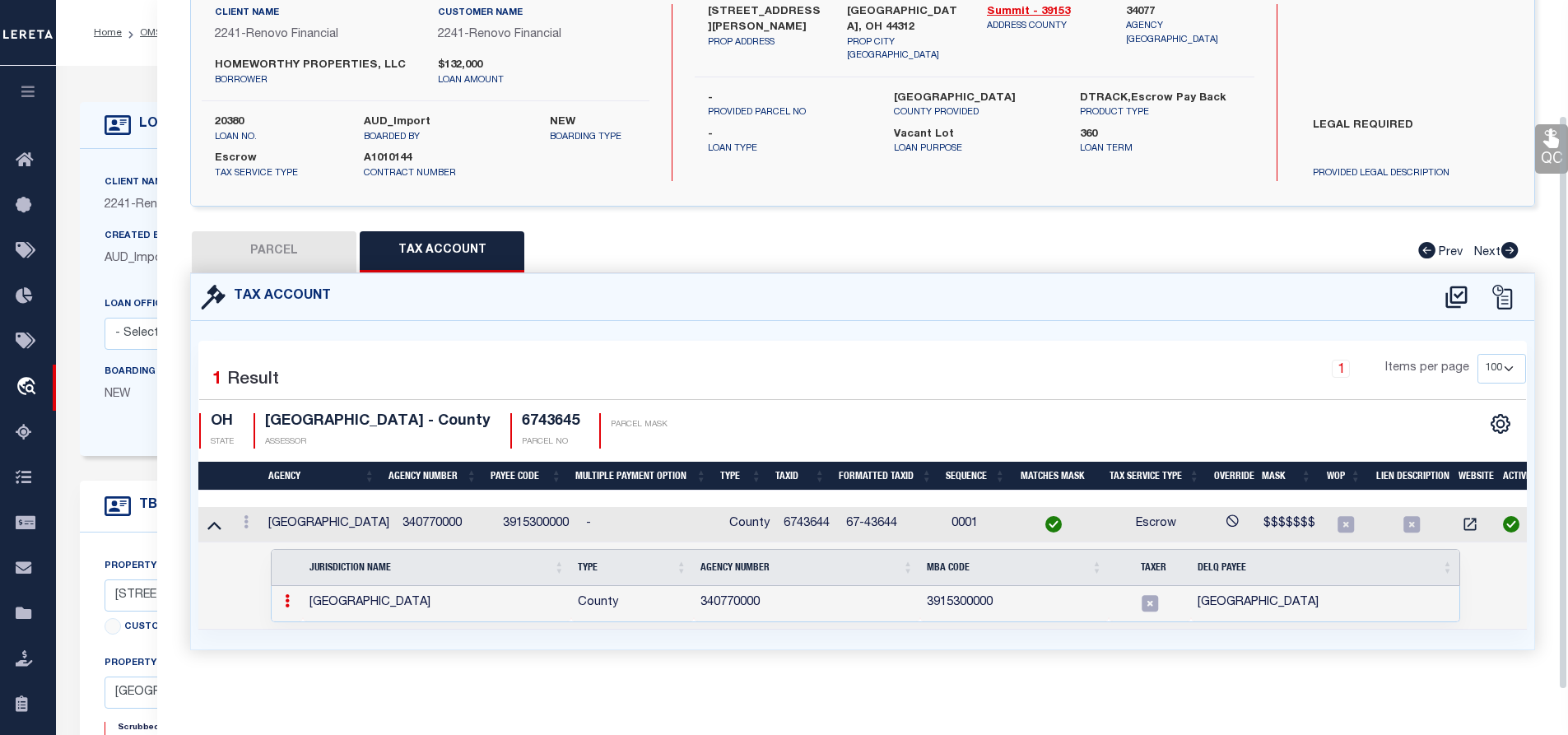
select select "100"
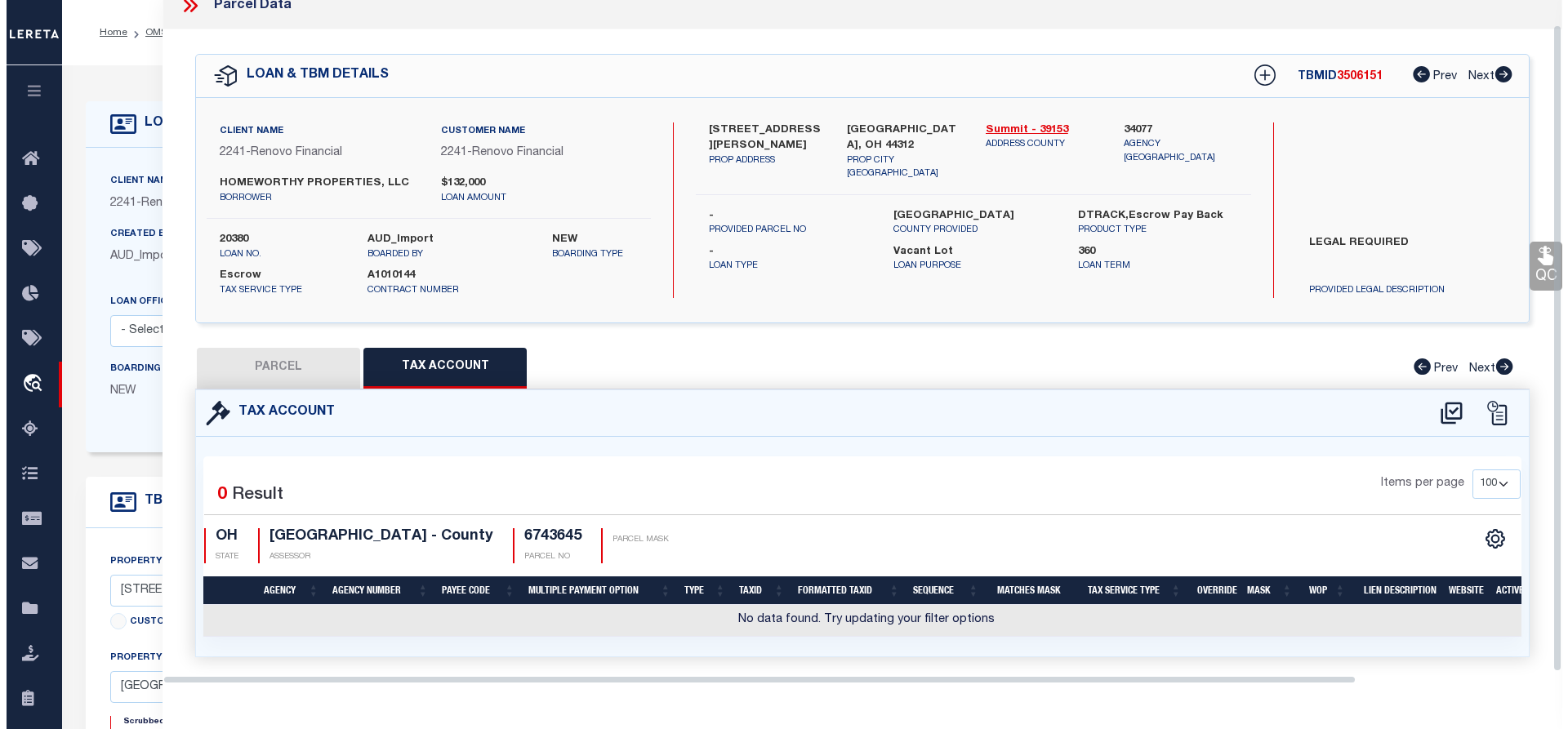
scroll to position [54, 0]
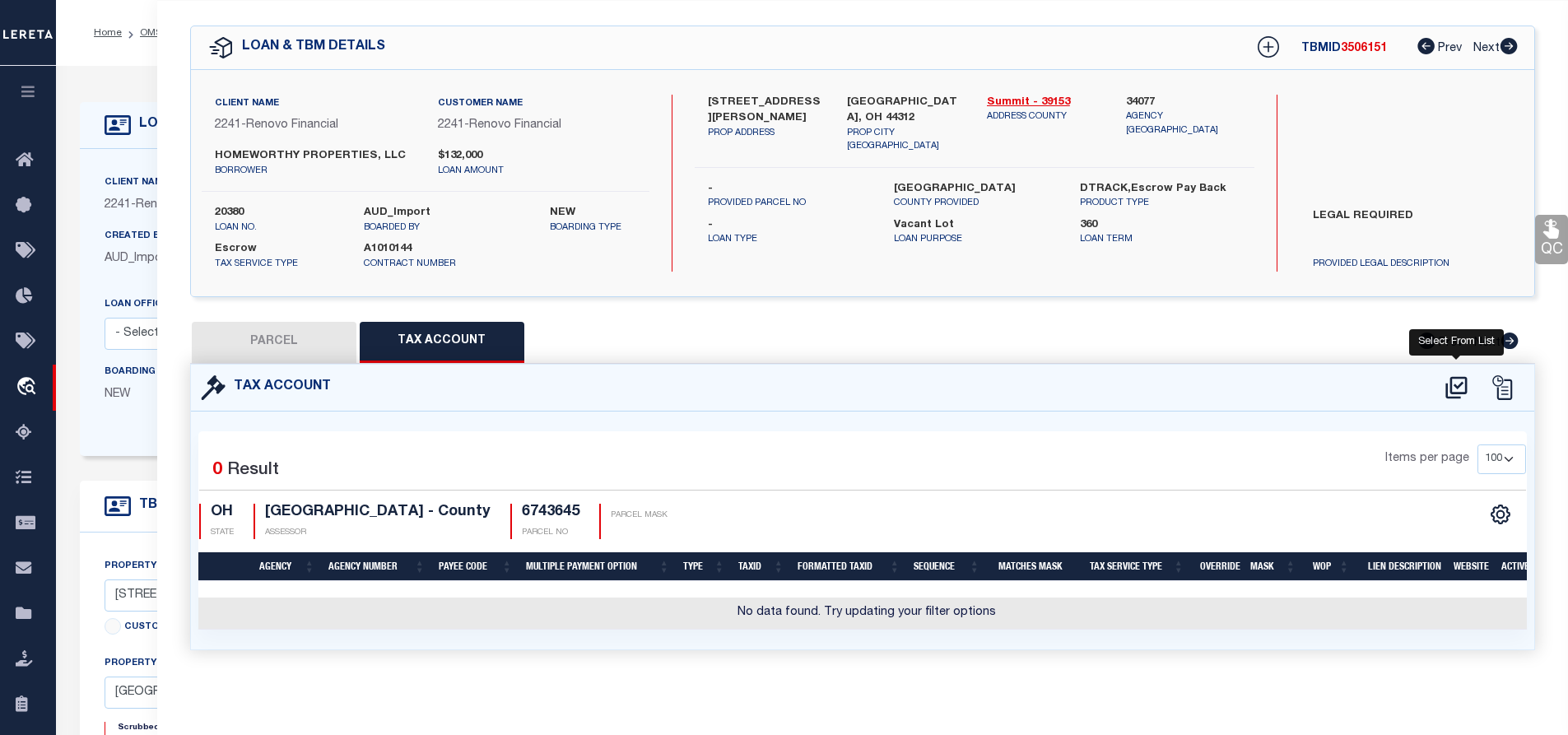
click at [1457, 378] on icon at bounding box center [1457, 388] width 27 height 27
select select "100"
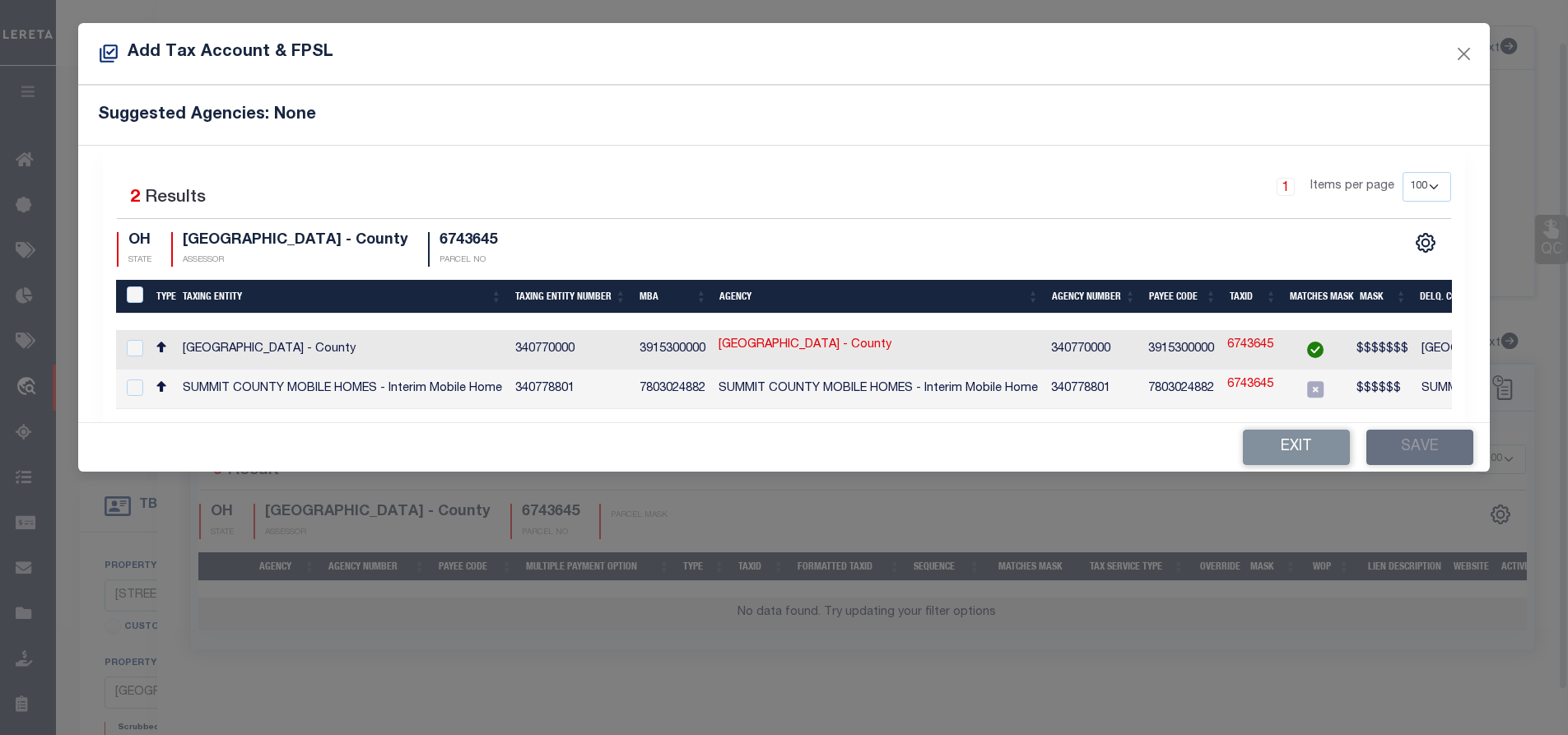
scroll to position [45, 0]
click at [132, 346] on input "checkbox" at bounding box center [136, 348] width 16 height 16
checkbox input "true"
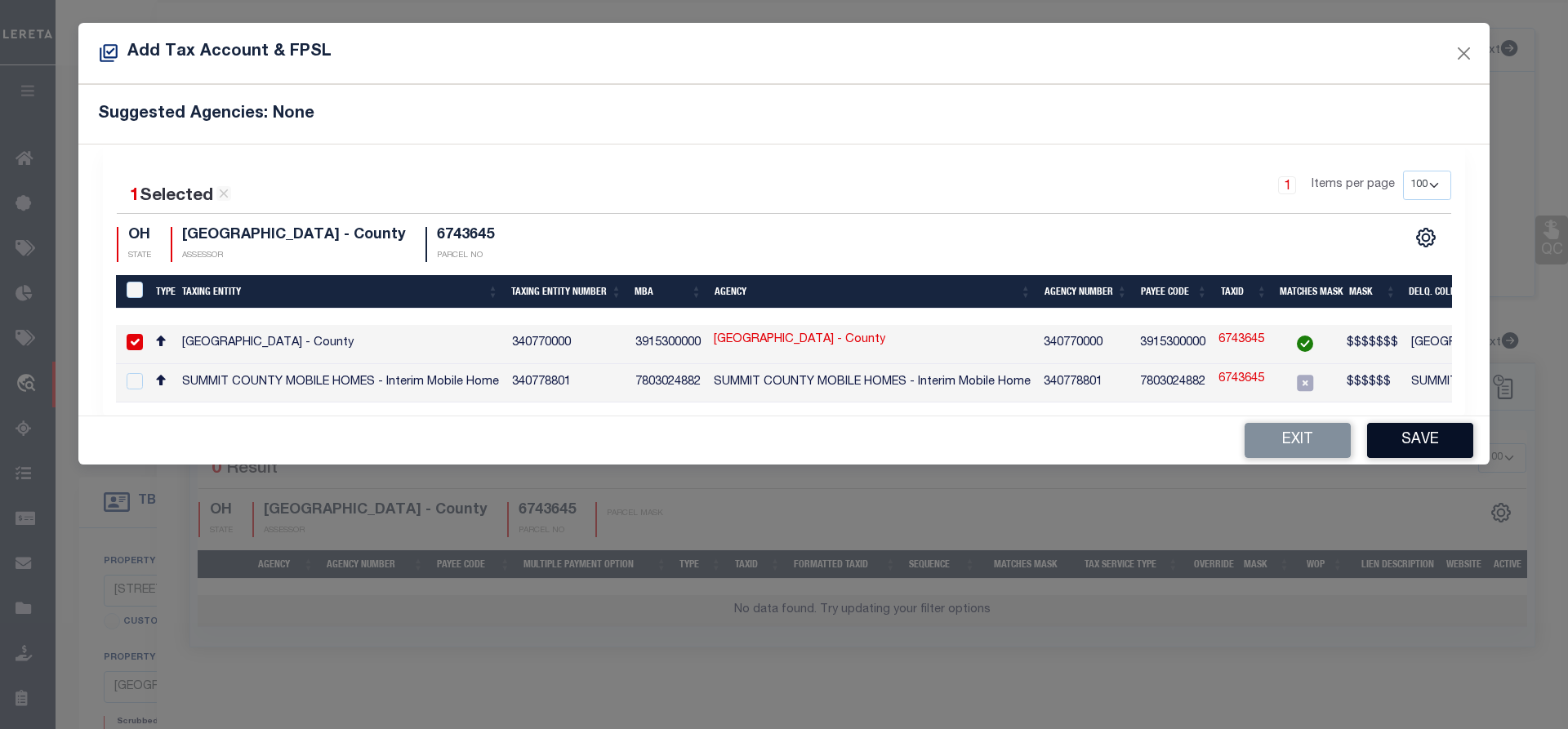
click at [1418, 452] on button "Save" at bounding box center [1420, 441] width 106 height 35
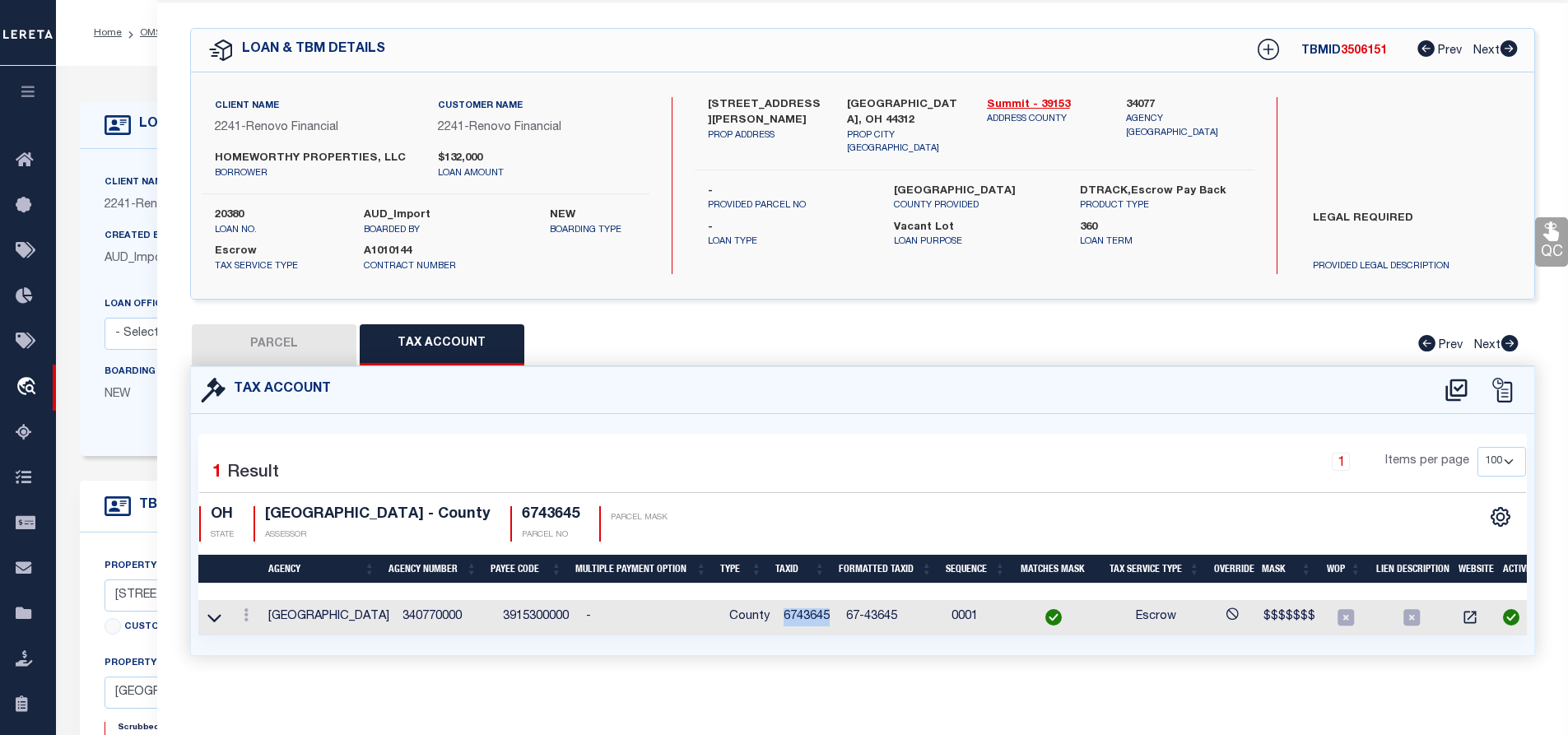
drag, startPoint x: 774, startPoint y: 613, endPoint x: 825, endPoint y: 614, distance: 51.0
click at [825, 614] on td "6743645" at bounding box center [808, 618] width 62 height 36
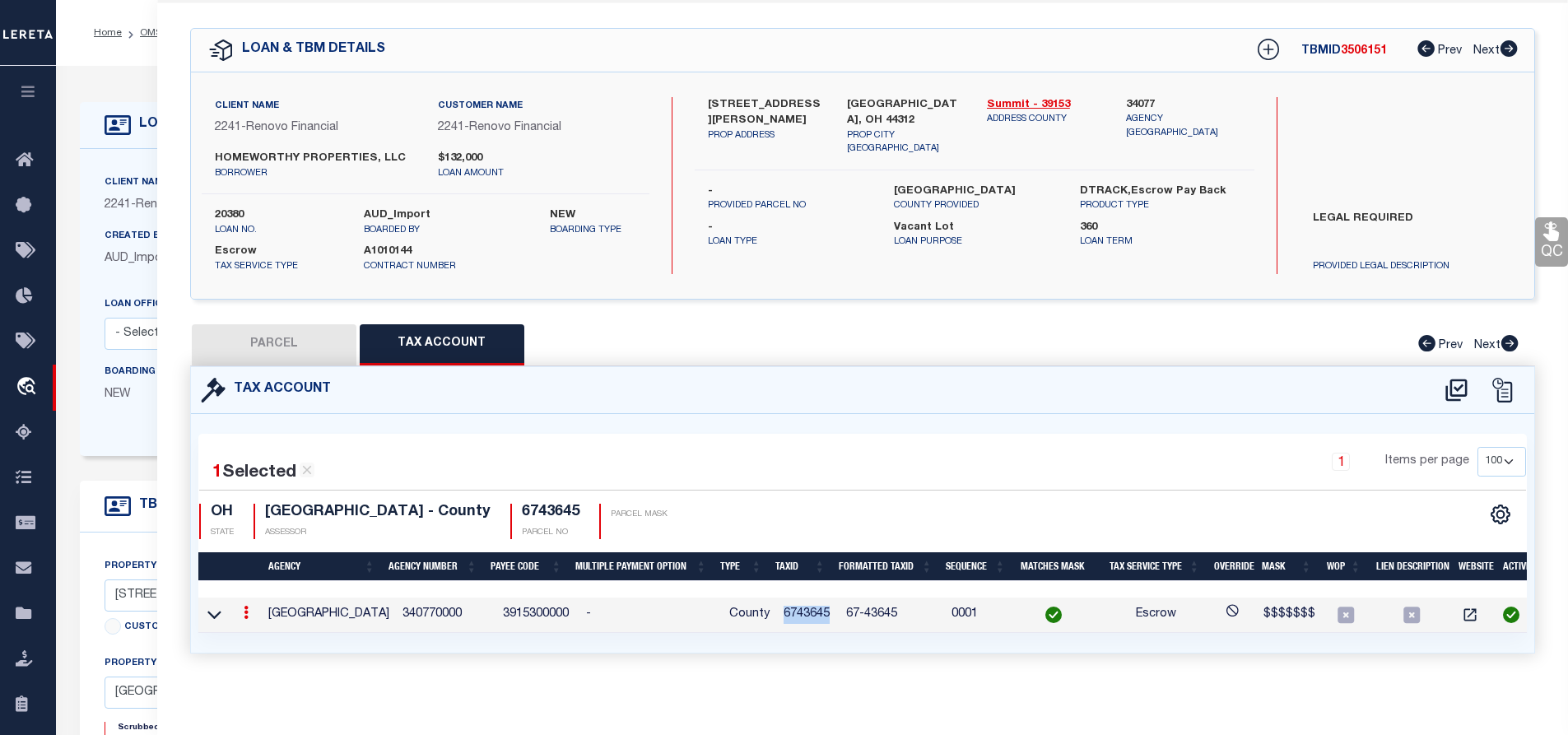
copy td "6743645"
click at [287, 346] on button "PARCEL" at bounding box center [274, 345] width 164 height 41
select select "AS"
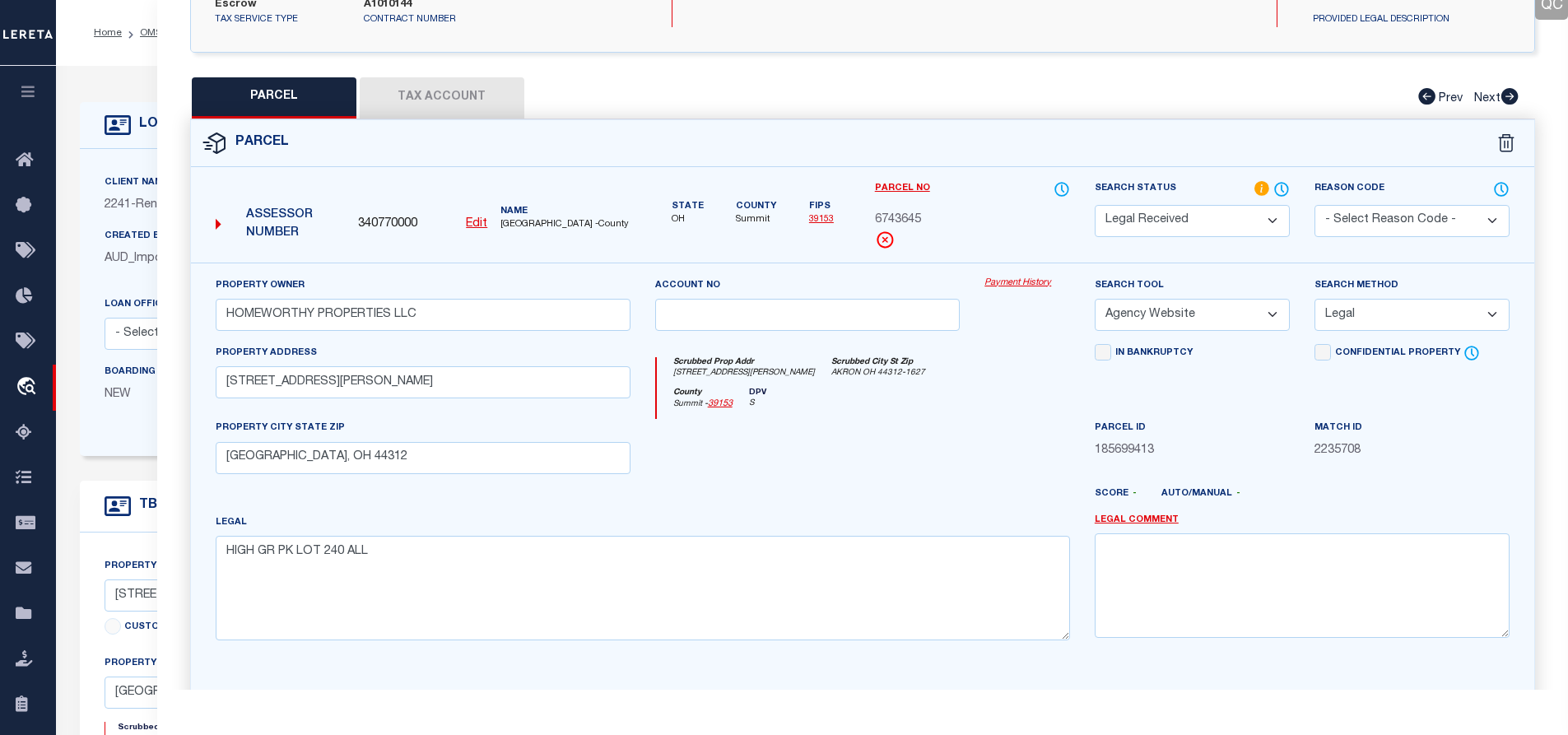
scroll to position [0, 0]
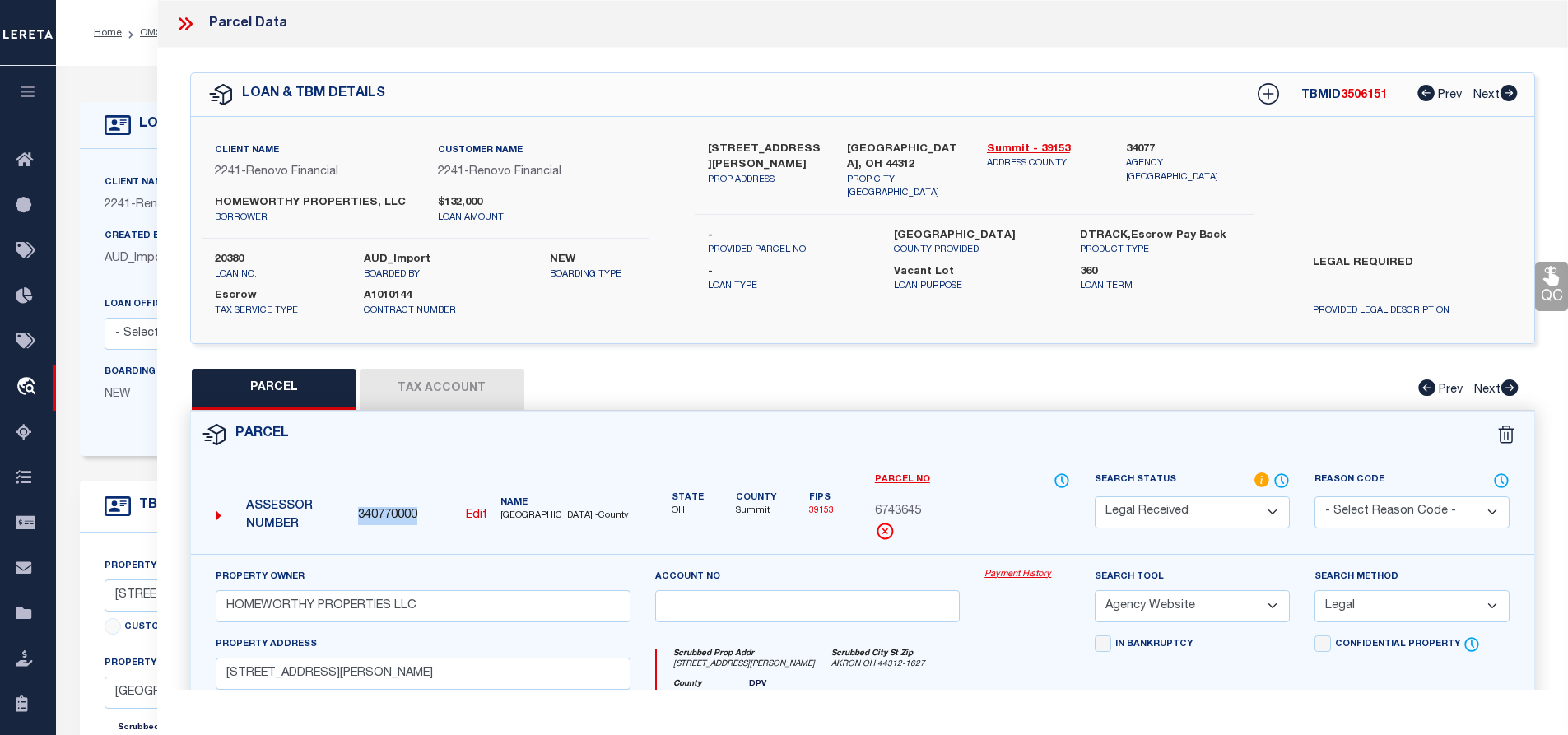
drag, startPoint x: 359, startPoint y: 513, endPoint x: 418, endPoint y: 513, distance: 59.0
click at [418, 513] on div "340770000 Edit" at bounding box center [422, 517] width 129 height 18
click at [1264, 95] on icon at bounding box center [1267, 93] width 21 height 21
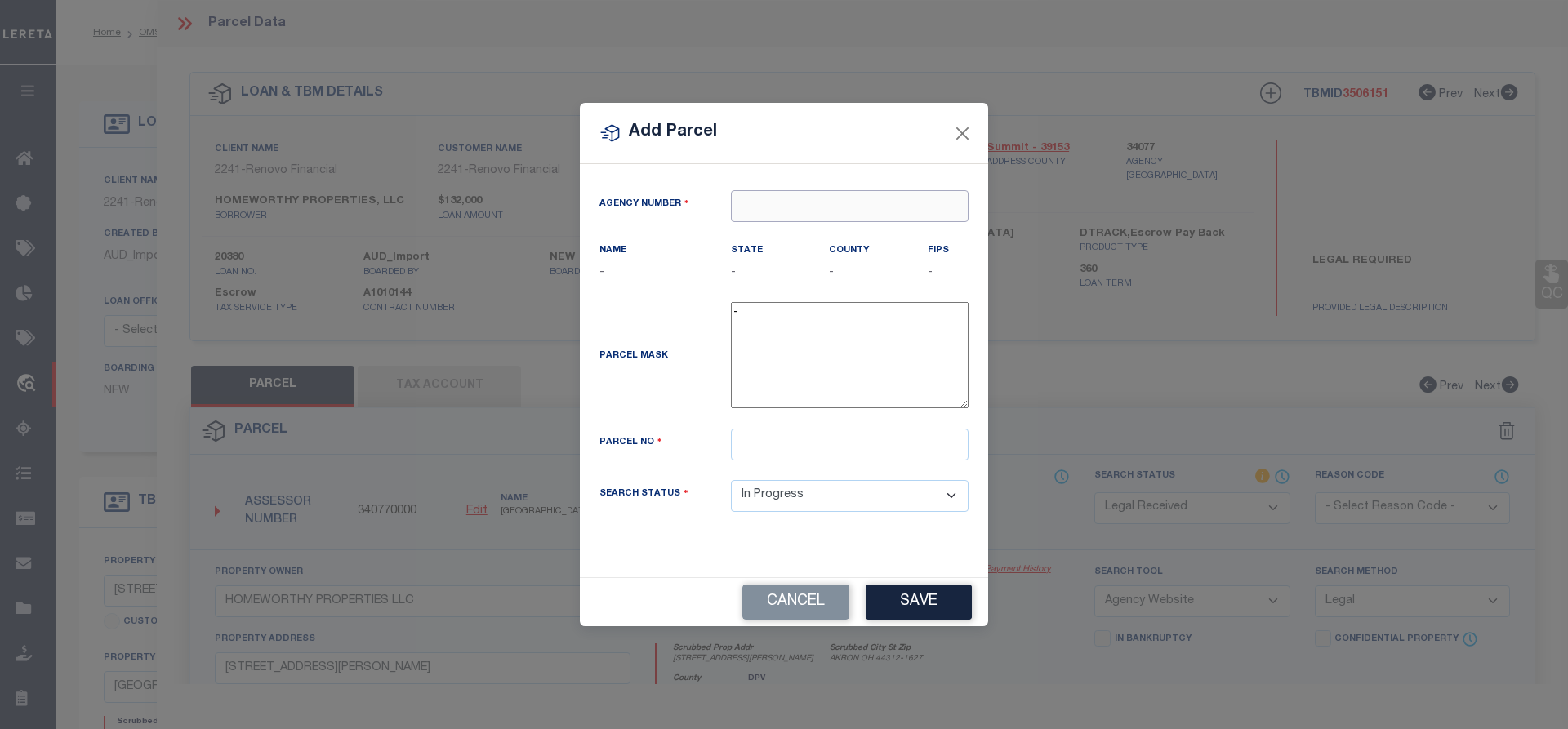
click at [762, 209] on input "text" at bounding box center [850, 206] width 238 height 32
paste input "340770000"
click at [872, 239] on div "340770000 : [GEOGRAPHIC_DATA]" at bounding box center [850, 247] width 236 height 46
click at [760, 440] on input "text" at bounding box center [850, 444] width 238 height 32
paste input "6743644"
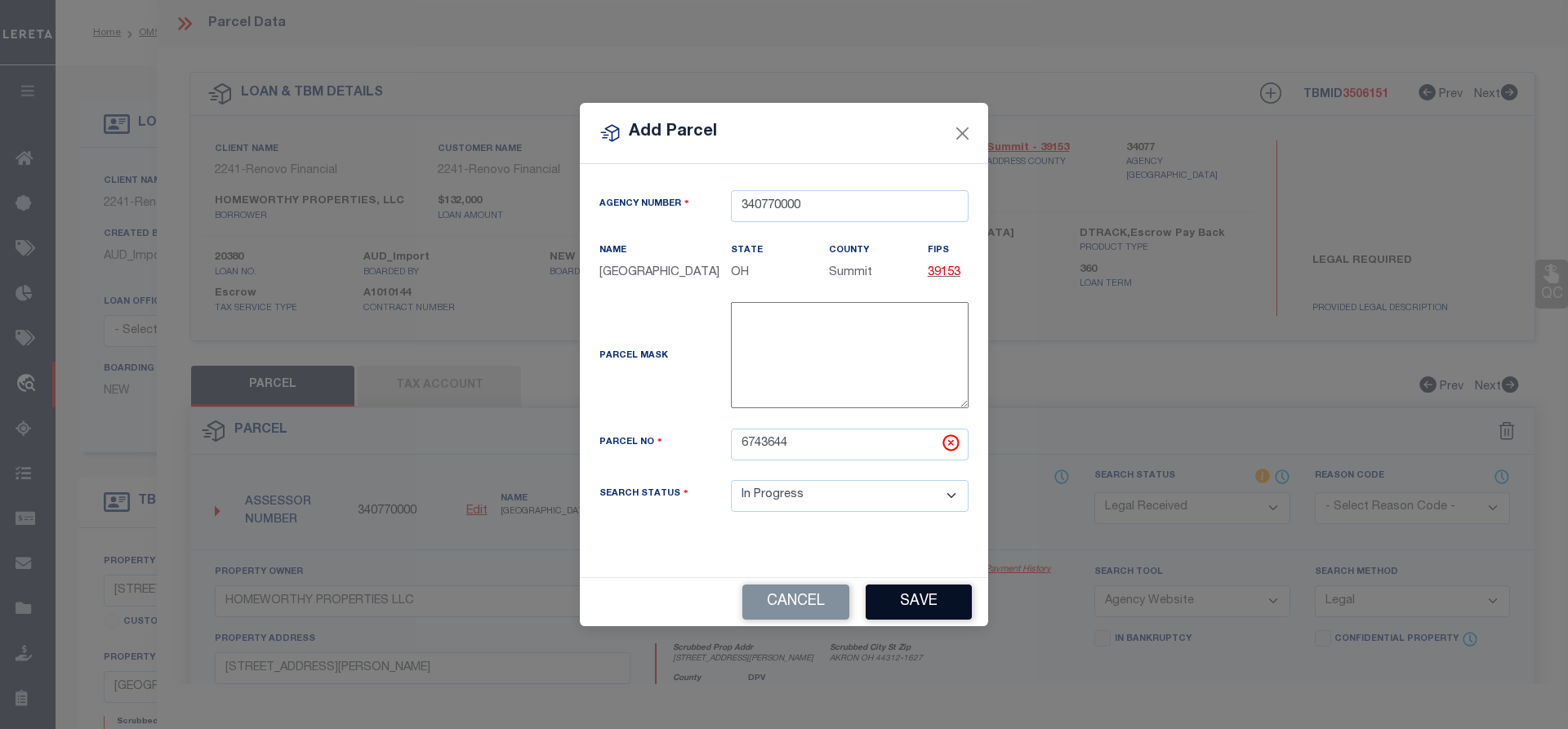
click at [920, 601] on button "Save" at bounding box center [919, 602] width 106 height 35
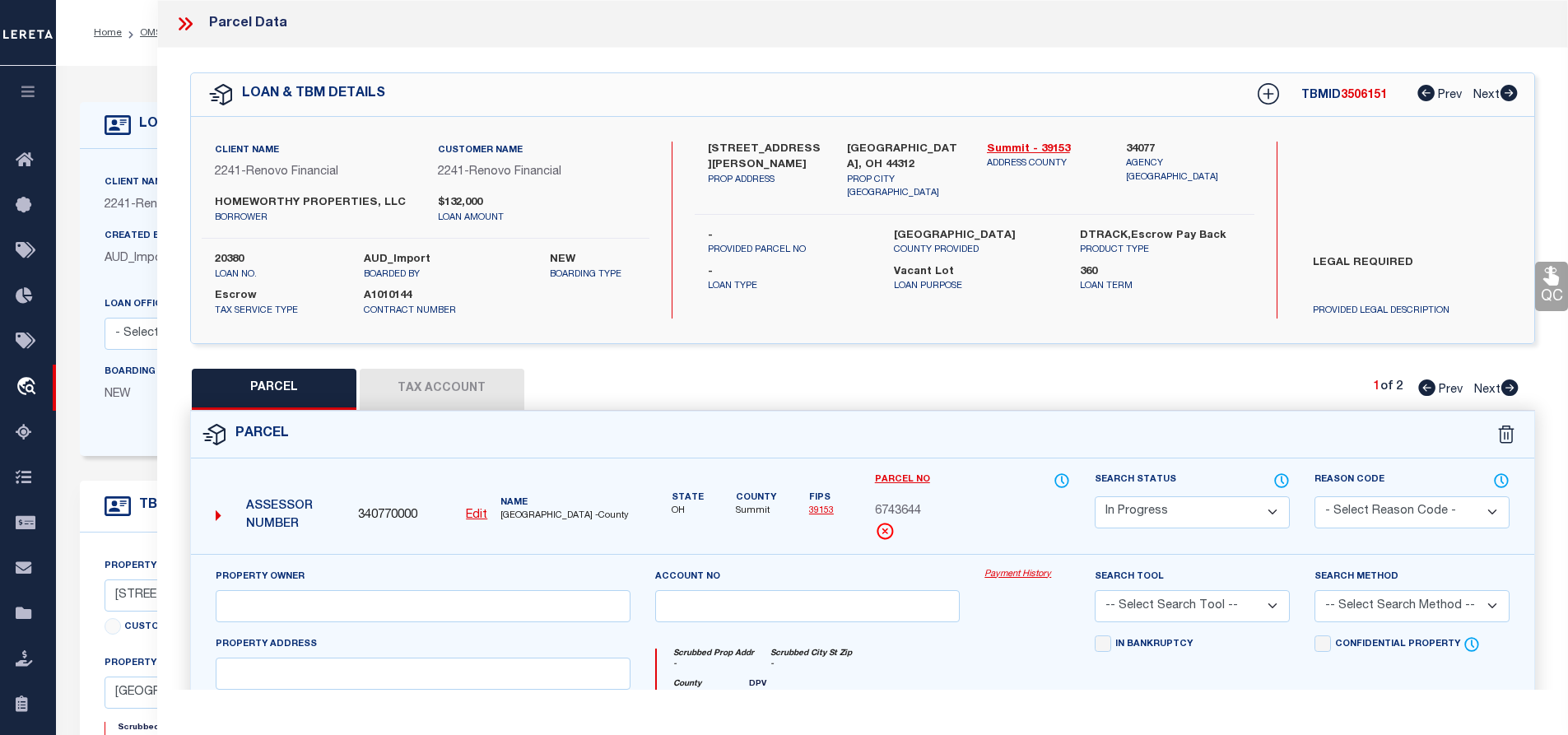
scroll to position [247, 0]
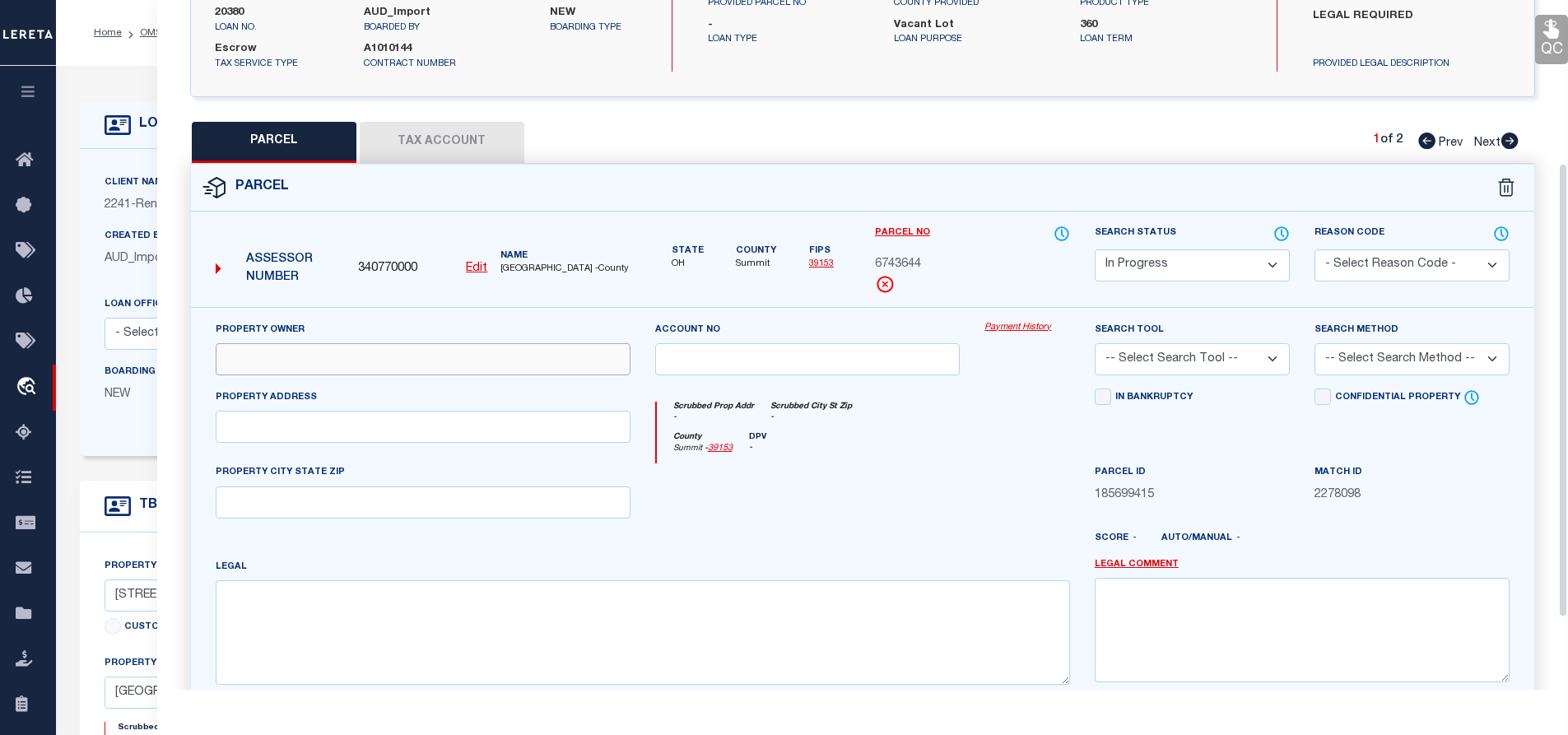
click at [265, 367] on input "text" at bounding box center [423, 359] width 415 height 32
paste input "HOMEWORTHY PROPERTIES LLC"
click at [381, 304] on div "Assessor Number 340770000 Edit Name [GEOGRAPHIC_DATA] -County" at bounding box center [422, 266] width 440 height 82
click at [318, 429] on input "text" at bounding box center [423, 426] width 415 height 32
paste input "[STREET_ADDRESS][PERSON_NAME]"
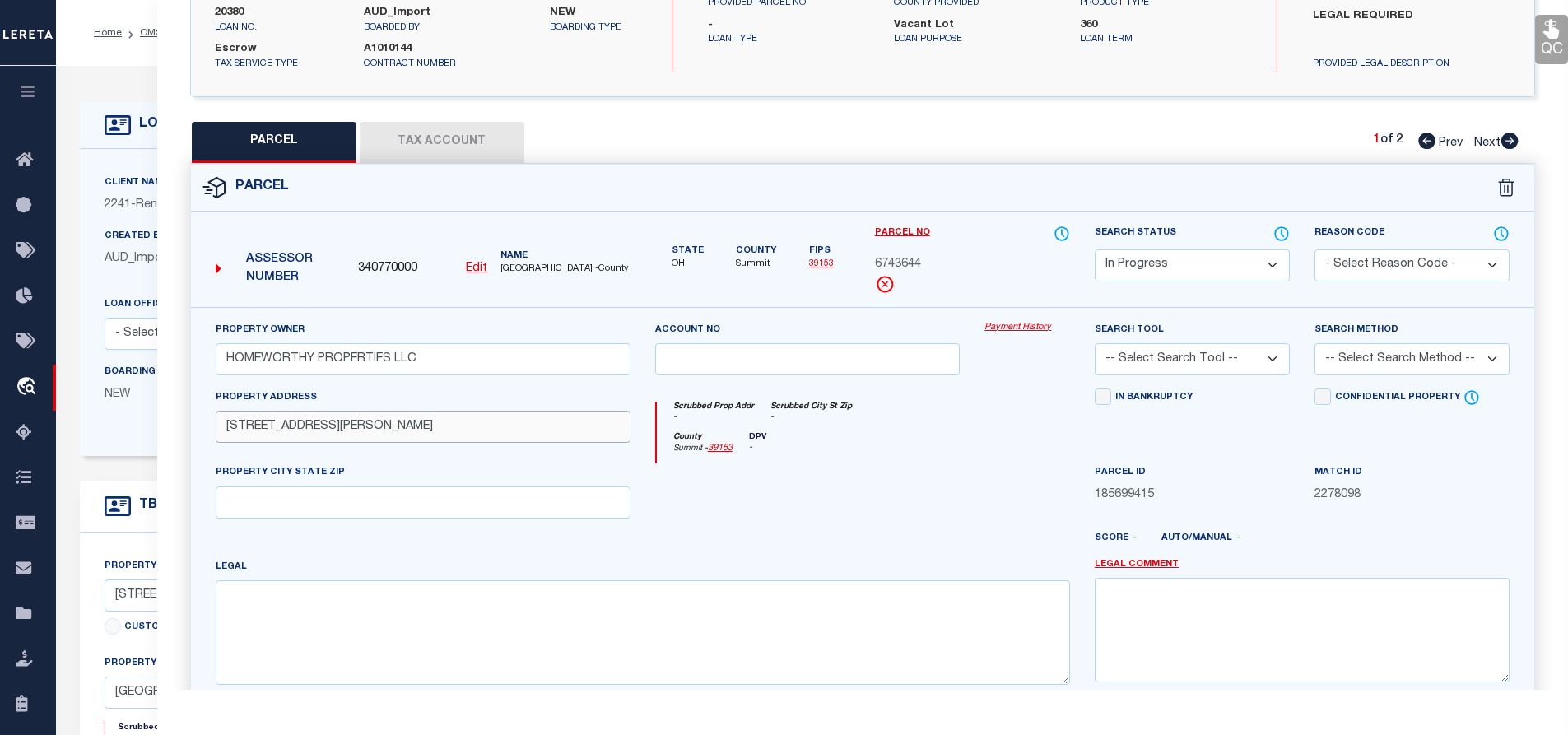
scroll to position [0, 0]
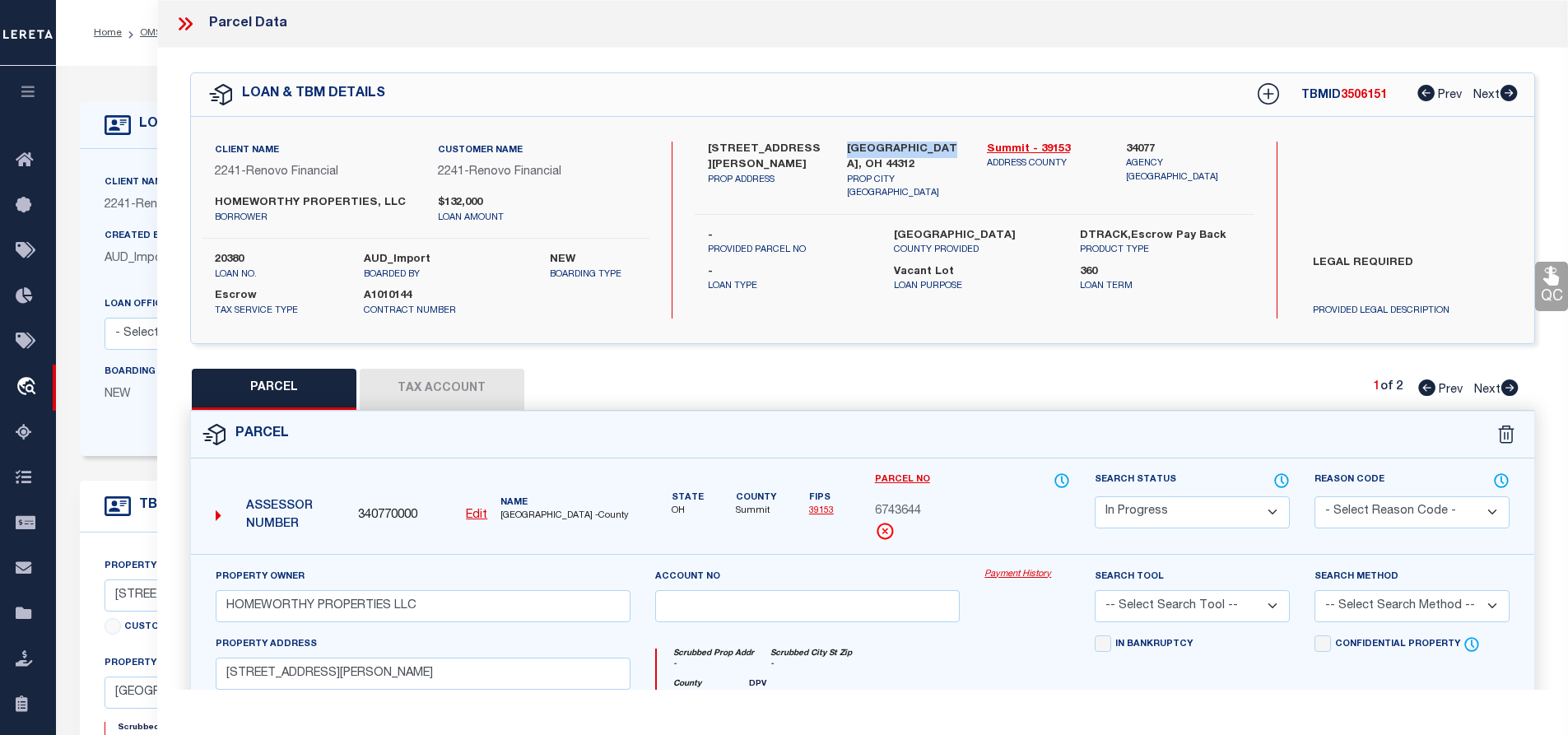
drag, startPoint x: 849, startPoint y: 148, endPoint x: 940, endPoint y: 149, distance: 91.0
click at [940, 149] on label "[GEOGRAPHIC_DATA], OH 44312" at bounding box center [905, 157] width 115 height 32
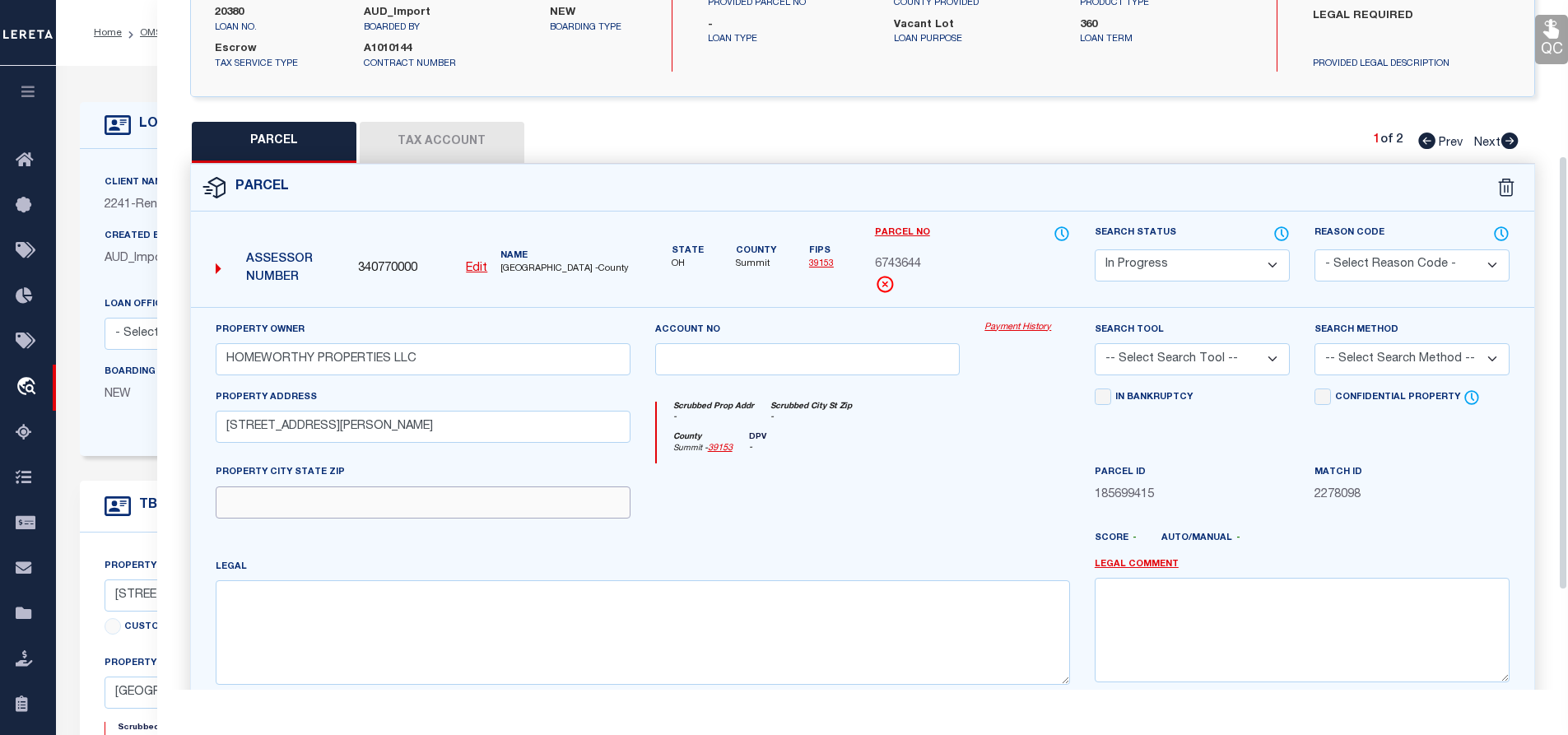
click at [303, 518] on input "text" at bounding box center [423, 502] width 415 height 32
paste input "[GEOGRAPHIC_DATA], OH 44312"
click at [309, 604] on textarea at bounding box center [642, 632] width 854 height 103
paste textarea "HIGH GR PK LOT [STREET_ADDRESS][PERSON_NAME]"
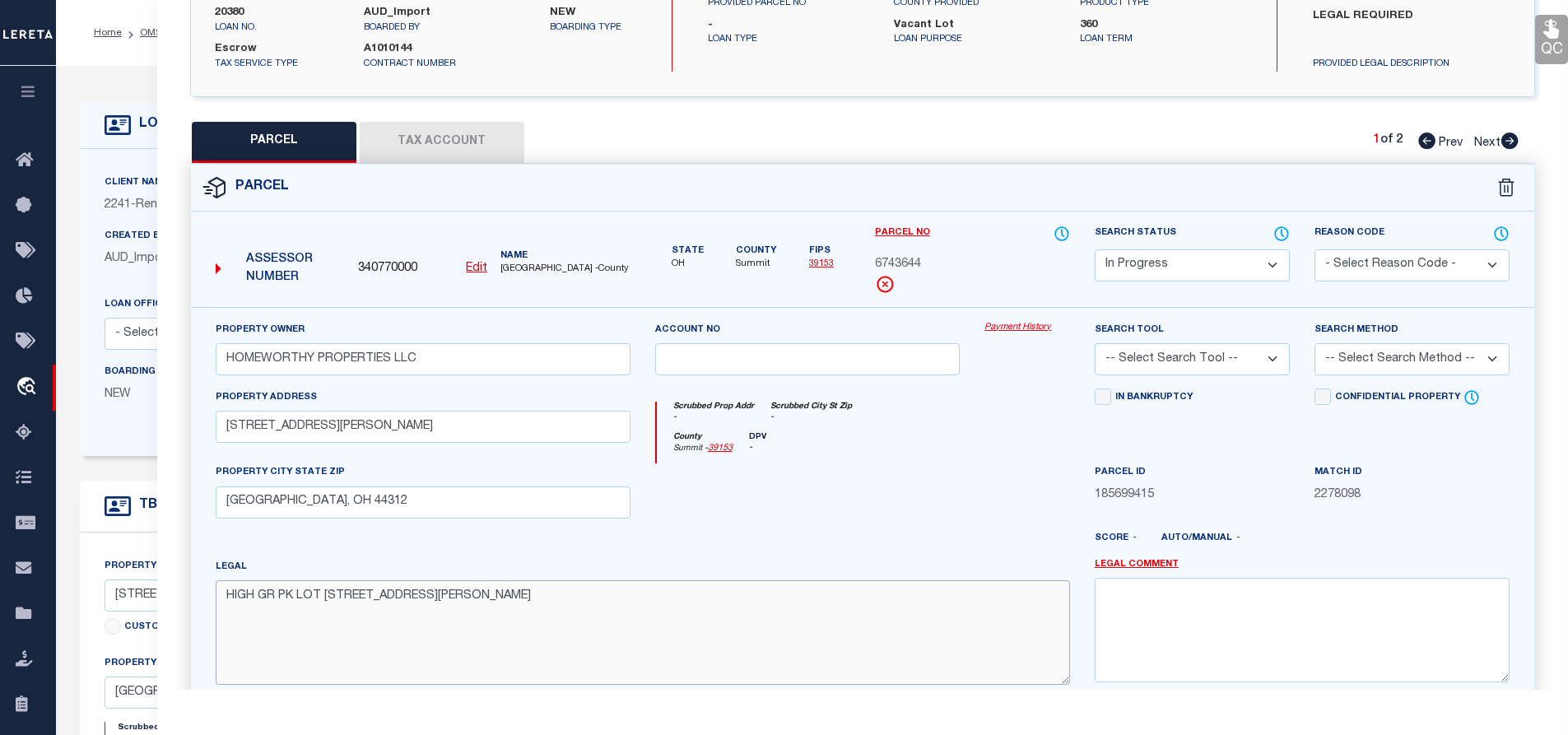
click at [337, 659] on textarea "HIGH GR PK LOT [STREET_ADDRESS][PERSON_NAME]" at bounding box center [642, 632] width 854 height 103
click at [1282, 625] on textarea at bounding box center [1302, 629] width 415 height 103
click at [1168, 362] on select "-- Select Search Tool -- 3rd Party Website Agency File Agency Website ATLS CNV-…" at bounding box center [1192, 359] width 195 height 32
click at [1095, 344] on select "-- Select Search Tool -- 3rd Party Website Agency File Agency Website ATLS CNV-…" at bounding box center [1192, 359] width 195 height 32
click at [1411, 366] on select "-- Select Search Method -- Property Address Legal Liability Info Provided" at bounding box center [1411, 359] width 195 height 32
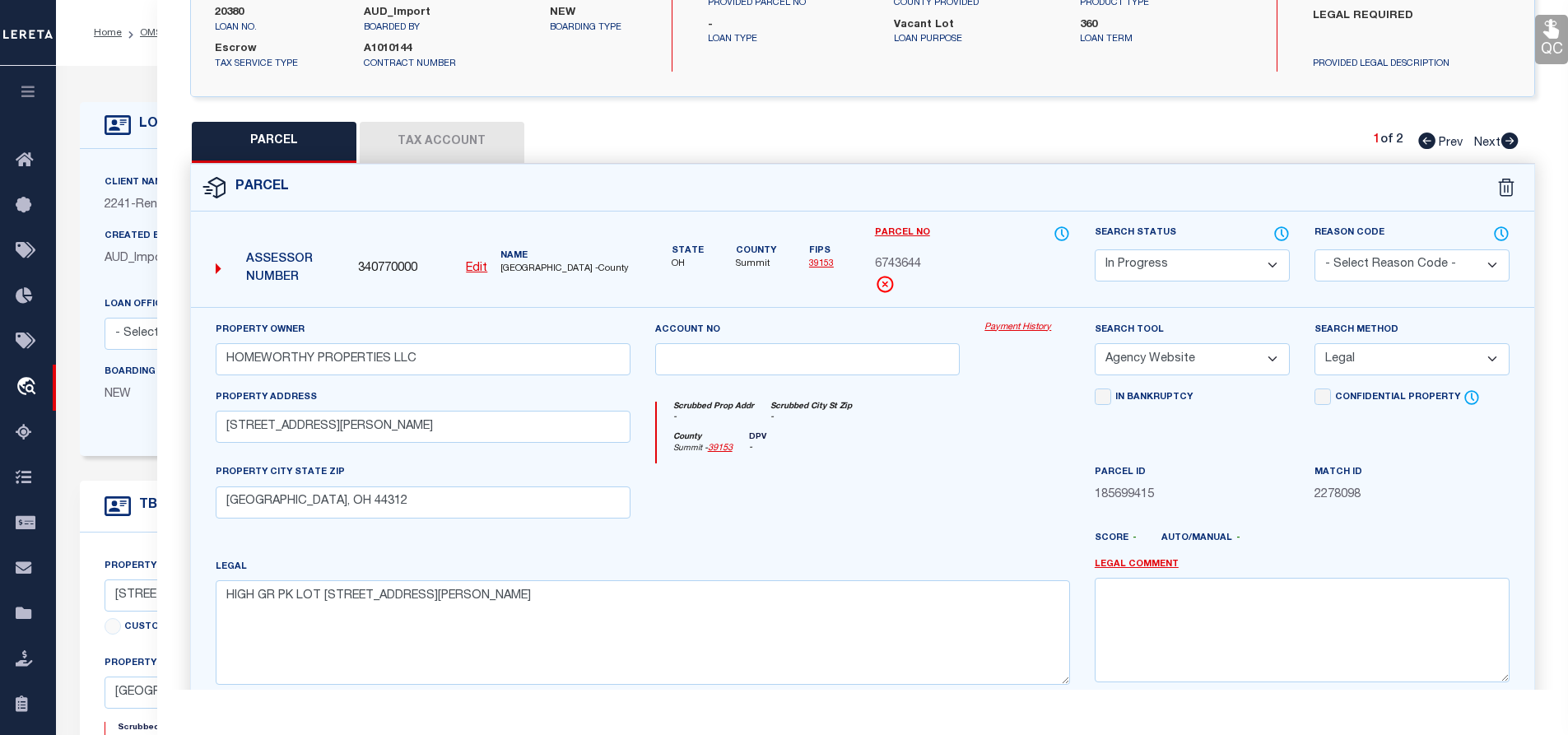
click at [1314, 344] on select "-- Select Search Method -- Property Address Legal Liability Info Provided" at bounding box center [1411, 359] width 195 height 32
click at [1236, 437] on div "In Bankruptcy" at bounding box center [1192, 426] width 219 height 76
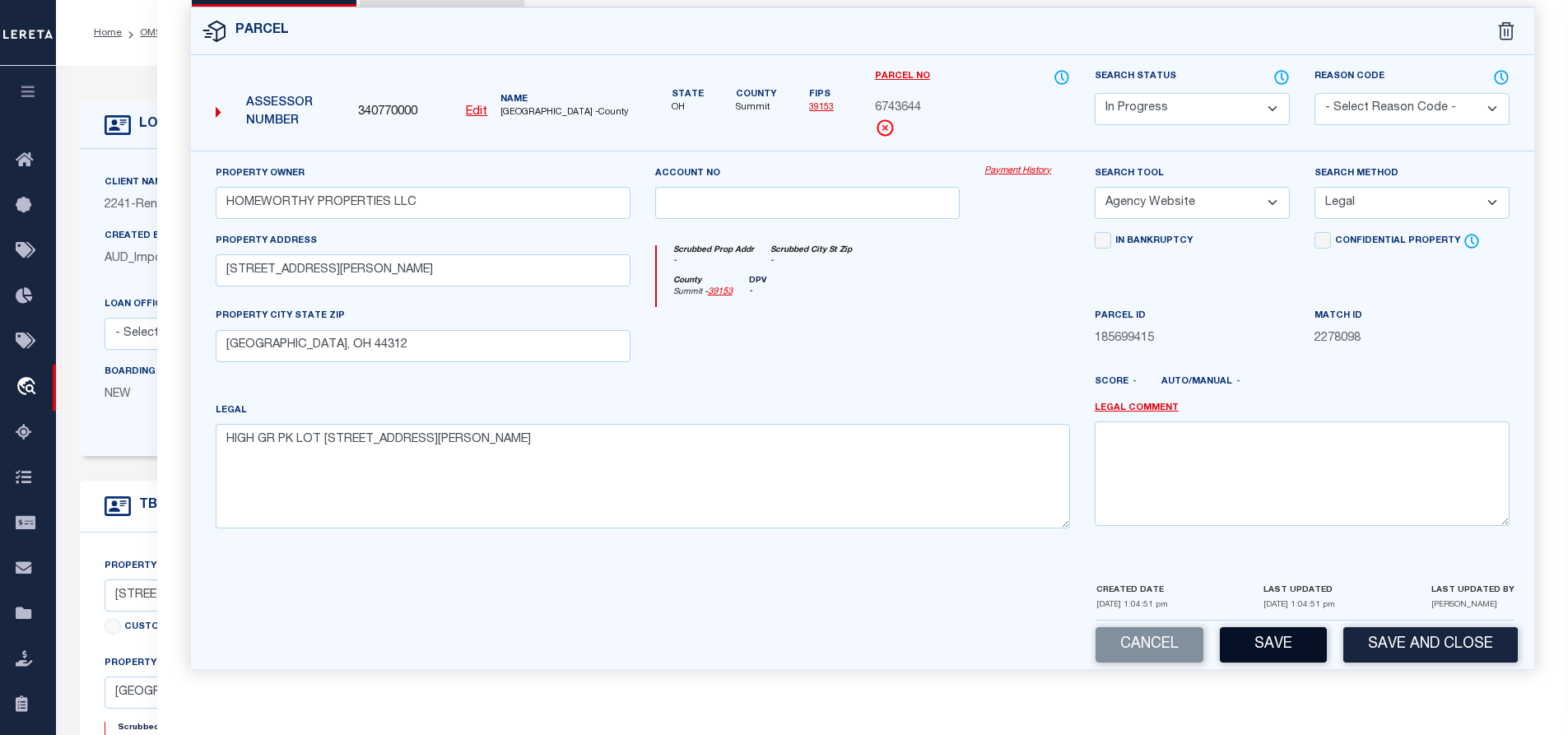
click at [1265, 643] on button "Save" at bounding box center [1273, 644] width 107 height 36
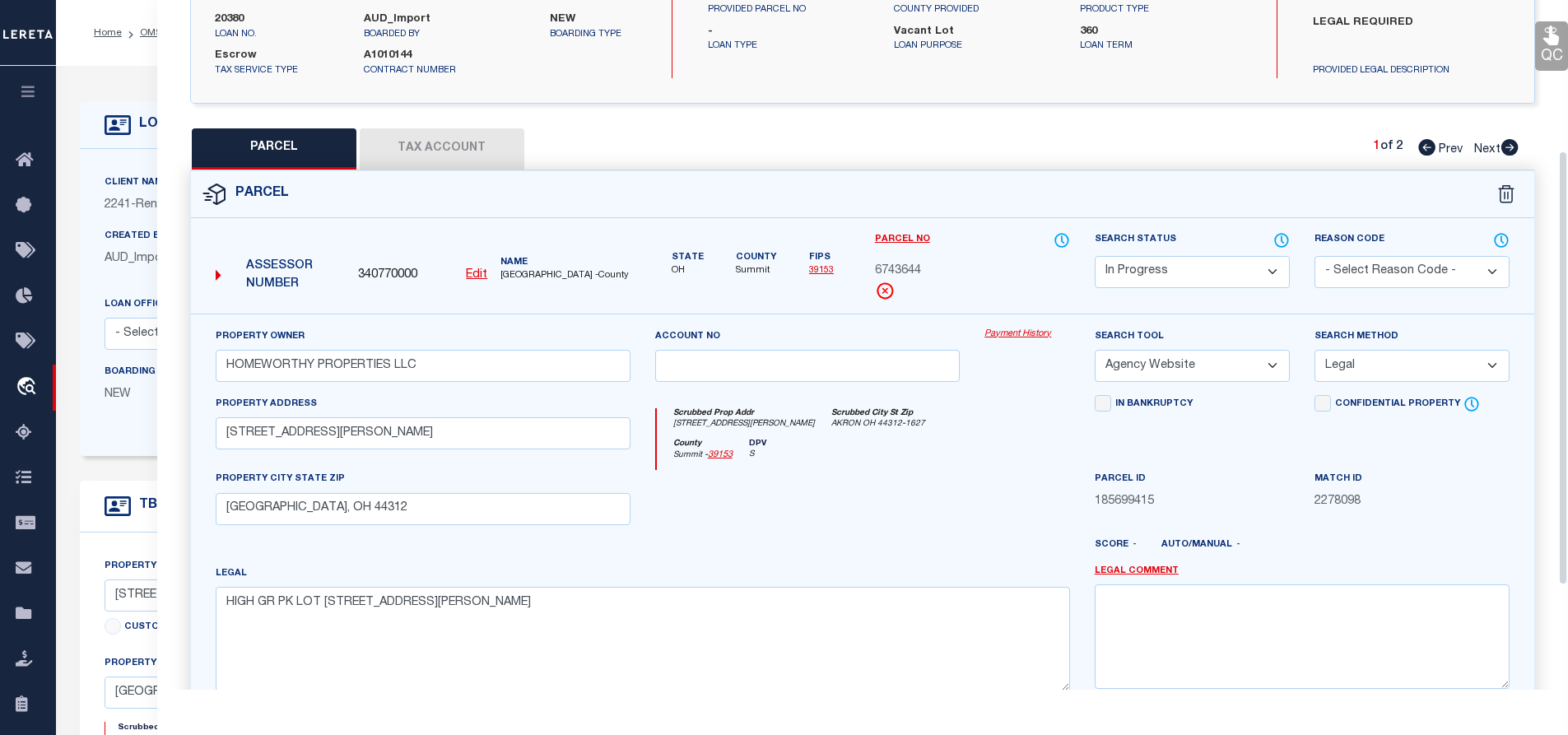
click at [435, 140] on button "Tax Account" at bounding box center [442, 149] width 164 height 41
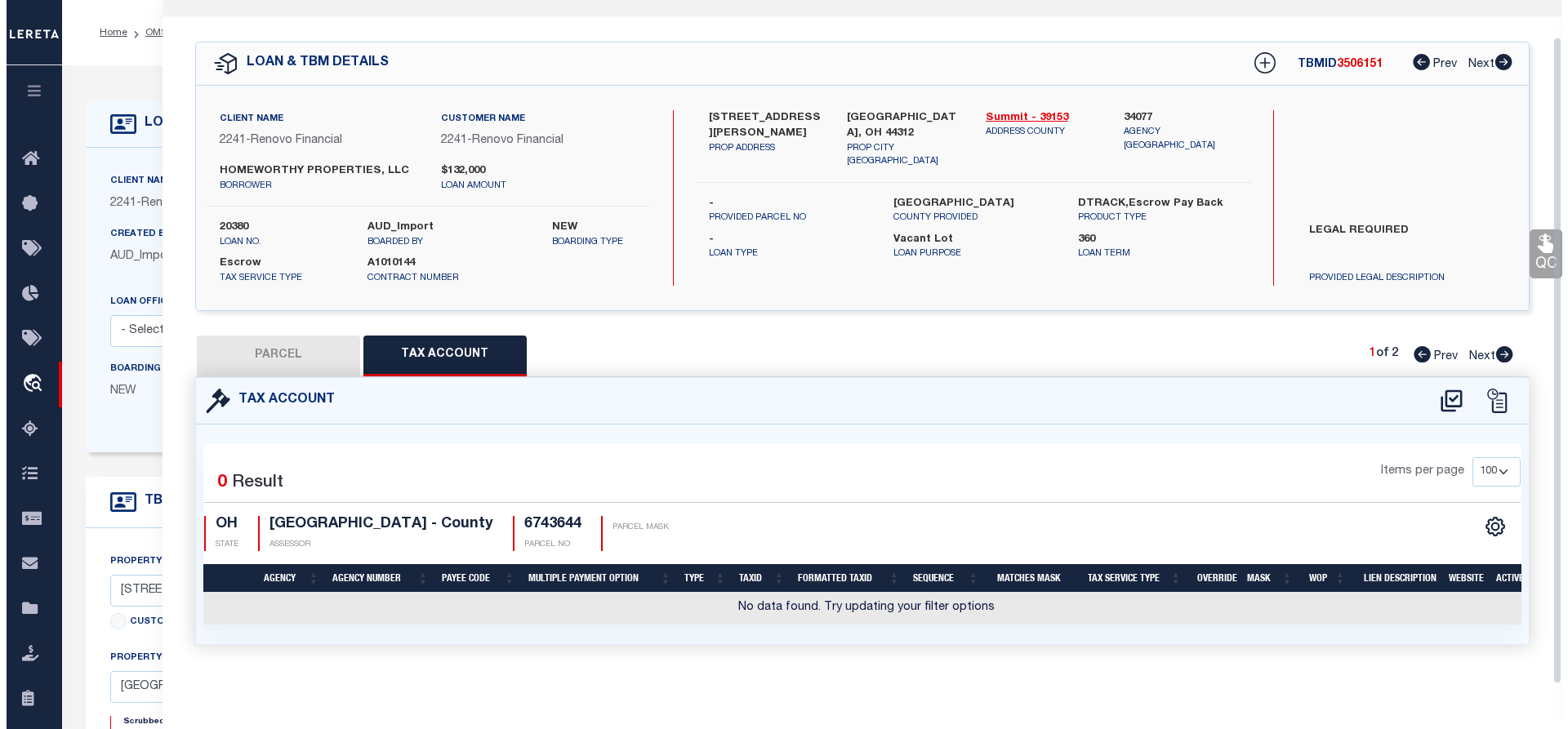
scroll to position [54, 0]
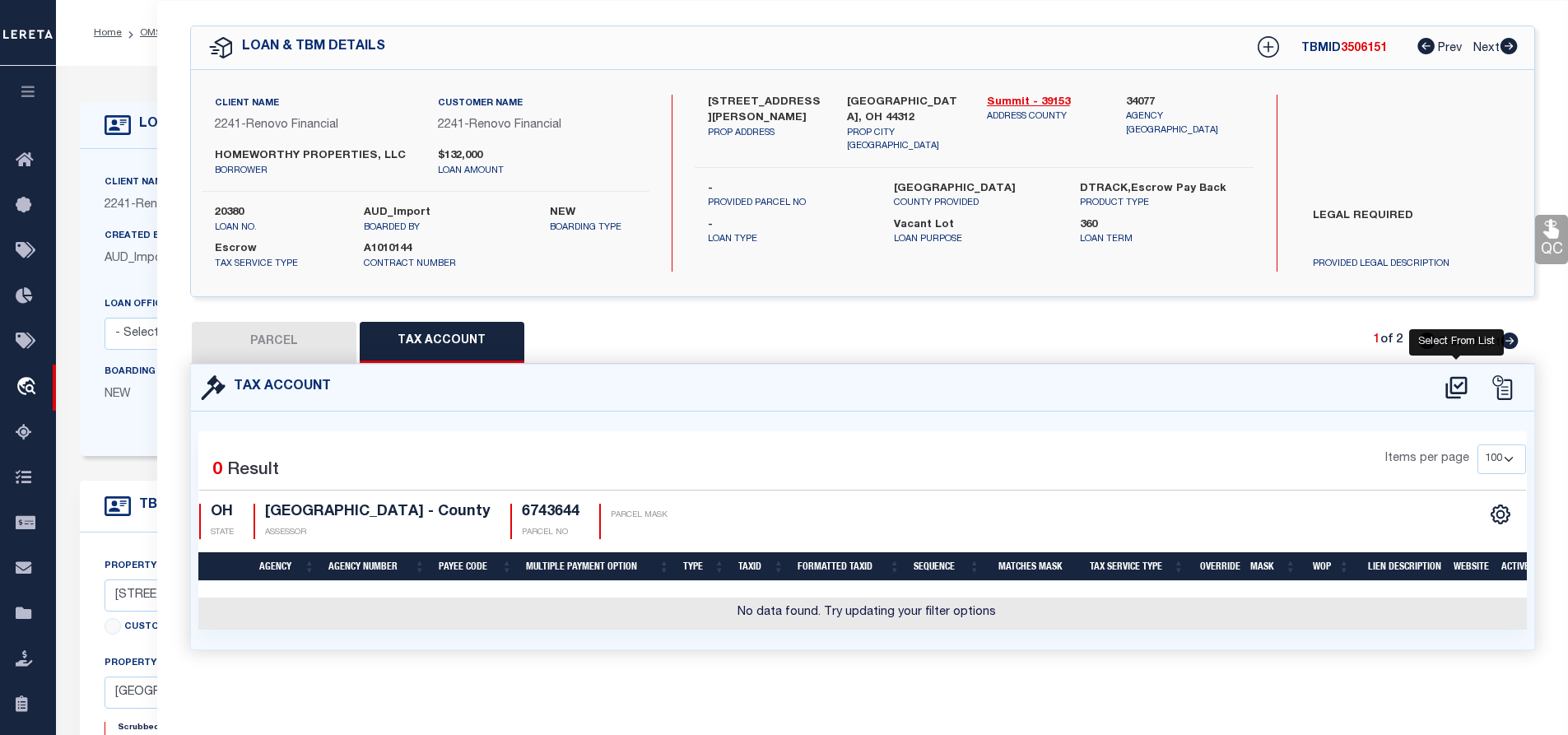
click at [1458, 378] on icon at bounding box center [1456, 388] width 21 height 22
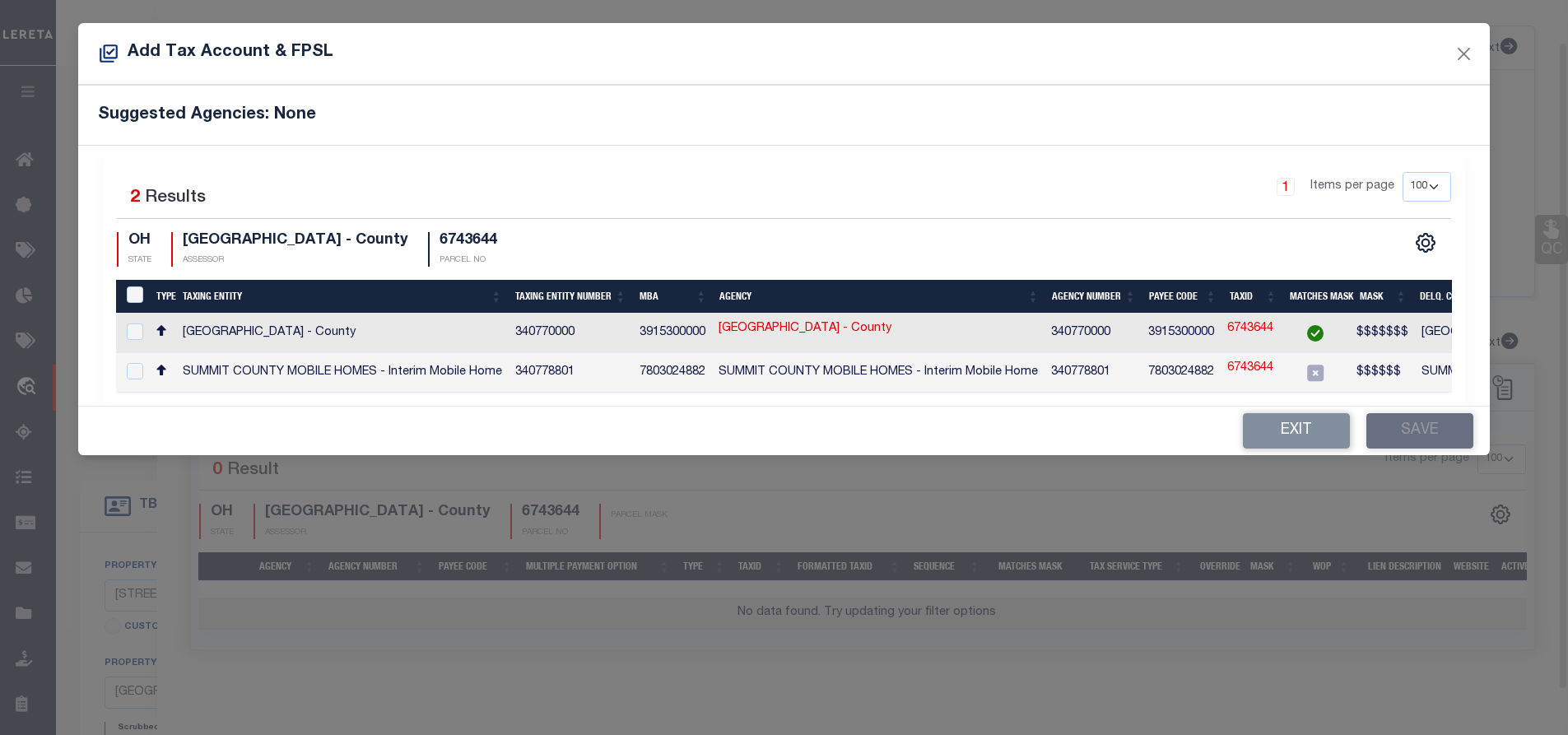
scroll to position [45, 0]
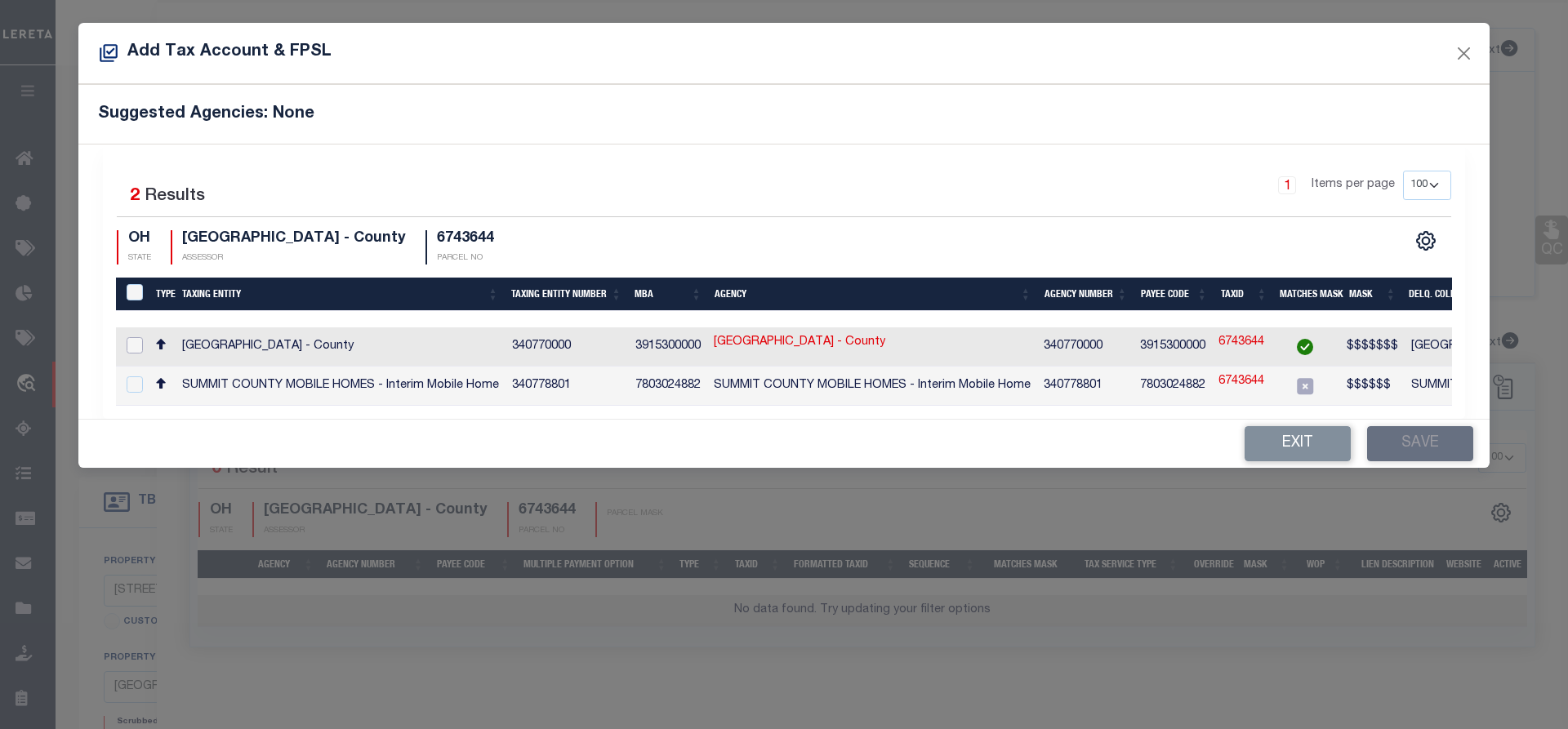
click at [138, 349] on input "checkbox" at bounding box center [135, 345] width 16 height 16
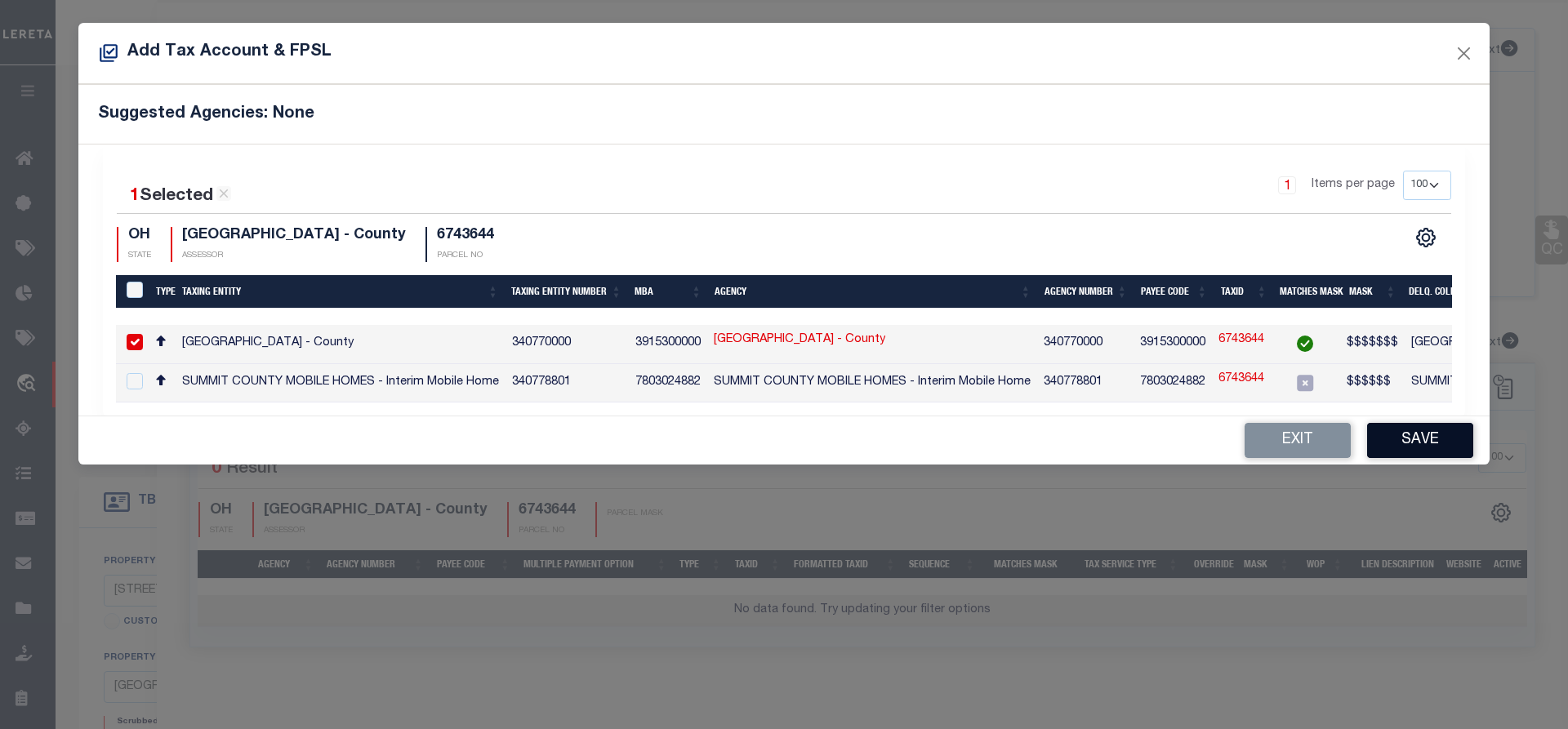
click at [1405, 448] on button "Save" at bounding box center [1420, 441] width 106 height 35
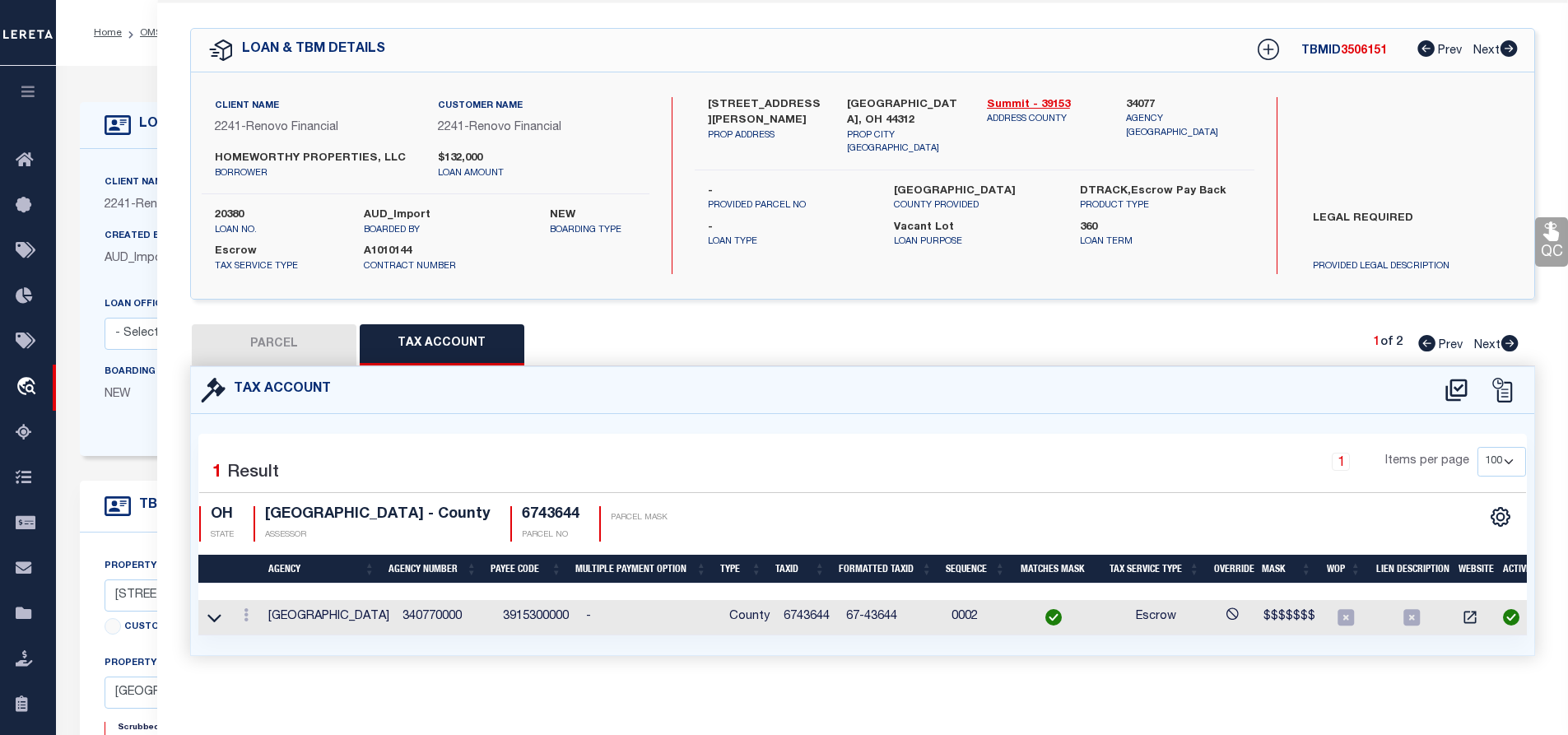
click at [296, 346] on button "PARCEL" at bounding box center [274, 345] width 164 height 41
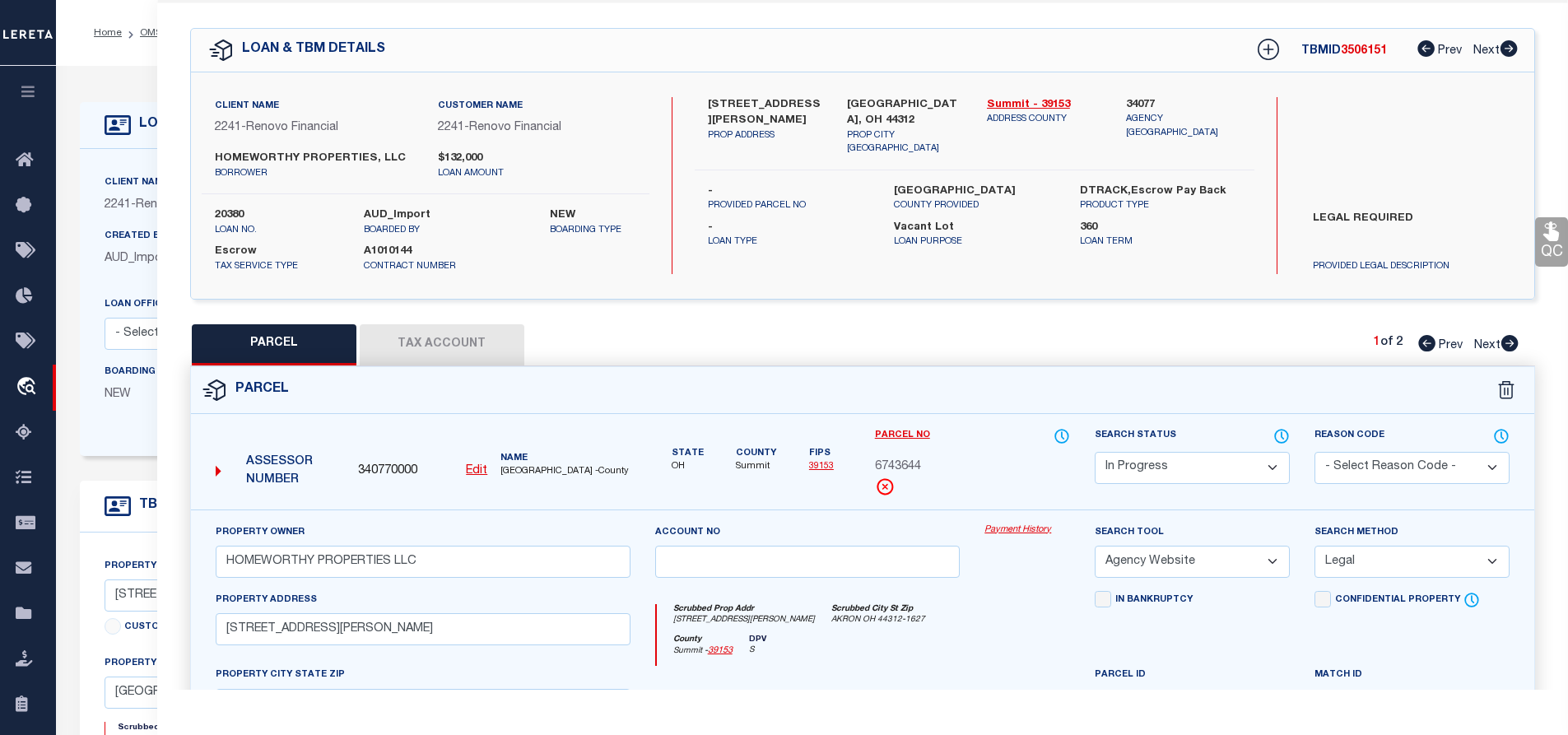
drag, startPoint x: 438, startPoint y: 347, endPoint x: 471, endPoint y: 346, distance: 33.0
click at [439, 347] on button "Tax Account" at bounding box center [442, 345] width 164 height 41
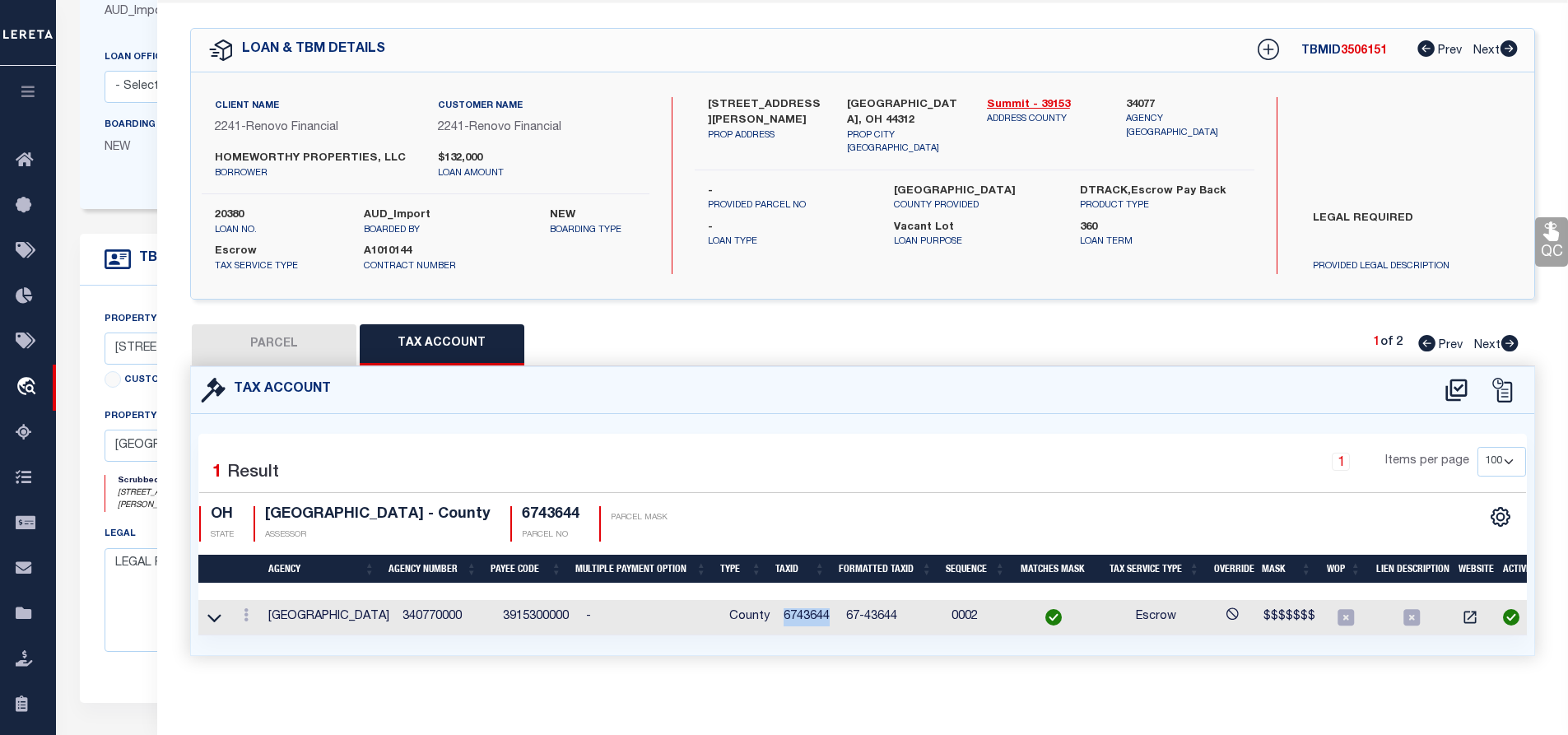
drag, startPoint x: 775, startPoint y: 614, endPoint x: 825, endPoint y: 619, distance: 50.2
click at [825, 619] on td "6743644" at bounding box center [808, 618] width 62 height 36
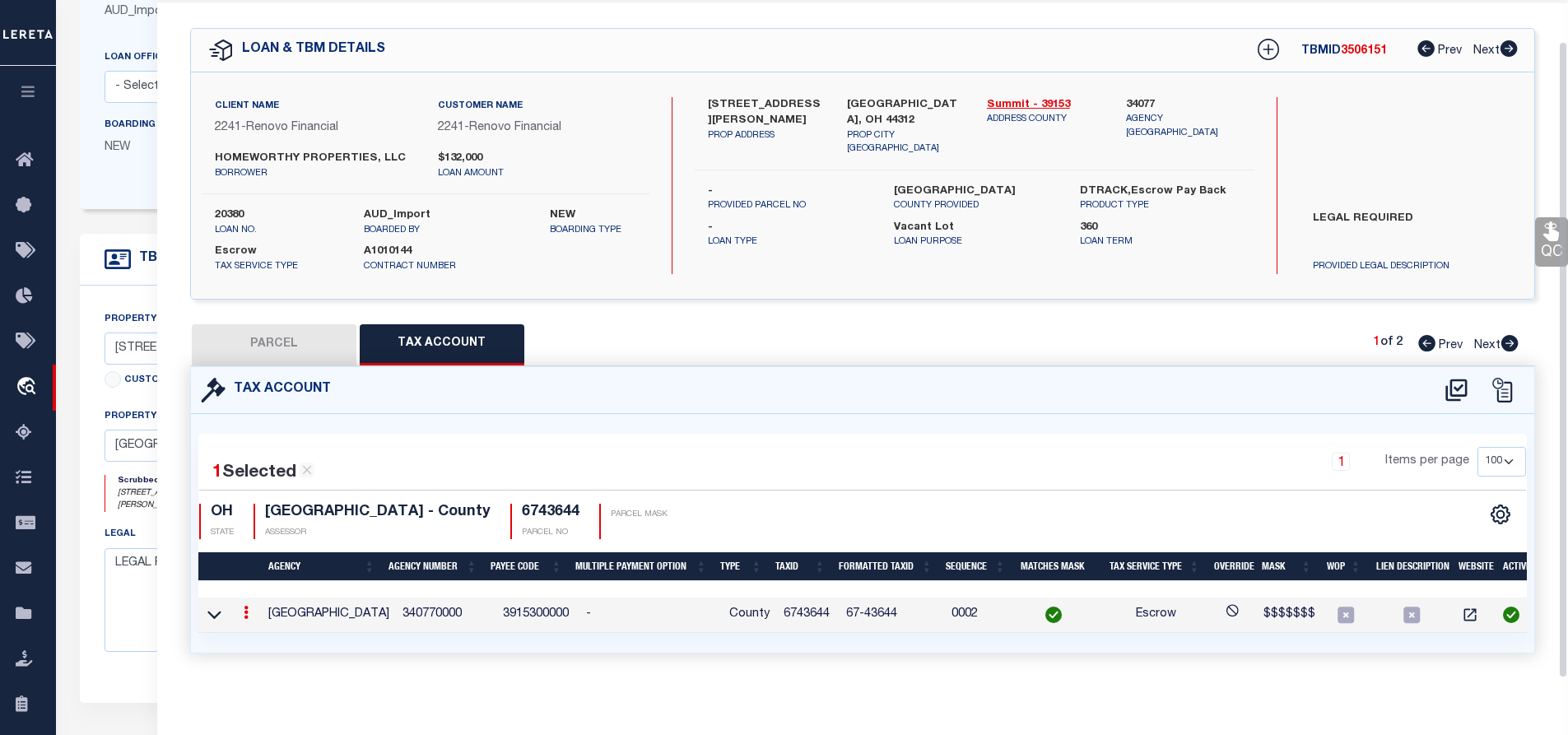
click at [667, 653] on div "1 Selected 1 Result 1 Items per page 10 25 50 100 OH STATE" at bounding box center [863, 533] width 1344 height 239
click at [284, 348] on button "PARCEL" at bounding box center [274, 345] width 164 height 41
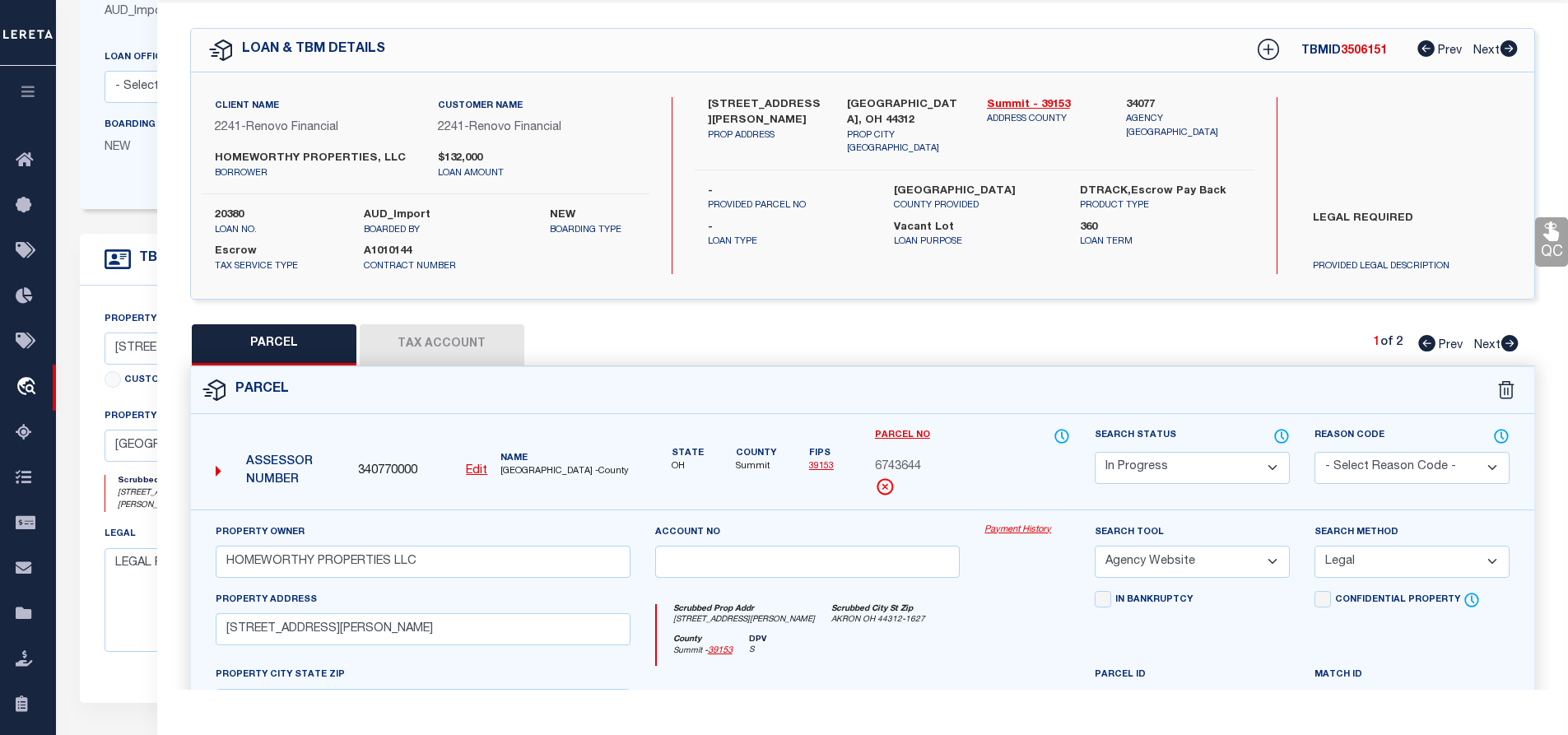
scroll to position [209, 0]
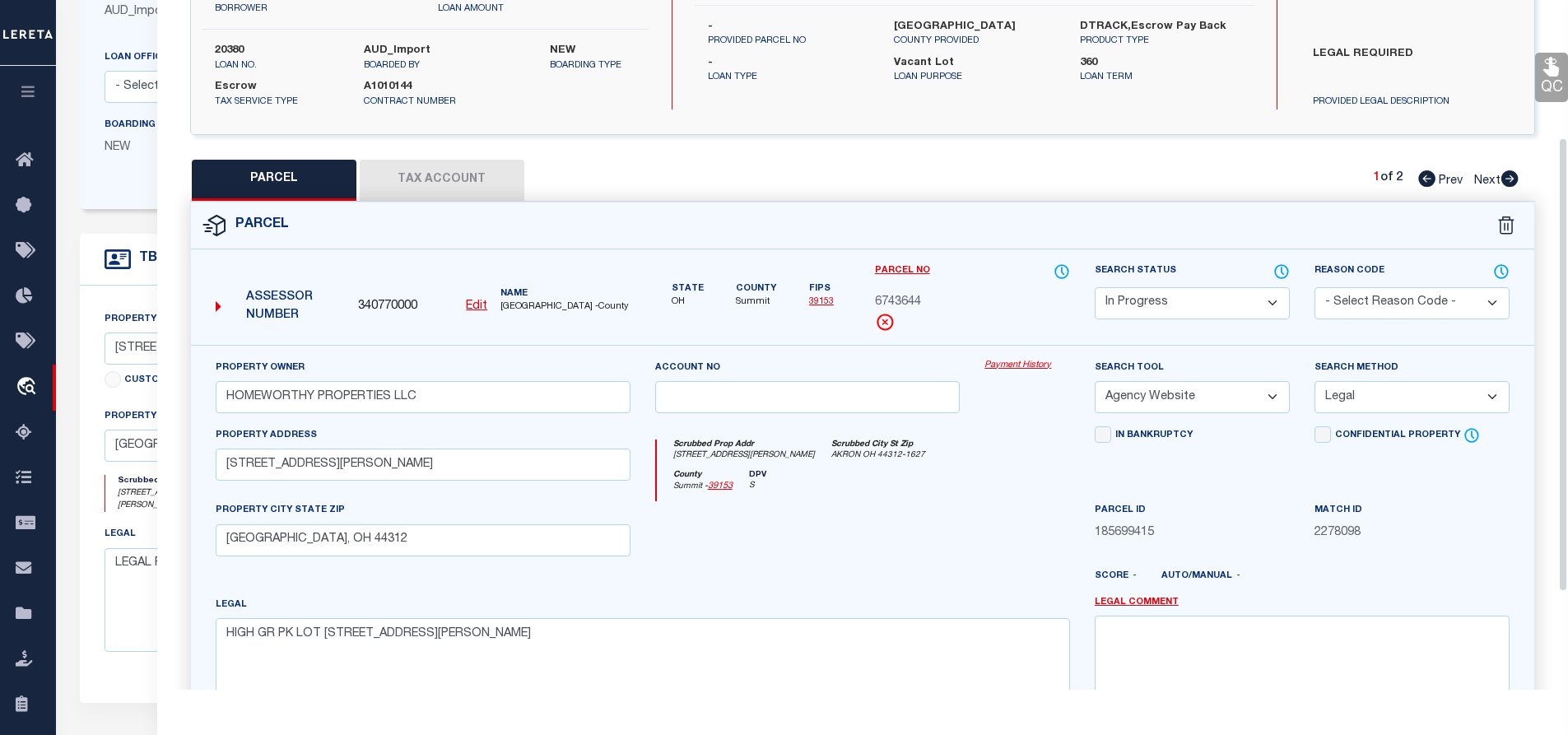
click at [1385, 567] on div "Match ID 2278098" at bounding box center [1412, 536] width 219 height 68
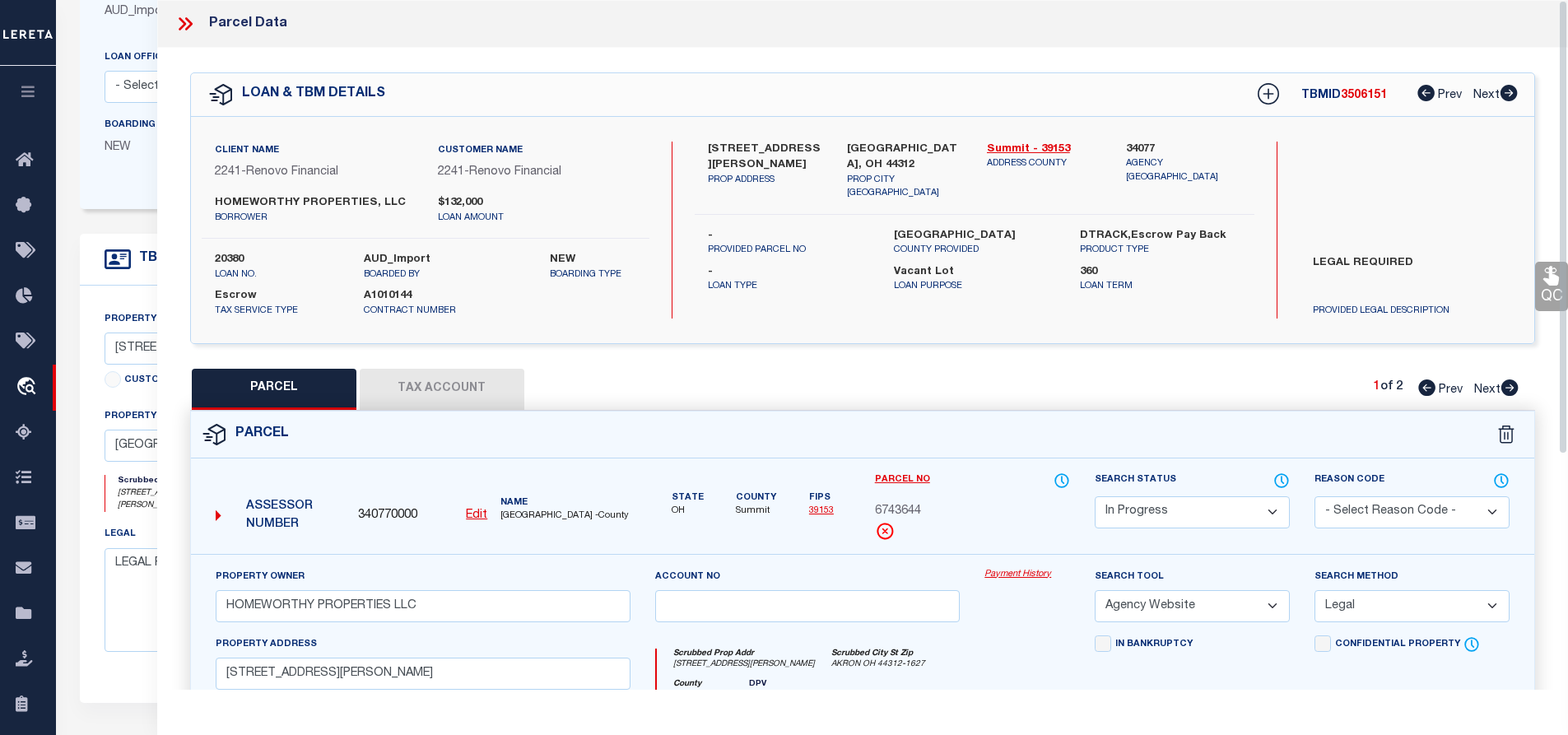
scroll to position [0, 0]
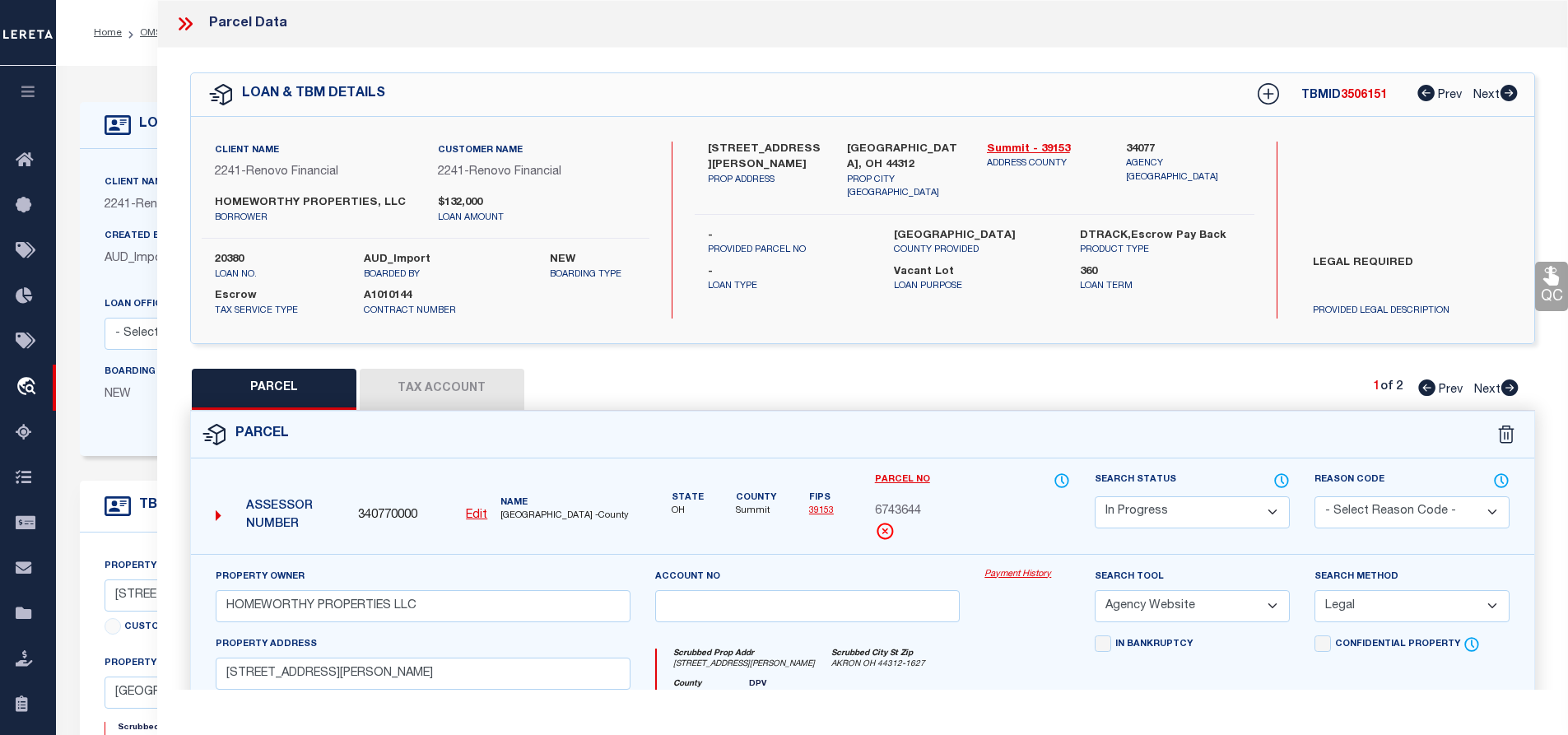
click at [187, 27] on icon at bounding box center [188, 24] width 7 height 13
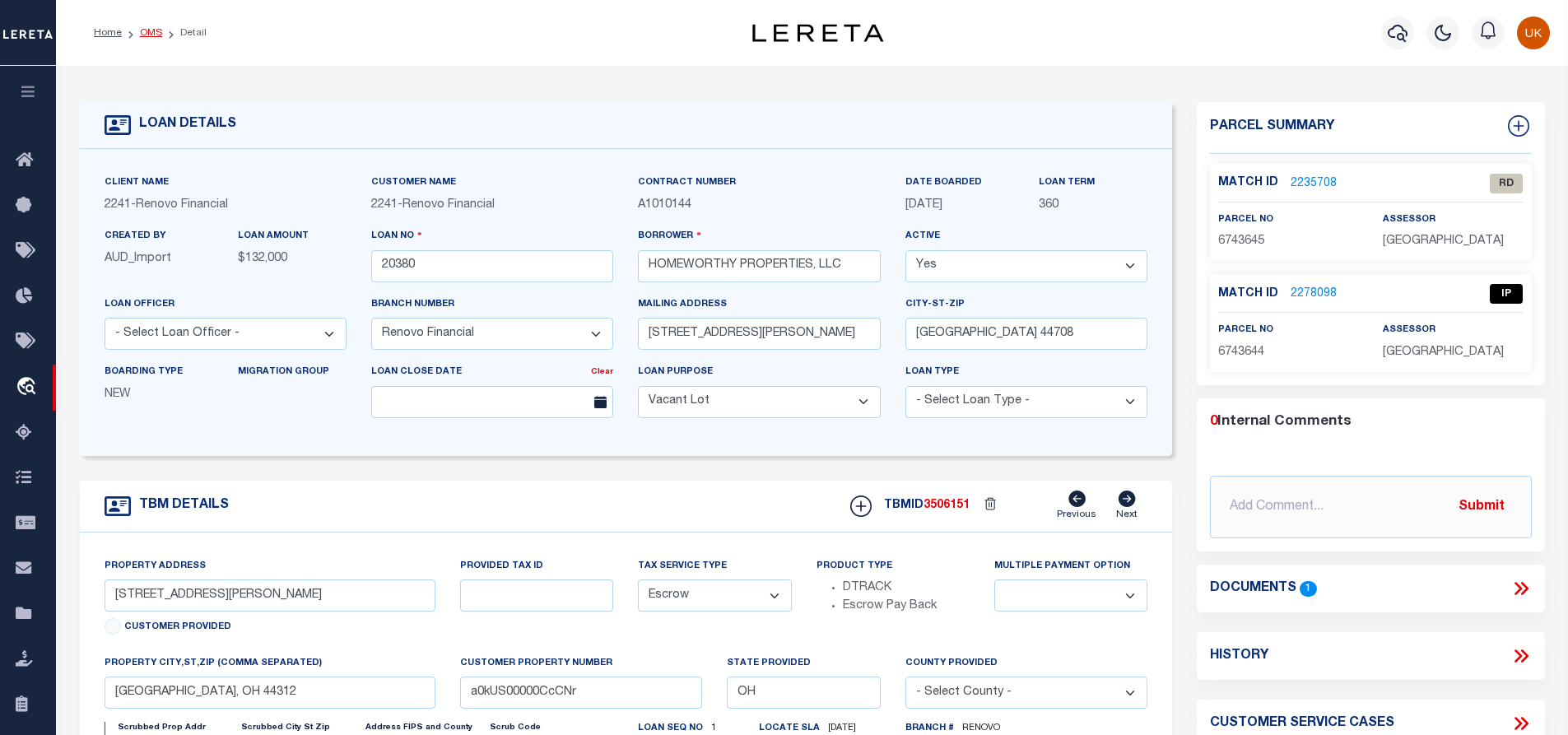
click at [145, 32] on link "OMS" at bounding box center [151, 33] width 22 height 10
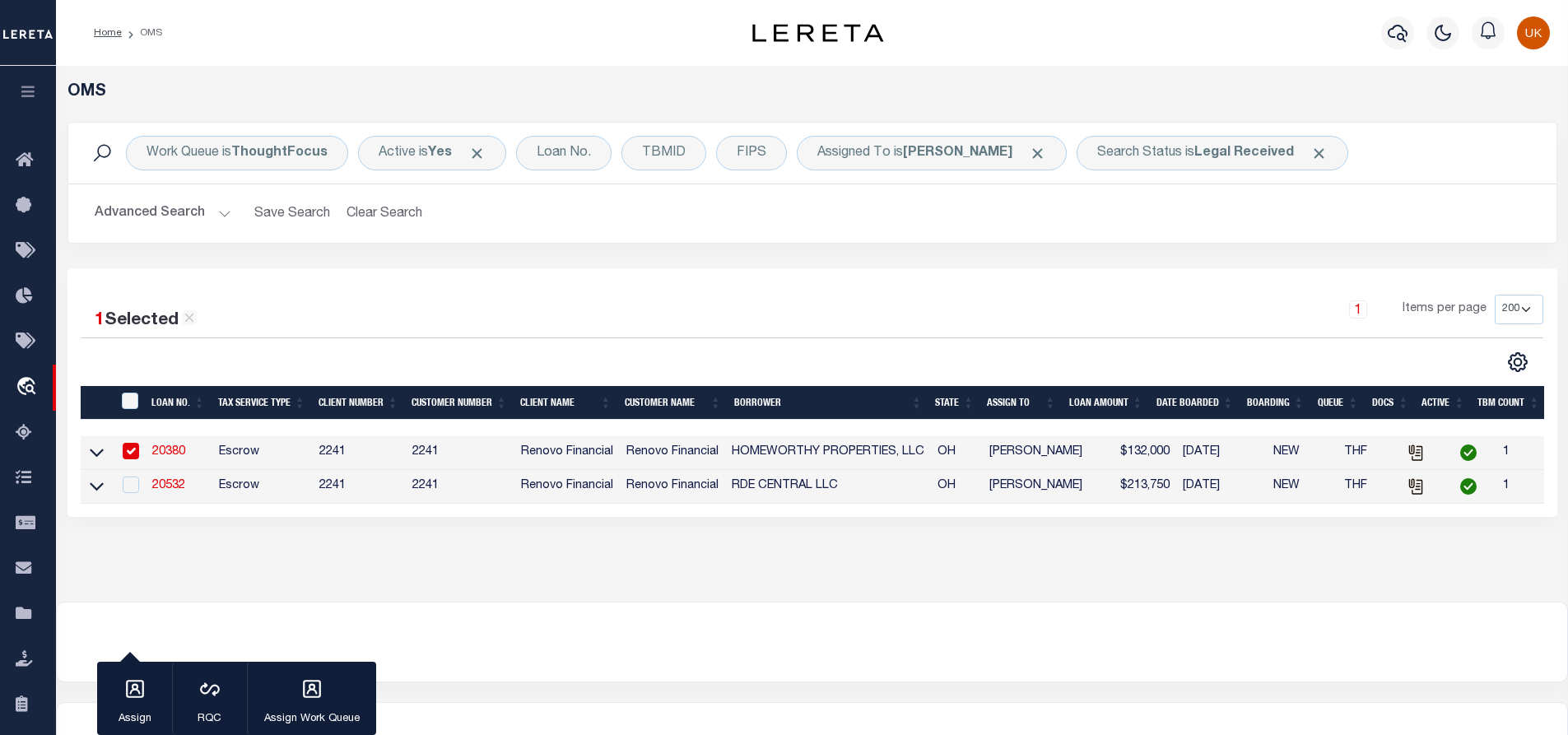
click at [478, 288] on div "1 Selected 2 Results 1 Items per page 10 25 50 100 200" at bounding box center [812, 393] width 1489 height 249
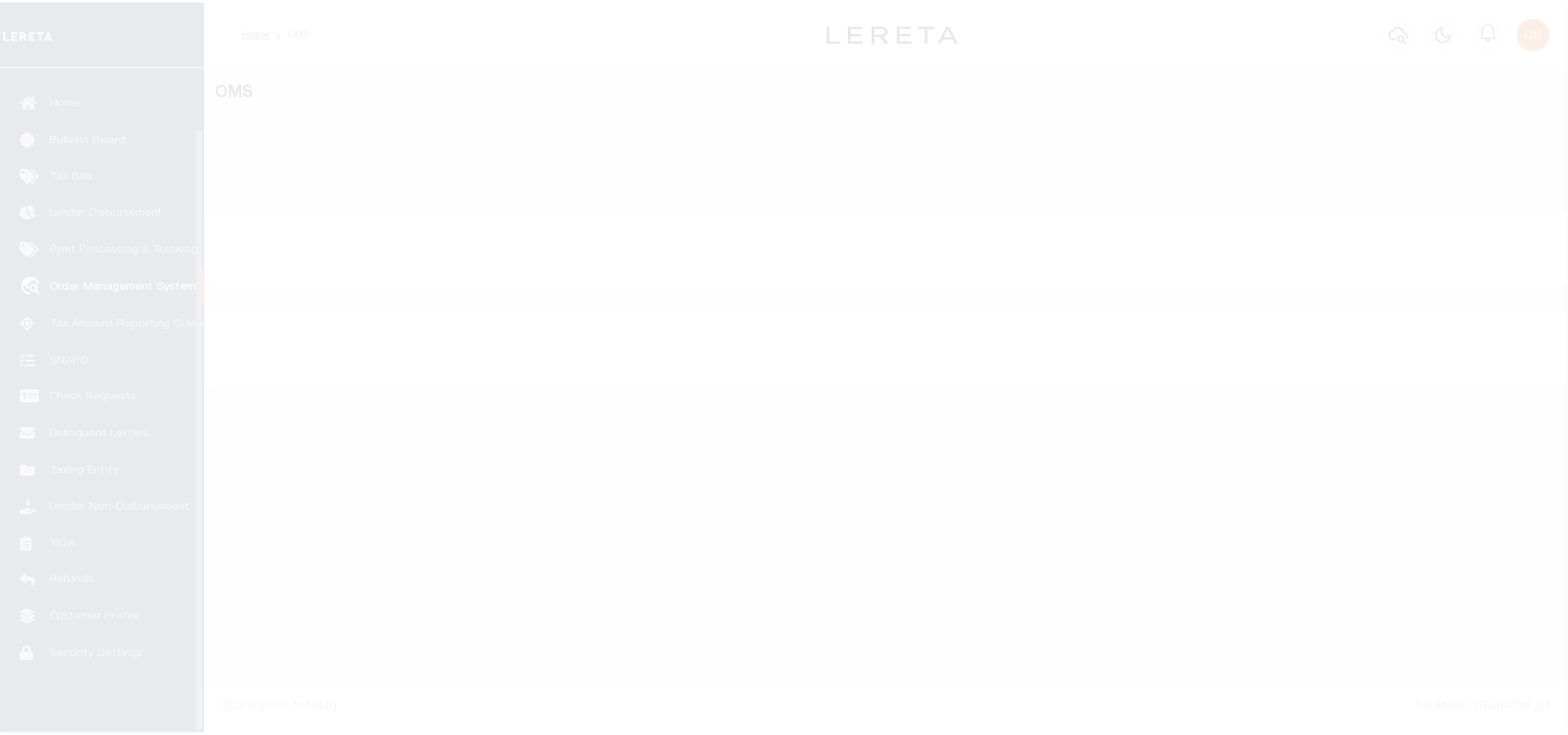
scroll to position [67, 0]
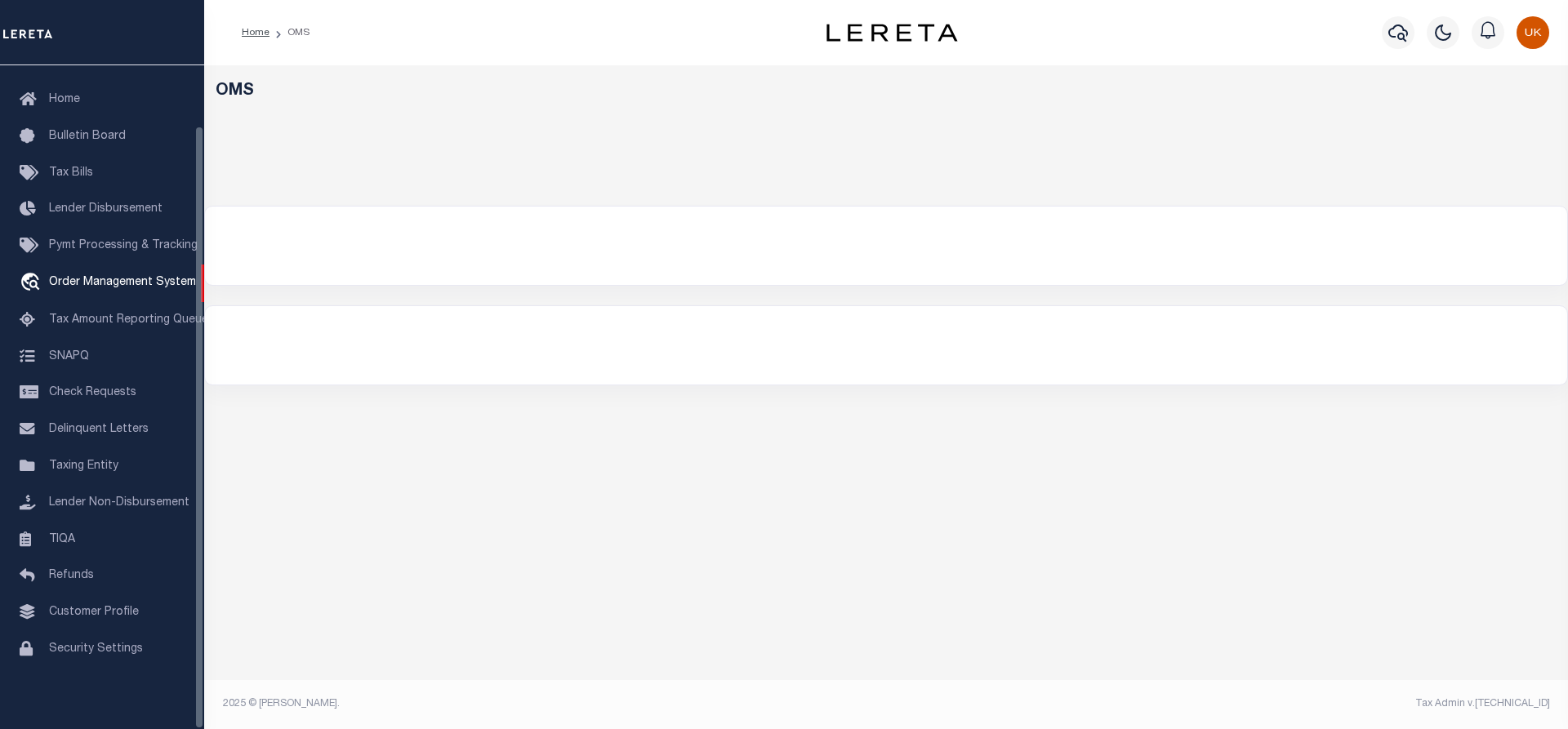
select select "200"
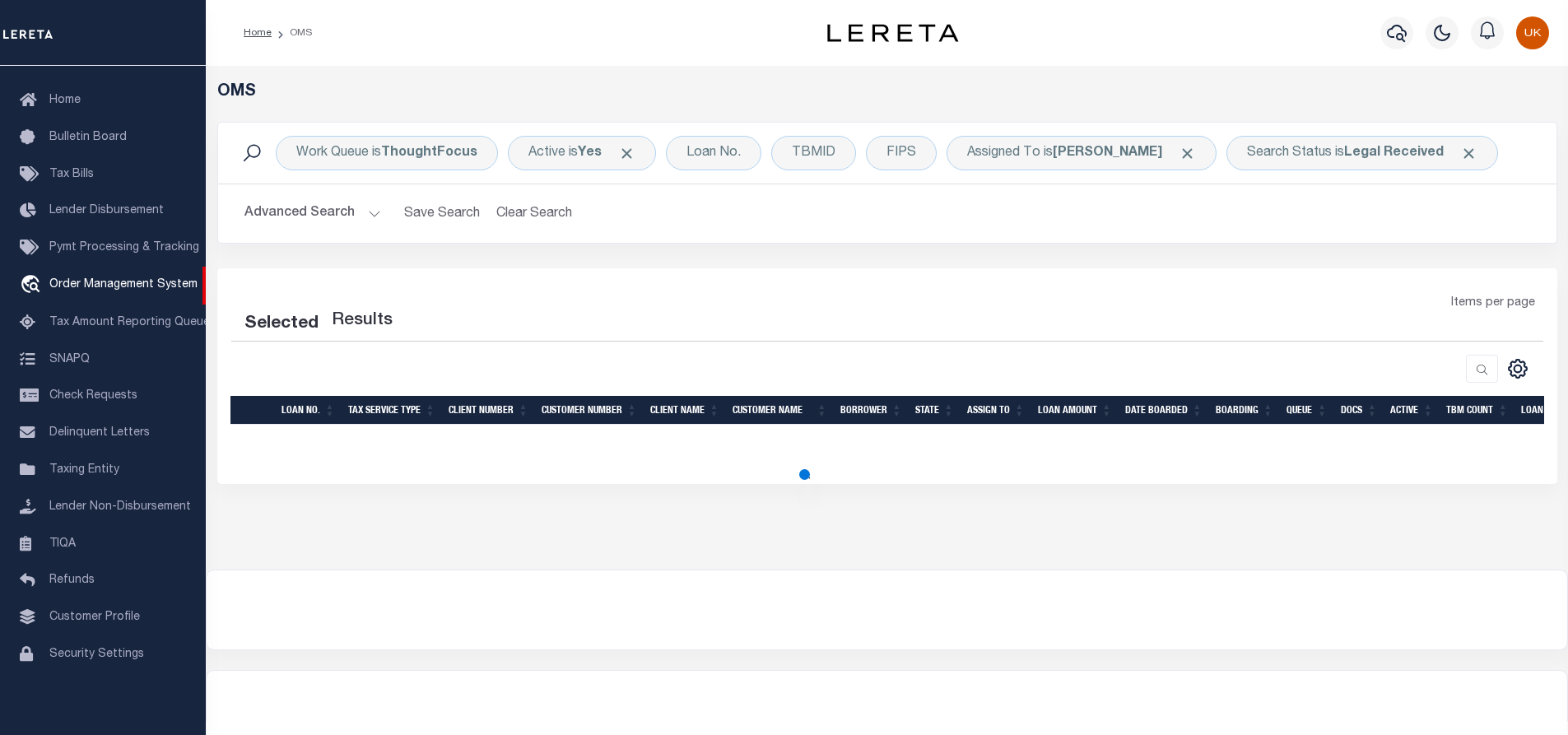
select select "200"
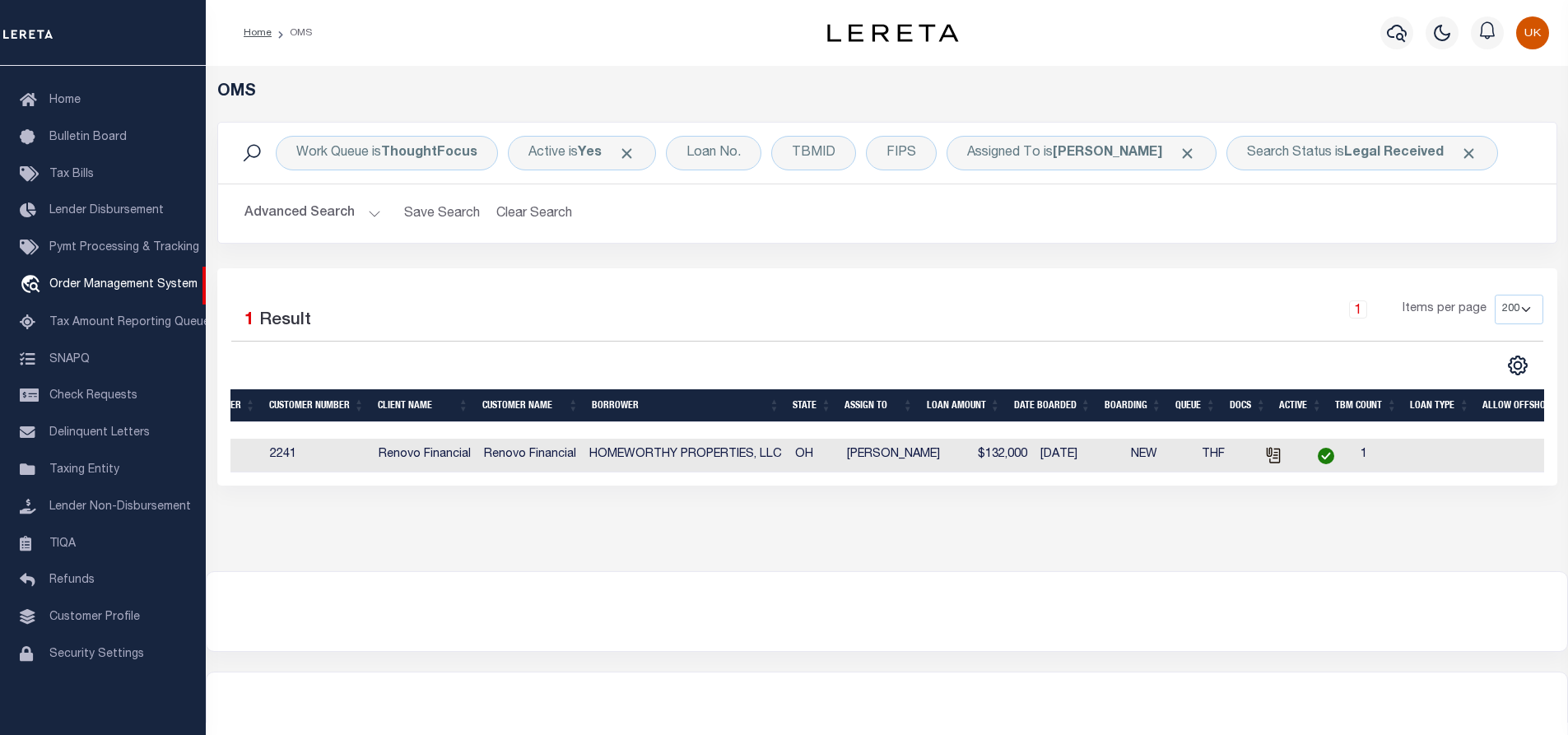
scroll to position [0, 327]
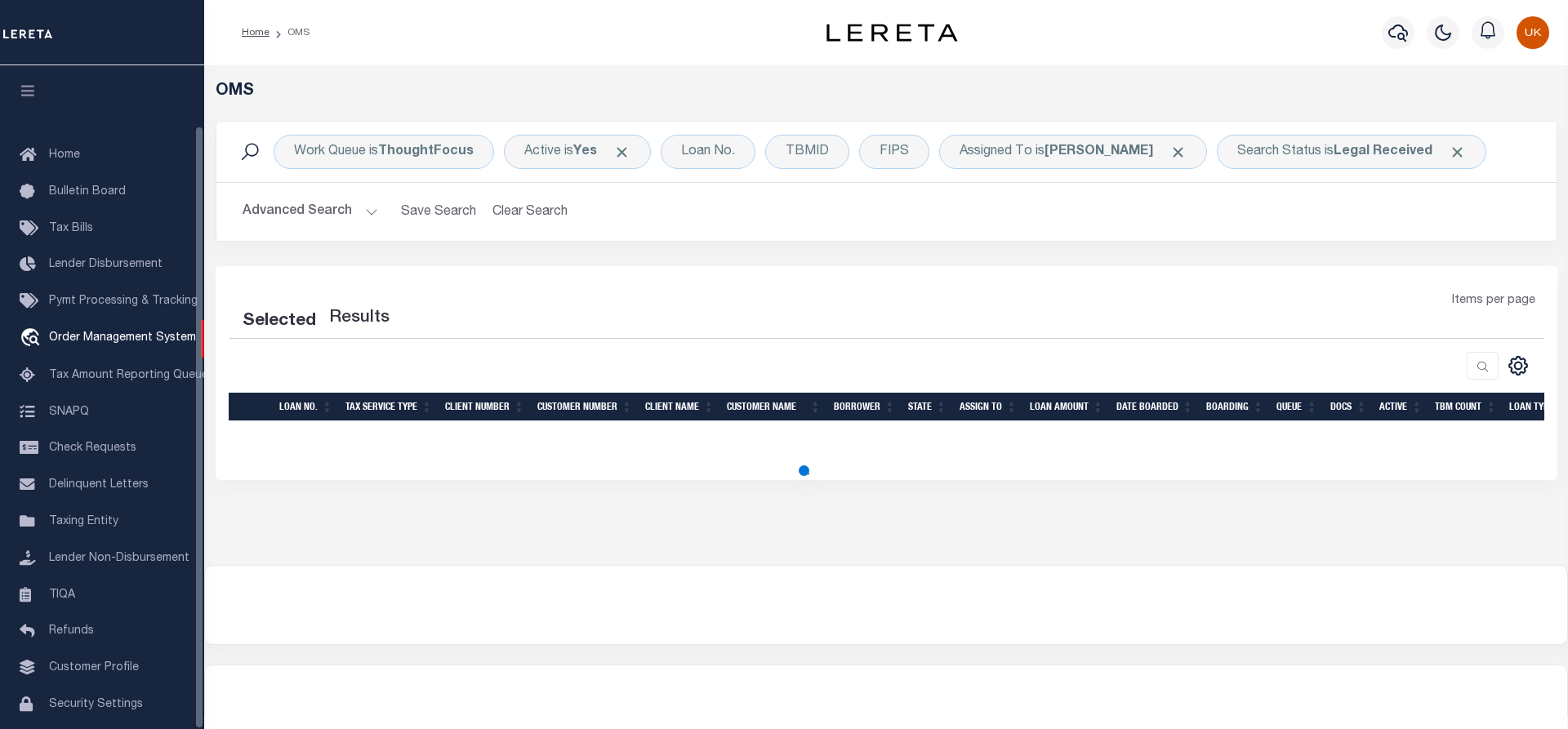
select select "200"
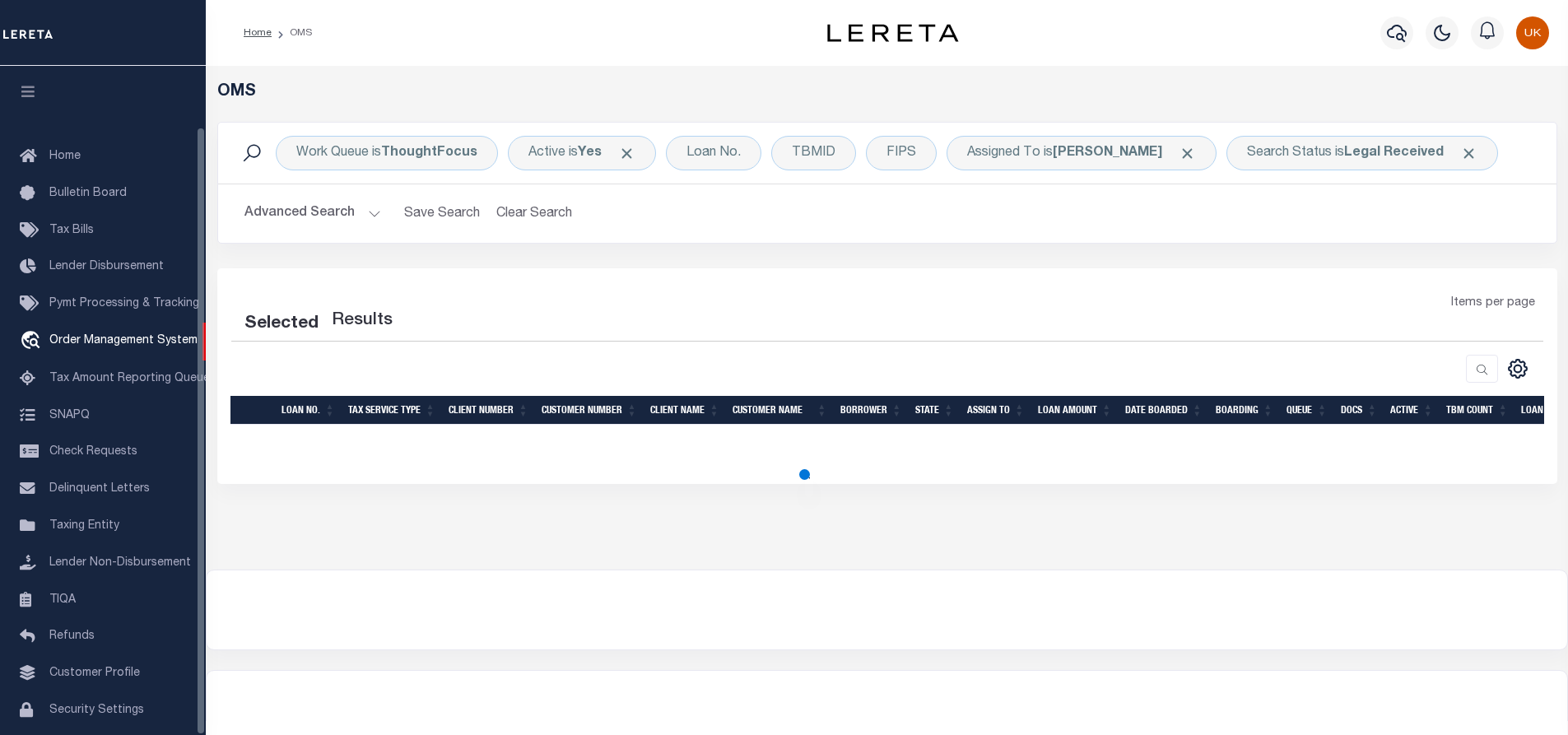
scroll to position [67, 0]
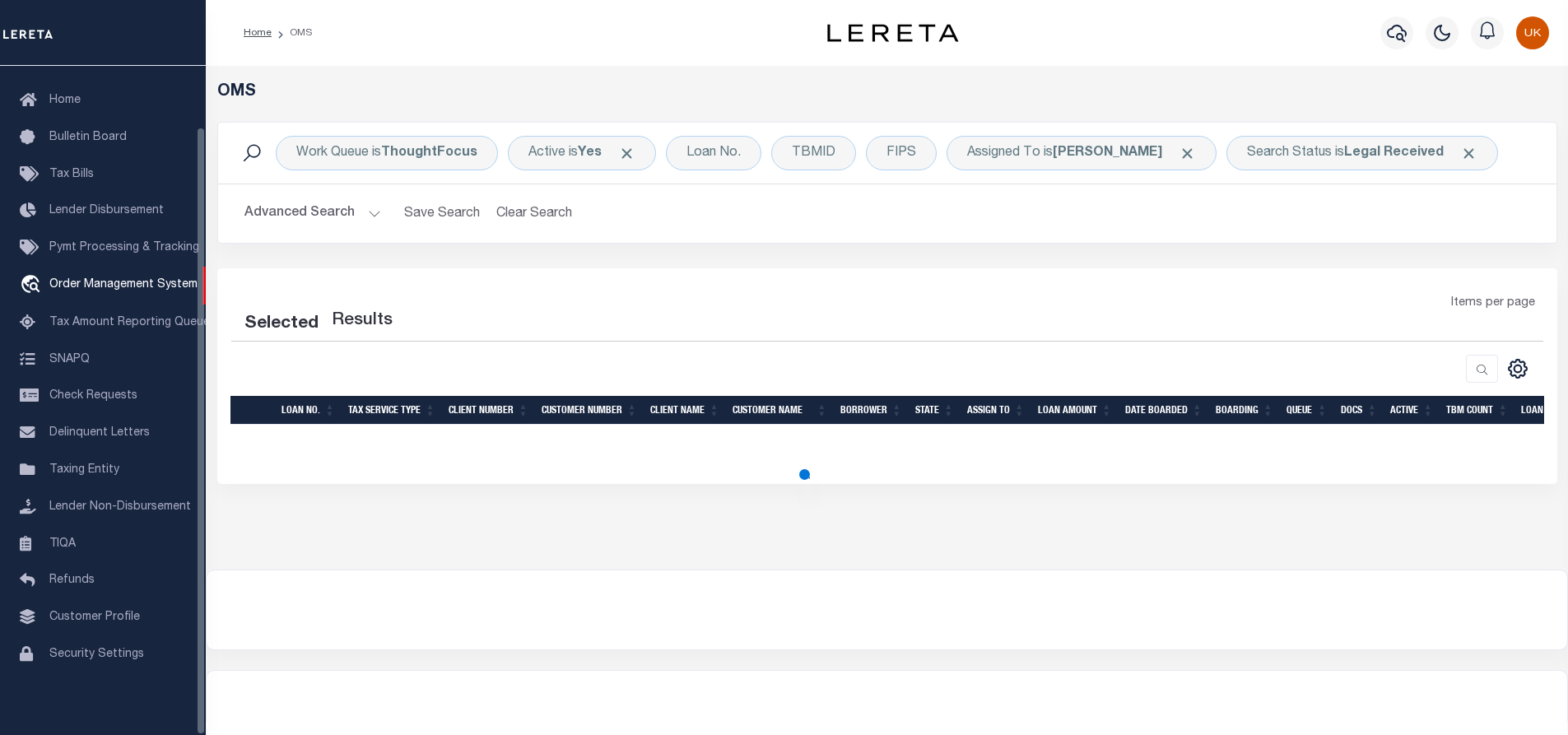
select select "200"
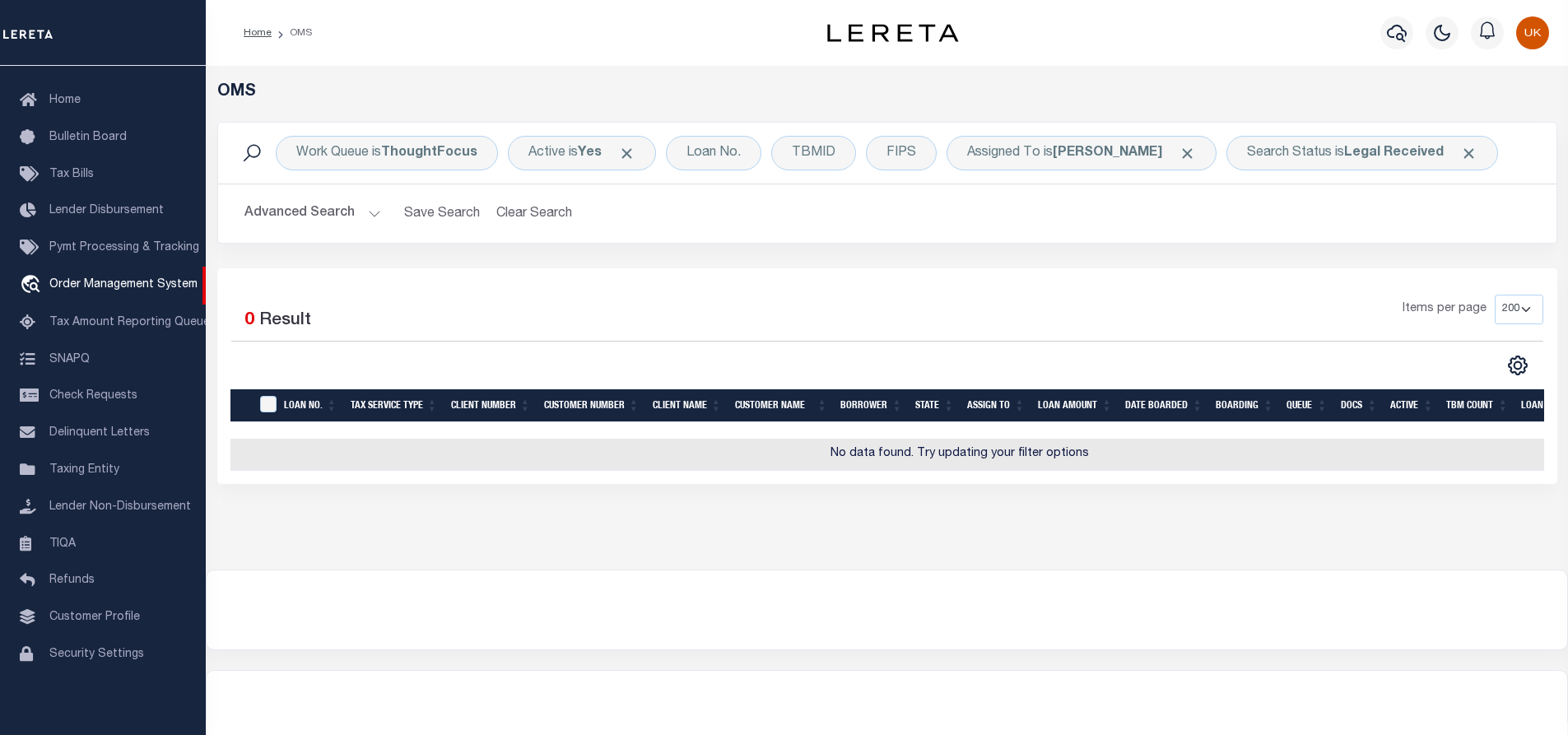
click at [1310, 643] on div at bounding box center [886, 610] width 1361 height 79
click at [1198, 622] on div at bounding box center [886, 610] width 1361 height 79
